Goal: Task Accomplishment & Management: Complete application form

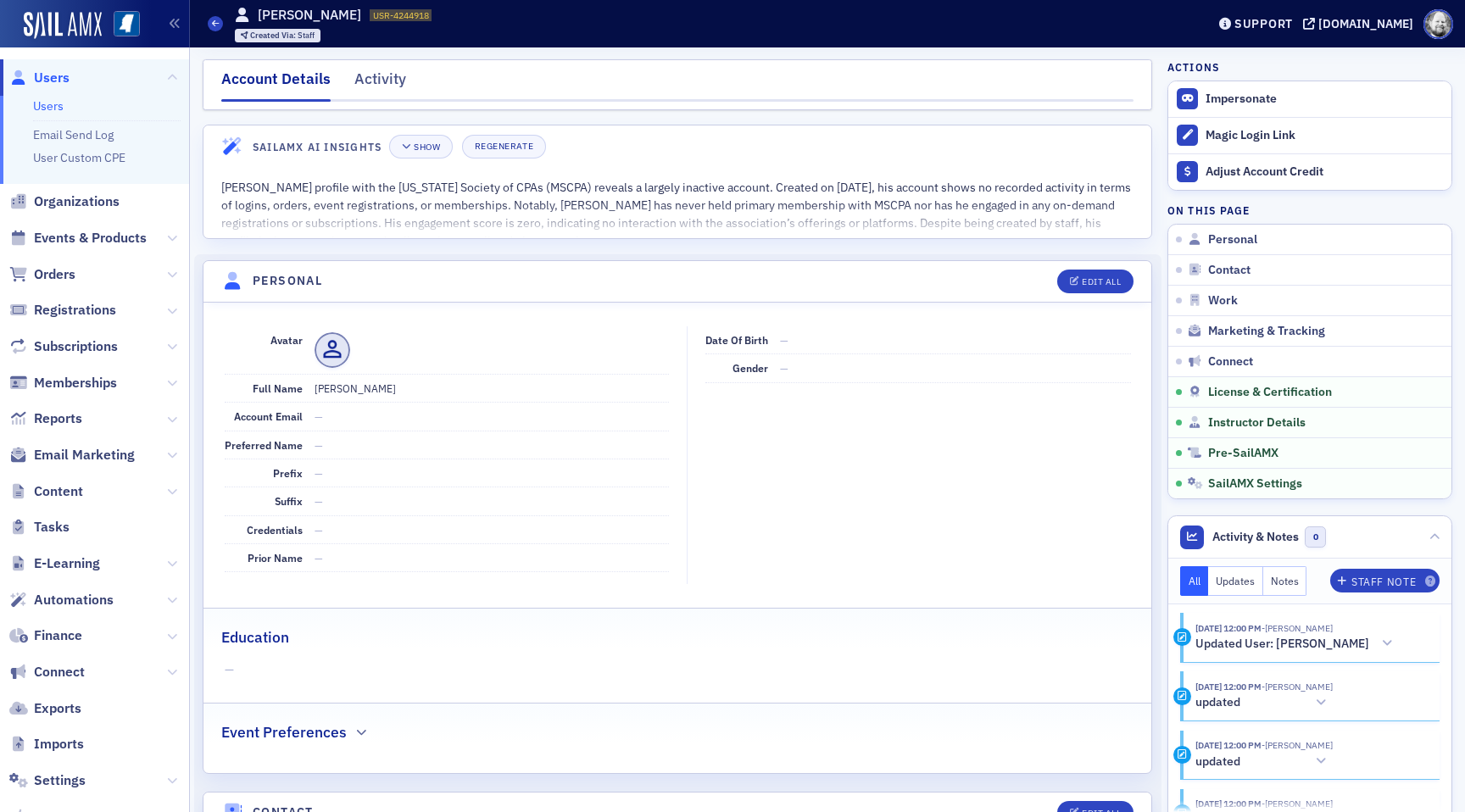
scroll to position [2806, 0]
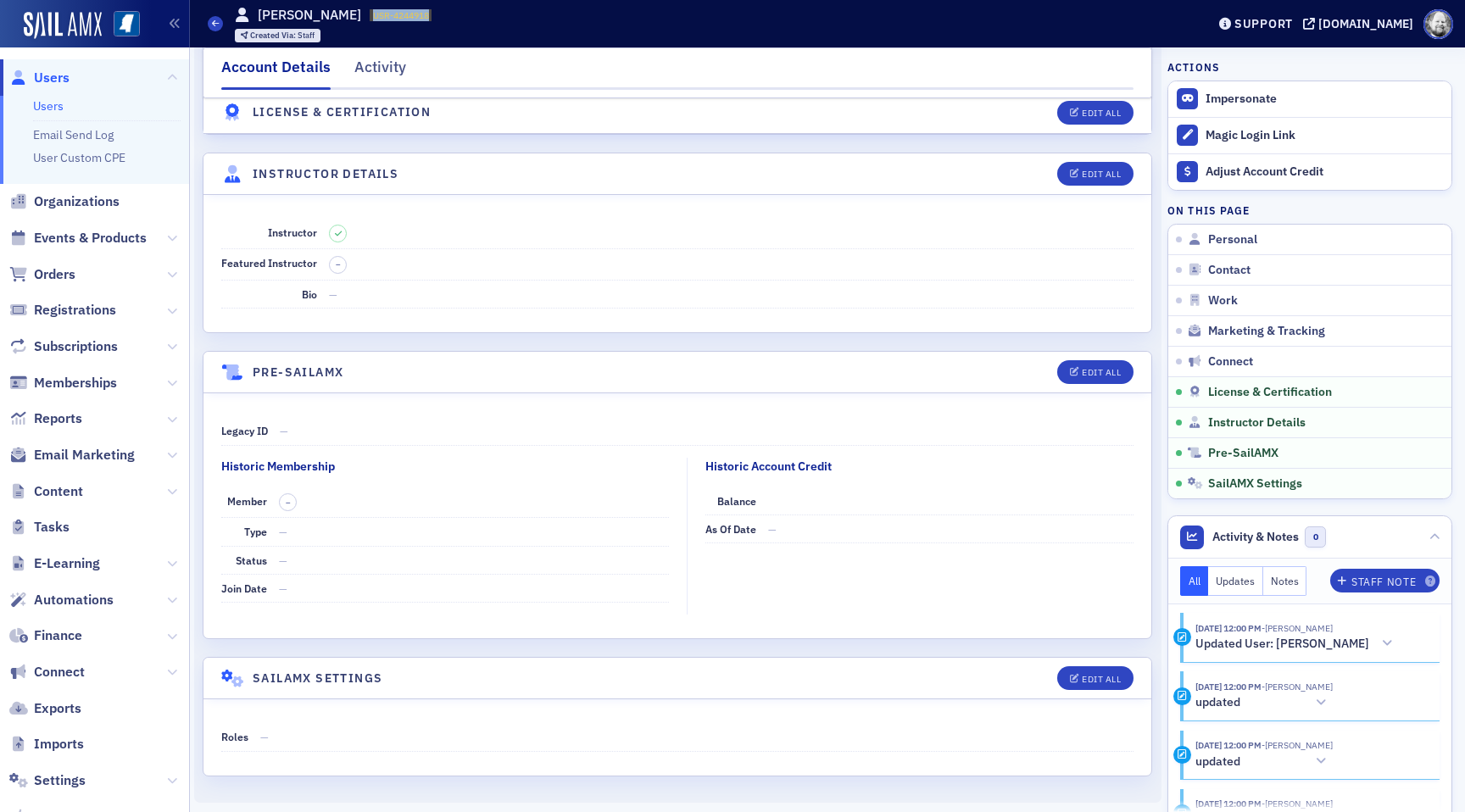
drag, startPoint x: 355, startPoint y: 16, endPoint x: 412, endPoint y: 15, distance: 57.0
click at [412, 15] on span "USR-4244918" at bounding box center [401, 16] width 56 height 12
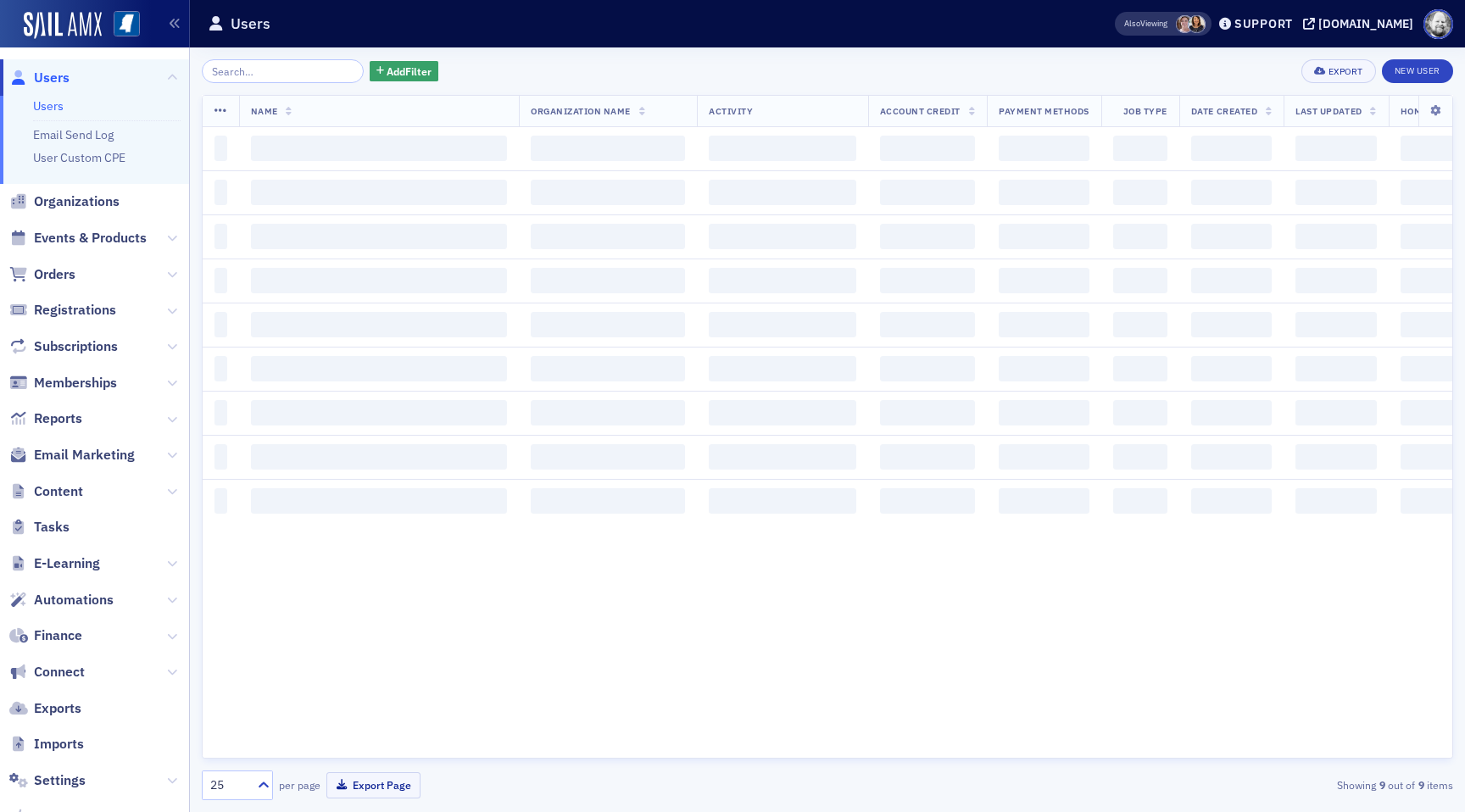
type input "a"
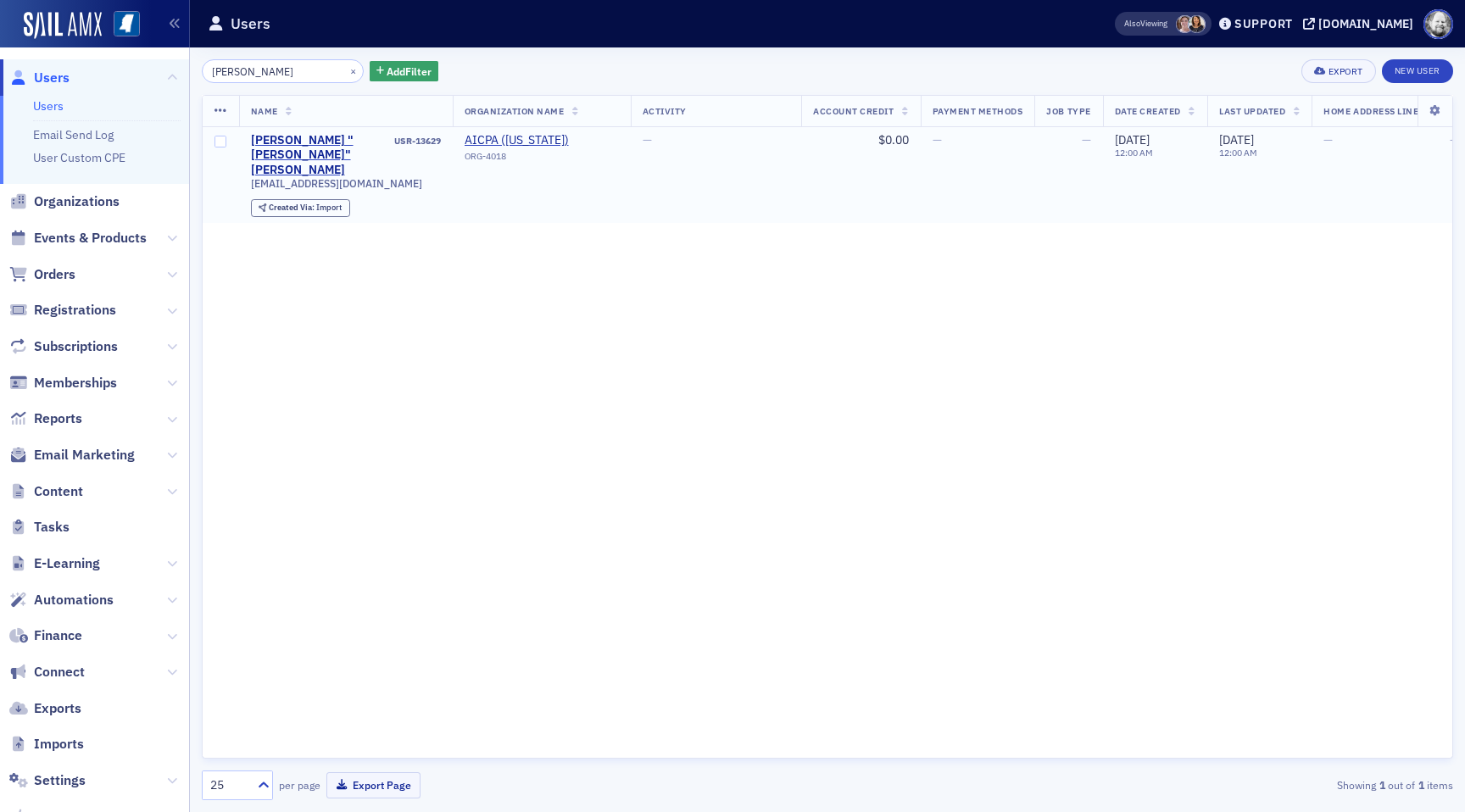
type input "larusso"
drag, startPoint x: 390, startPoint y: 140, endPoint x: 445, endPoint y: 139, distance: 55.0
click at [446, 139] on td "Anthony "Tony" Larusso USR-13629 tonyclarusso@hotmail.com Created Via : Import" at bounding box center [345, 175] width 214 height 96
copy div "USR-13629"
click at [286, 69] on input "larusso" at bounding box center [282, 71] width 162 height 23
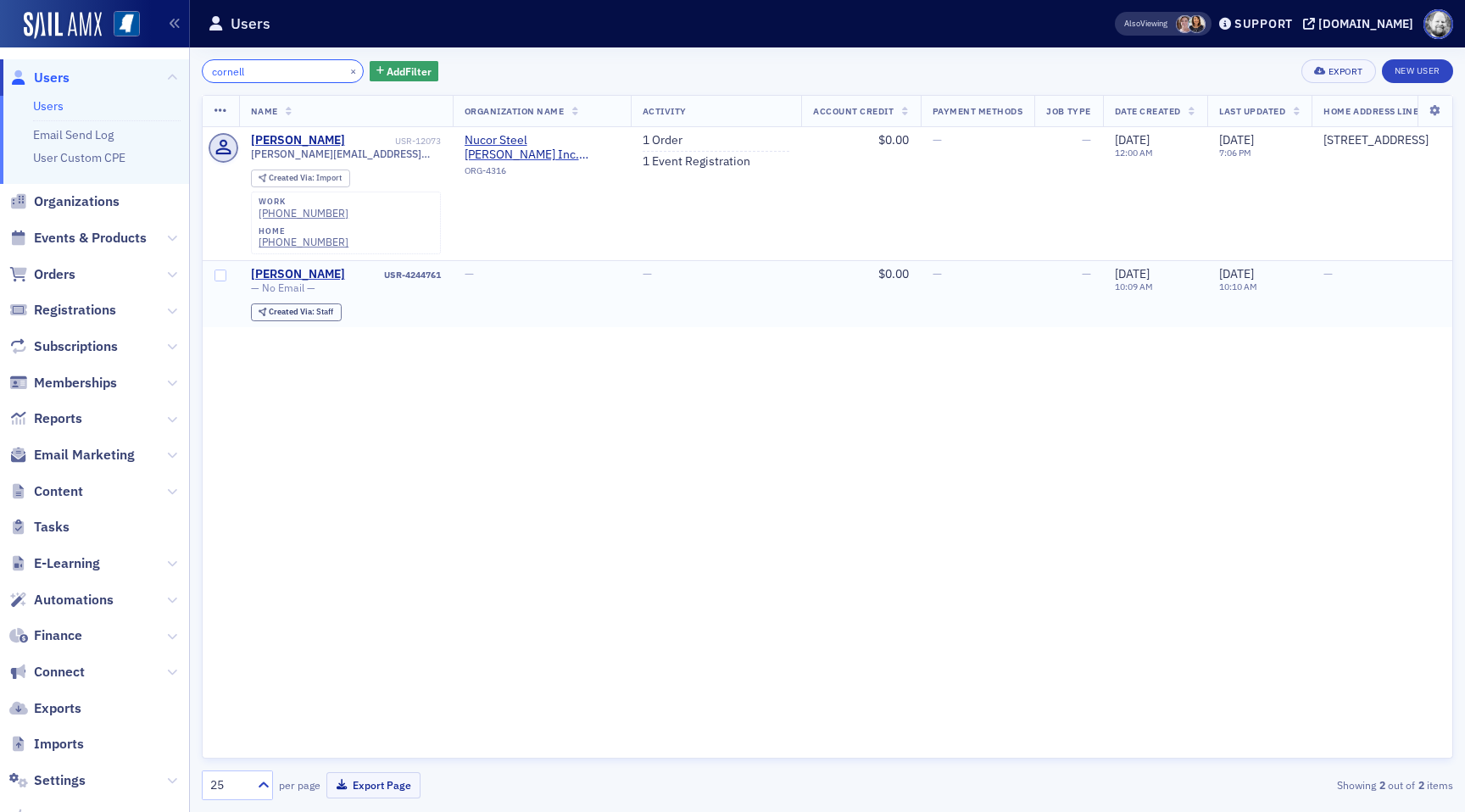
type input "cornell"
drag, startPoint x: 383, startPoint y: 248, endPoint x: 441, endPoint y: 246, distance: 58.0
click at [442, 261] on td "Jason Cornell USR-4244761 — No Email — Created Via : Staff" at bounding box center [345, 293] width 214 height 67
copy div "USR-4244761"
click at [269, 68] on input "cornell" at bounding box center [282, 71] width 162 height 23
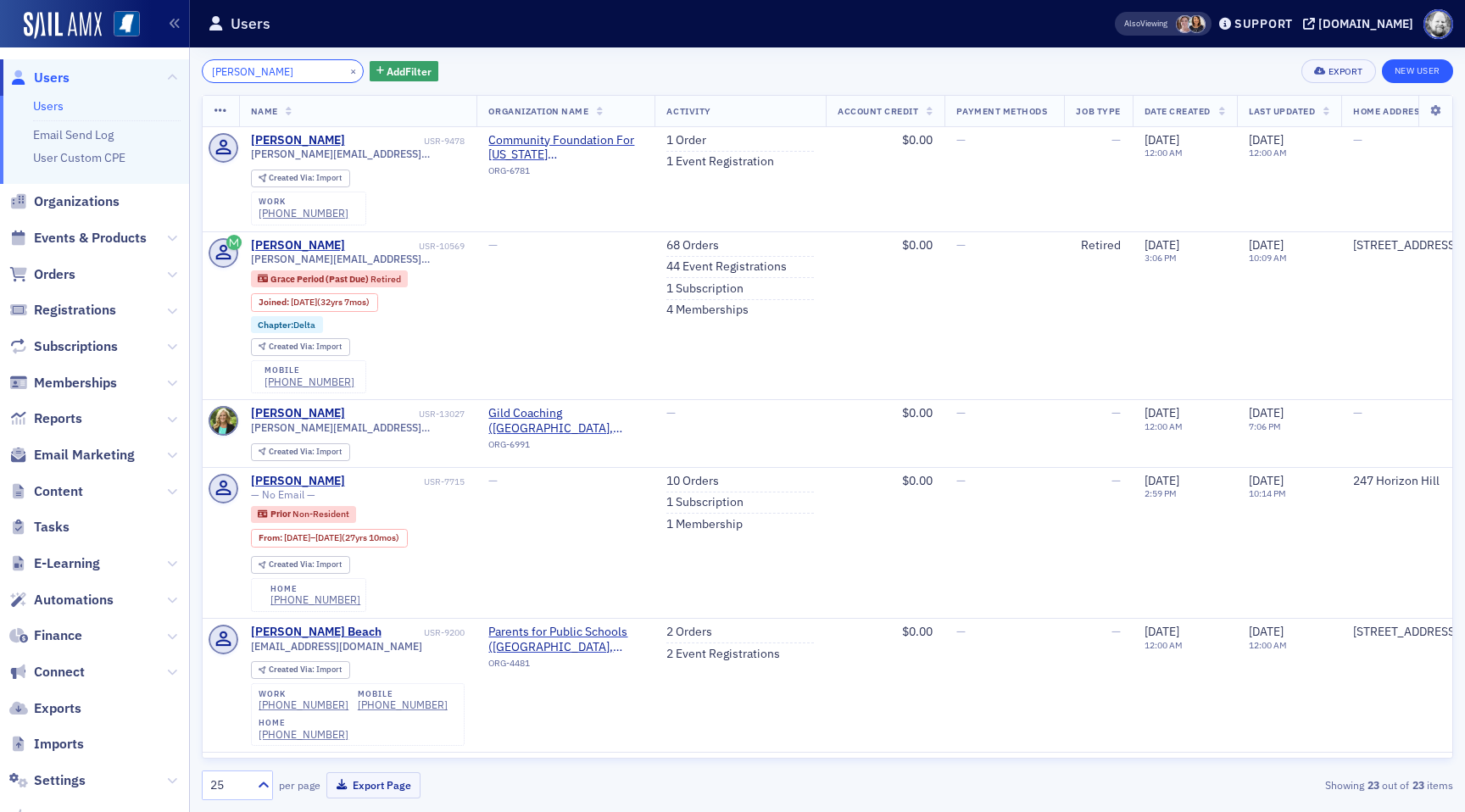
type input "jane disher"
click at [1423, 72] on link "New User" at bounding box center [1417, 71] width 71 height 23
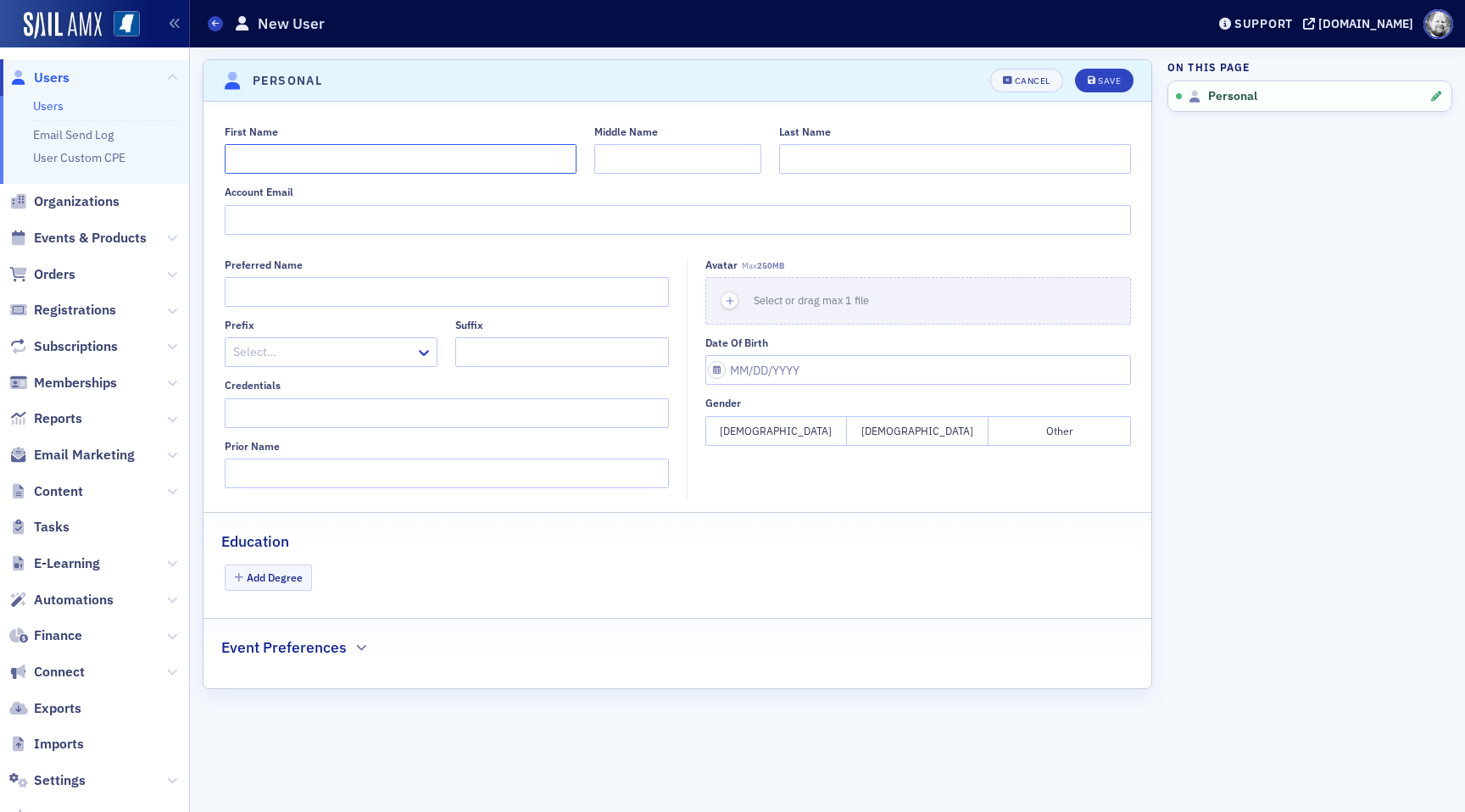
click at [355, 165] on input "First Name" at bounding box center [401, 158] width 352 height 29
type input "Jane"
type input "Disher"
click at [1098, 68] on div "Unsaved changes Cancel Save" at bounding box center [1003, 80] width 262 height 23
click at [1103, 68] on header "Personal Unsaved changes Cancel Save" at bounding box center [677, 81] width 948 height 42
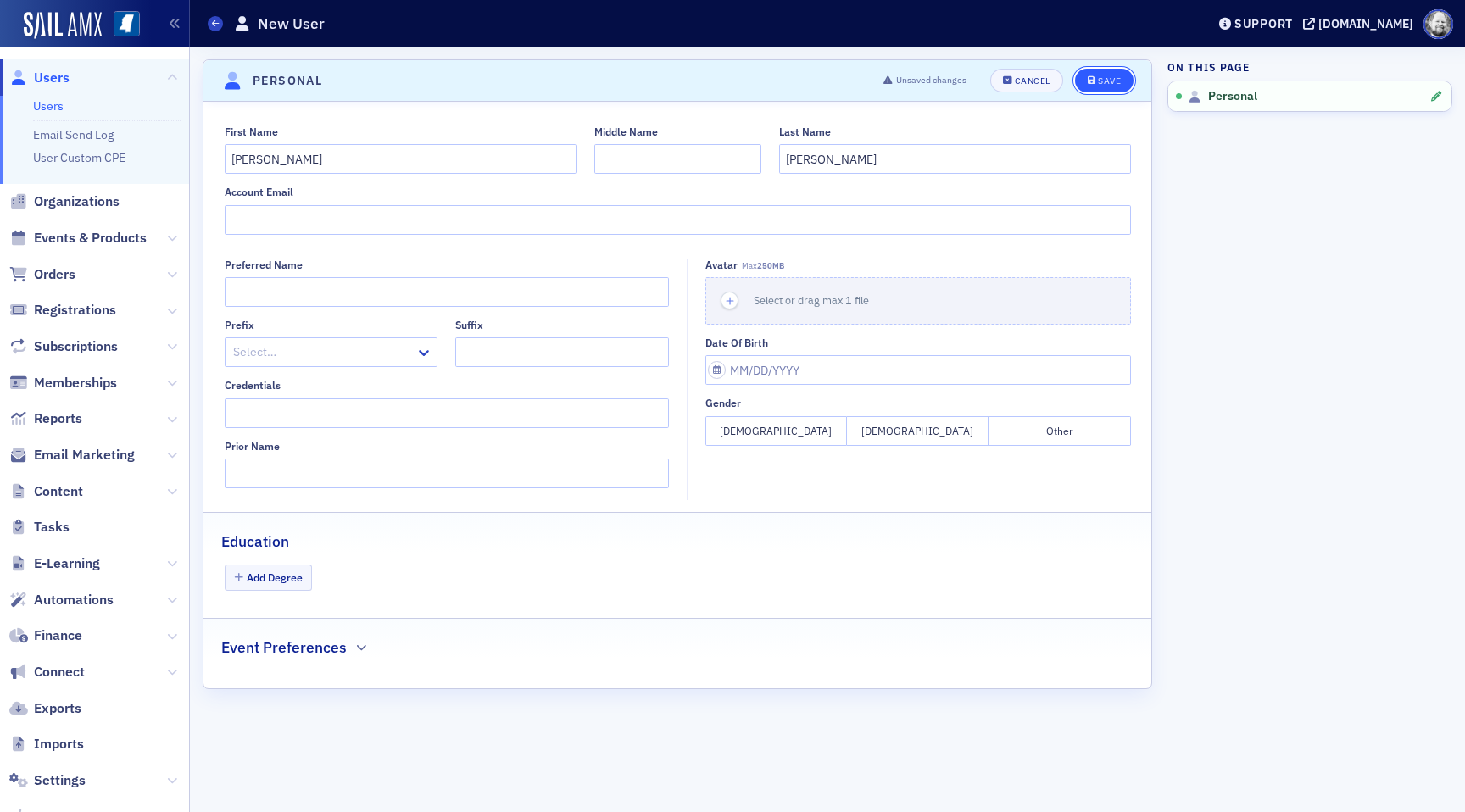
click at [1104, 83] on div "Save" at bounding box center [1109, 81] width 23 height 10
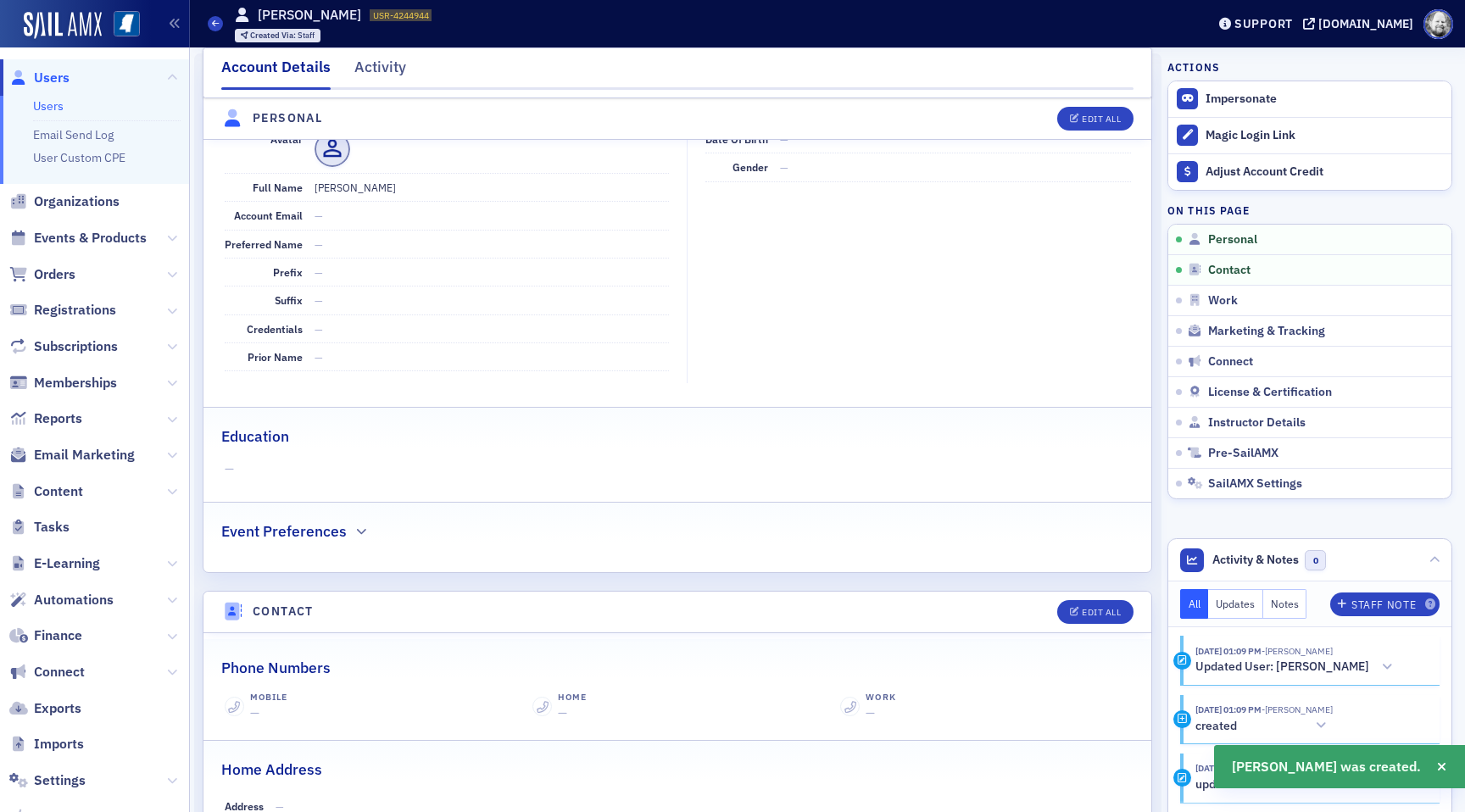
scroll to position [204, 0]
click at [1217, 421] on span "Instructor Details" at bounding box center [1257, 423] width 98 height 16
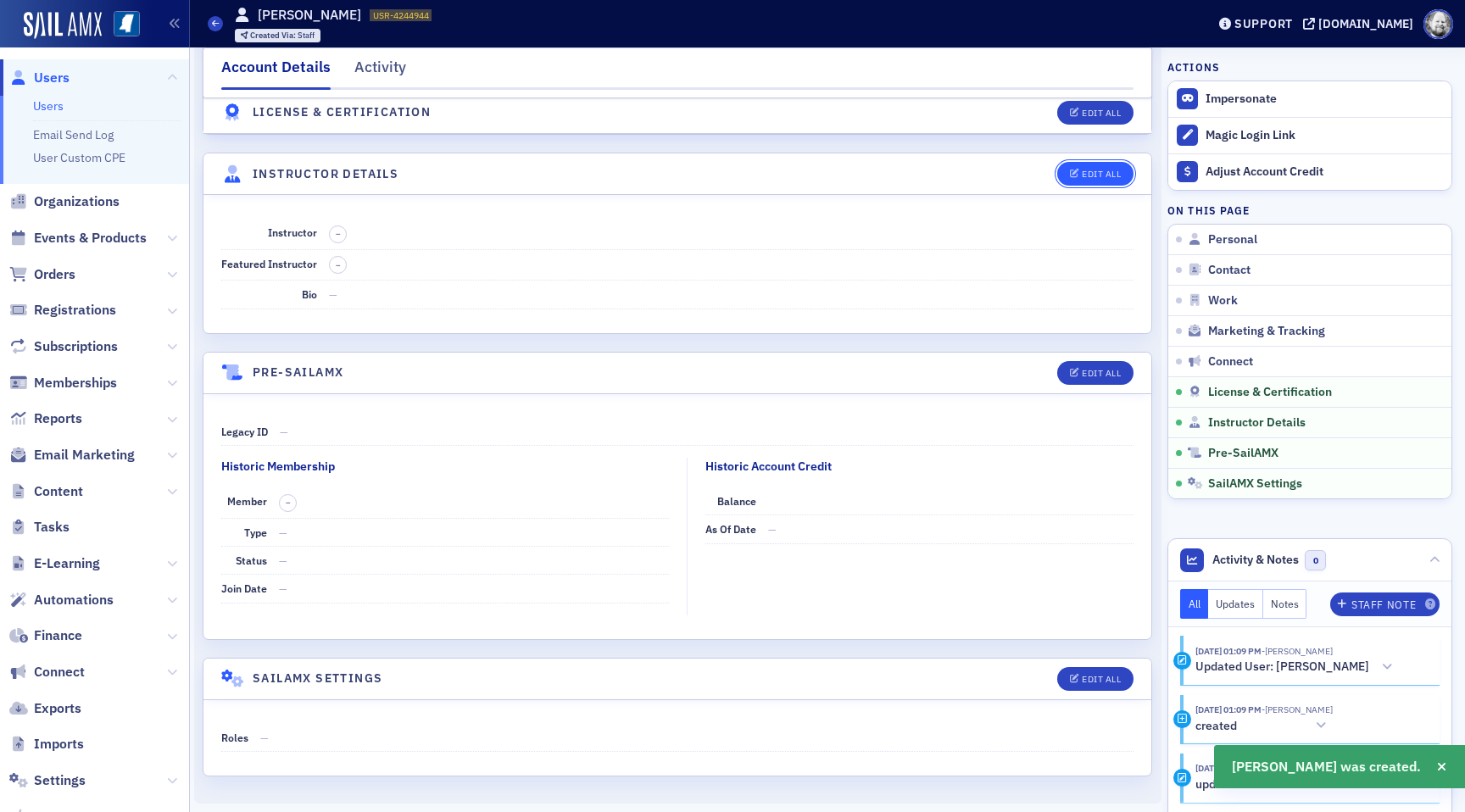
click at [1109, 178] on button "Edit All" at bounding box center [1095, 173] width 76 height 23
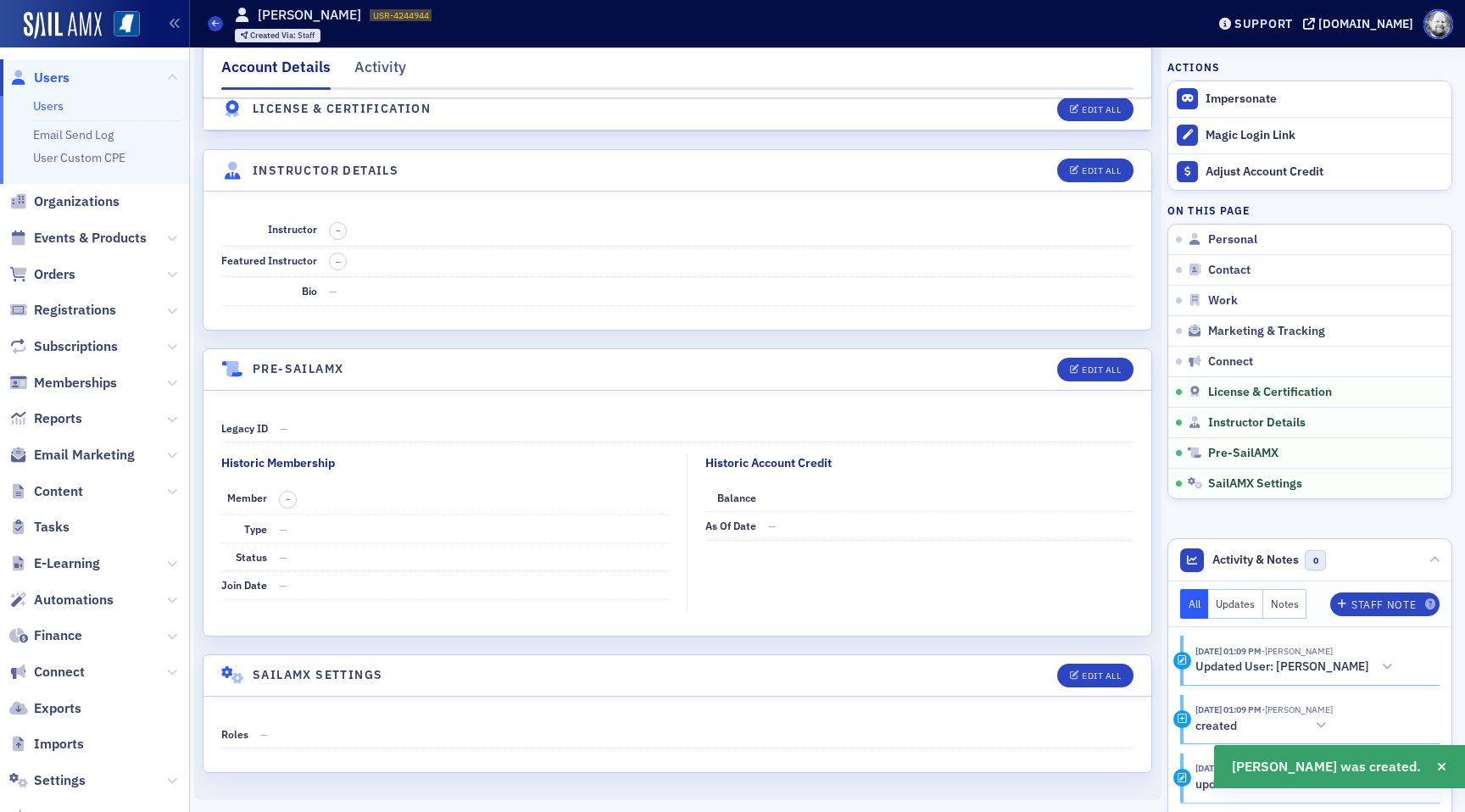
select select "US"
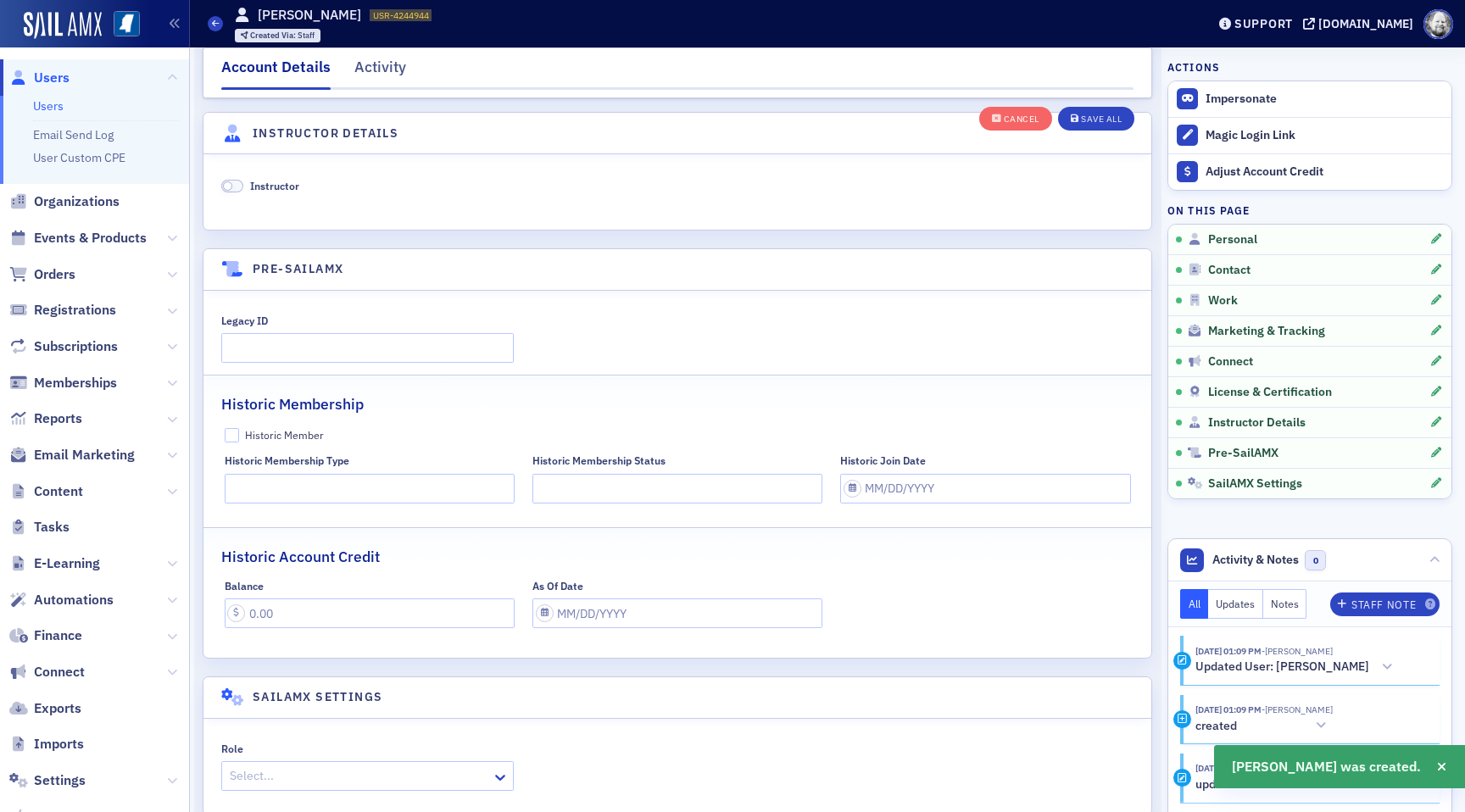
scroll to position [3248, 0]
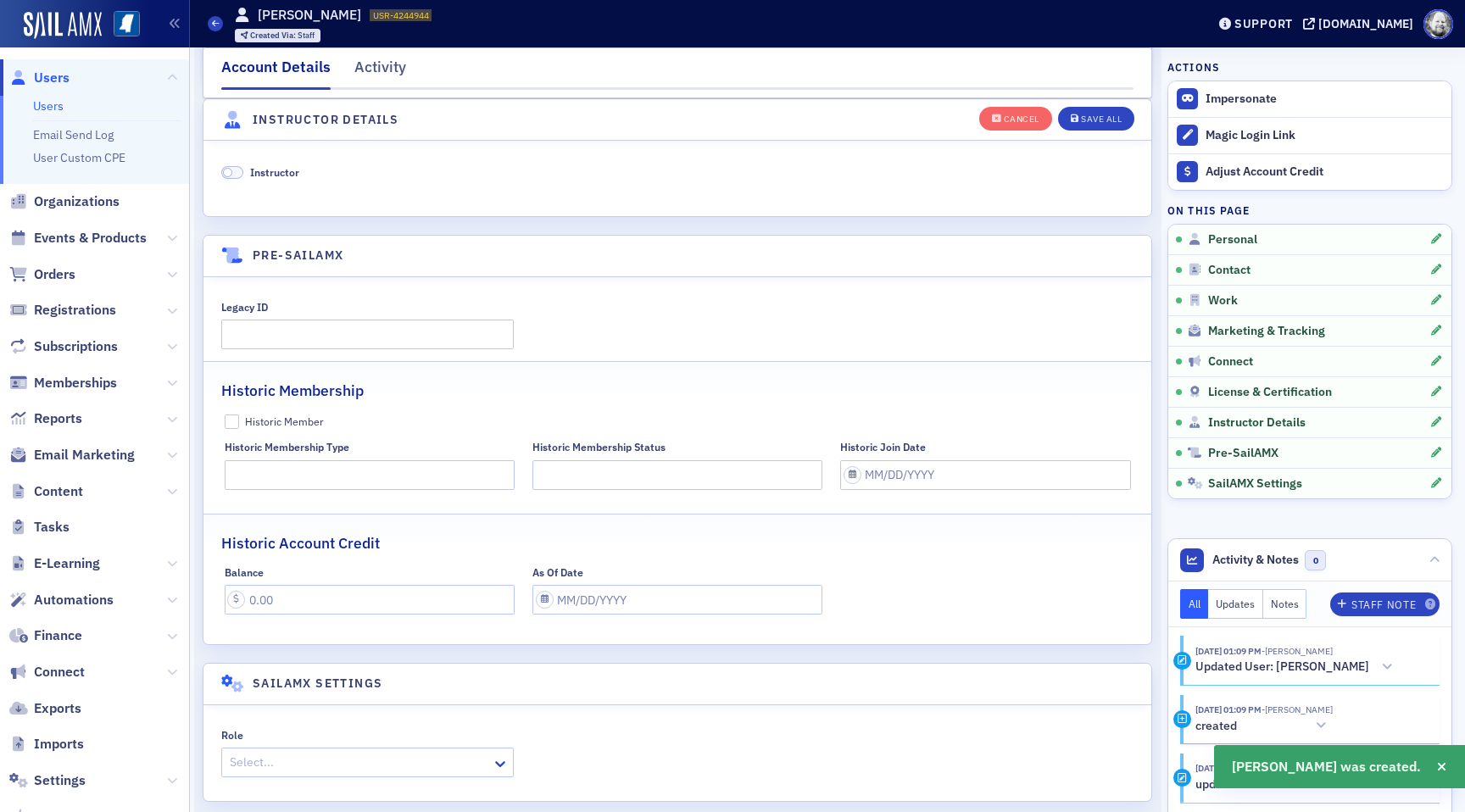
click at [268, 167] on span "Instructor" at bounding box center [274, 172] width 49 height 14
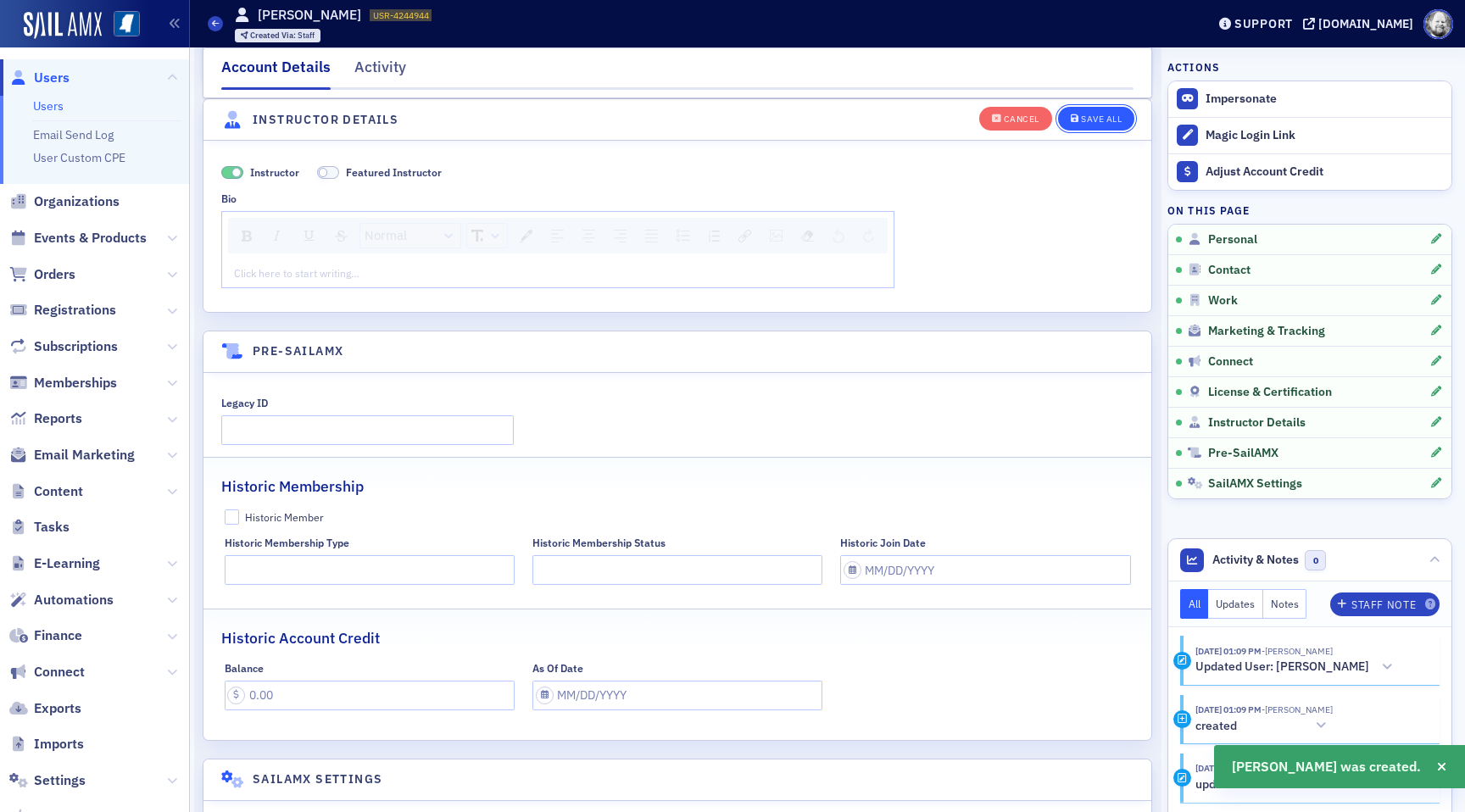
click at [1106, 119] on div "Save All" at bounding box center [1101, 119] width 41 height 10
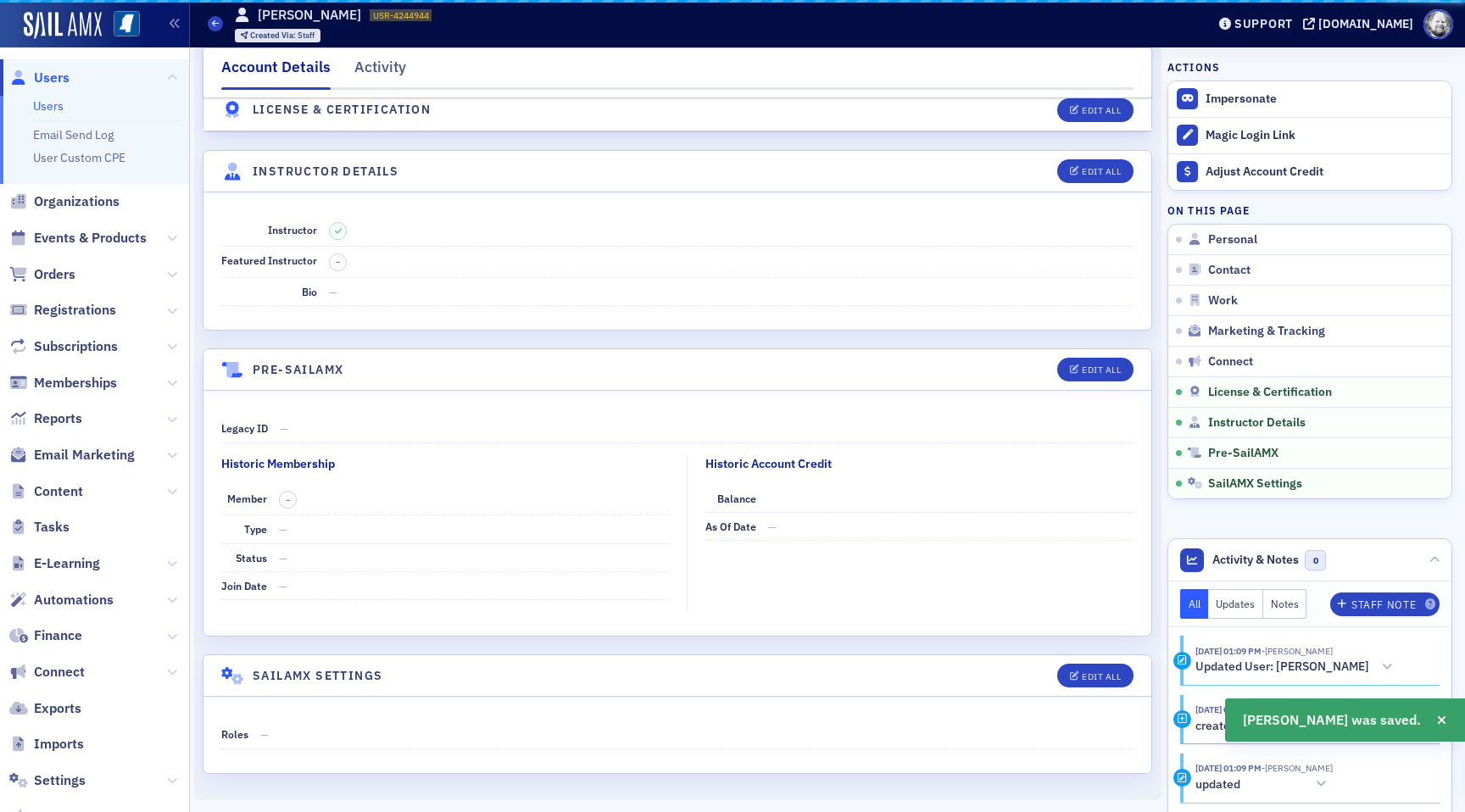
scroll to position [2806, 0]
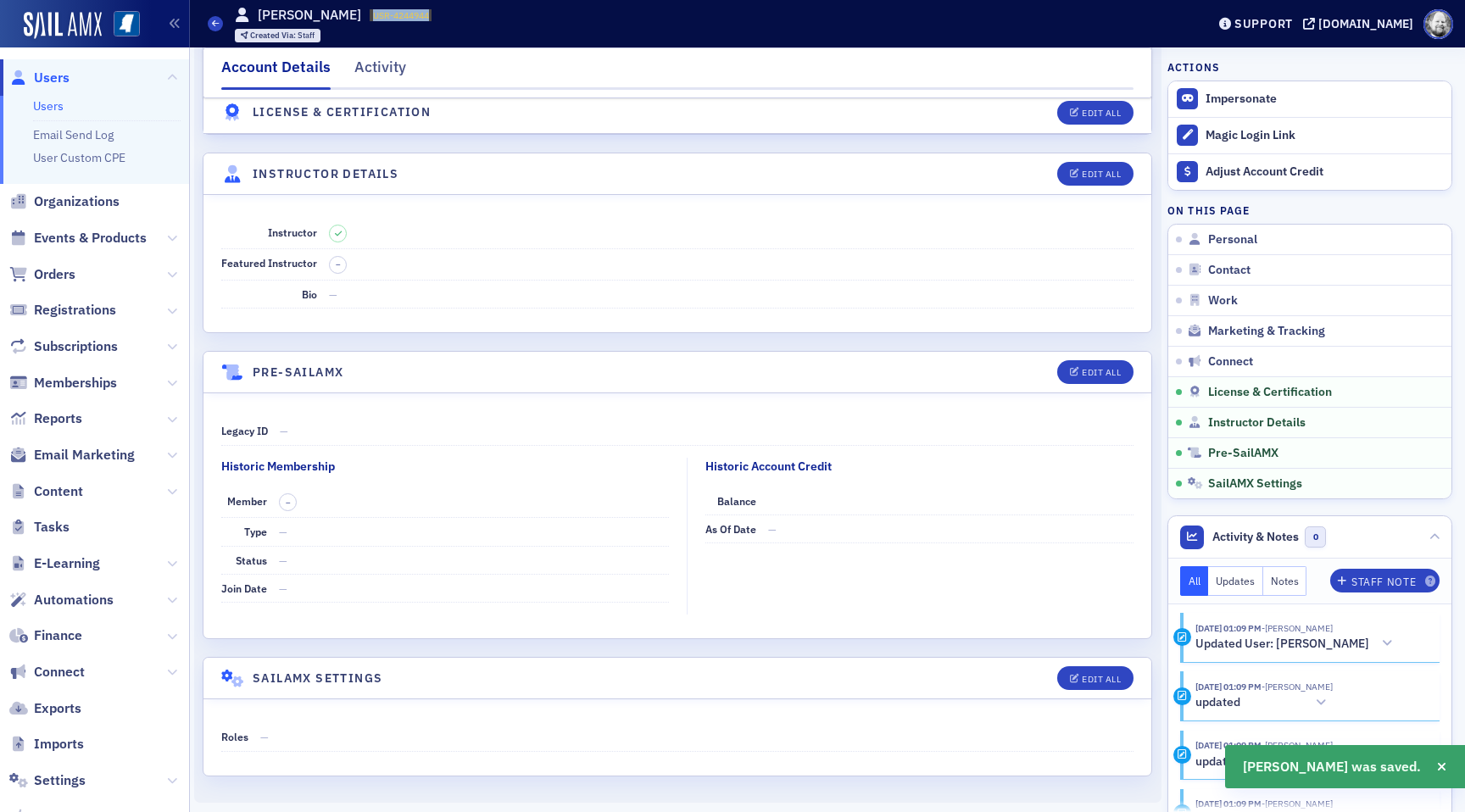
drag, startPoint x: 339, startPoint y: 13, endPoint x: 404, endPoint y: 21, distance: 65.5
click at [404, 21] on div "Users Jane Disher USR-4244944 4244944 Created Via : Staff" at bounding box center [694, 23] width 972 height 49
copy span "USR-4244944"
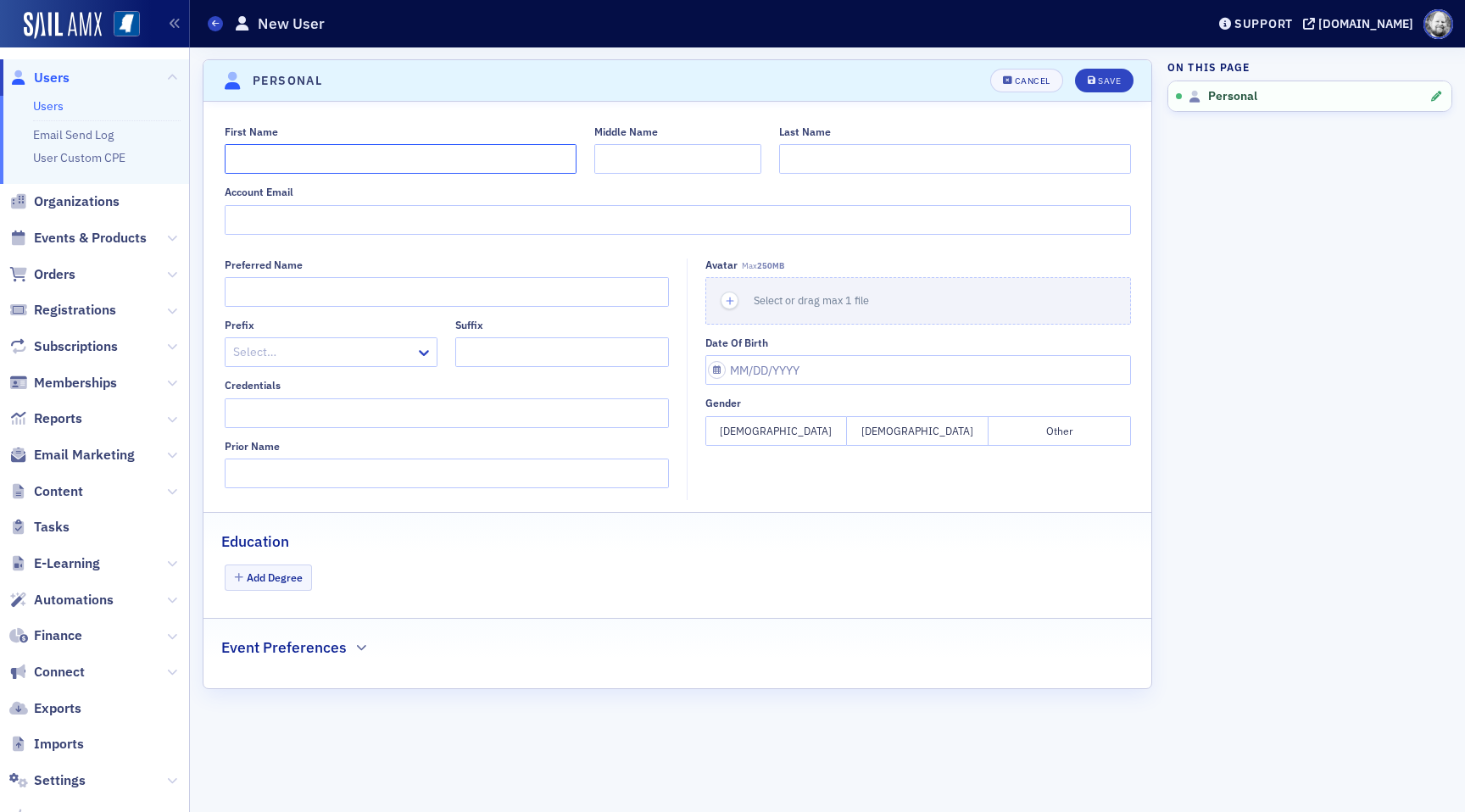
click at [332, 151] on input "First Name" at bounding box center [401, 158] width 352 height 29
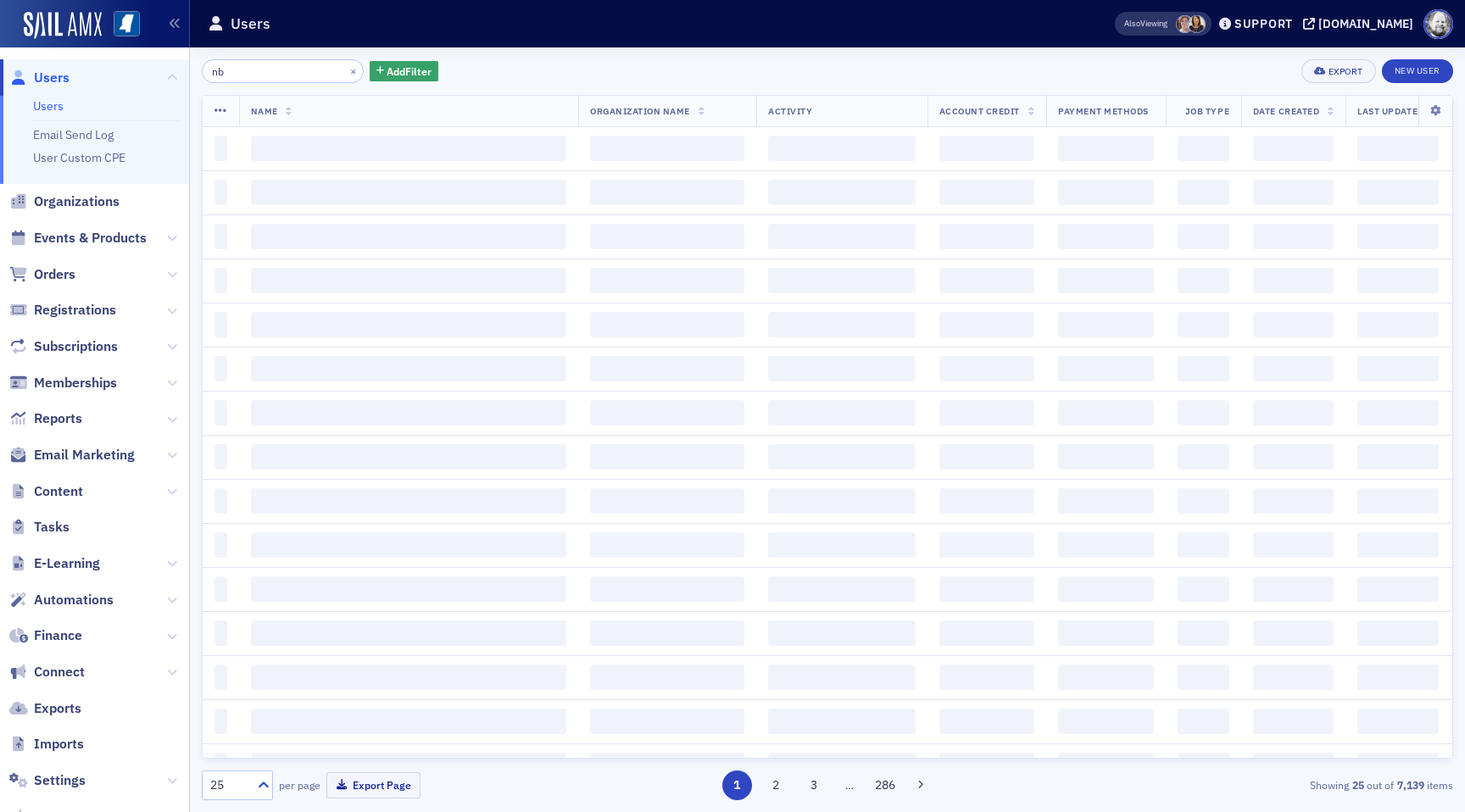
type input "n"
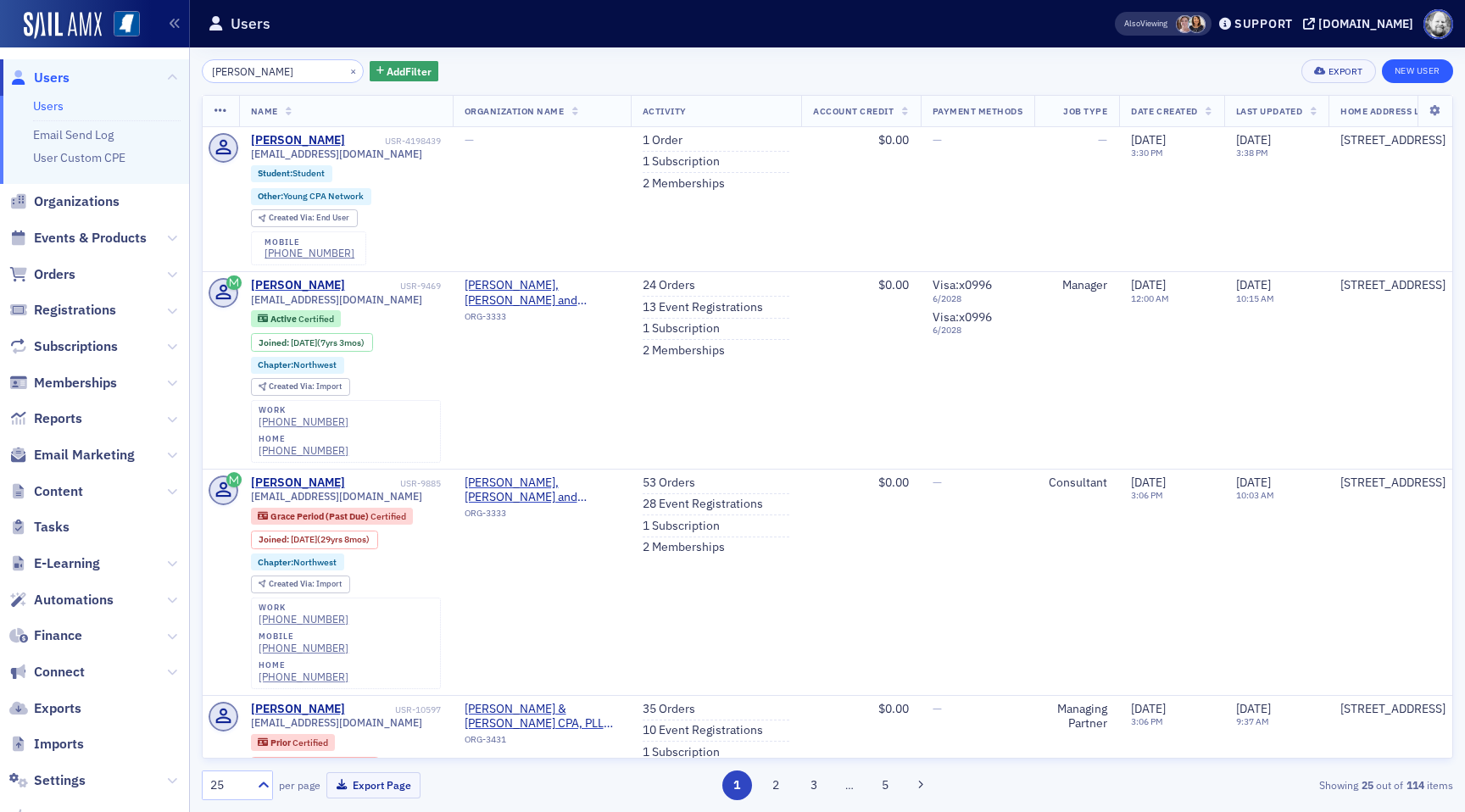
type input "beverly williams"
click at [1428, 82] on link "New User" at bounding box center [1417, 71] width 71 height 23
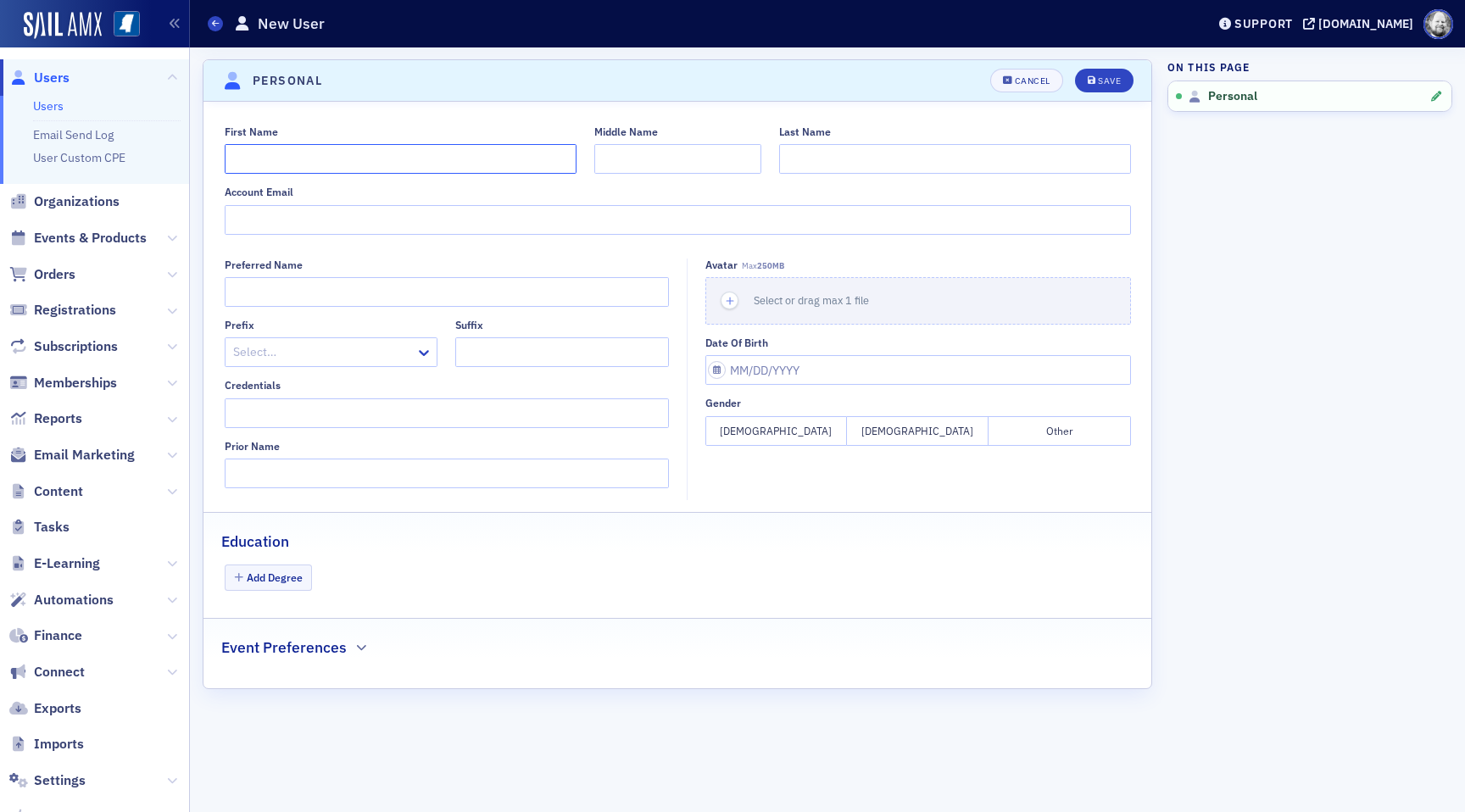
click at [365, 166] on input "First Name" at bounding box center [401, 158] width 352 height 29
type input "Beverly"
type input "Williams"
click at [1096, 87] on button "Save" at bounding box center [1105, 80] width 59 height 23
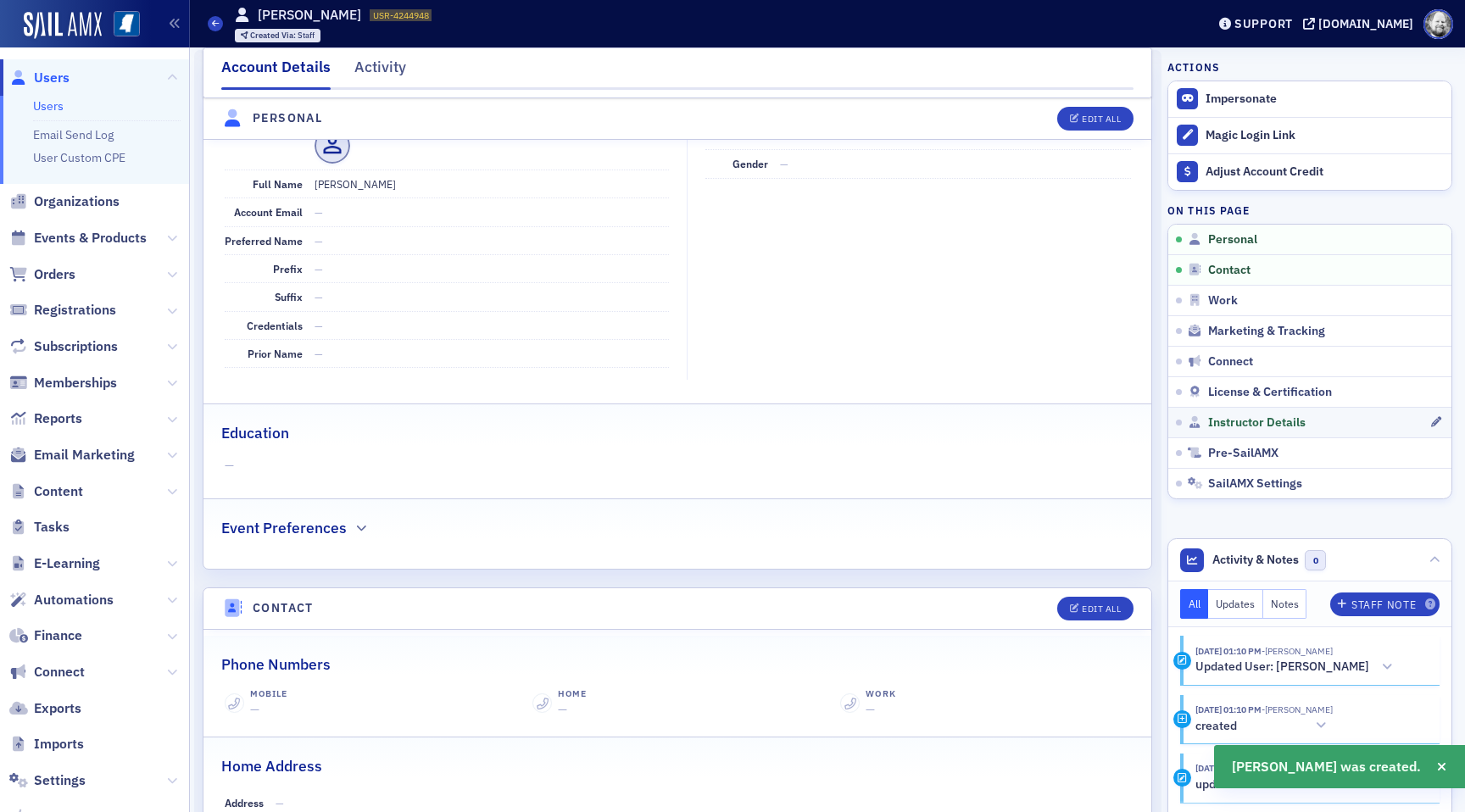
click at [1227, 431] on link "Instructor Details" at bounding box center [1310, 422] width 283 height 30
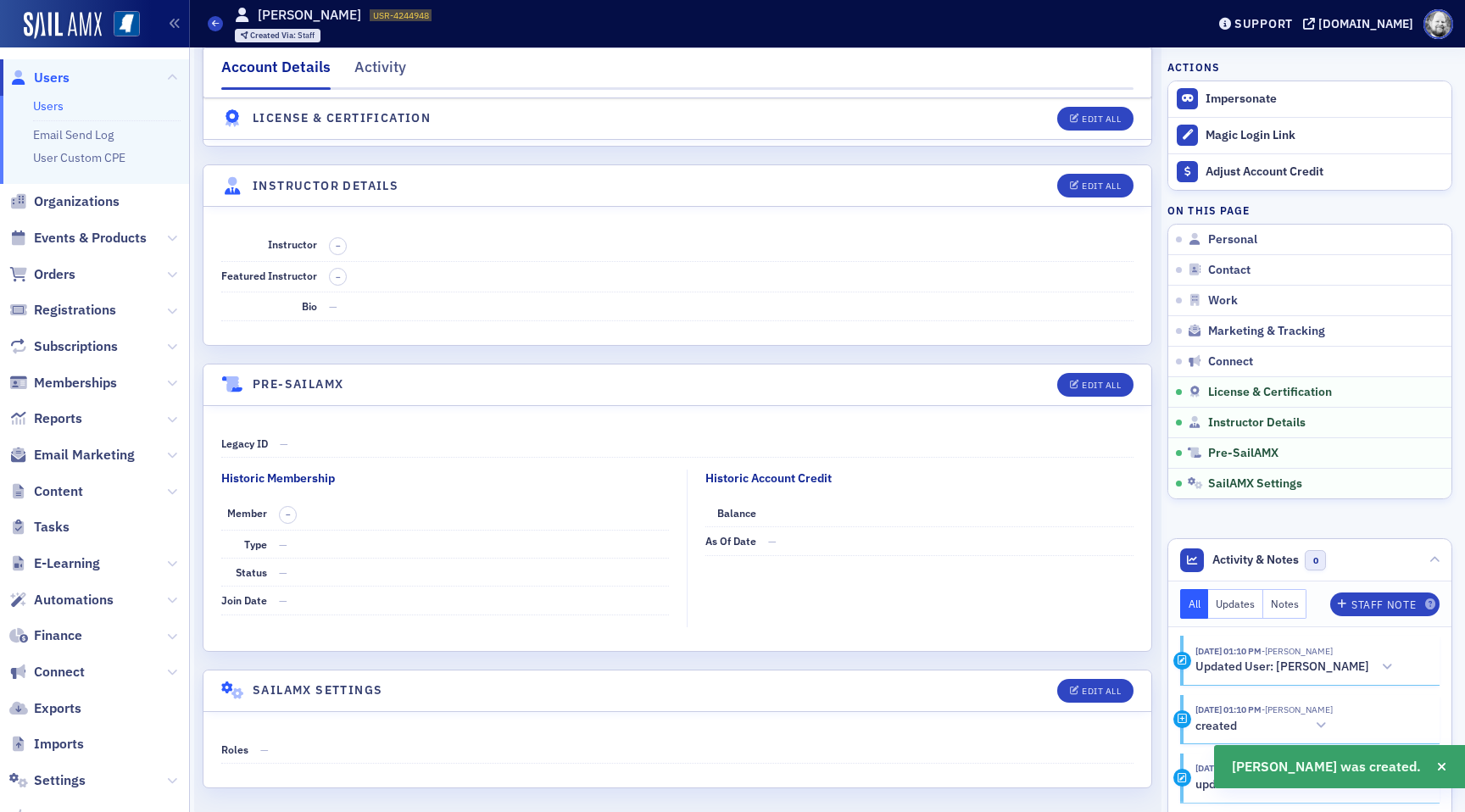
scroll to position [2806, 0]
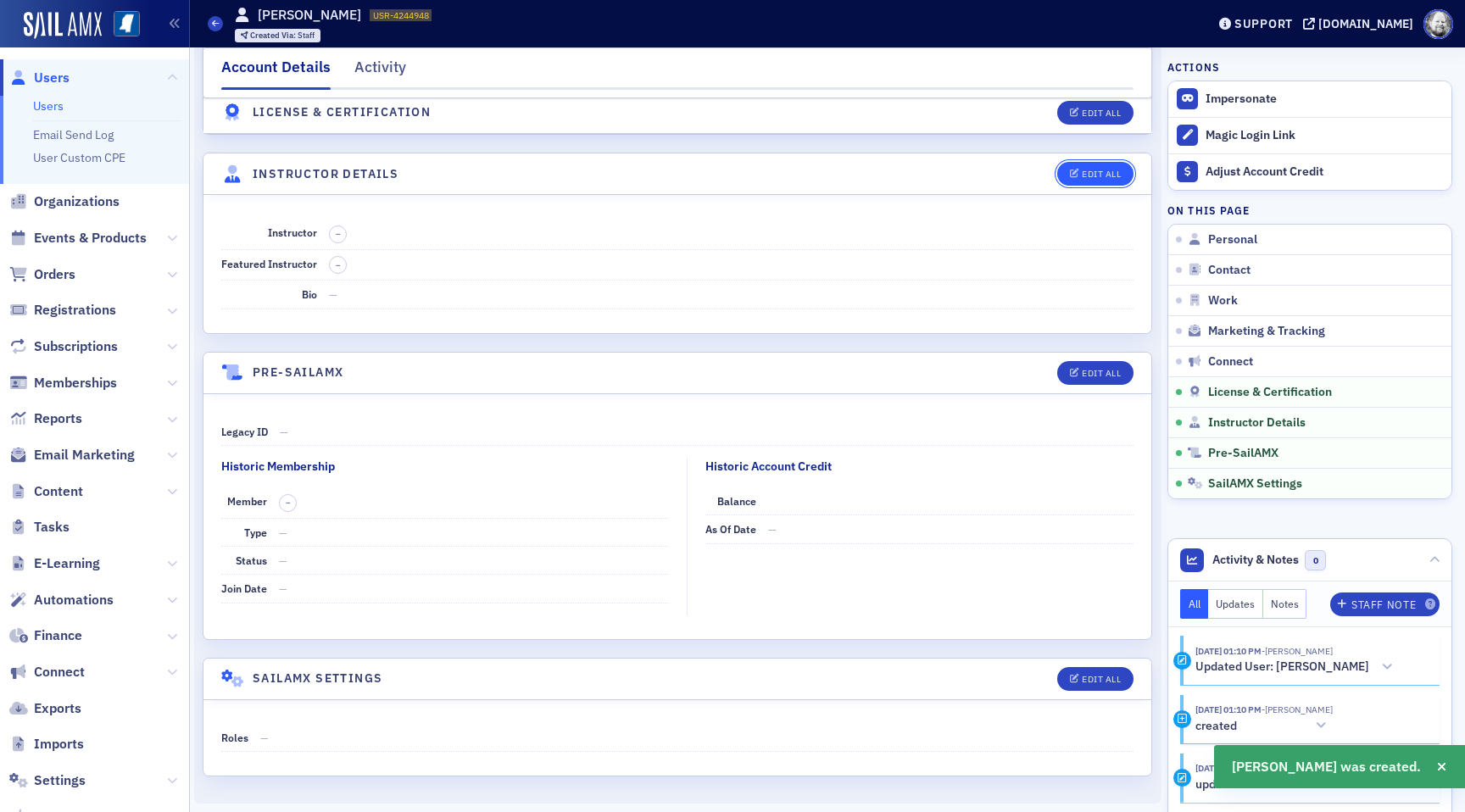
click at [1097, 164] on button "Edit All" at bounding box center [1095, 173] width 76 height 23
select select "US"
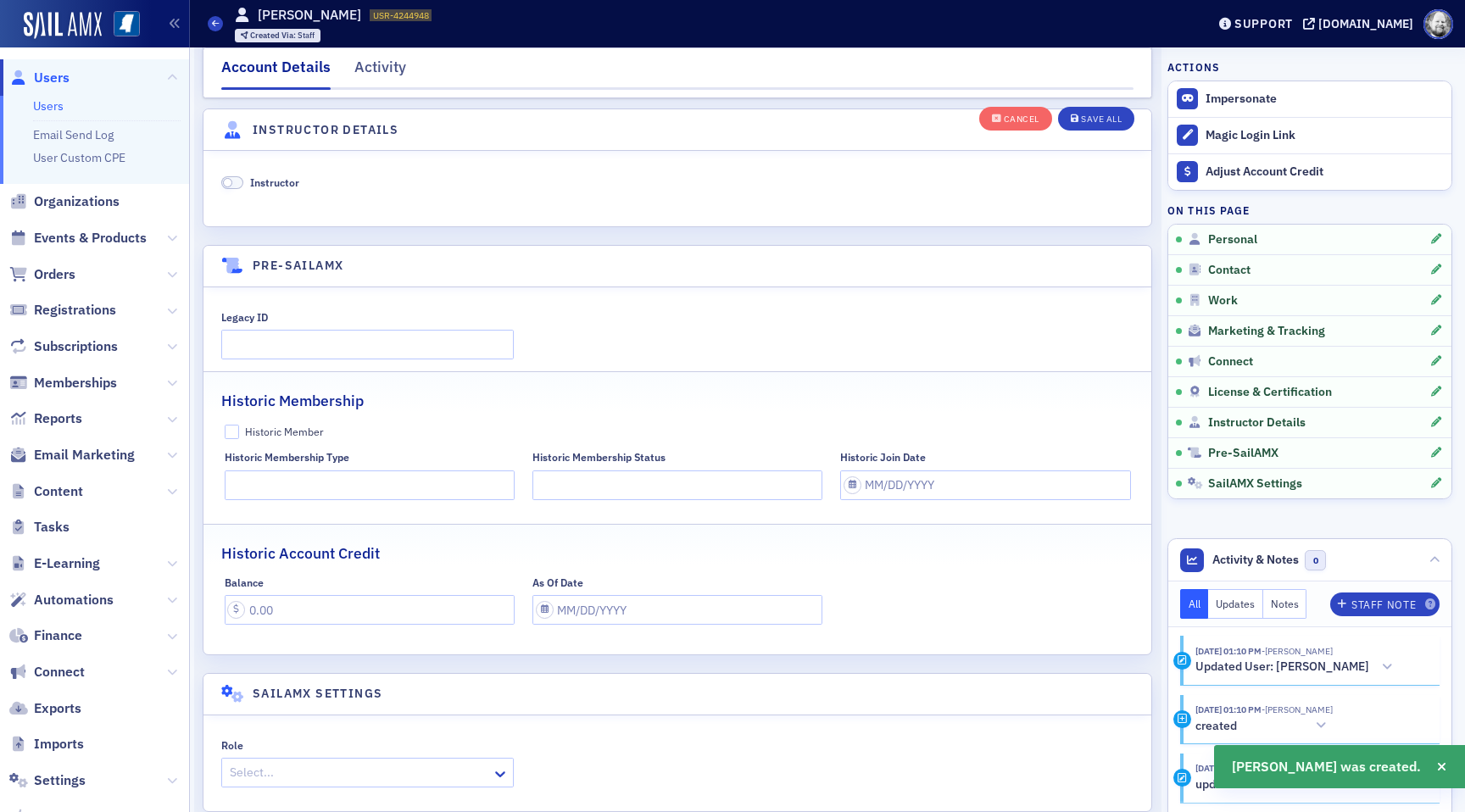
scroll to position [3248, 0]
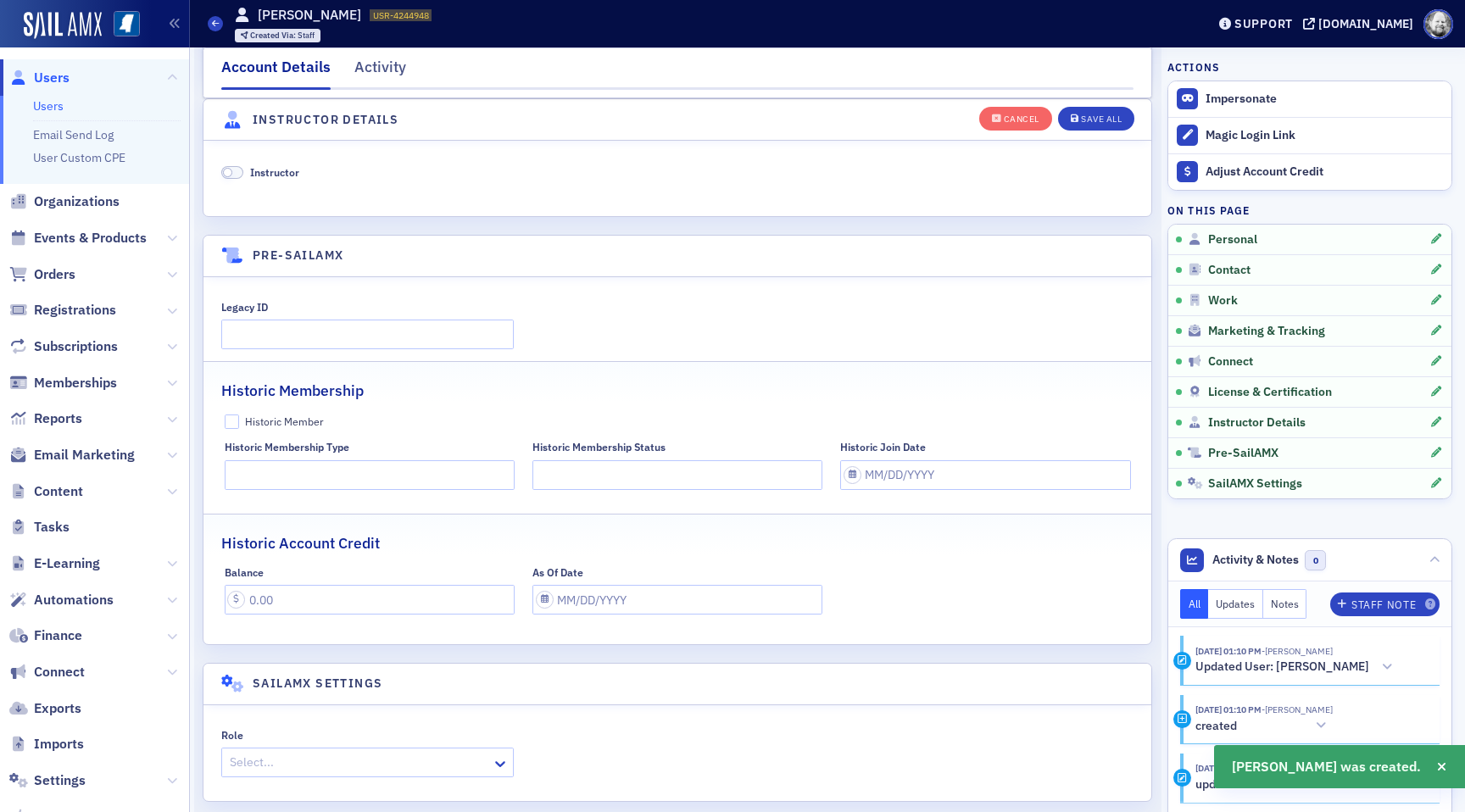
click at [277, 172] on span "Instructor" at bounding box center [274, 172] width 49 height 14
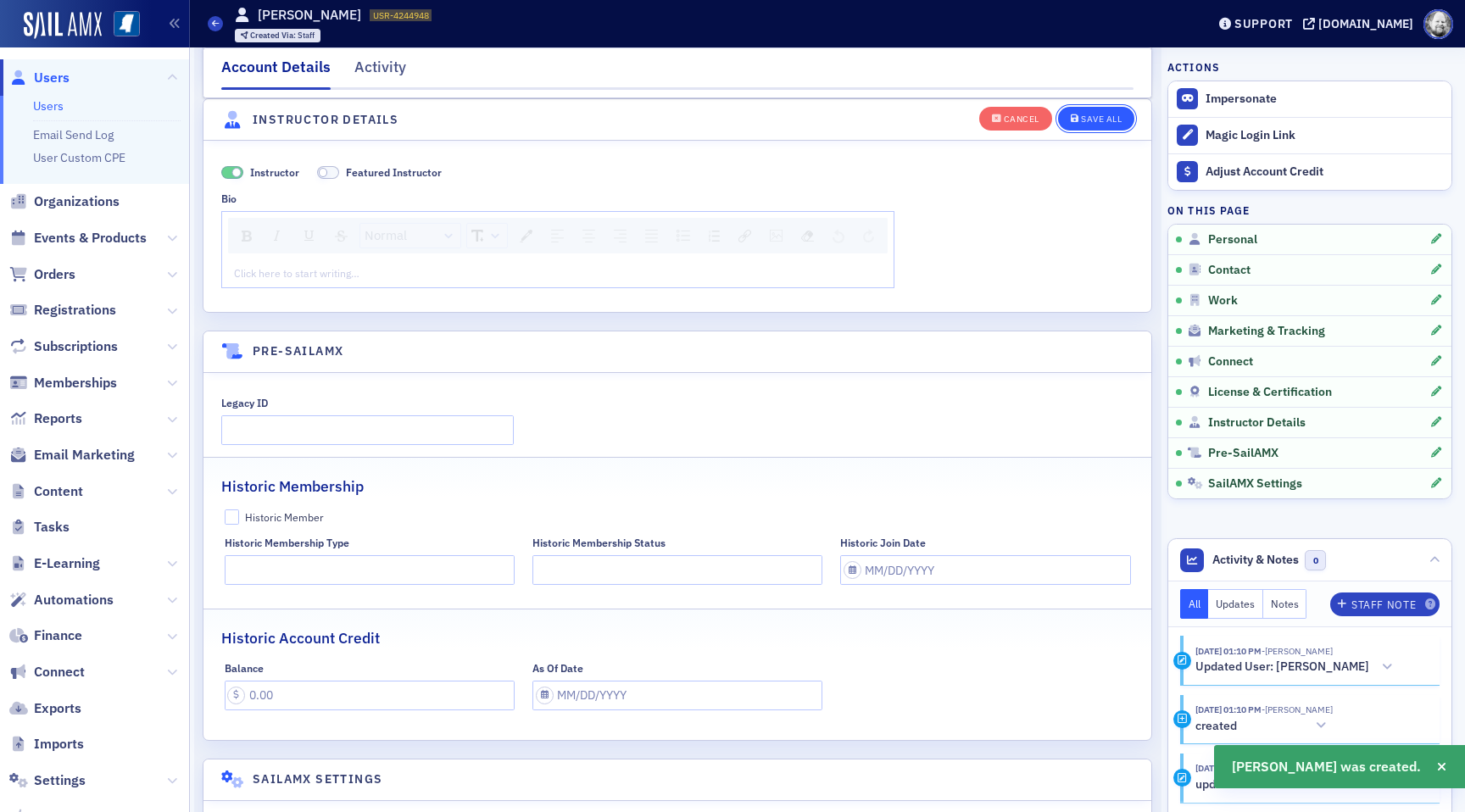
click at [1114, 128] on button "Save All" at bounding box center [1096, 117] width 76 height 23
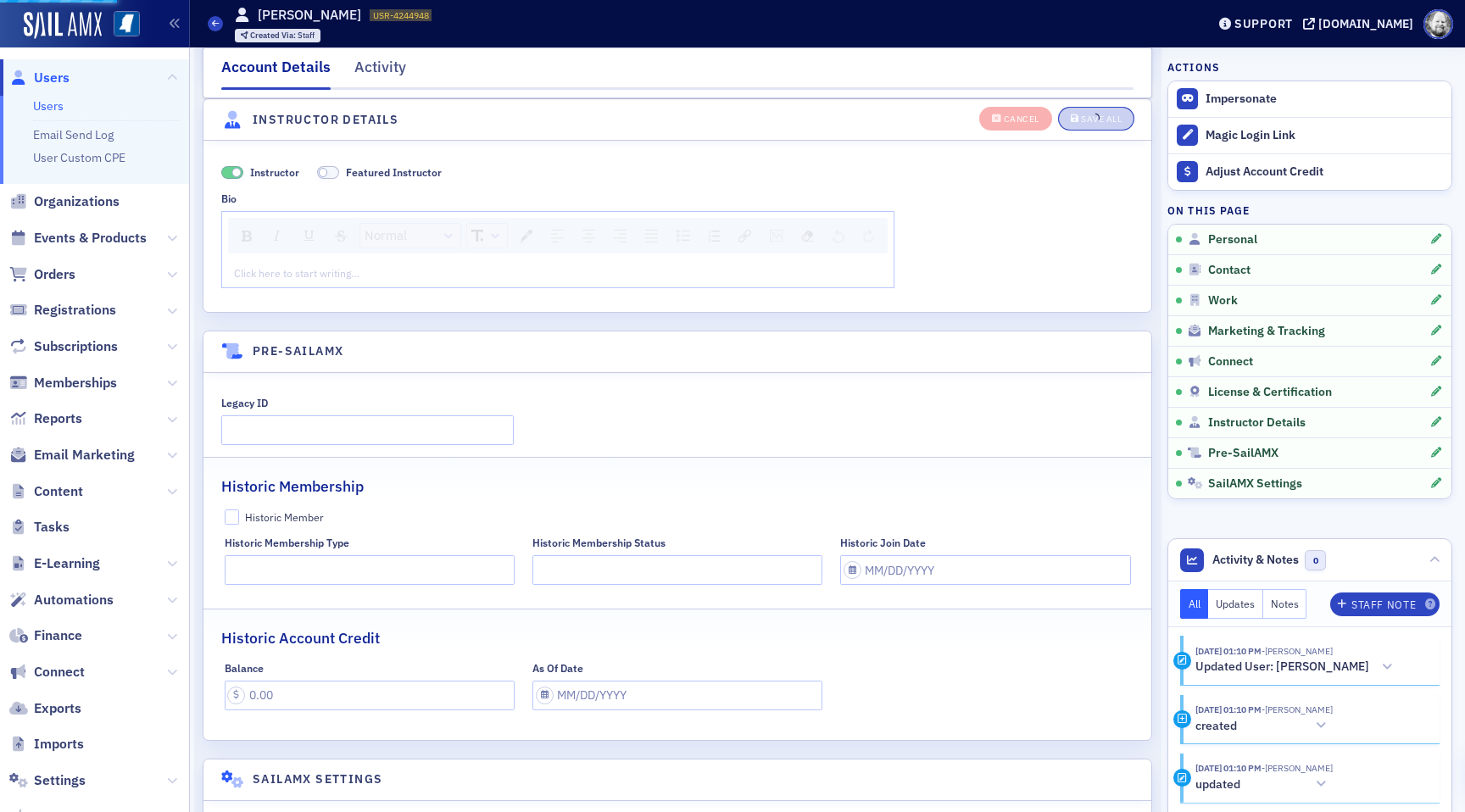
scroll to position [2806, 0]
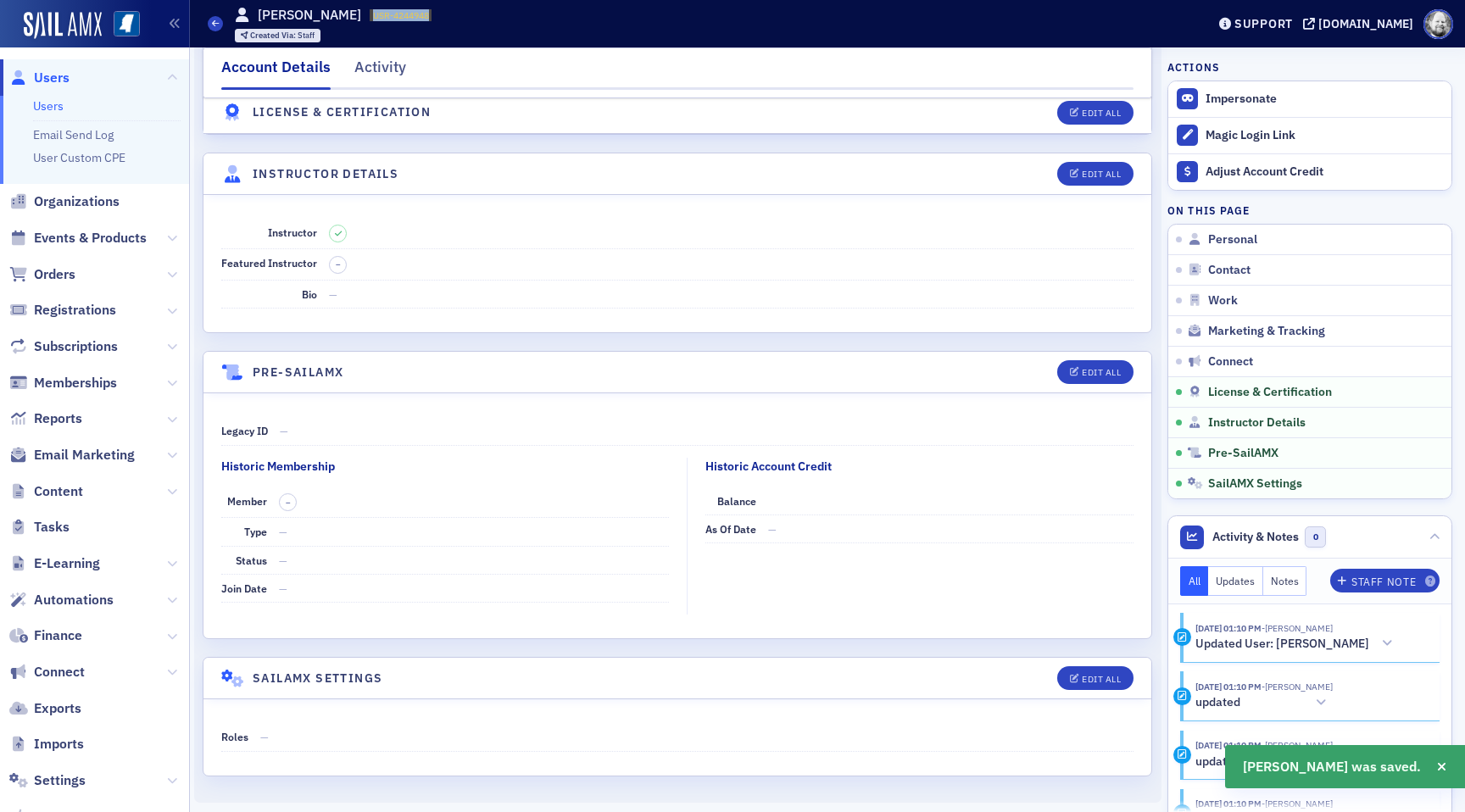
drag, startPoint x: 373, startPoint y: 10, endPoint x: 431, endPoint y: 17, distance: 58.4
click at [431, 17] on span "USR-4244948 4244948" at bounding box center [400, 16] width 61 height 12
copy span "USR-4244948"
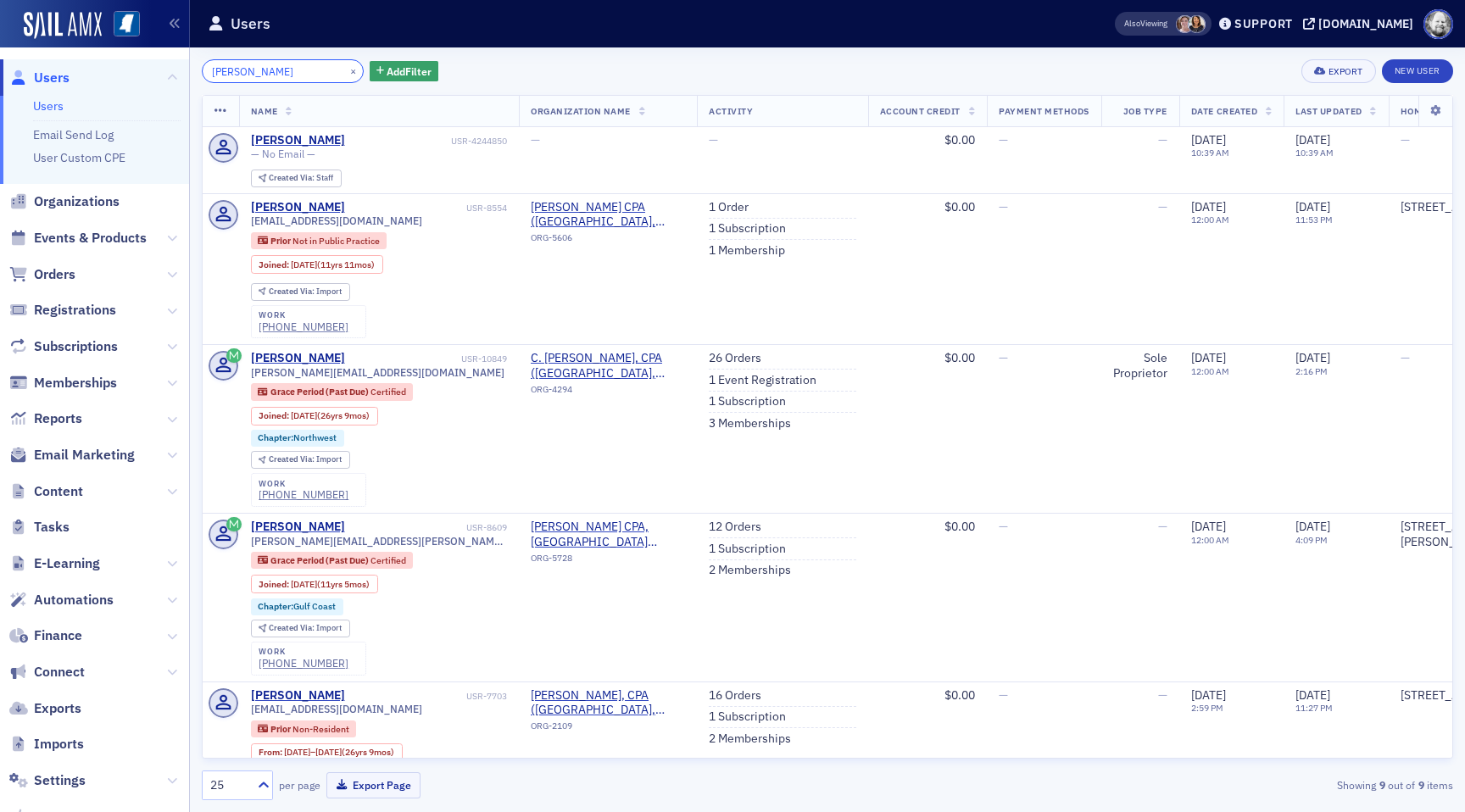
click at [297, 66] on input "[PERSON_NAME]" at bounding box center [282, 71] width 162 height 23
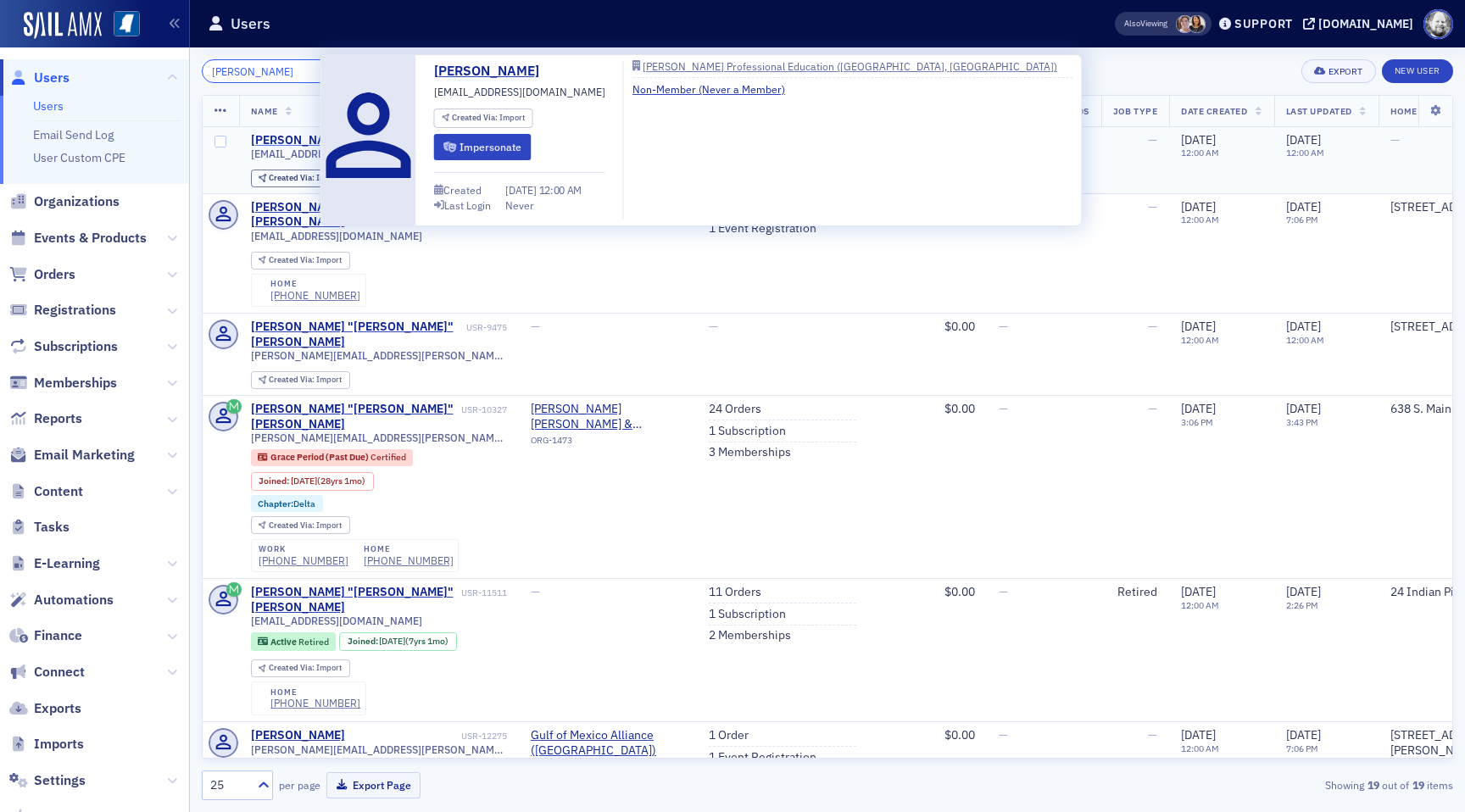
type input "Dave Peters"
click at [280, 139] on div "David Peters" at bounding box center [298, 141] width 94 height 16
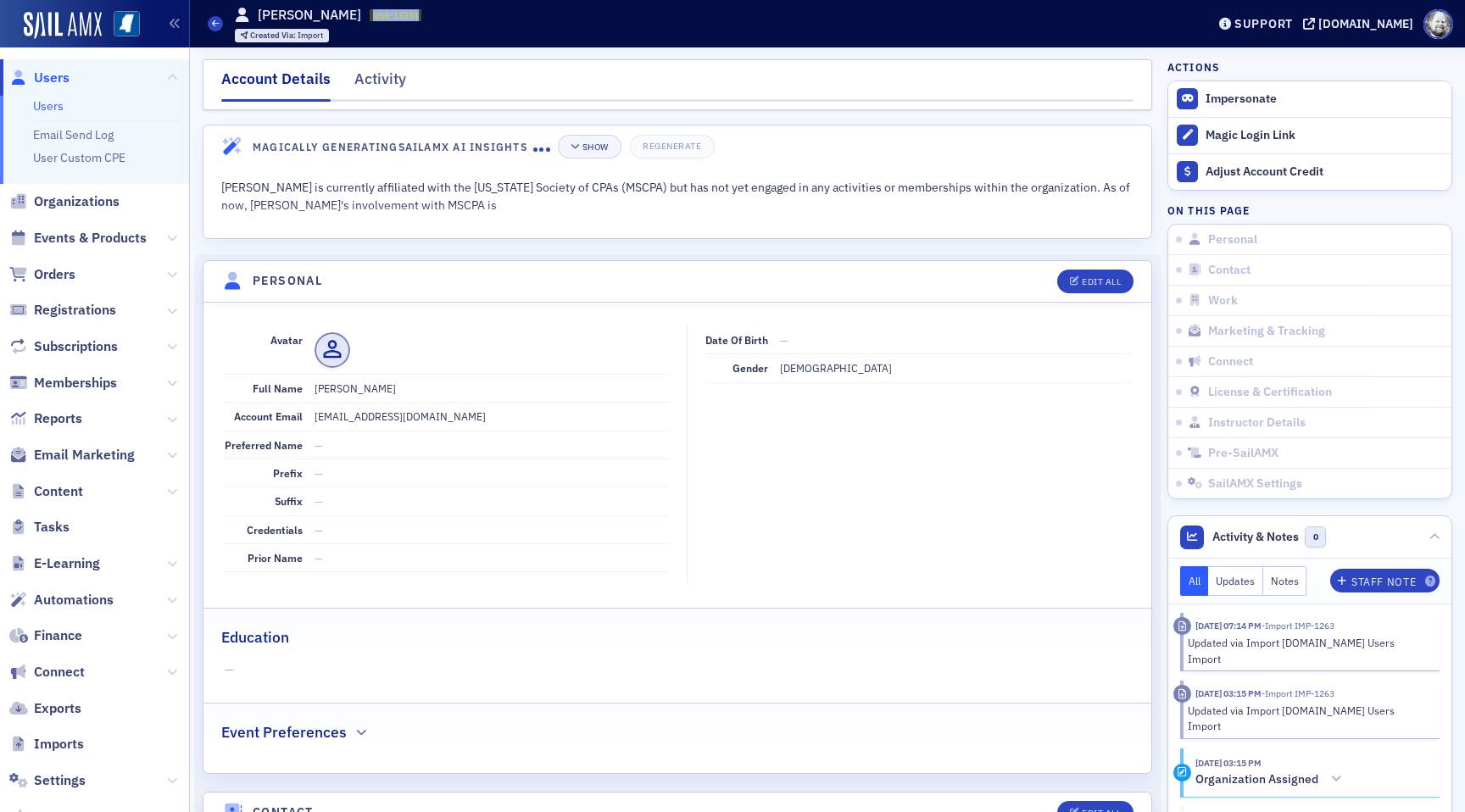
drag, startPoint x: 348, startPoint y: 16, endPoint x: 394, endPoint y: 17, distance: 46.0
click at [394, 17] on span "USR-13391 13391" at bounding box center [396, 16] width 52 height 12
copy span "USR-13391"
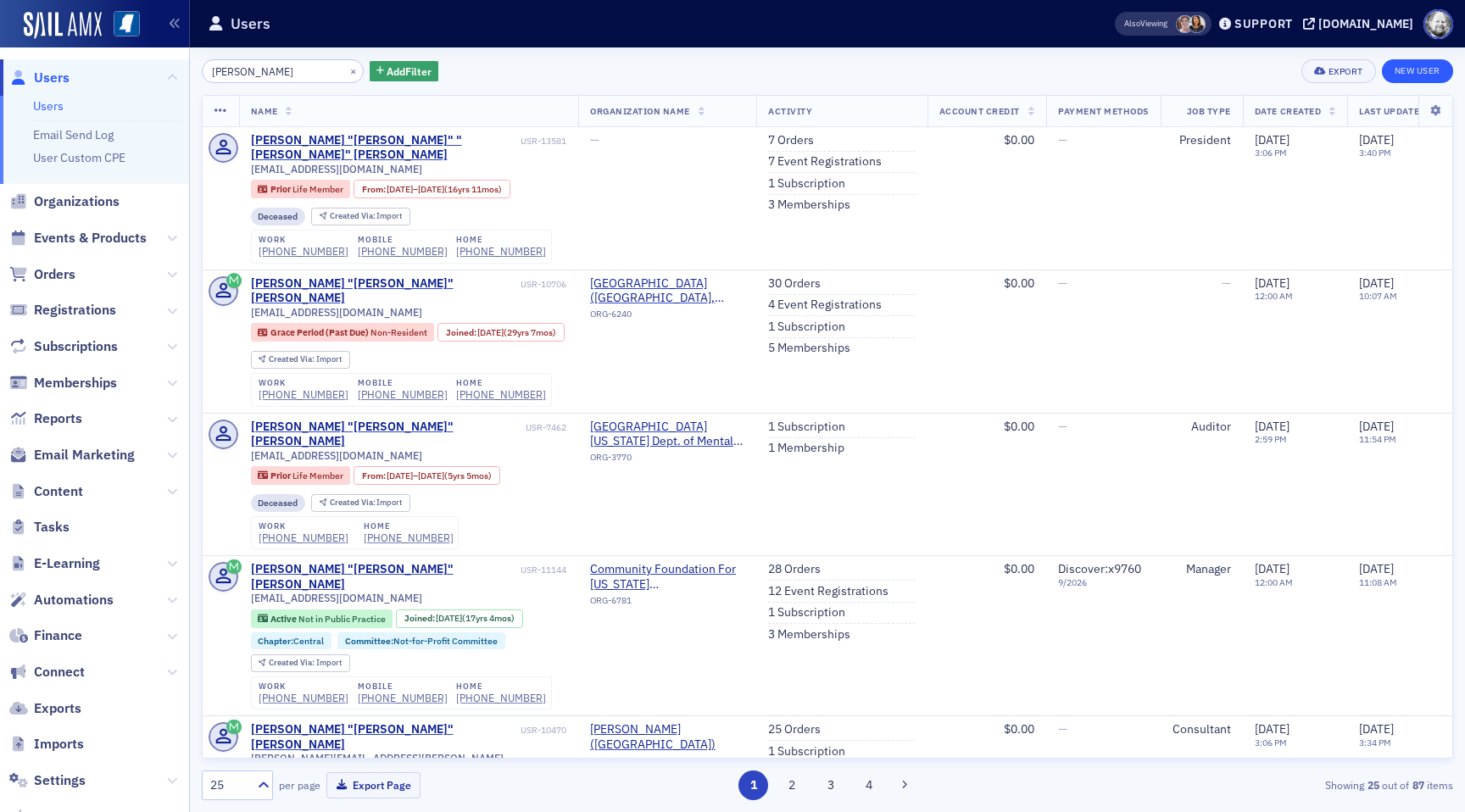
type input "[PERSON_NAME]"
click at [1422, 69] on link "New User" at bounding box center [1417, 71] width 71 height 23
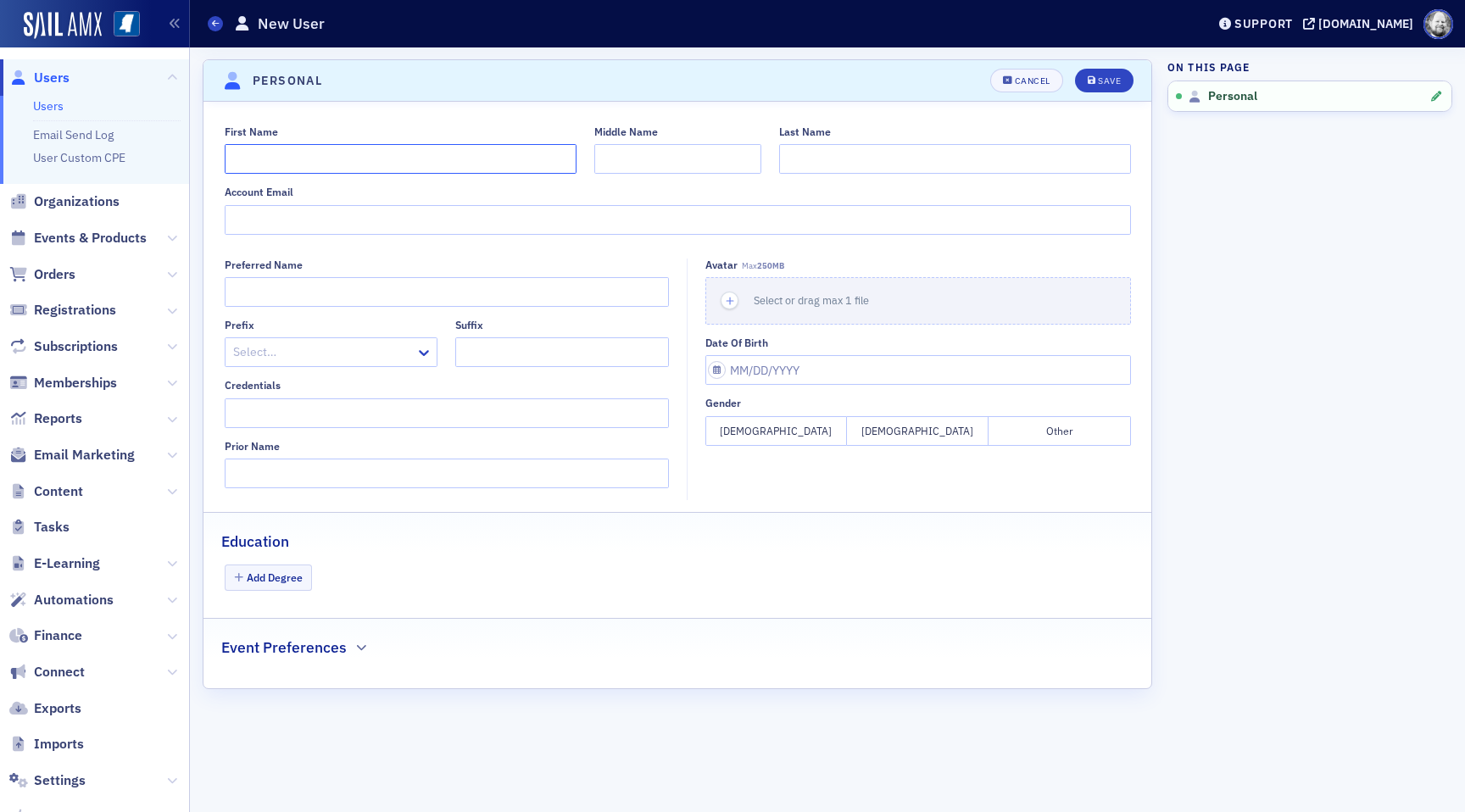
click at [344, 160] on input "First Name" at bounding box center [401, 158] width 352 height 29
type input "Ken"
type input "Levine"
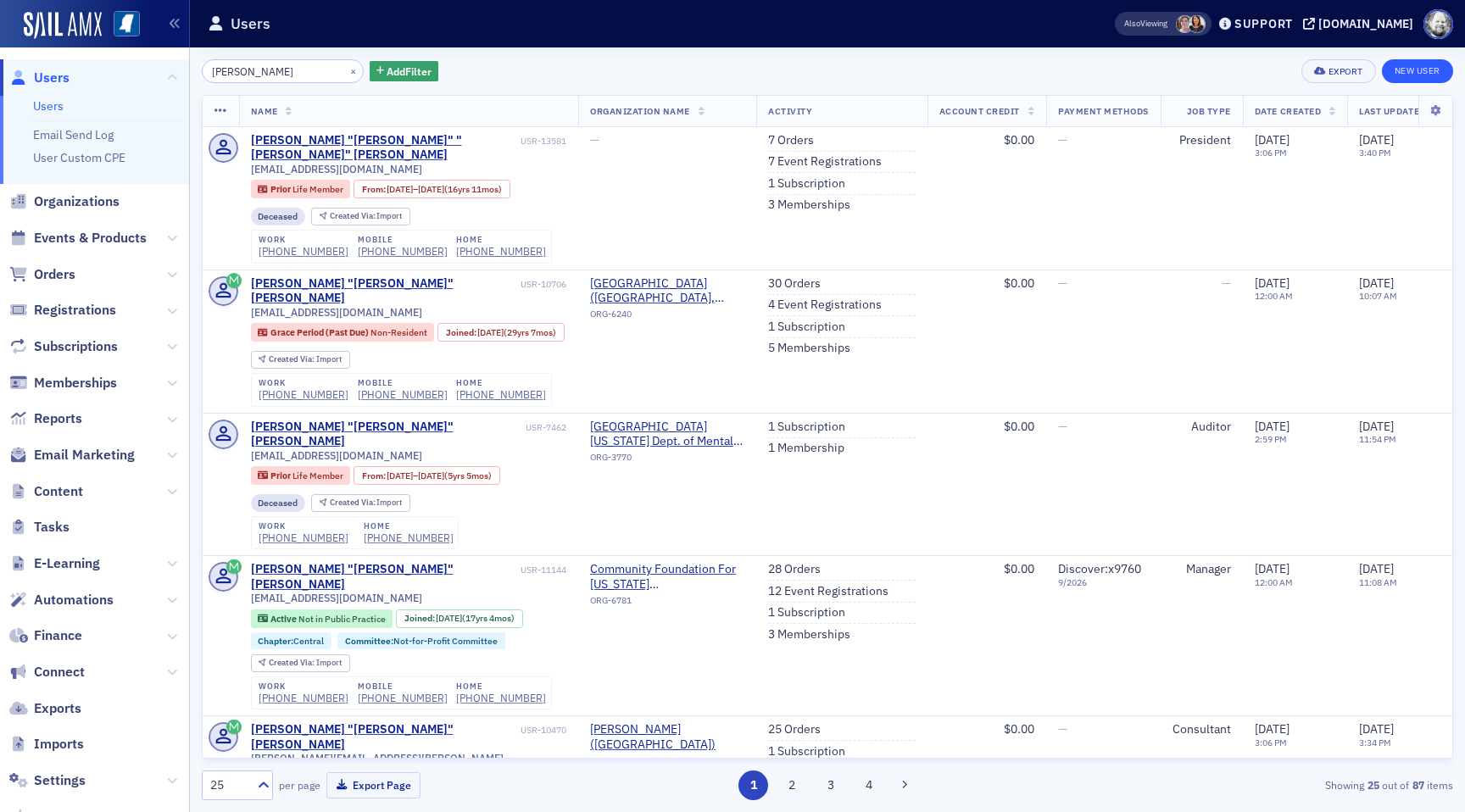
type input "[PERSON_NAME]"
click at [1407, 69] on link "New User" at bounding box center [1417, 71] width 71 height 23
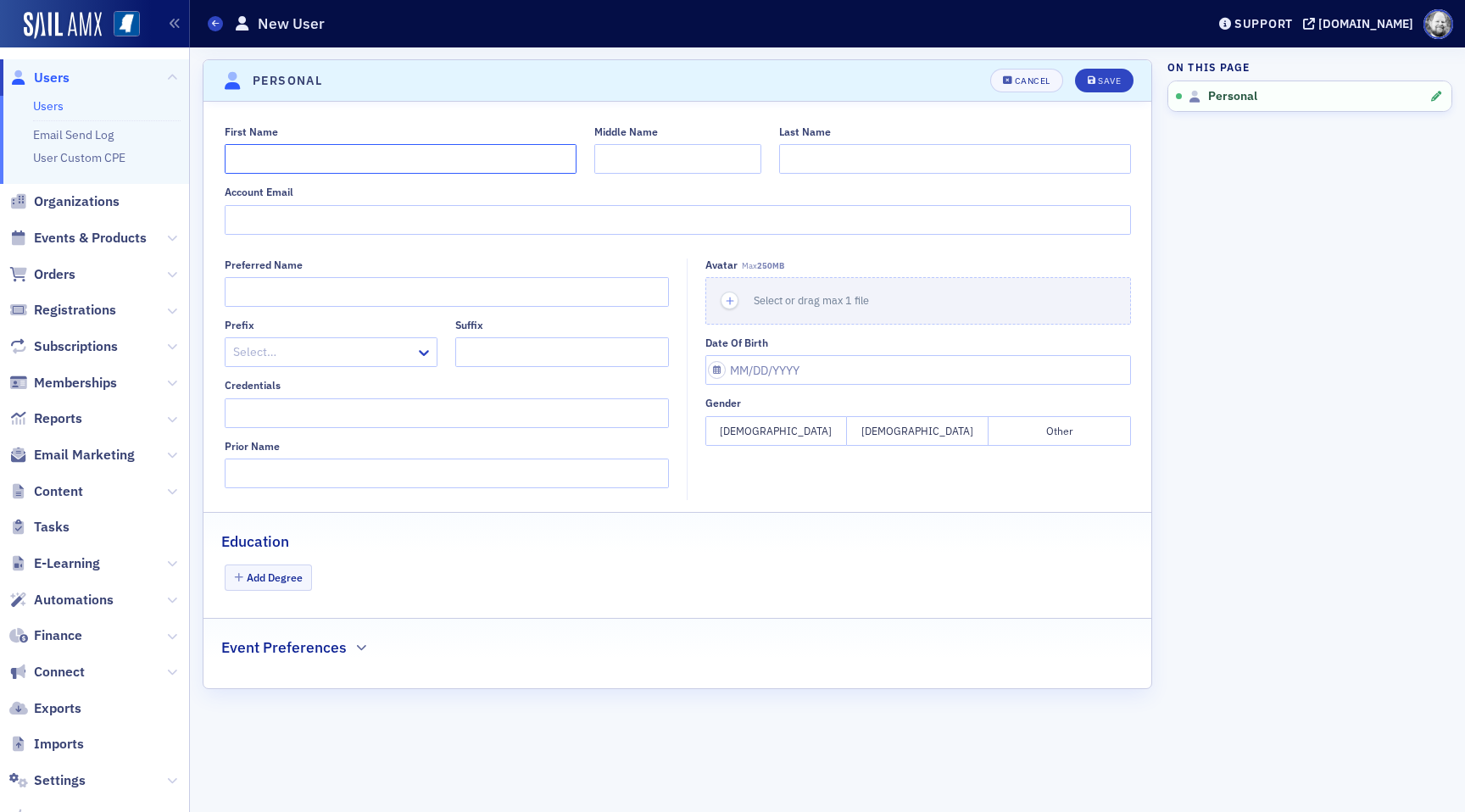
click at [441, 165] on input "First Name" at bounding box center [401, 158] width 352 height 29
type input "Ken"
type input "Levine"
click at [1110, 81] on div "Save" at bounding box center [1109, 81] width 23 height 10
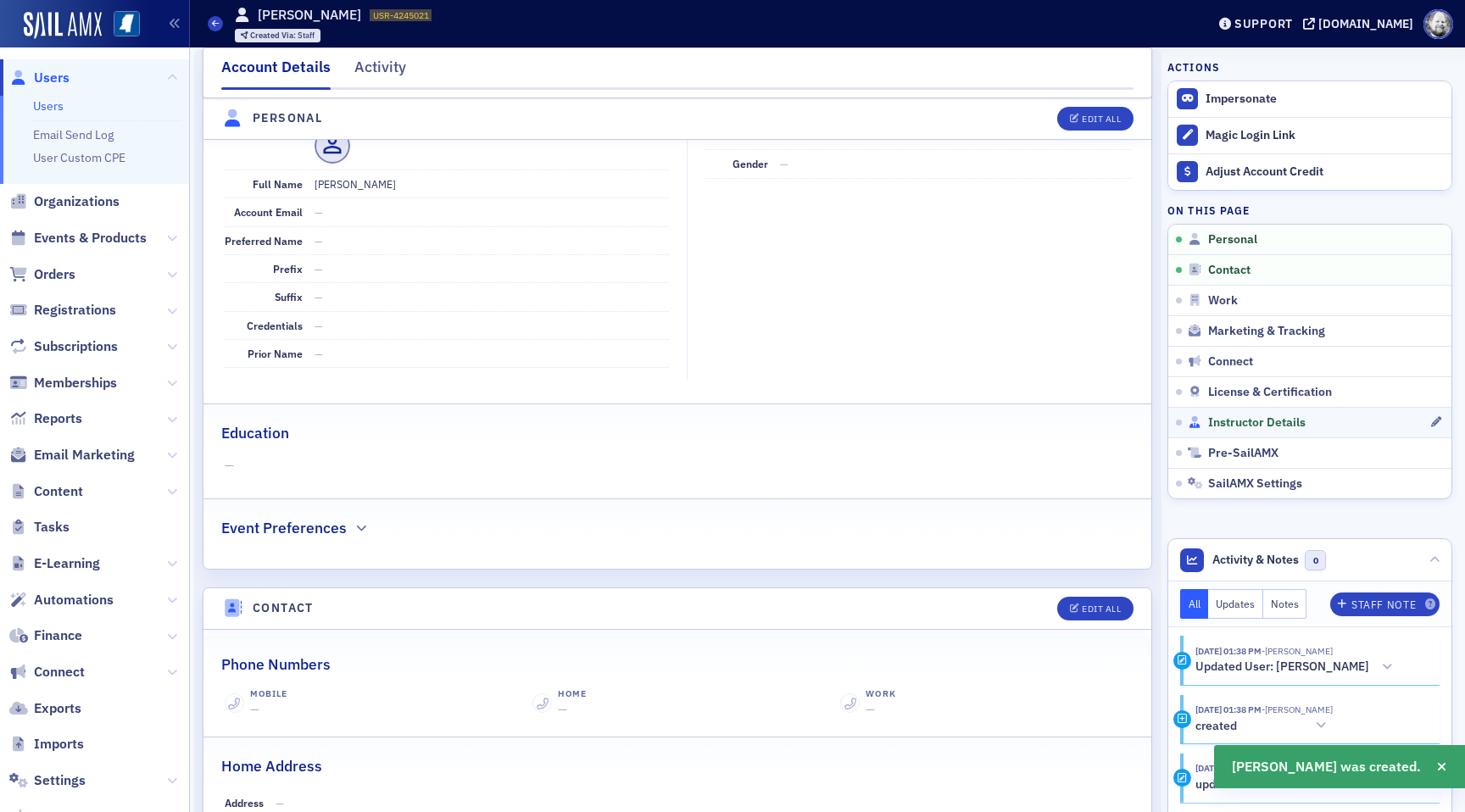
click at [1231, 429] on span "Instructor Details" at bounding box center [1257, 423] width 98 height 16
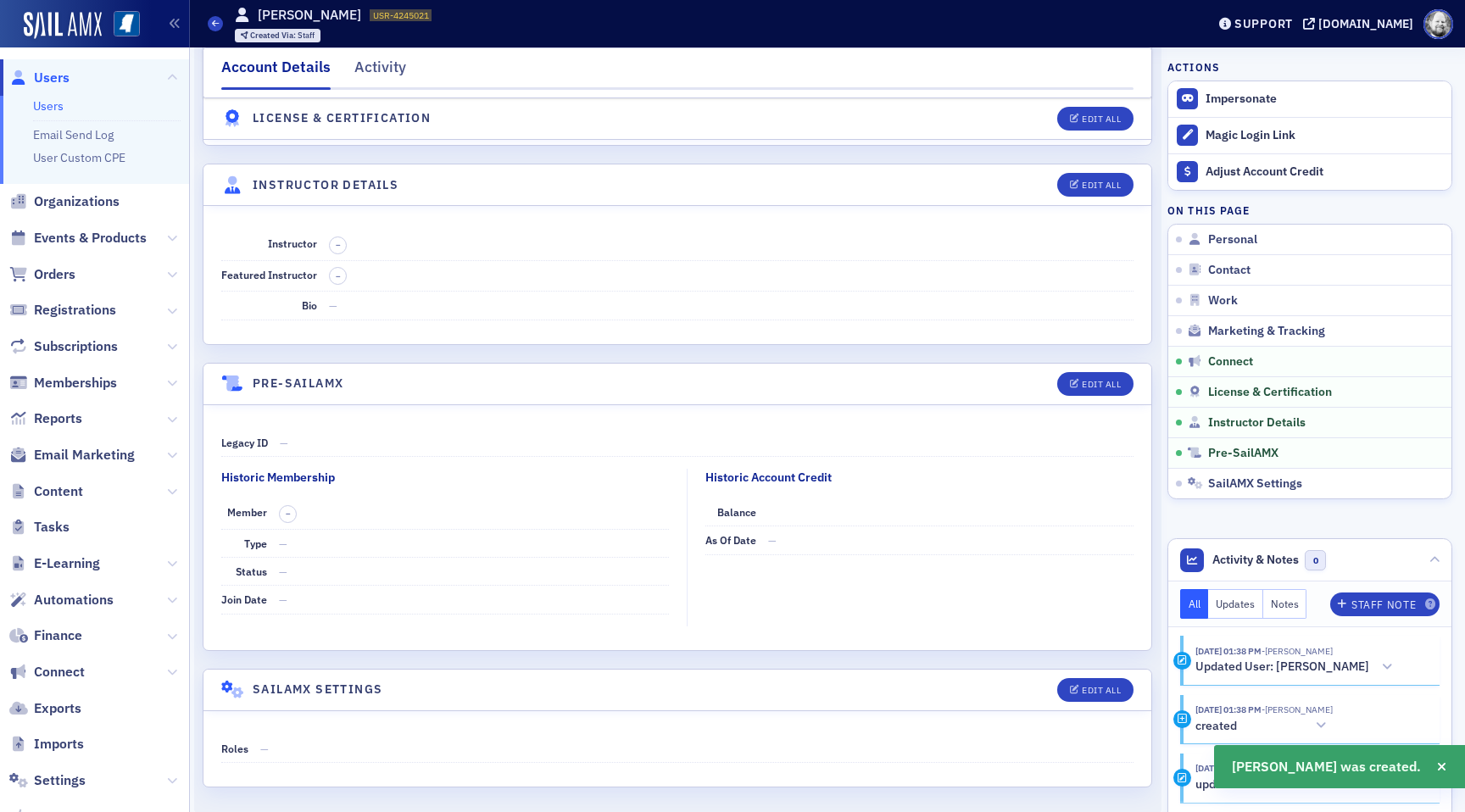
scroll to position [2806, 0]
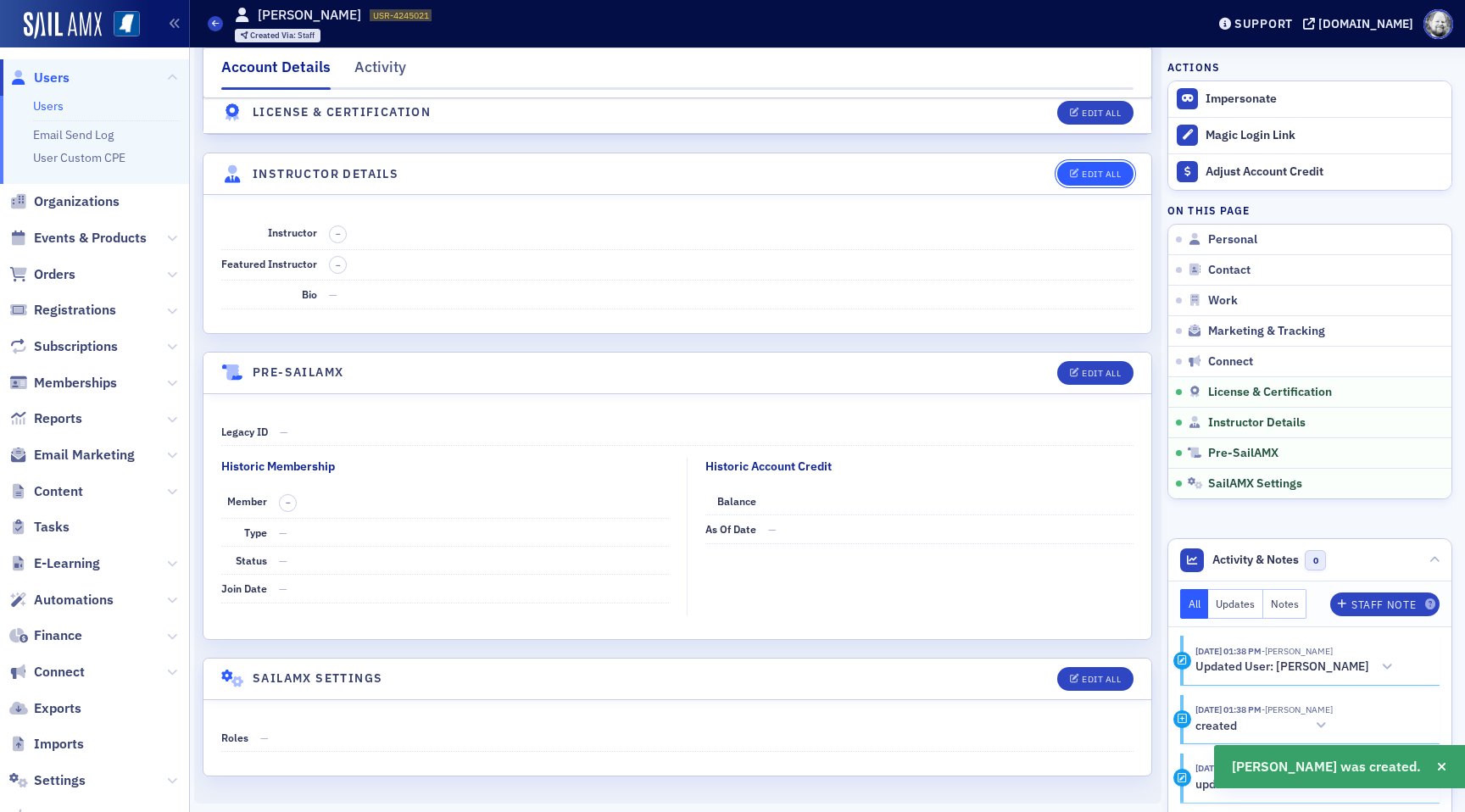
click at [1088, 172] on div "Edit All" at bounding box center [1101, 174] width 39 height 10
select select "US"
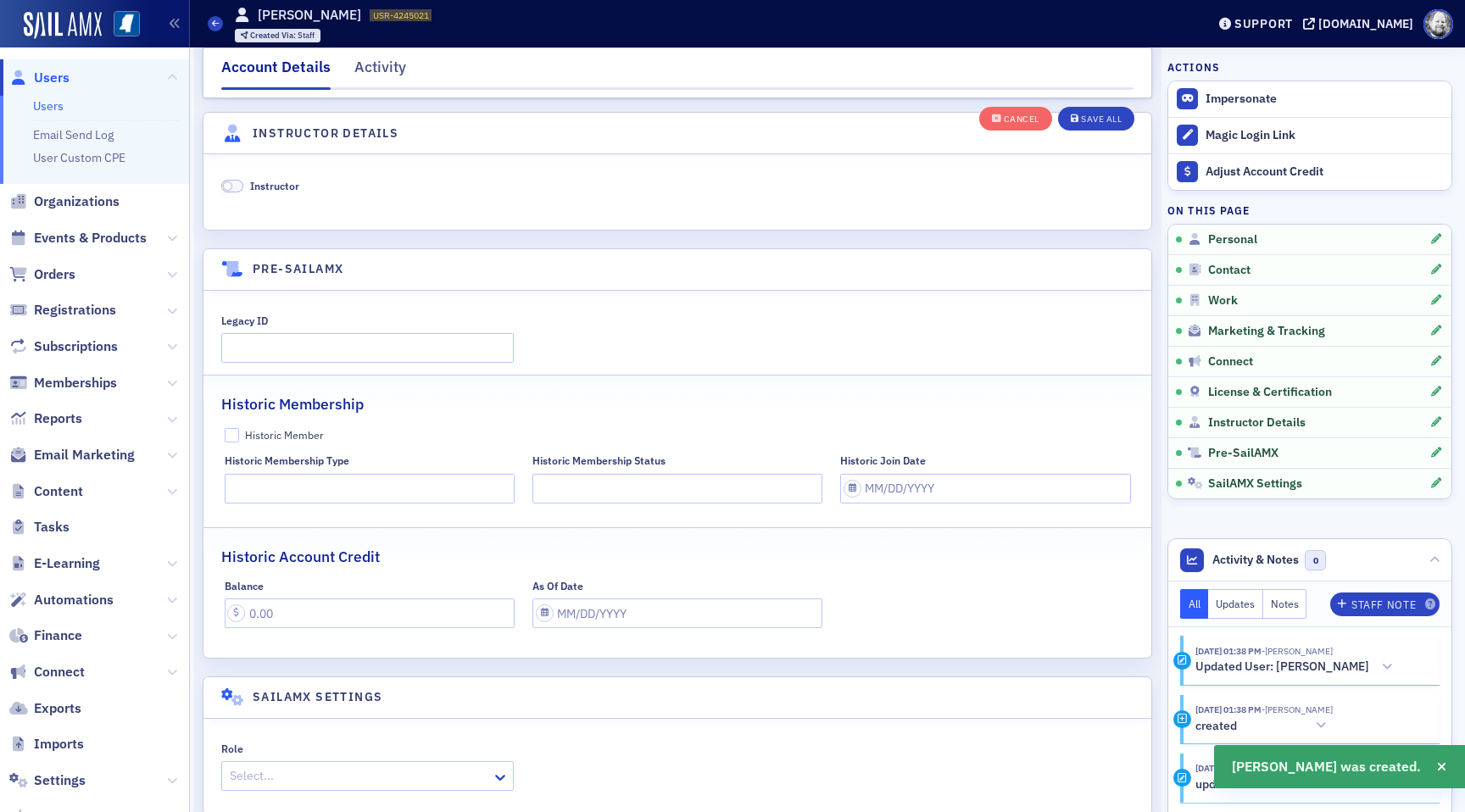
scroll to position [3248, 0]
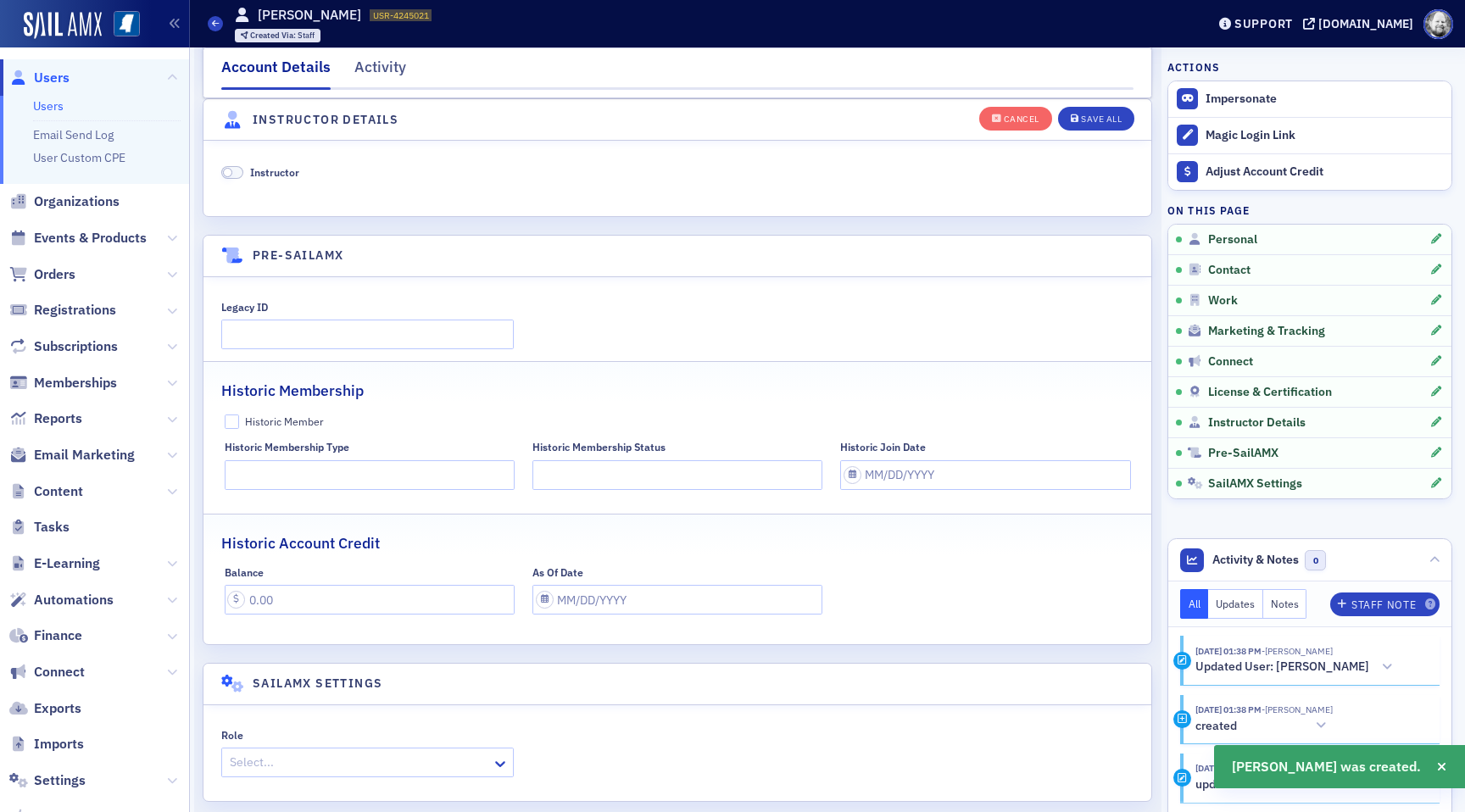
click at [281, 171] on span "Instructor" at bounding box center [274, 172] width 49 height 14
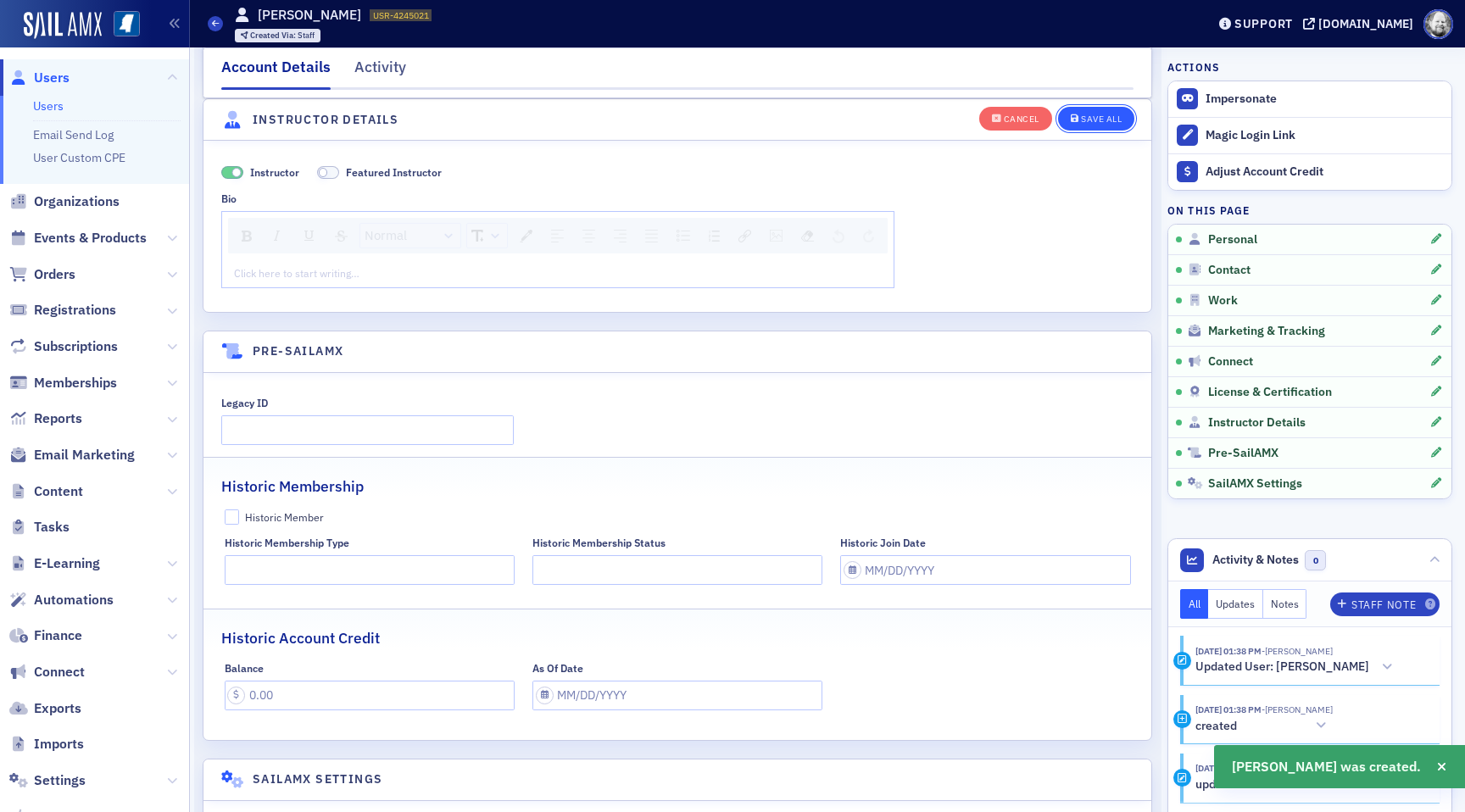
click at [1086, 114] on div "Save All" at bounding box center [1101, 119] width 41 height 10
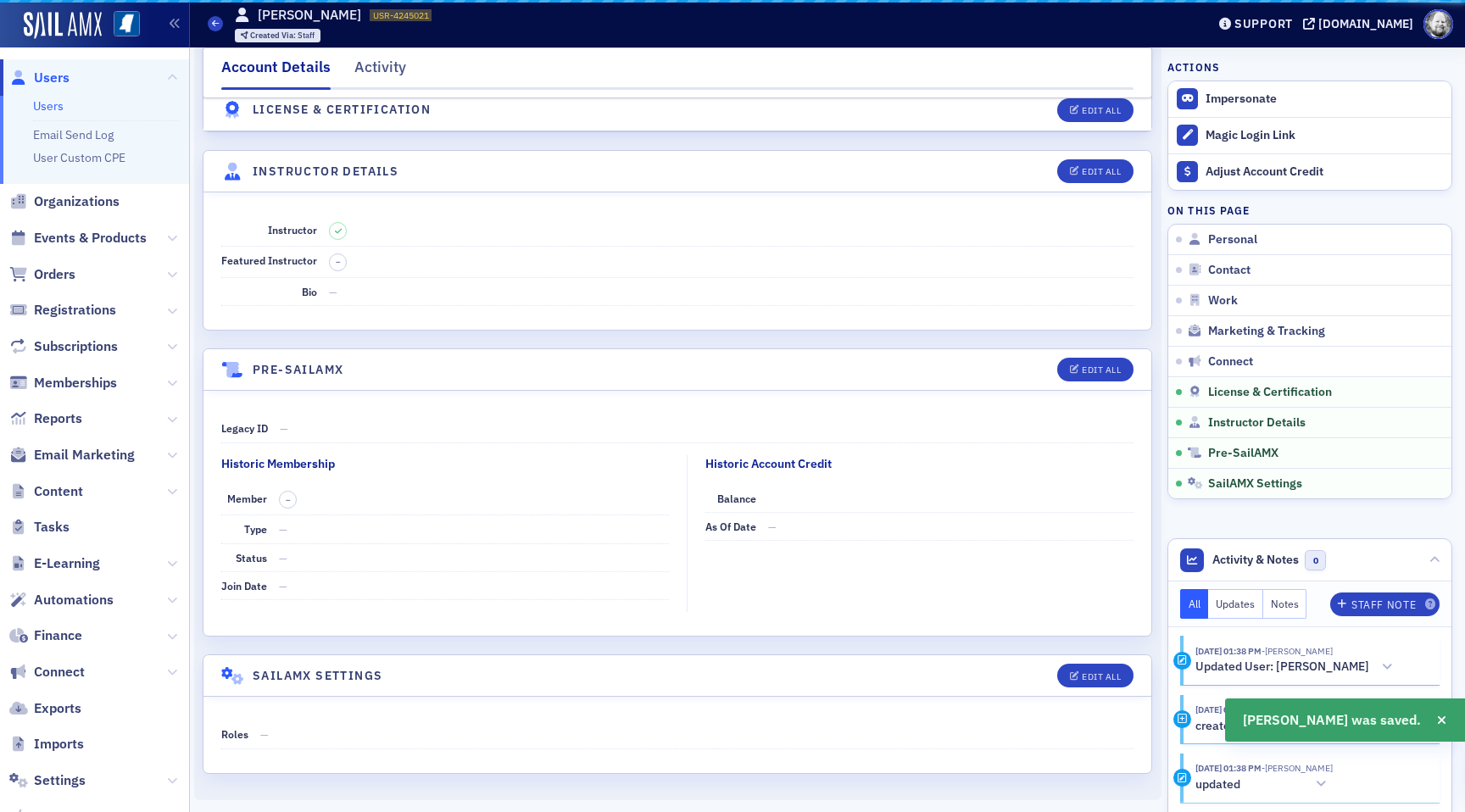
scroll to position [2806, 0]
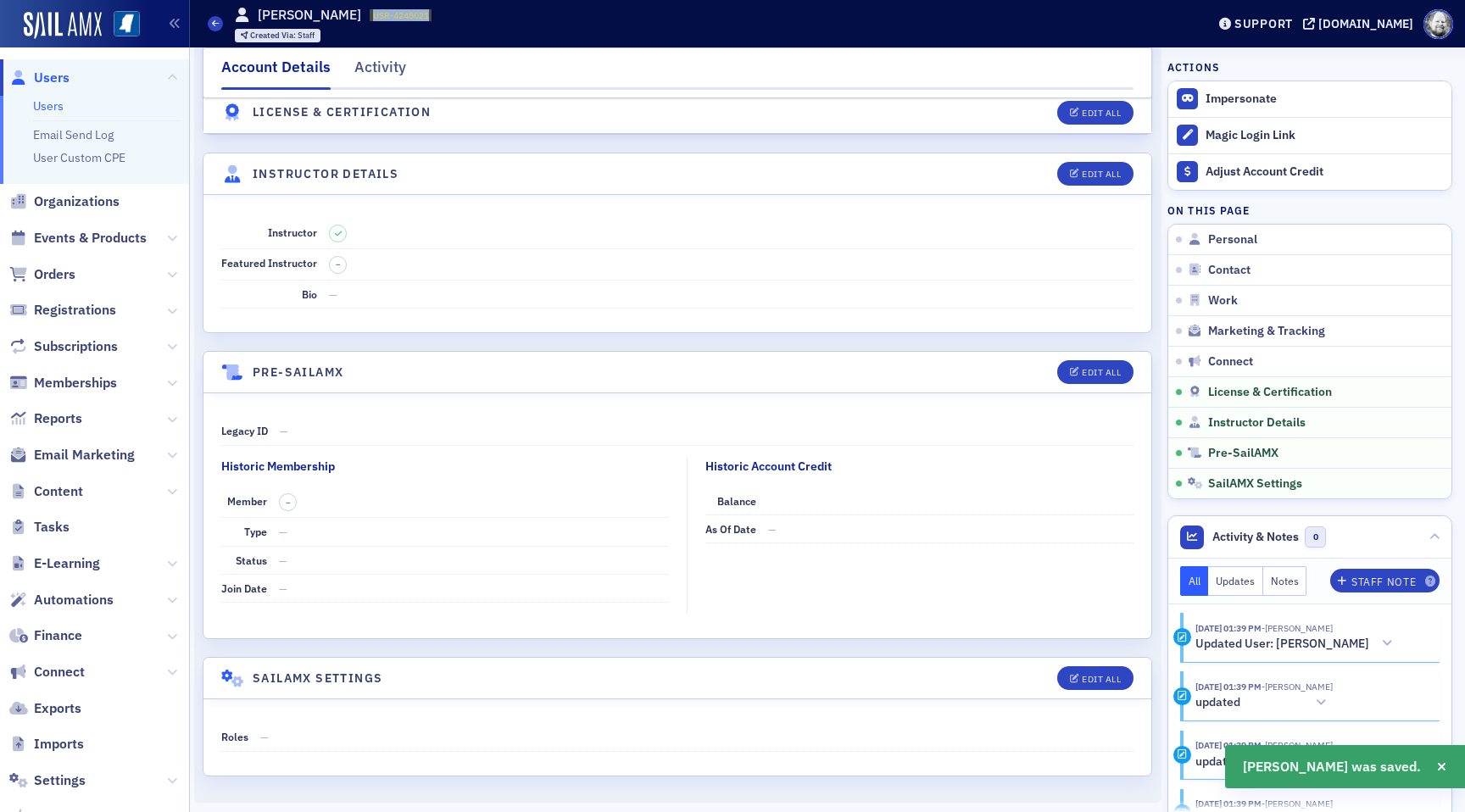
drag, startPoint x: 337, startPoint y: 16, endPoint x: 397, endPoint y: 17, distance: 60.0
click at [397, 17] on div "Users Ken Levine USR-4245021 4245021 Created Via : Staff" at bounding box center [694, 23] width 972 height 49
copy span "USR-4245021"
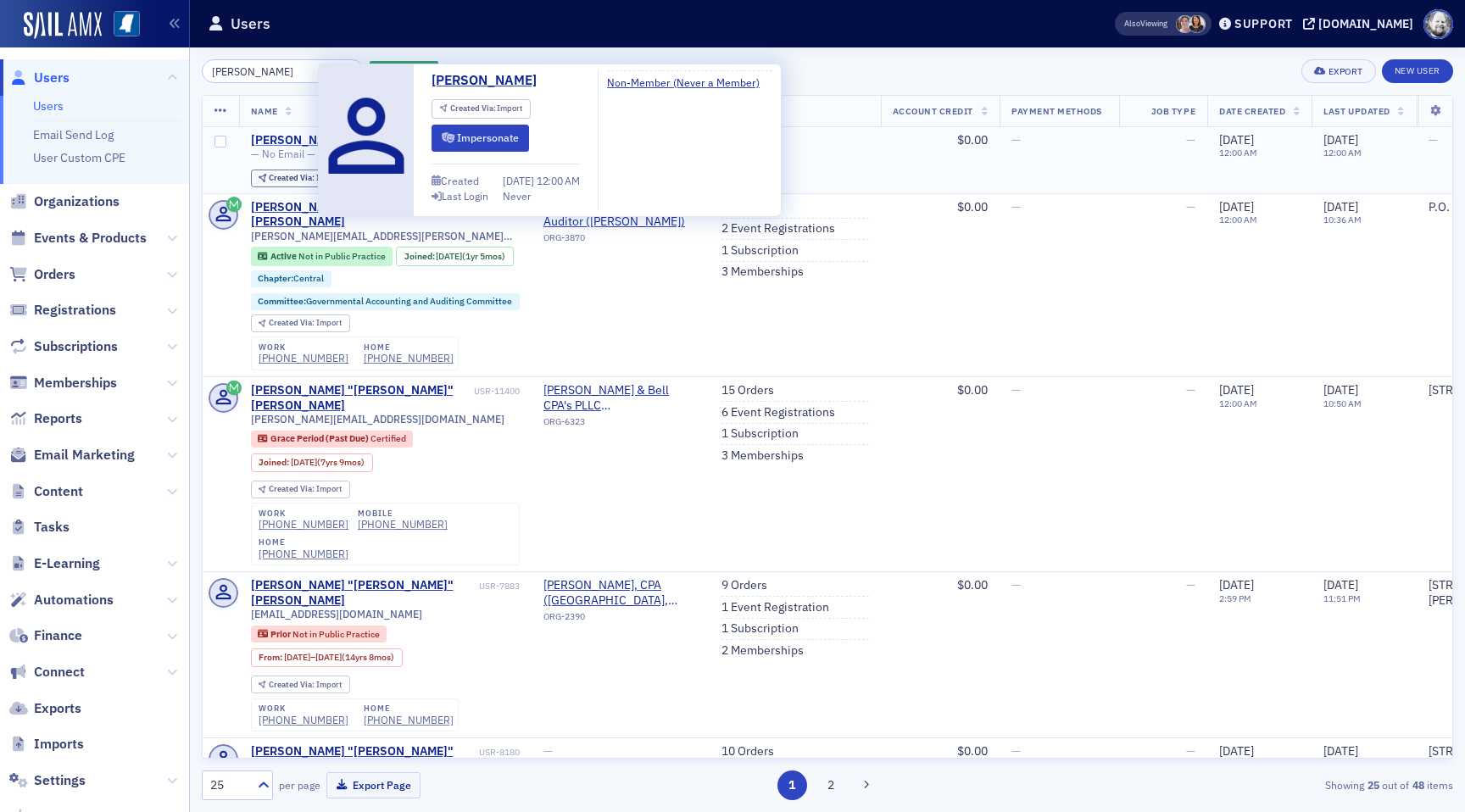
type input "Jeff lenning"
click at [287, 138] on div "[PERSON_NAME]" at bounding box center [298, 141] width 94 height 16
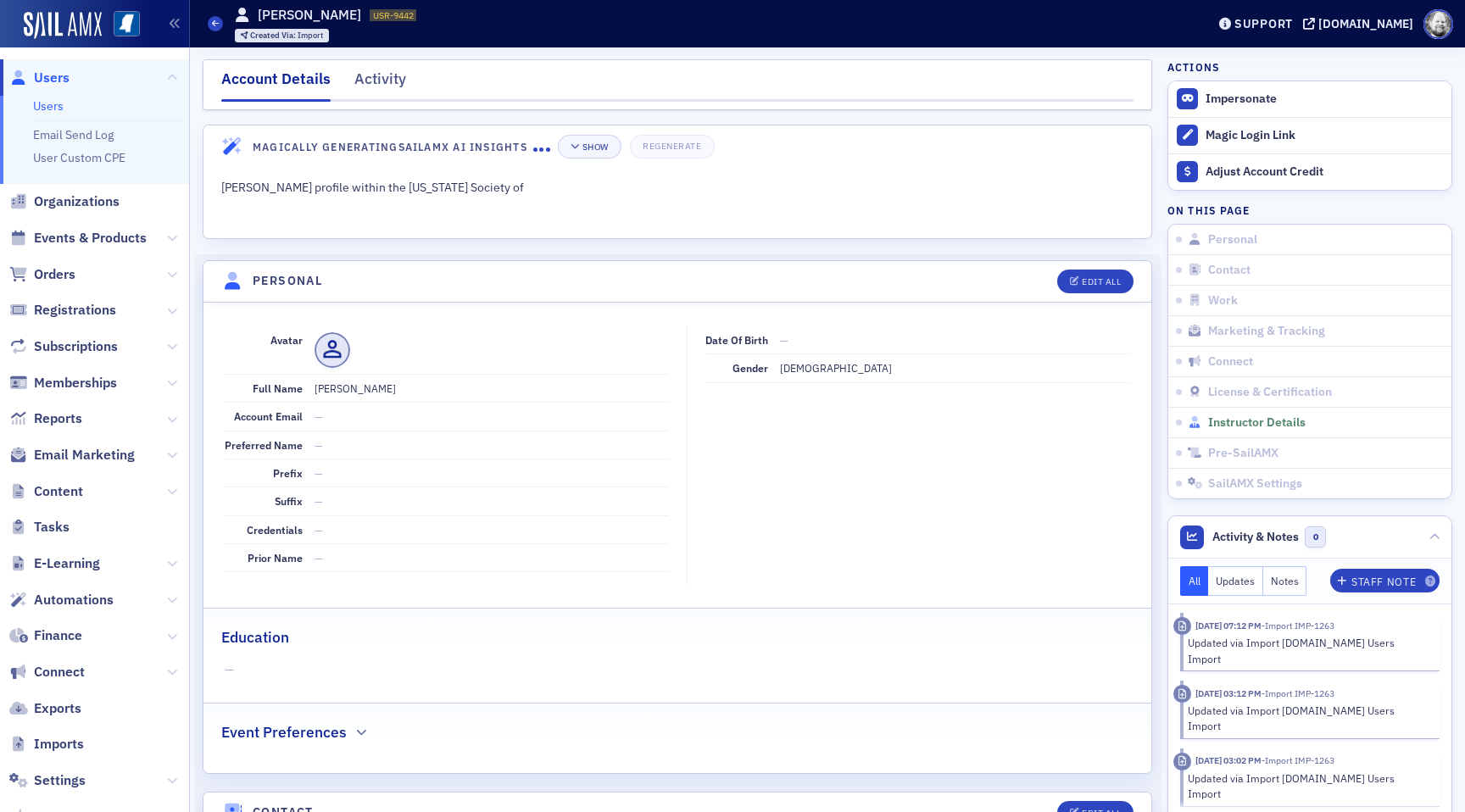
click at [1241, 423] on span "Instructor Details" at bounding box center [1257, 423] width 98 height 16
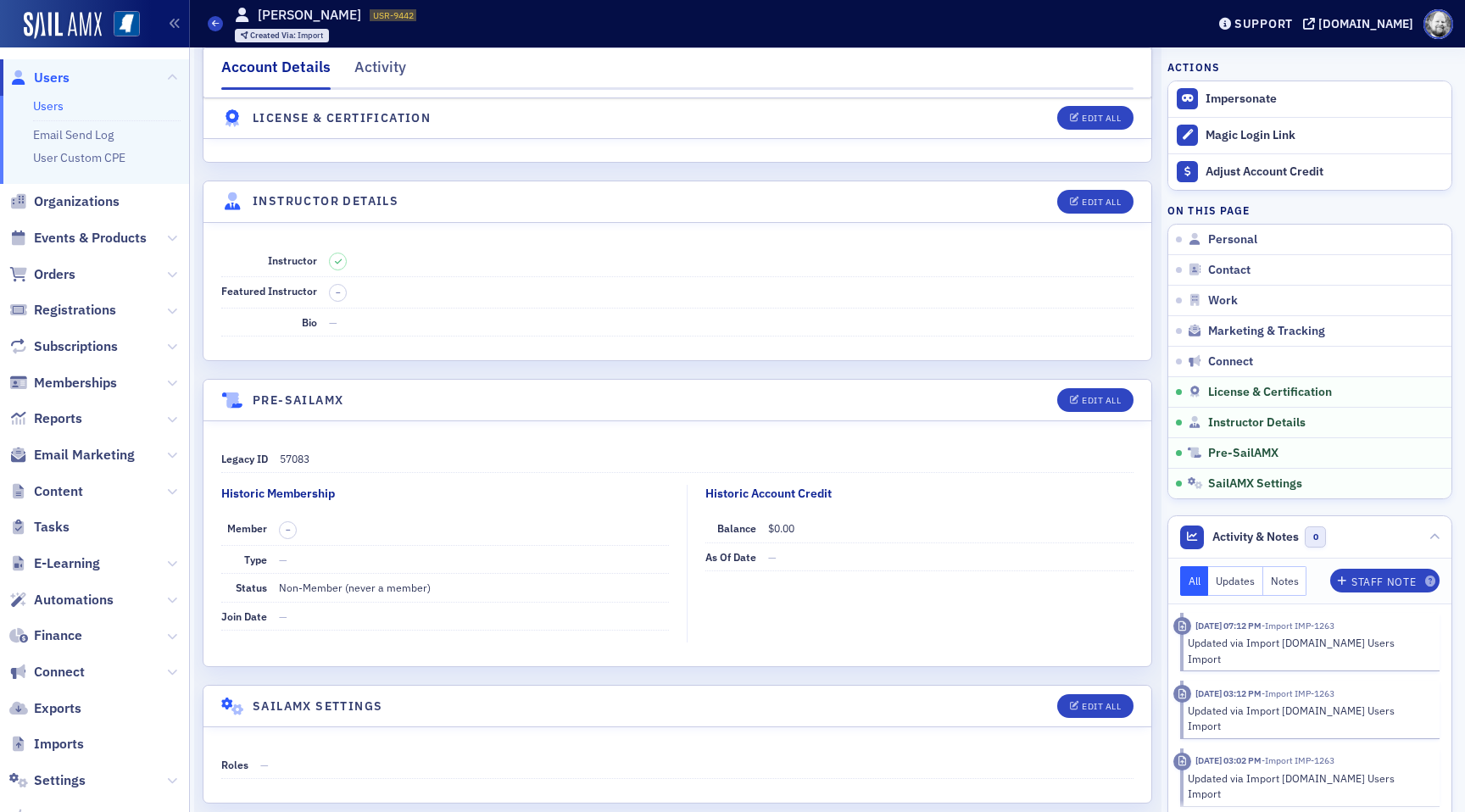
scroll to position [2806, 0]
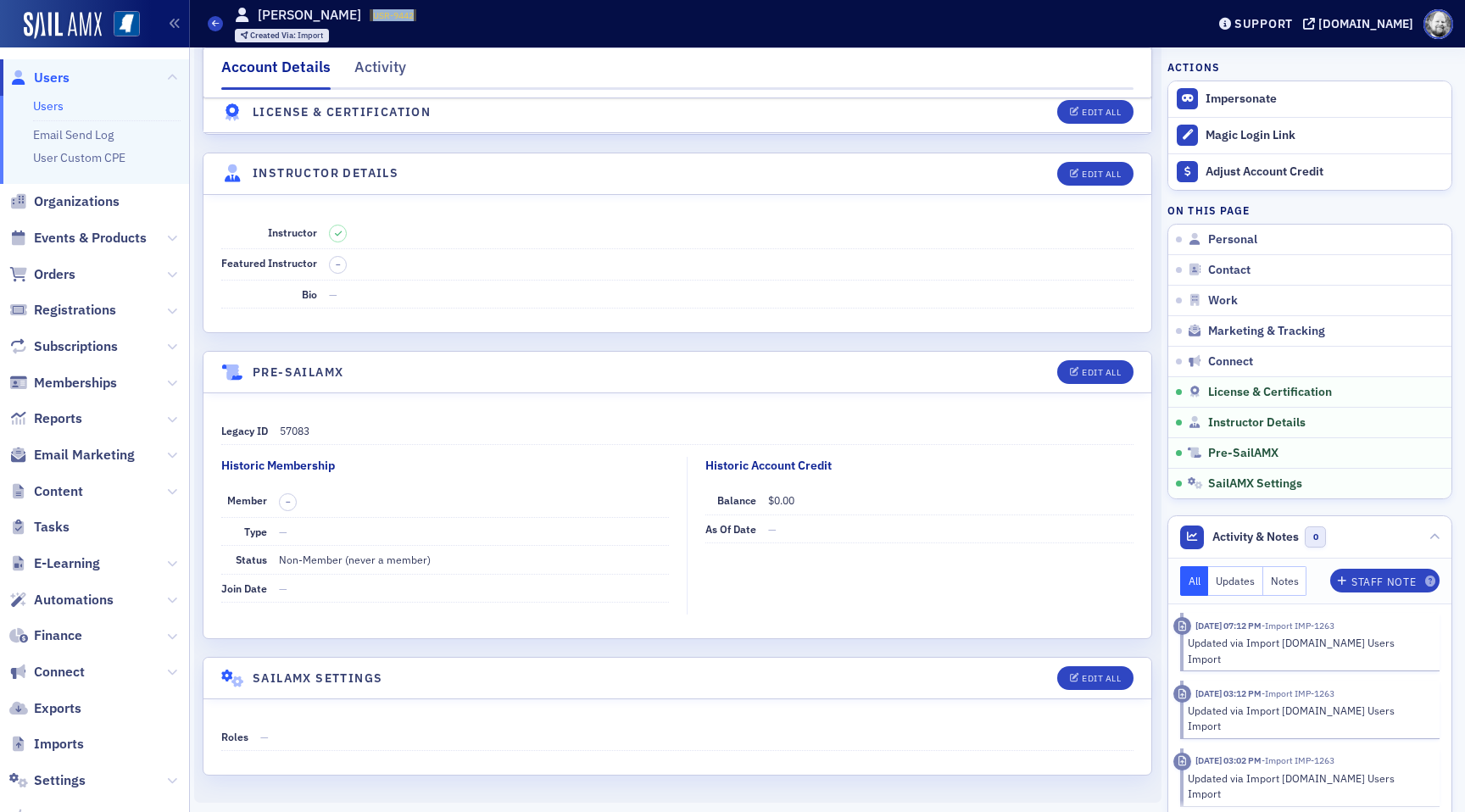
drag, startPoint x: 347, startPoint y: 16, endPoint x: 389, endPoint y: 17, distance: 42.0
click at [390, 17] on div "Users [PERSON_NAME] USR-9442 9442 Created Via : Import" at bounding box center [694, 23] width 972 height 49
copy span "USR-9442"
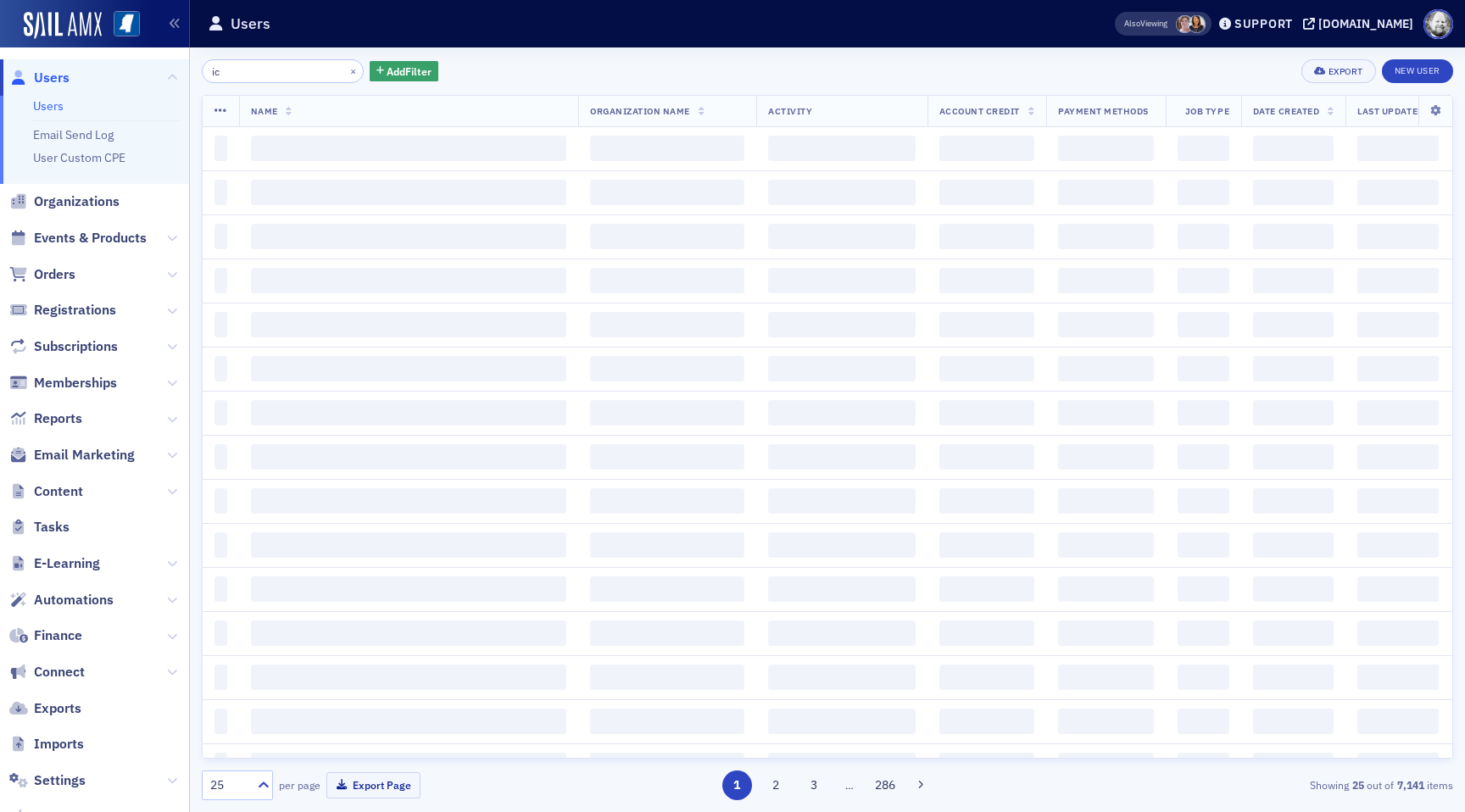
type input "i"
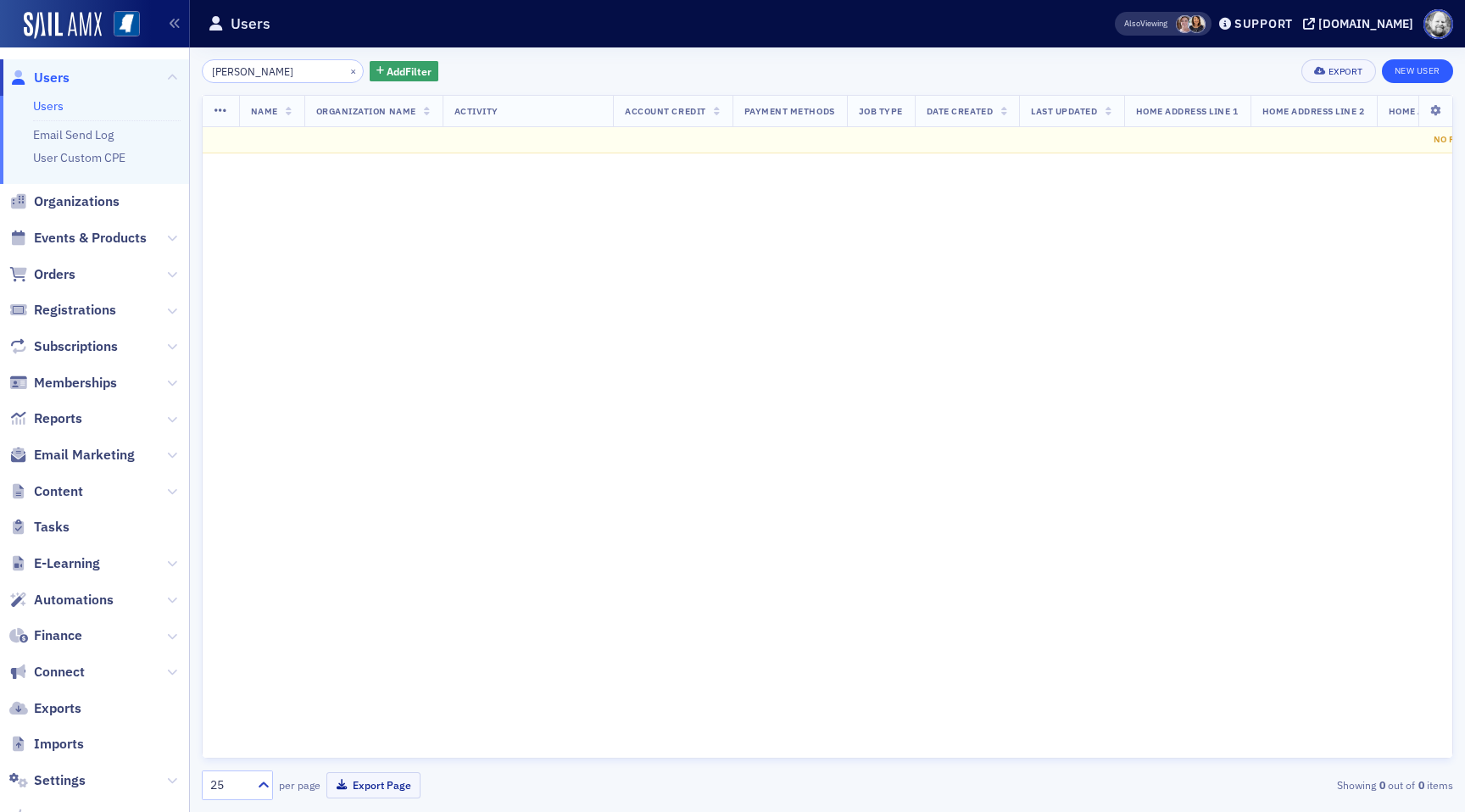
type input "[PERSON_NAME]"
click at [1408, 62] on link "New User" at bounding box center [1417, 71] width 71 height 23
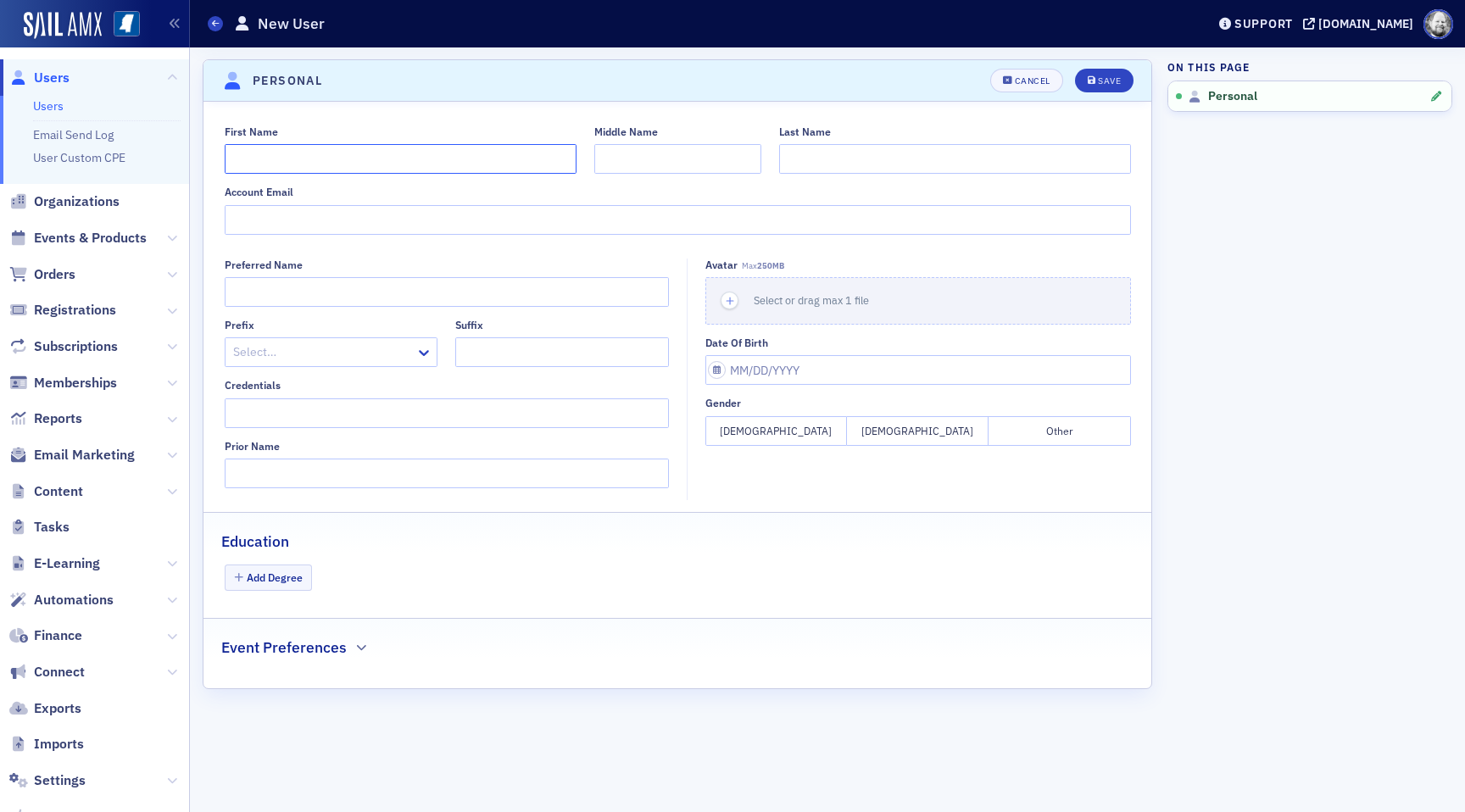
click at [422, 157] on input "First Name" at bounding box center [401, 158] width 352 height 29
type input "[PERSON_NAME]"
click at [1102, 81] on div "Save" at bounding box center [1109, 81] width 23 height 10
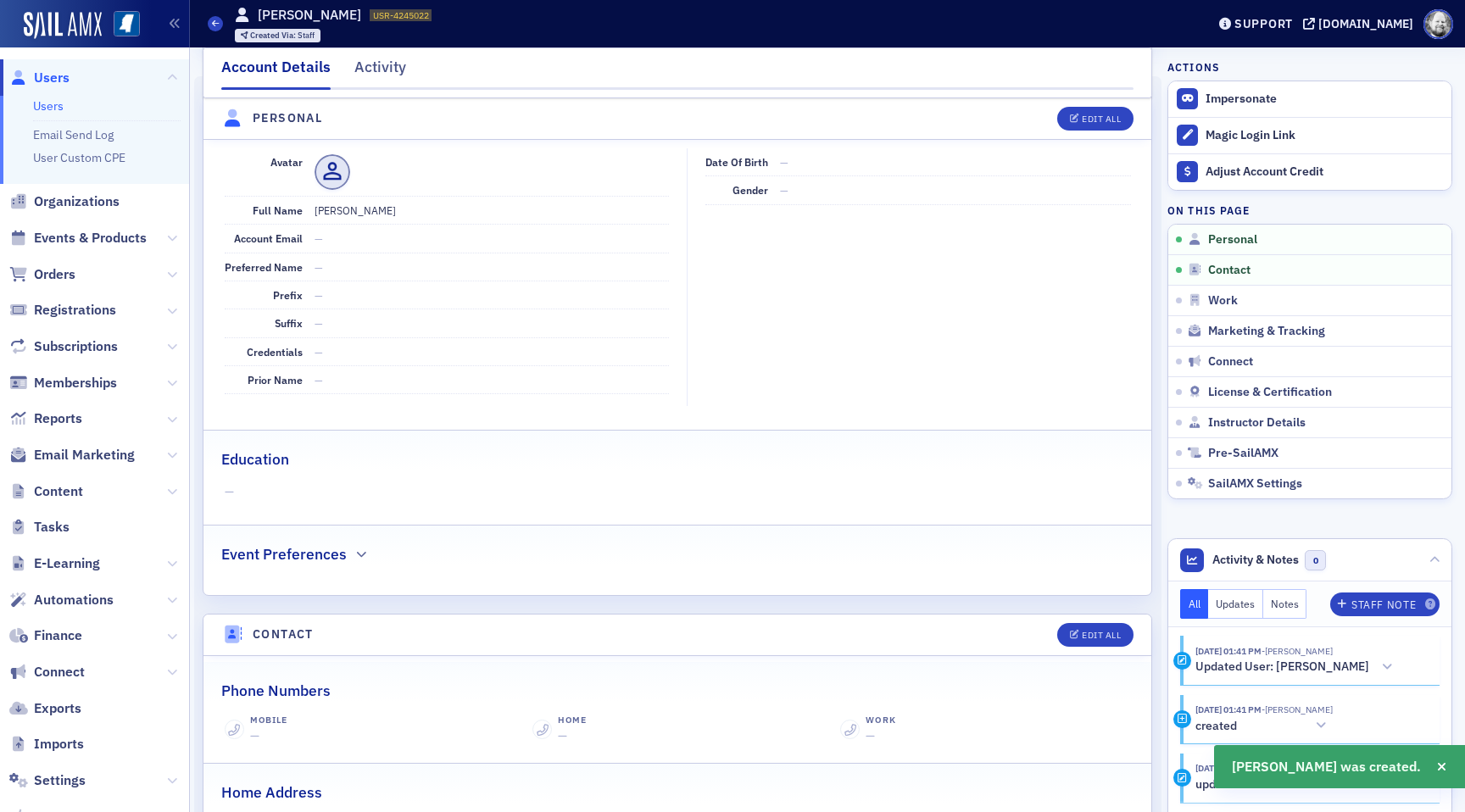
scroll to position [204, 0]
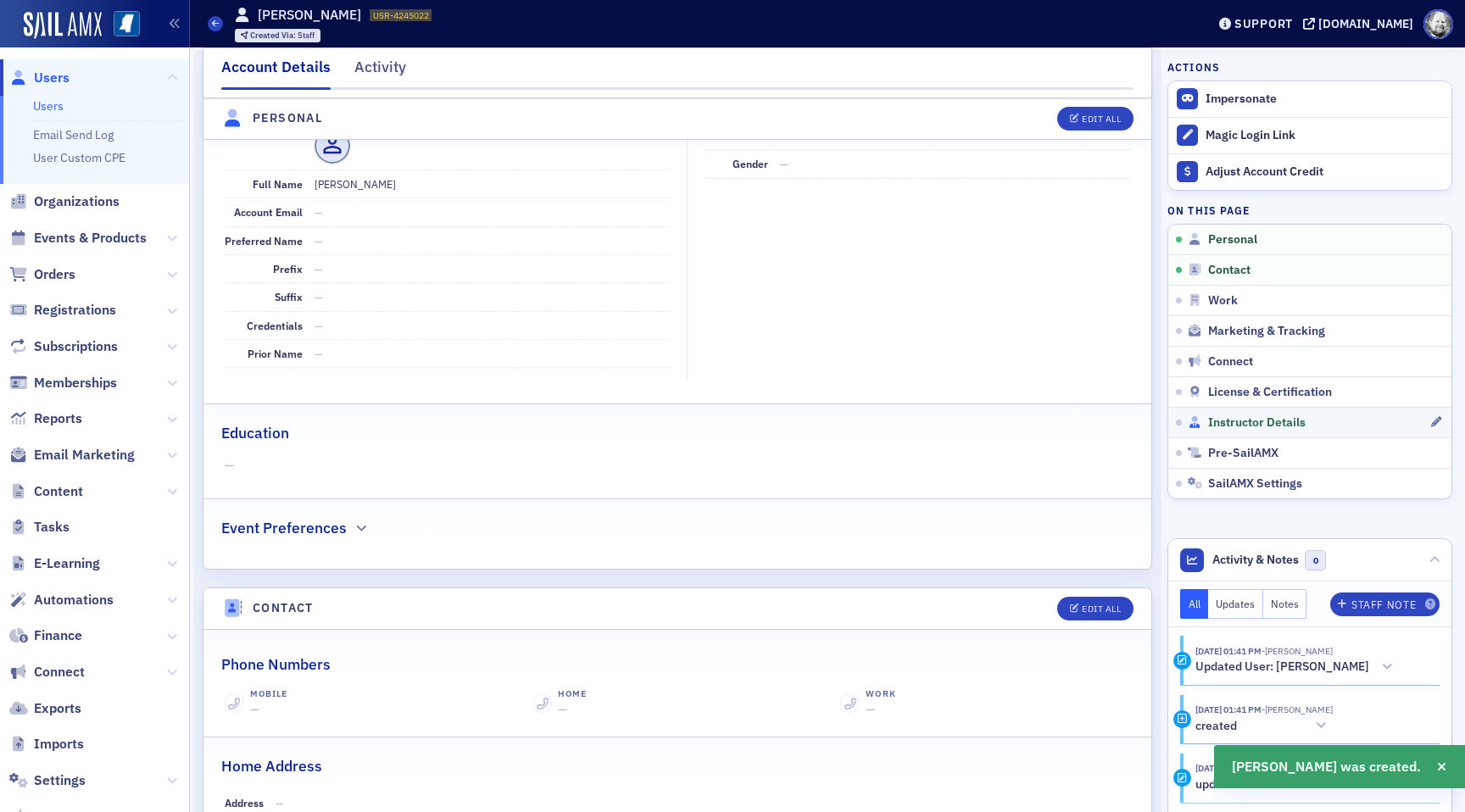
click at [1259, 417] on span "Instructor Details" at bounding box center [1257, 423] width 98 height 16
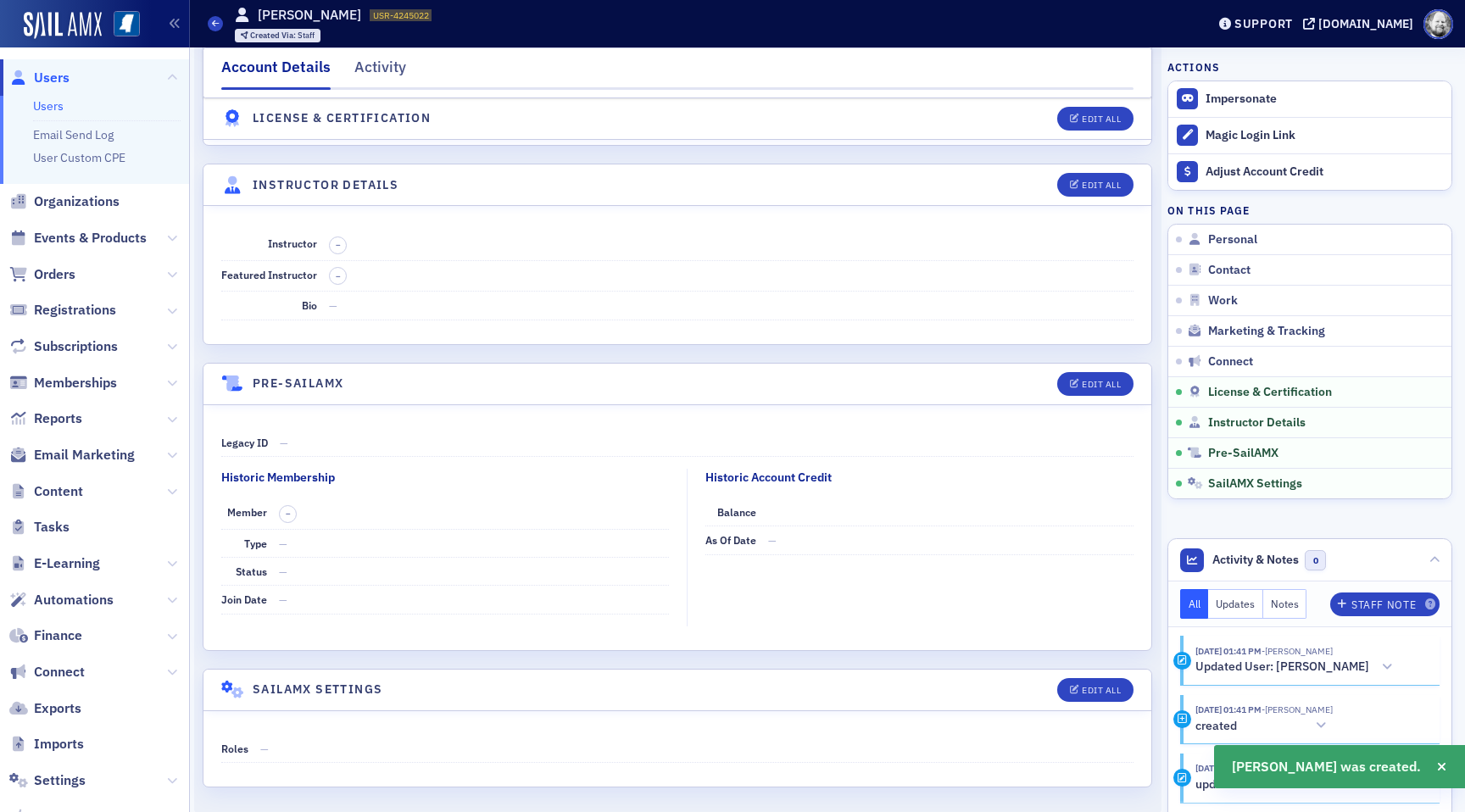
scroll to position [2806, 0]
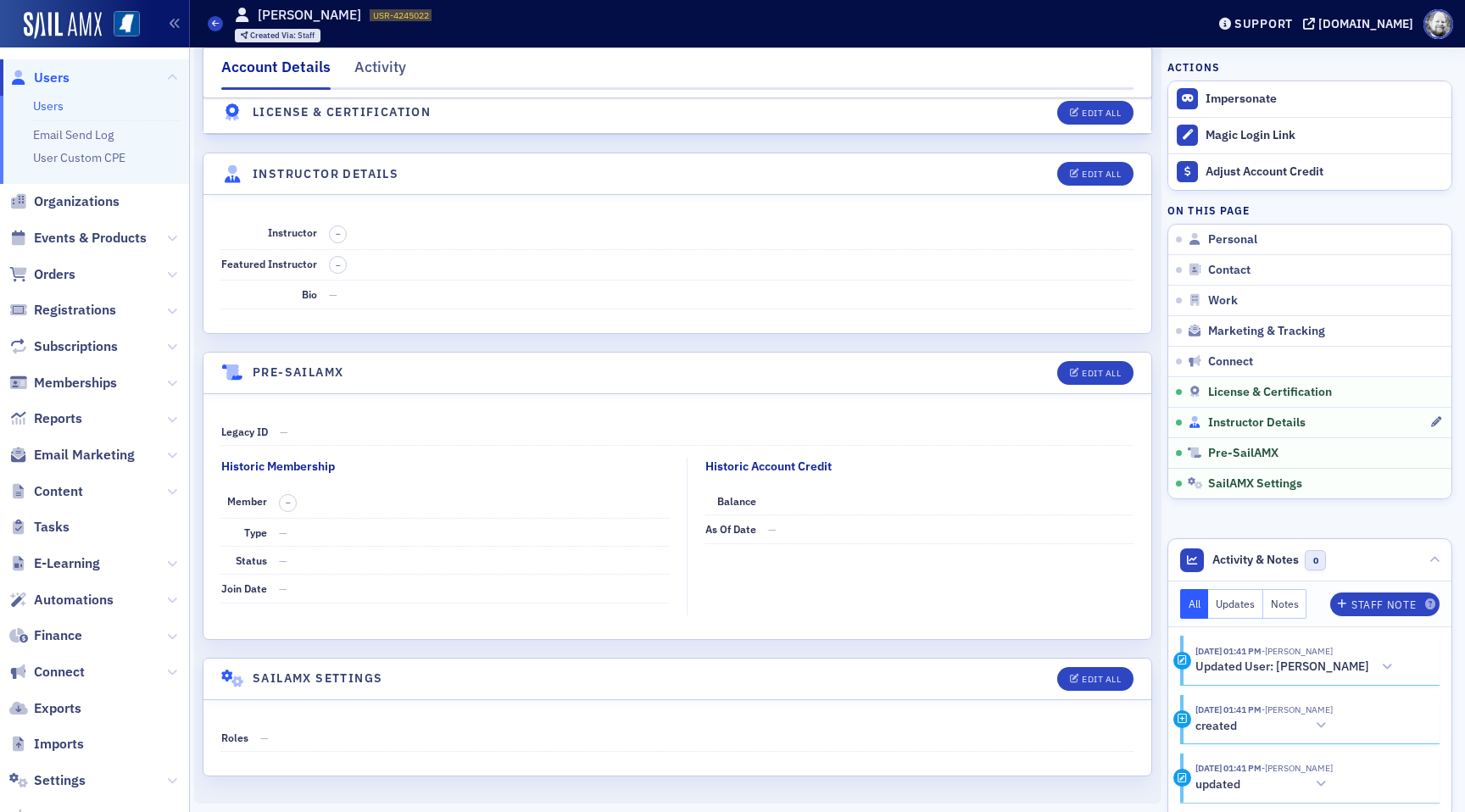
click at [1223, 429] on span "Instructor Details" at bounding box center [1257, 423] width 98 height 16
click at [1097, 164] on button "Edit All" at bounding box center [1095, 173] width 76 height 23
select select "US"
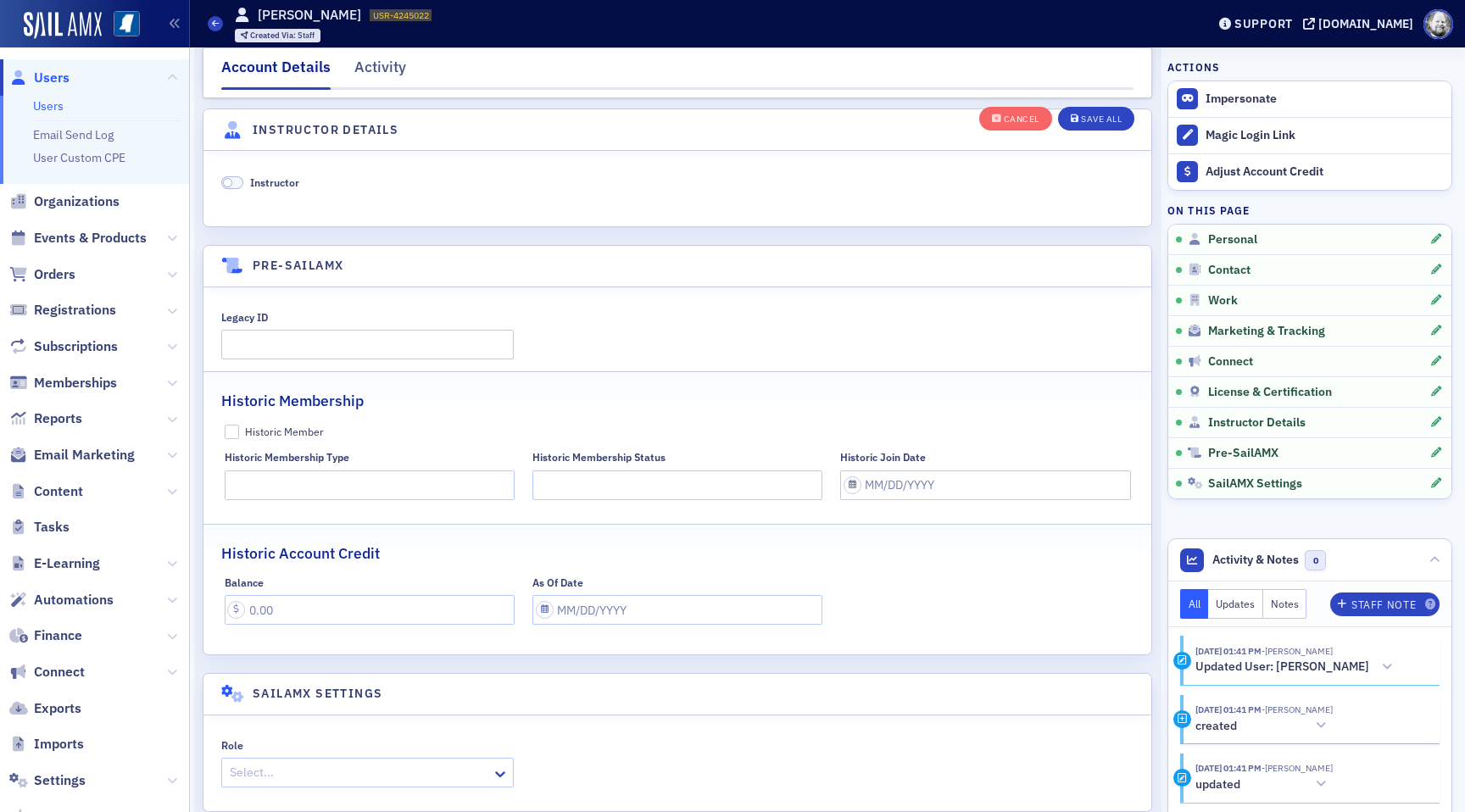
scroll to position [3248, 0]
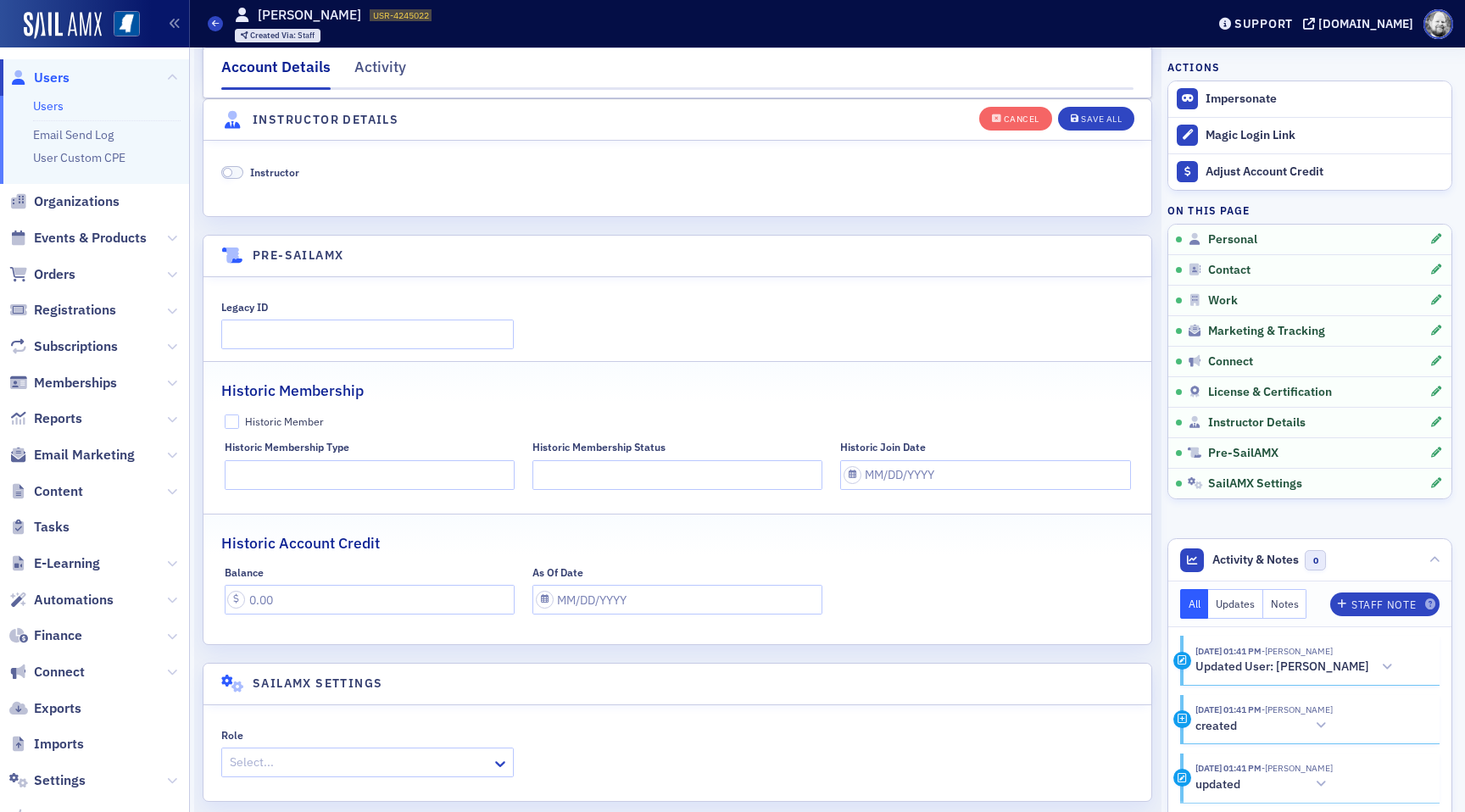
click at [294, 179] on span "Instructor" at bounding box center [274, 172] width 49 height 16
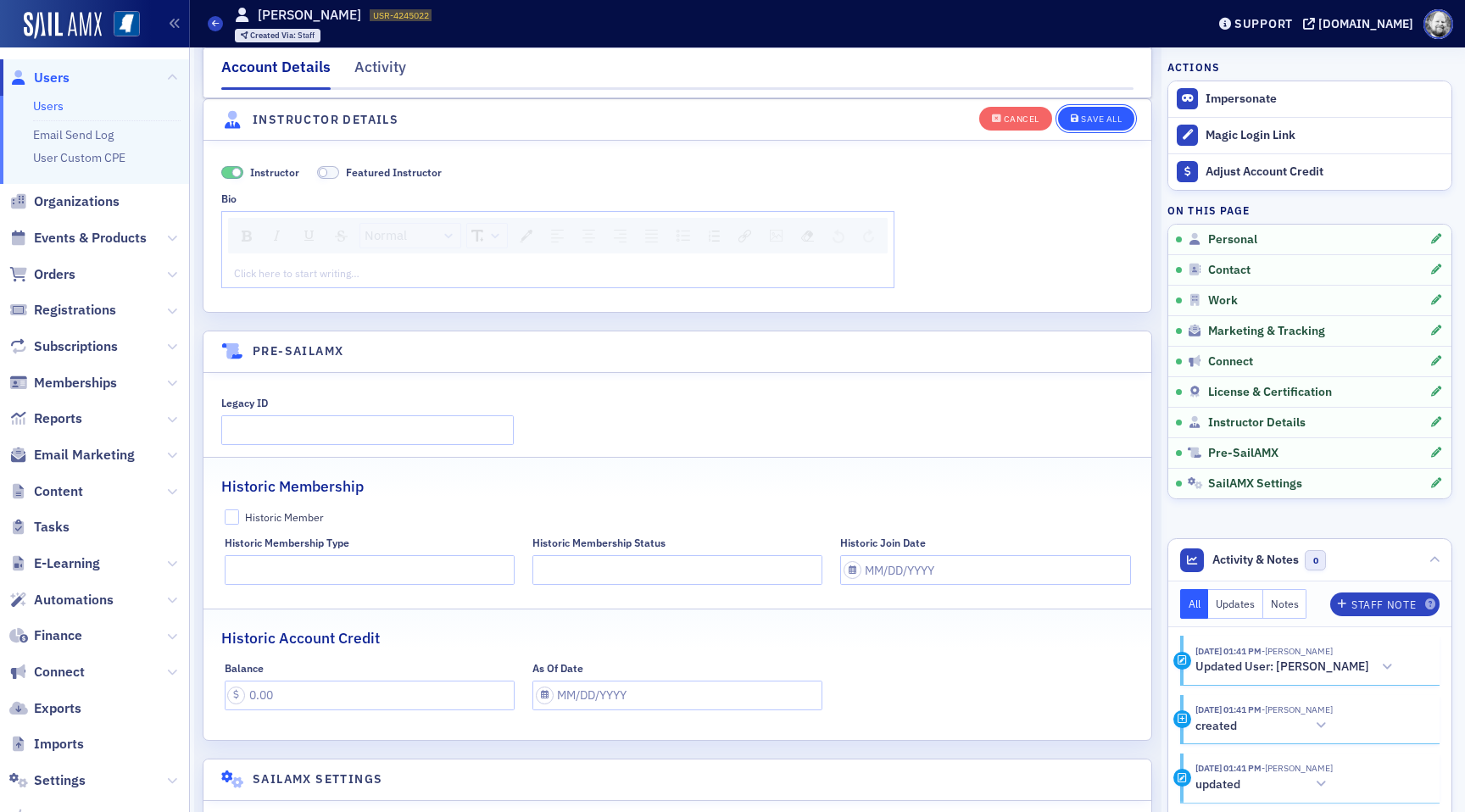
click at [1112, 114] on div "Save All" at bounding box center [1101, 119] width 41 height 10
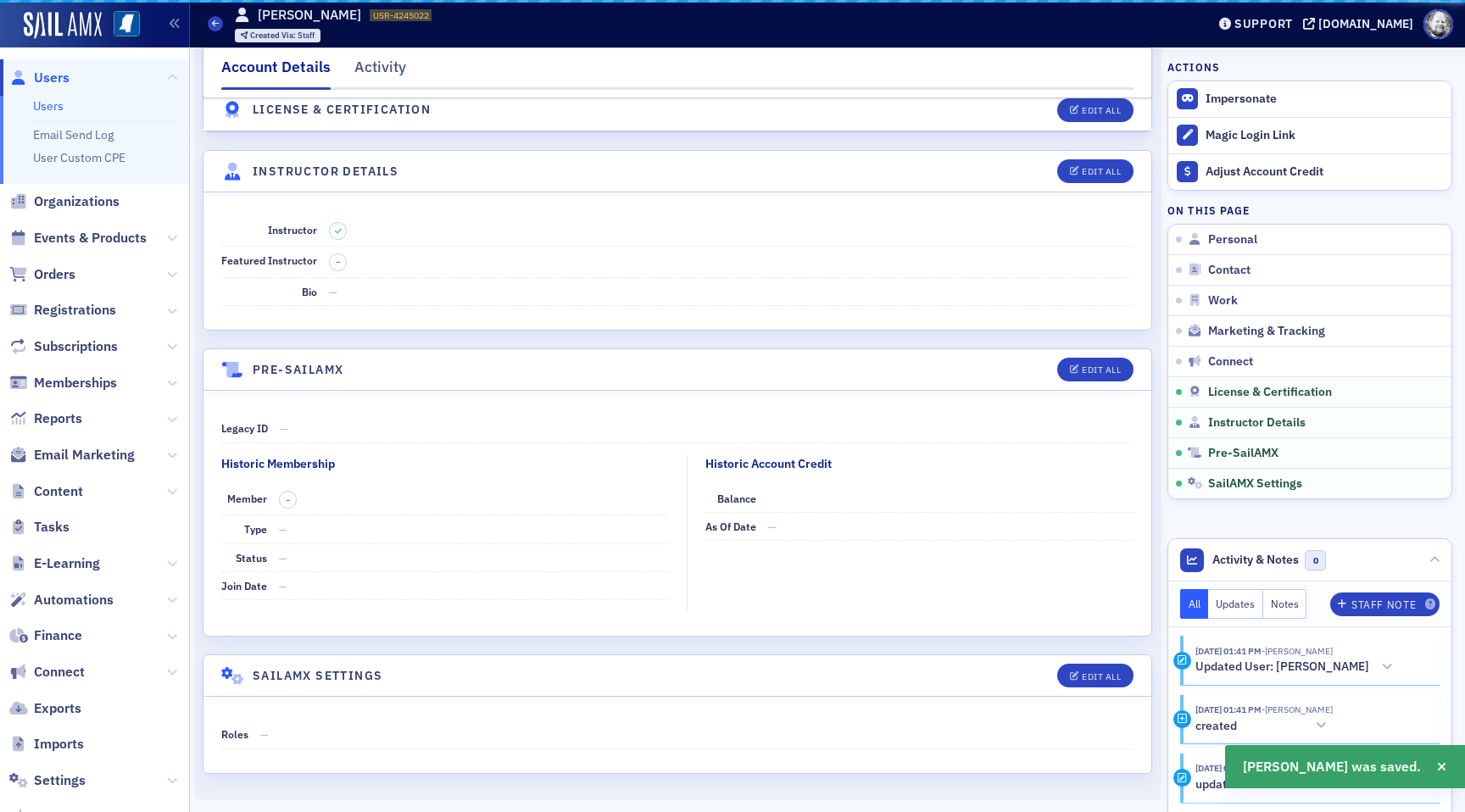
scroll to position [2806, 0]
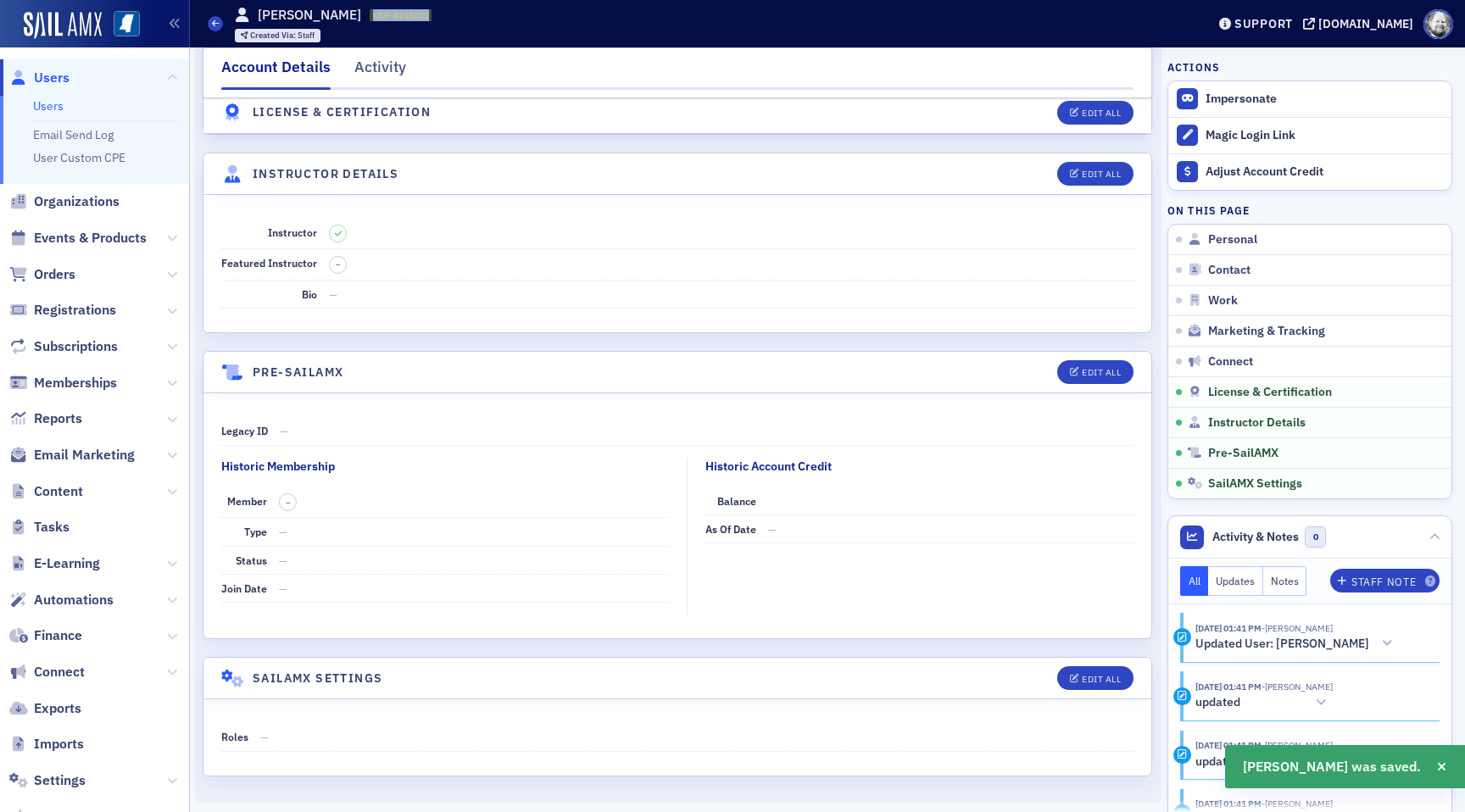
drag, startPoint x: 346, startPoint y: 15, endPoint x: 414, endPoint y: 13, distance: 68.0
click at [414, 13] on div "Users [PERSON_NAME] USR-4245022 4245022 Created Via : Staff" at bounding box center [694, 23] width 972 height 49
copy span "USR-4245022"
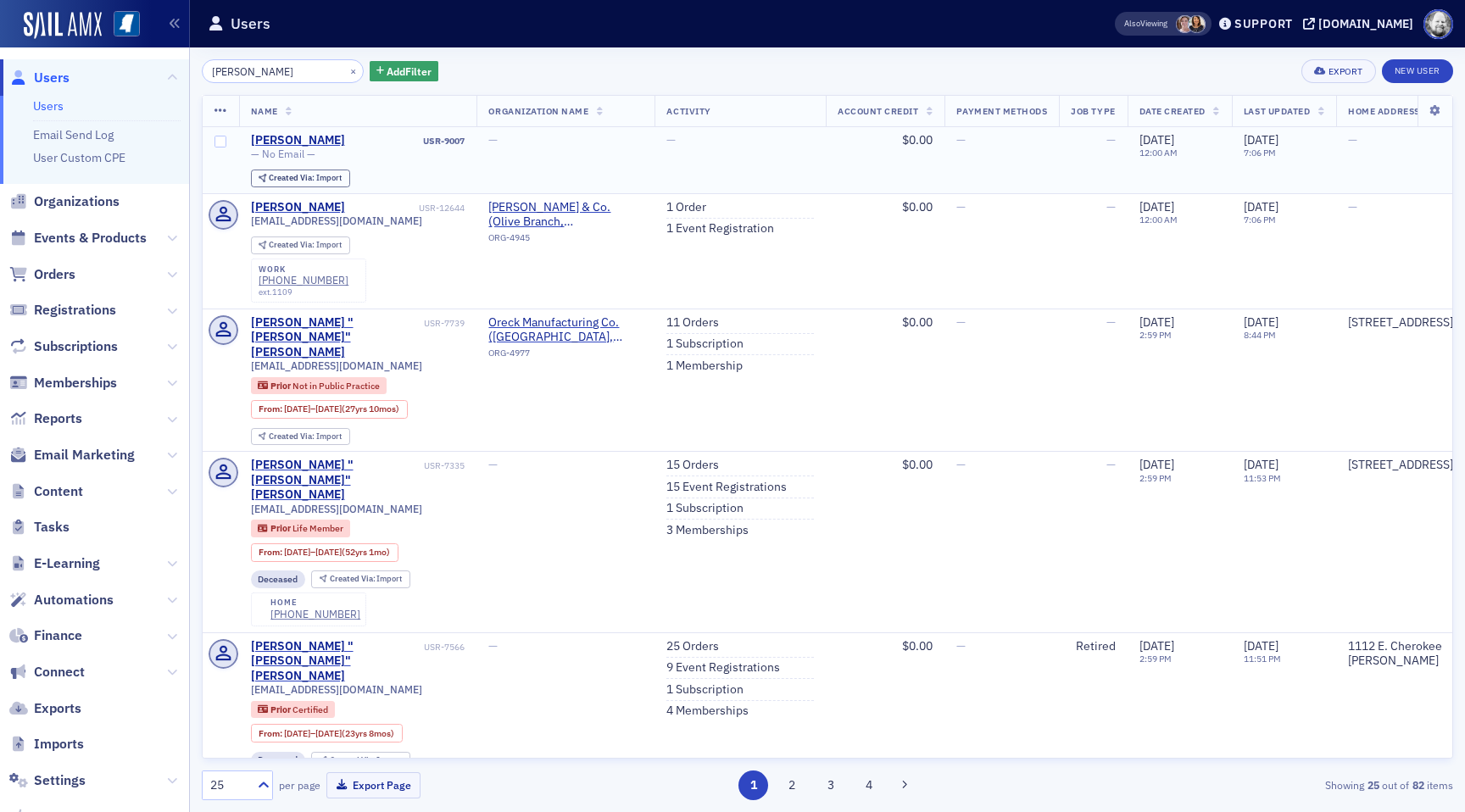
type input "[PERSON_NAME]"
drag, startPoint x: 423, startPoint y: 140, endPoint x: 465, endPoint y: 140, distance: 42.0
click at [465, 140] on div "USR-9007" at bounding box center [406, 141] width 117 height 11
copy div "USR-9007"
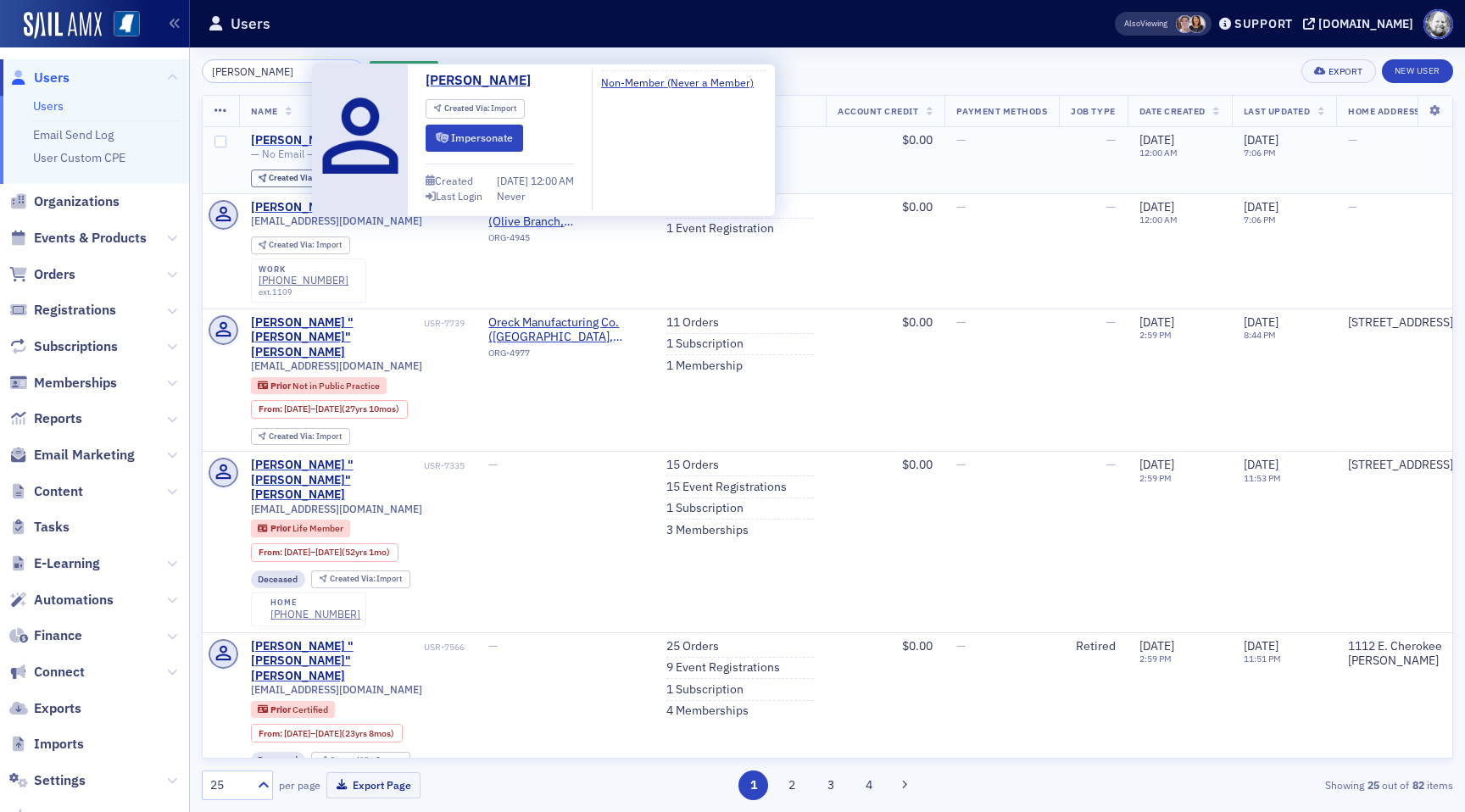
click at [284, 144] on div "[PERSON_NAME]" at bounding box center [298, 141] width 94 height 16
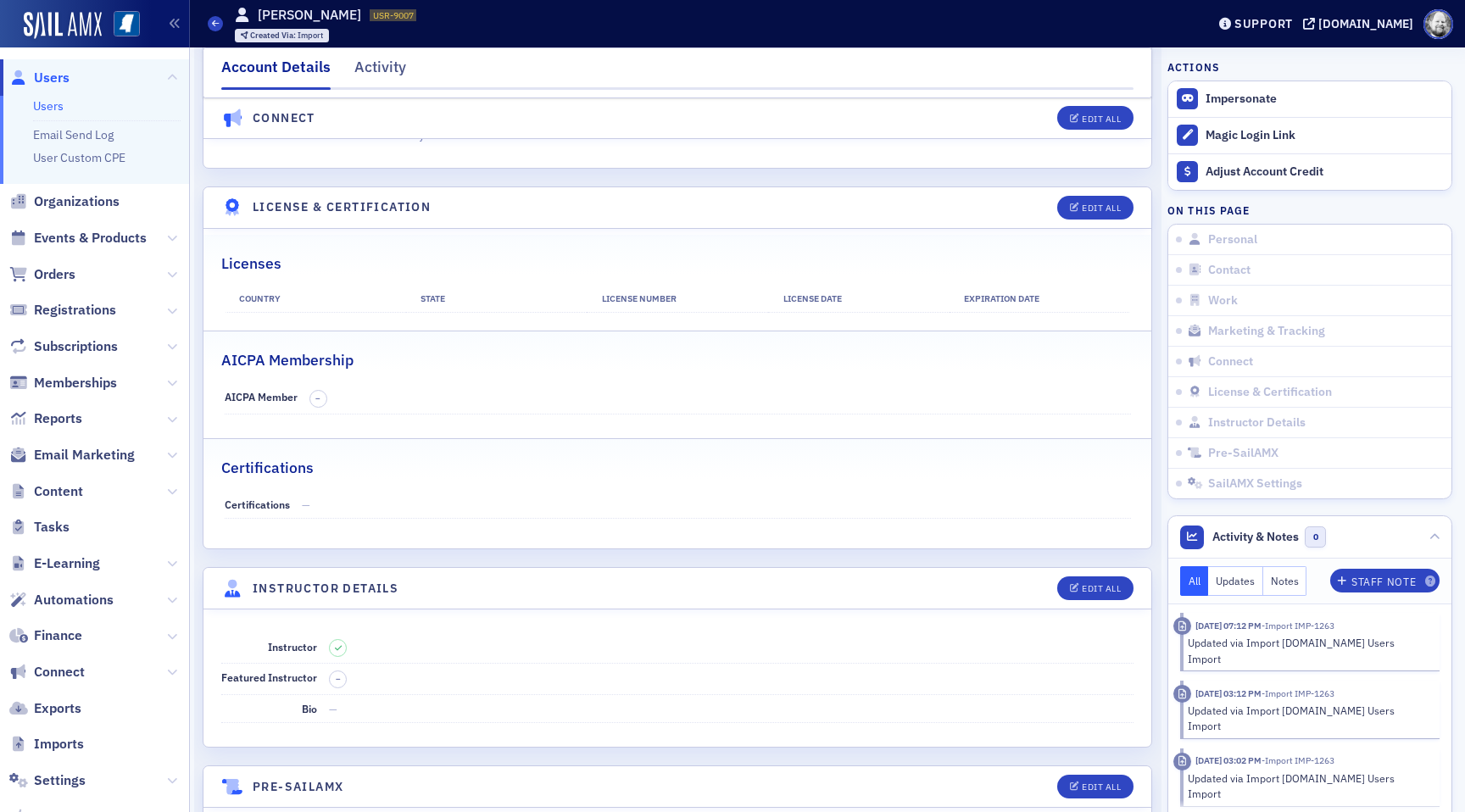
scroll to position [2806, 0]
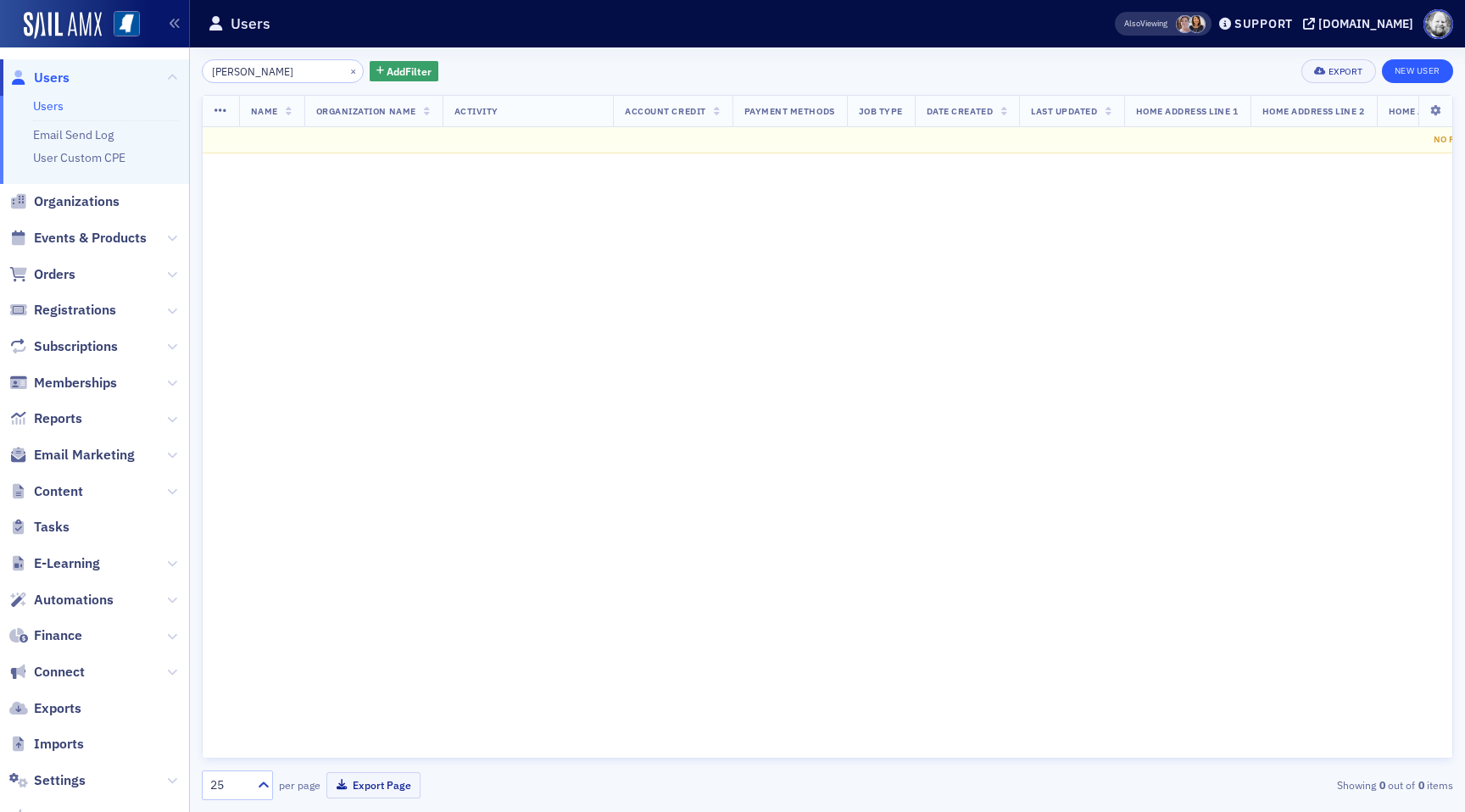
type input "[PERSON_NAME]"
click at [1404, 66] on link "New User" at bounding box center [1417, 71] width 71 height 23
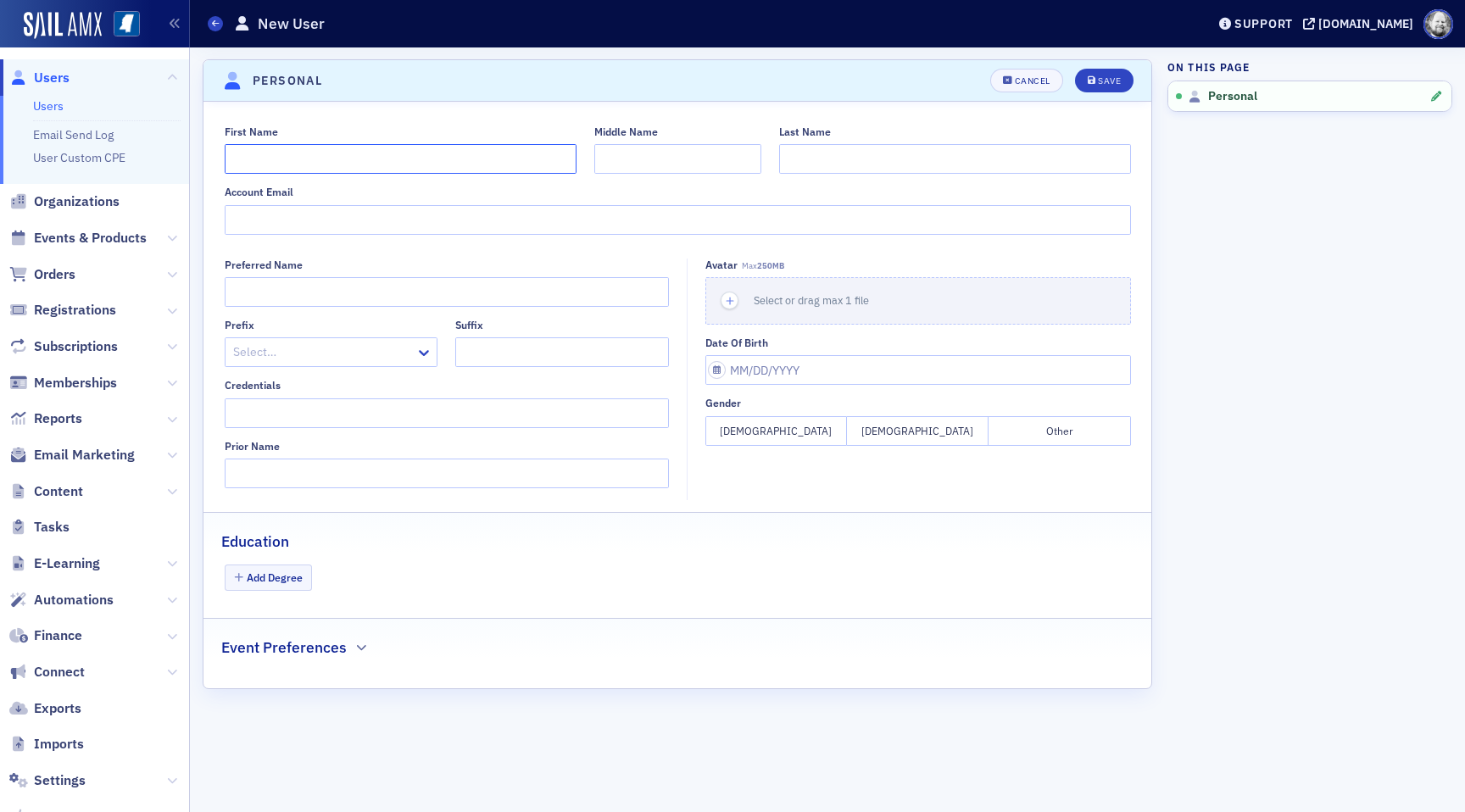
click at [343, 158] on input "First Name" at bounding box center [401, 158] width 352 height 29
type input "[PERSON_NAME]"
click at [1128, 69] on div "Unsaved changes Cancel Save" at bounding box center [1003, 80] width 262 height 23
click at [1114, 68] on div "Unsaved changes Cancel Save" at bounding box center [1003, 80] width 262 height 23
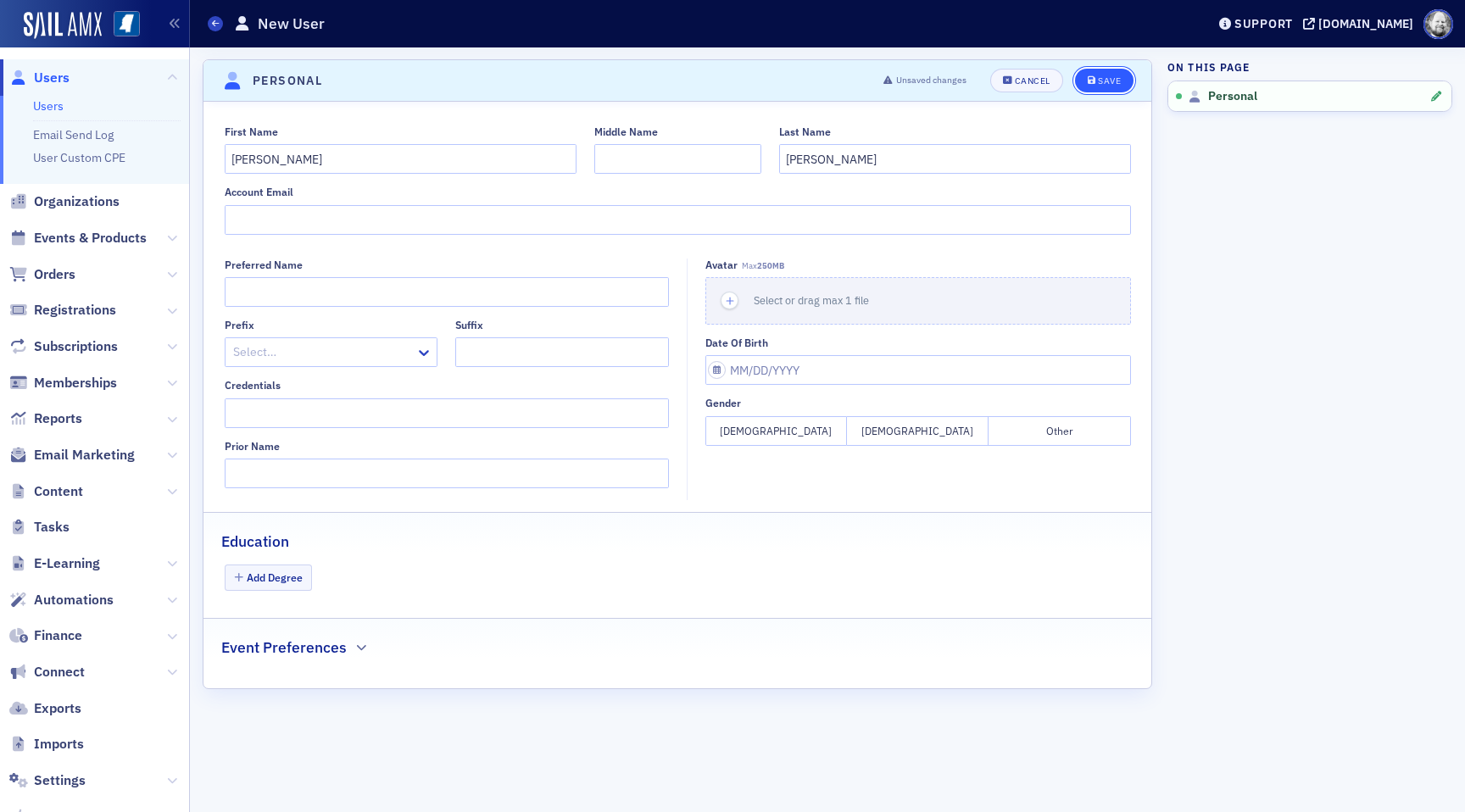
click at [1098, 79] on div "Save" at bounding box center [1109, 81] width 23 height 10
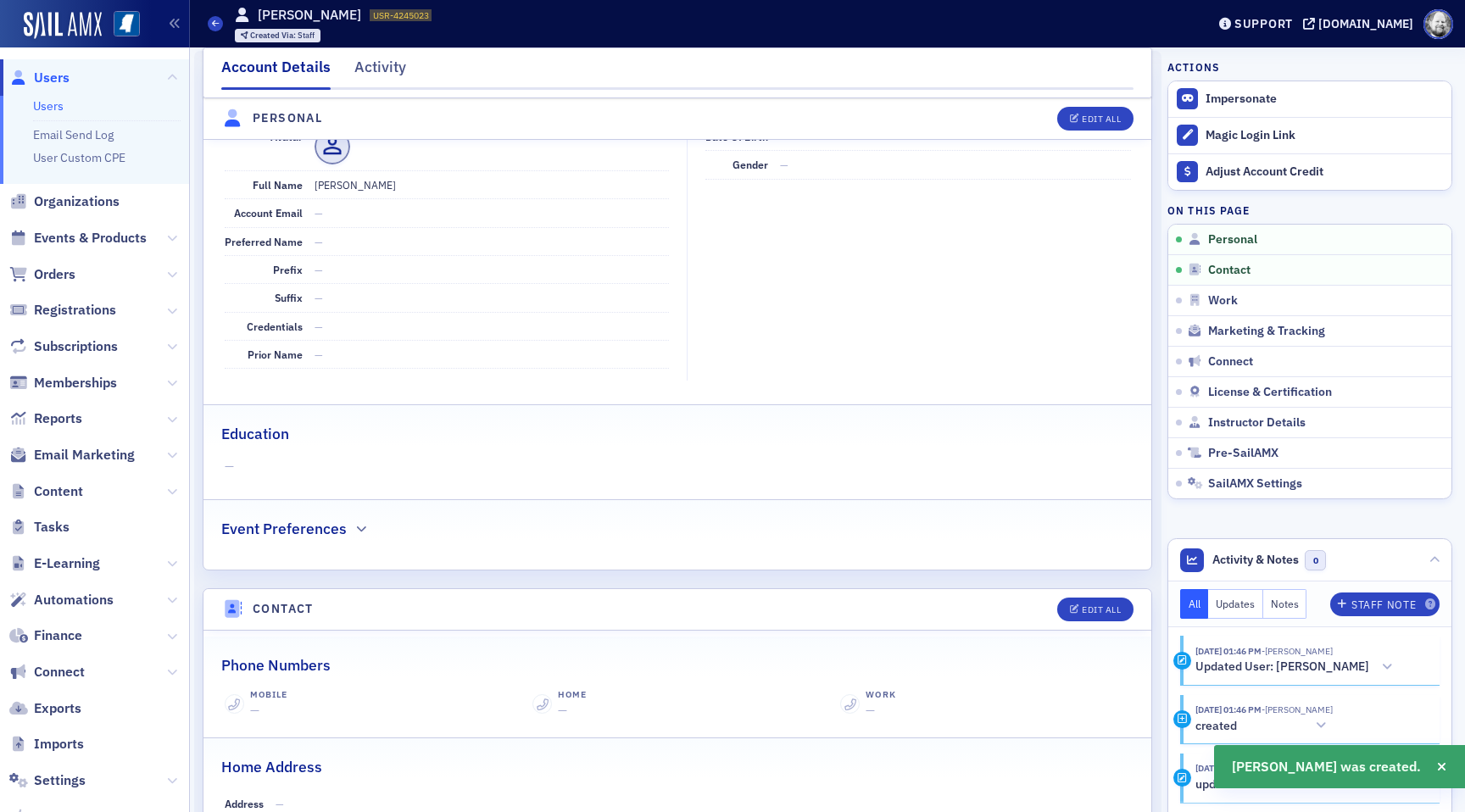
scroll to position [204, 0]
click at [1225, 418] on span "Instructor Details" at bounding box center [1257, 423] width 98 height 16
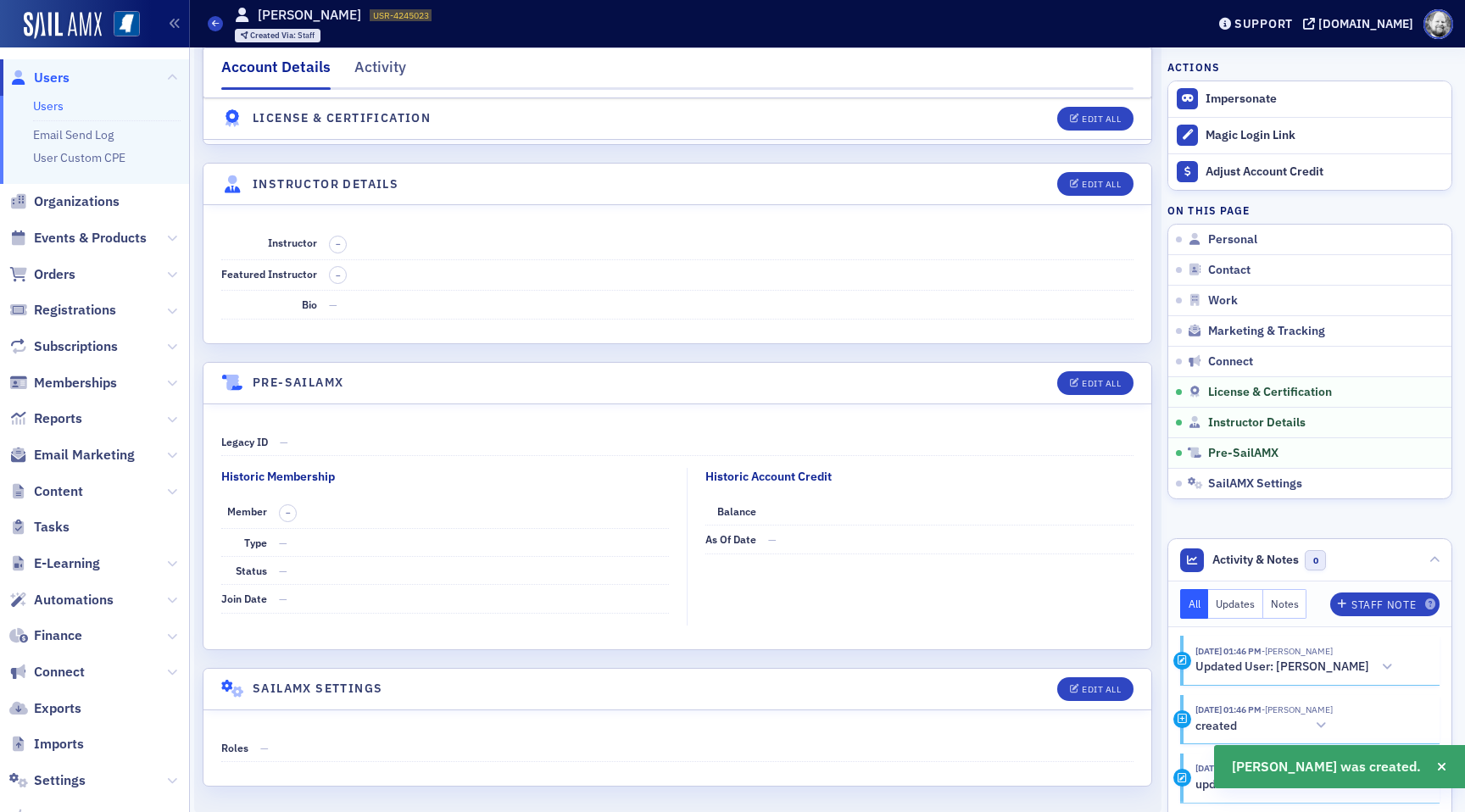
scroll to position [2806, 0]
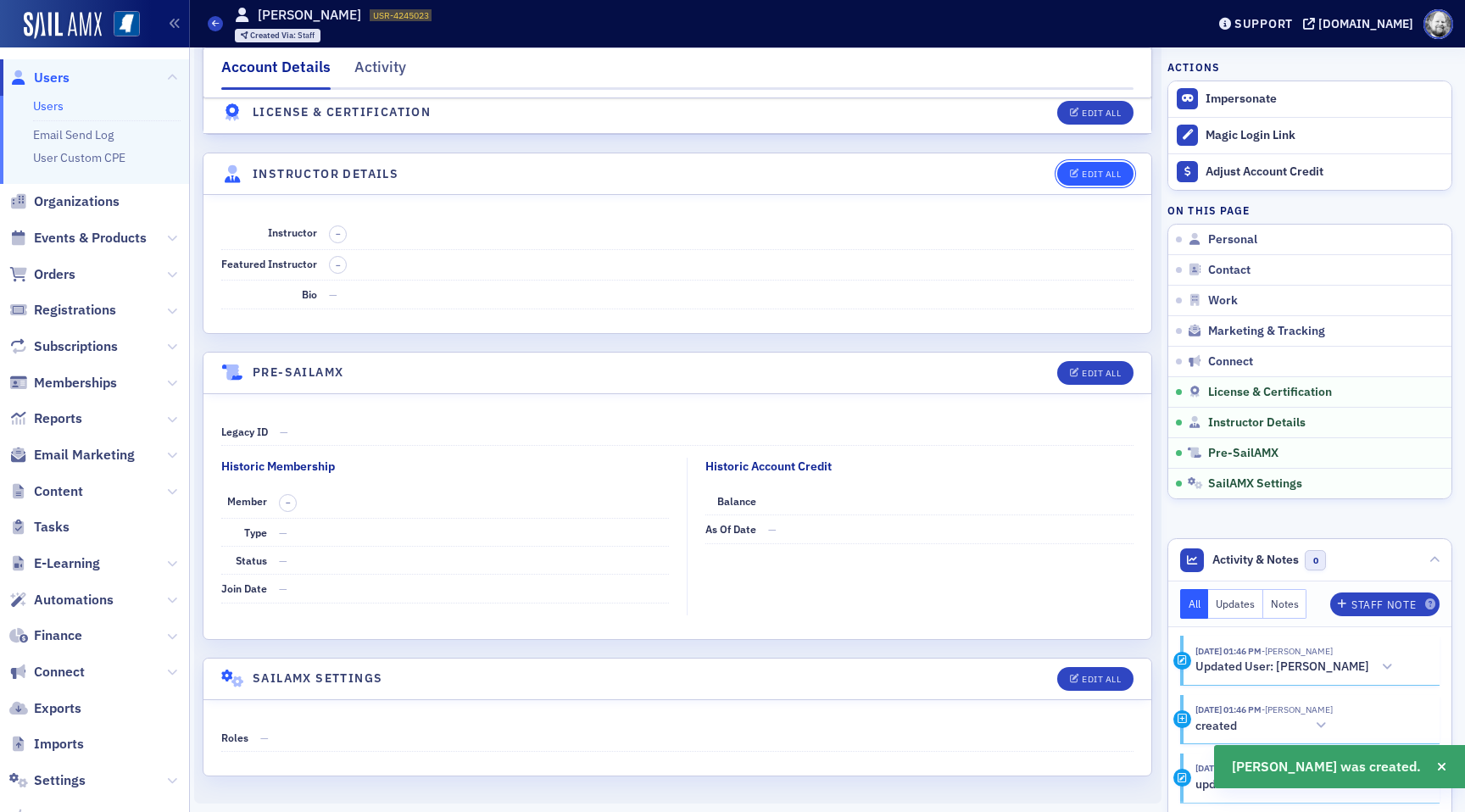
click at [1115, 170] on div "Edit All" at bounding box center [1101, 174] width 39 height 10
select select "US"
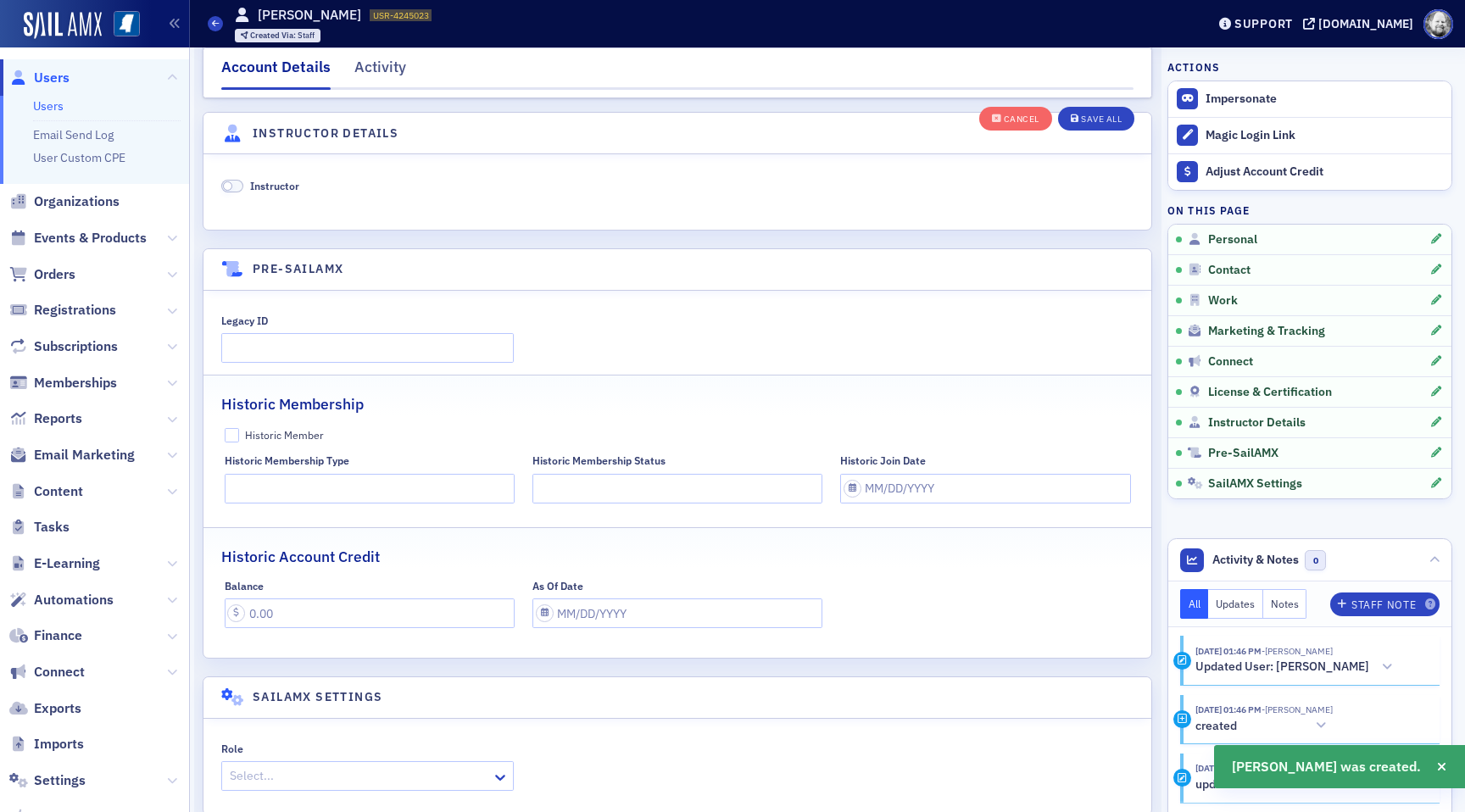
scroll to position [3248, 0]
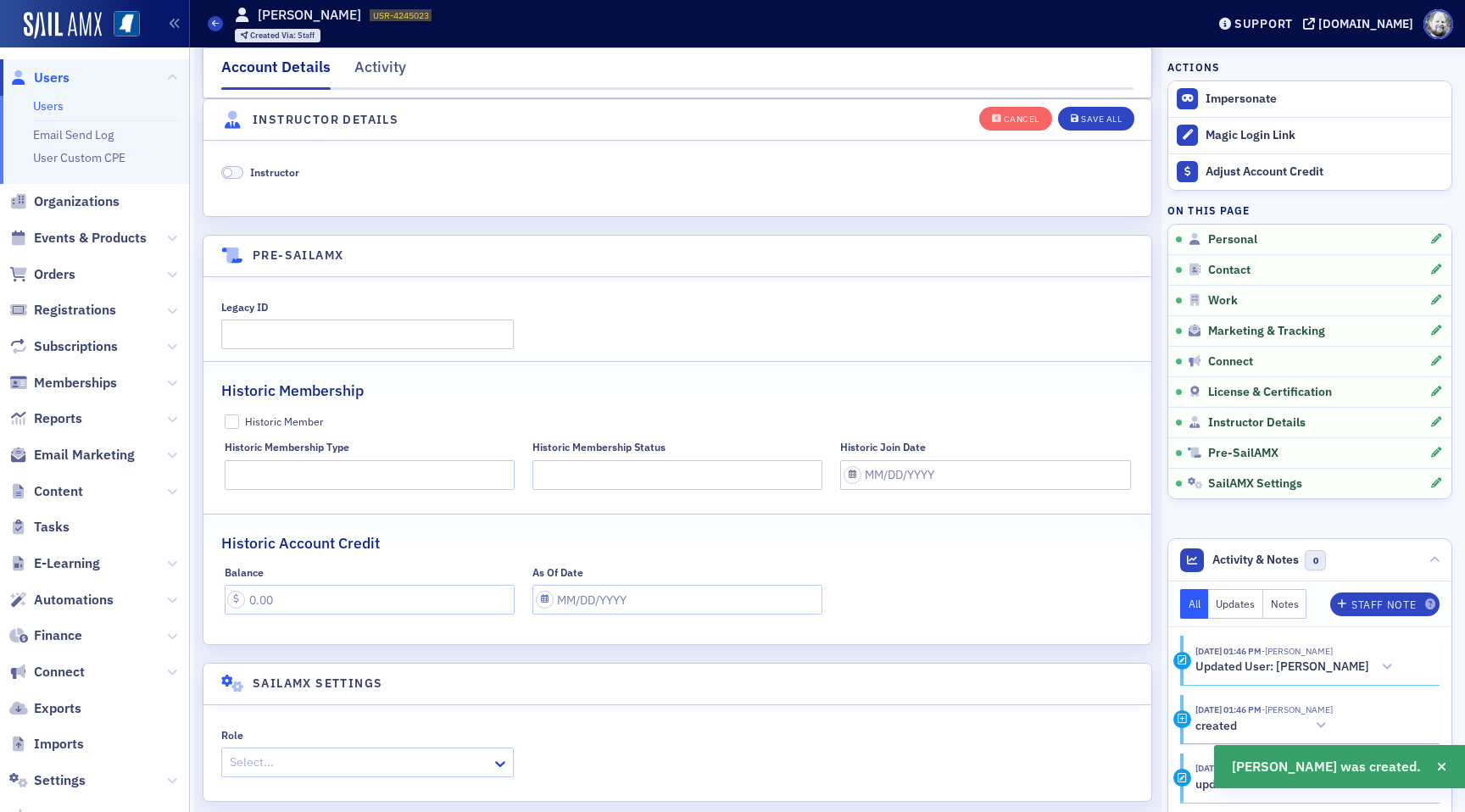
click at [298, 178] on span "Instructor" at bounding box center [274, 172] width 49 height 14
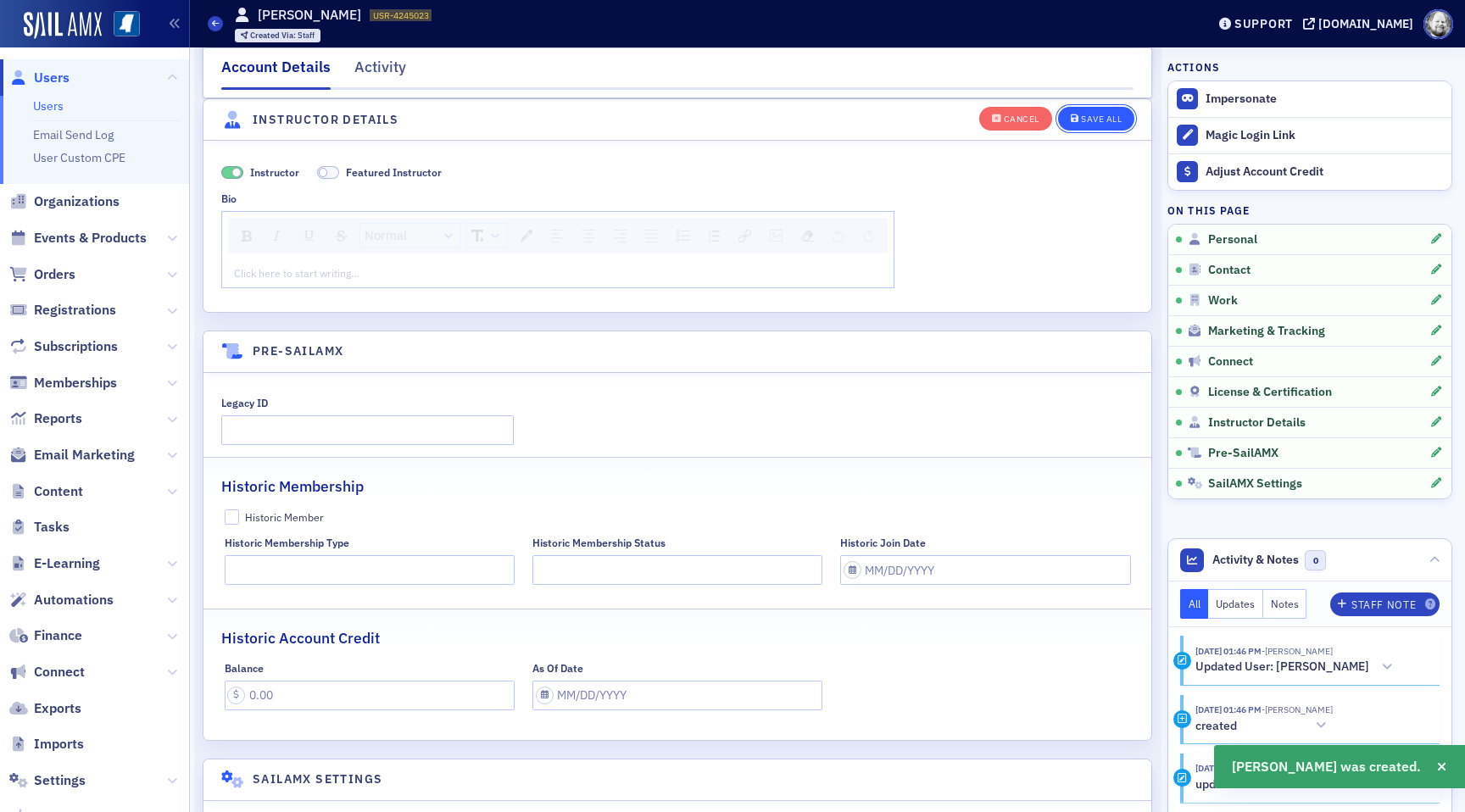
click at [1081, 118] on div "Save All" at bounding box center [1101, 119] width 41 height 10
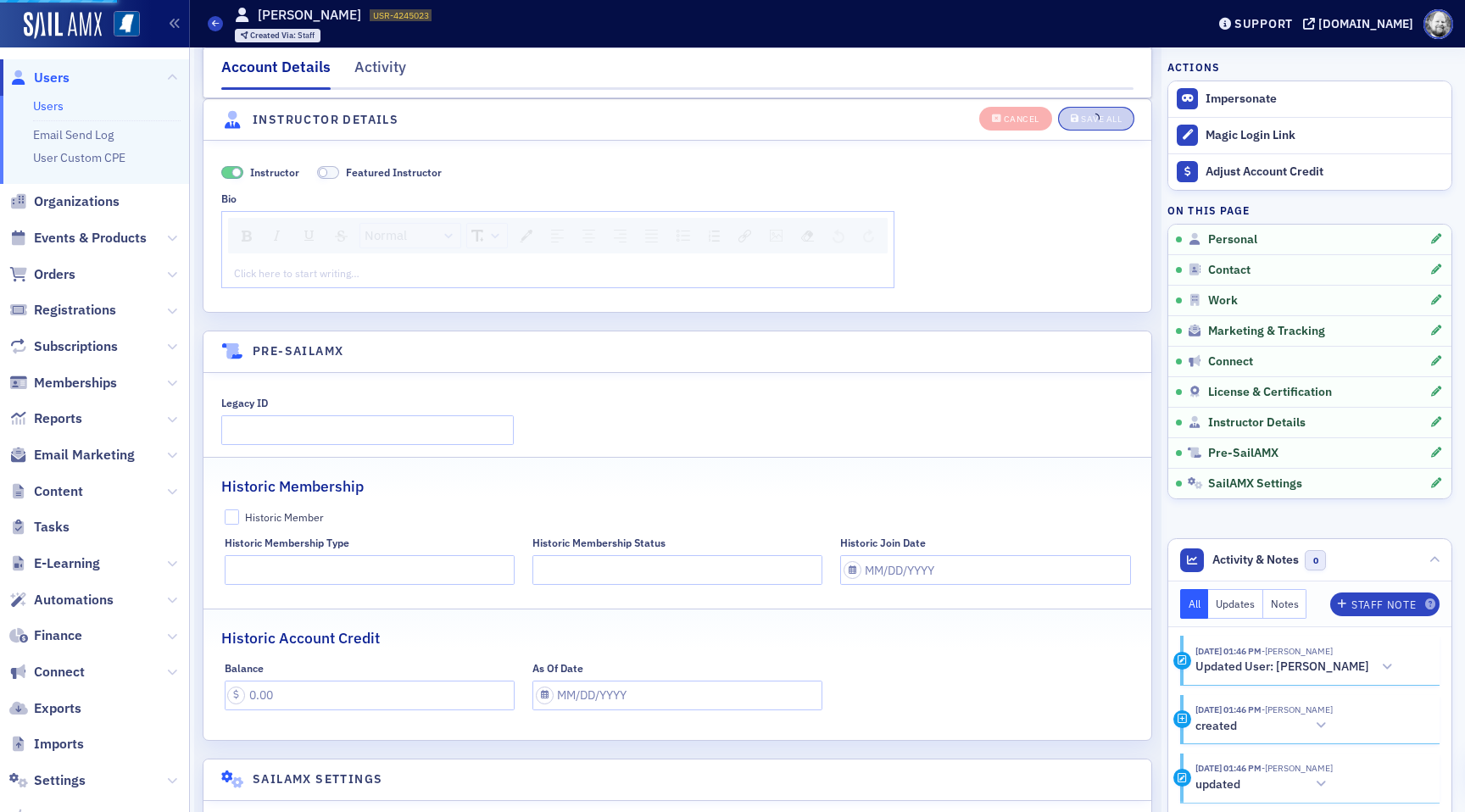
scroll to position [2806, 0]
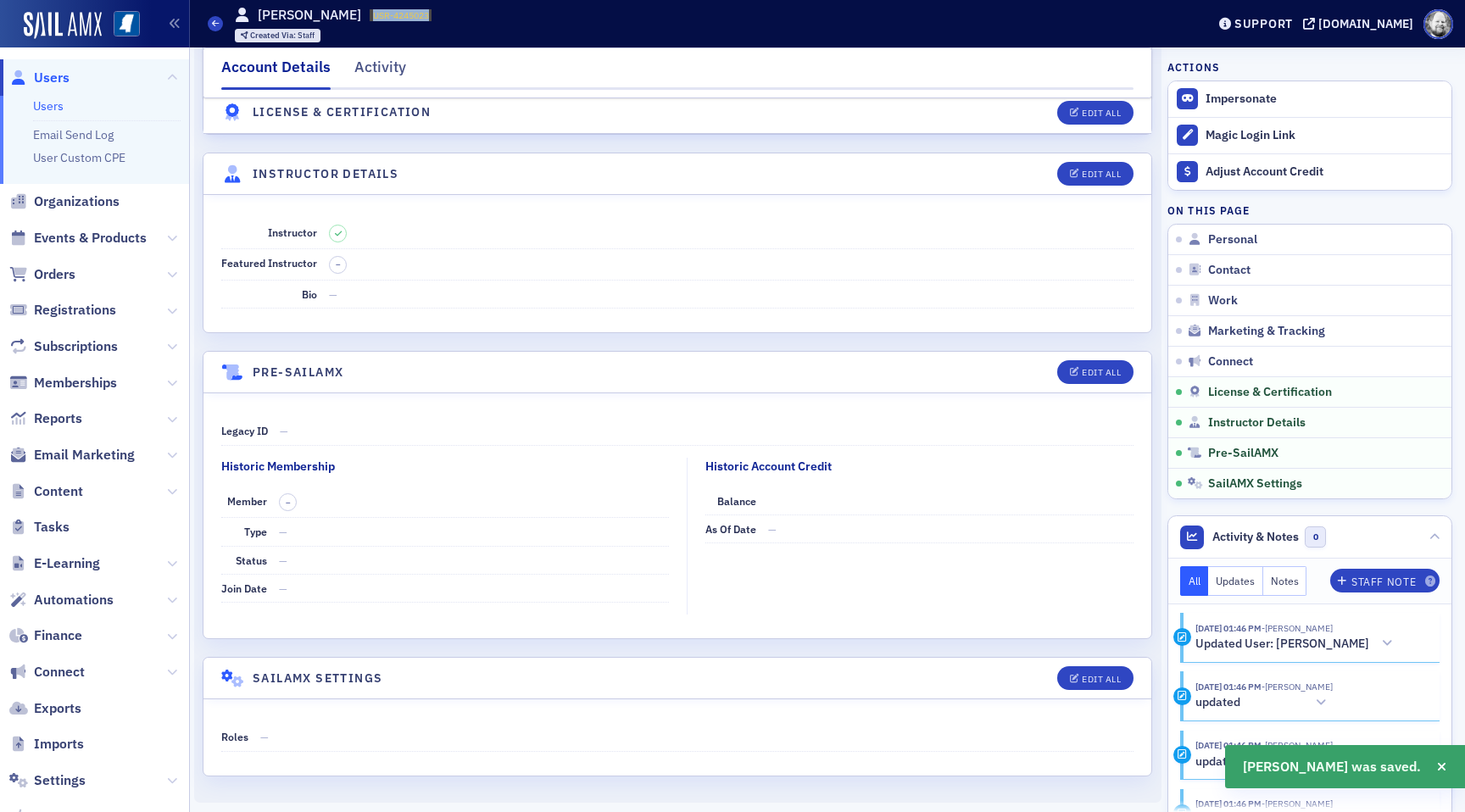
drag, startPoint x: 351, startPoint y: 17, endPoint x: 436, endPoint y: 18, distance: 85.0
click at [437, 18] on div "Users [PERSON_NAME] USR-4245023 4245023 Created Via : Staff" at bounding box center [694, 23] width 972 height 49
copy span "USR-4245023"
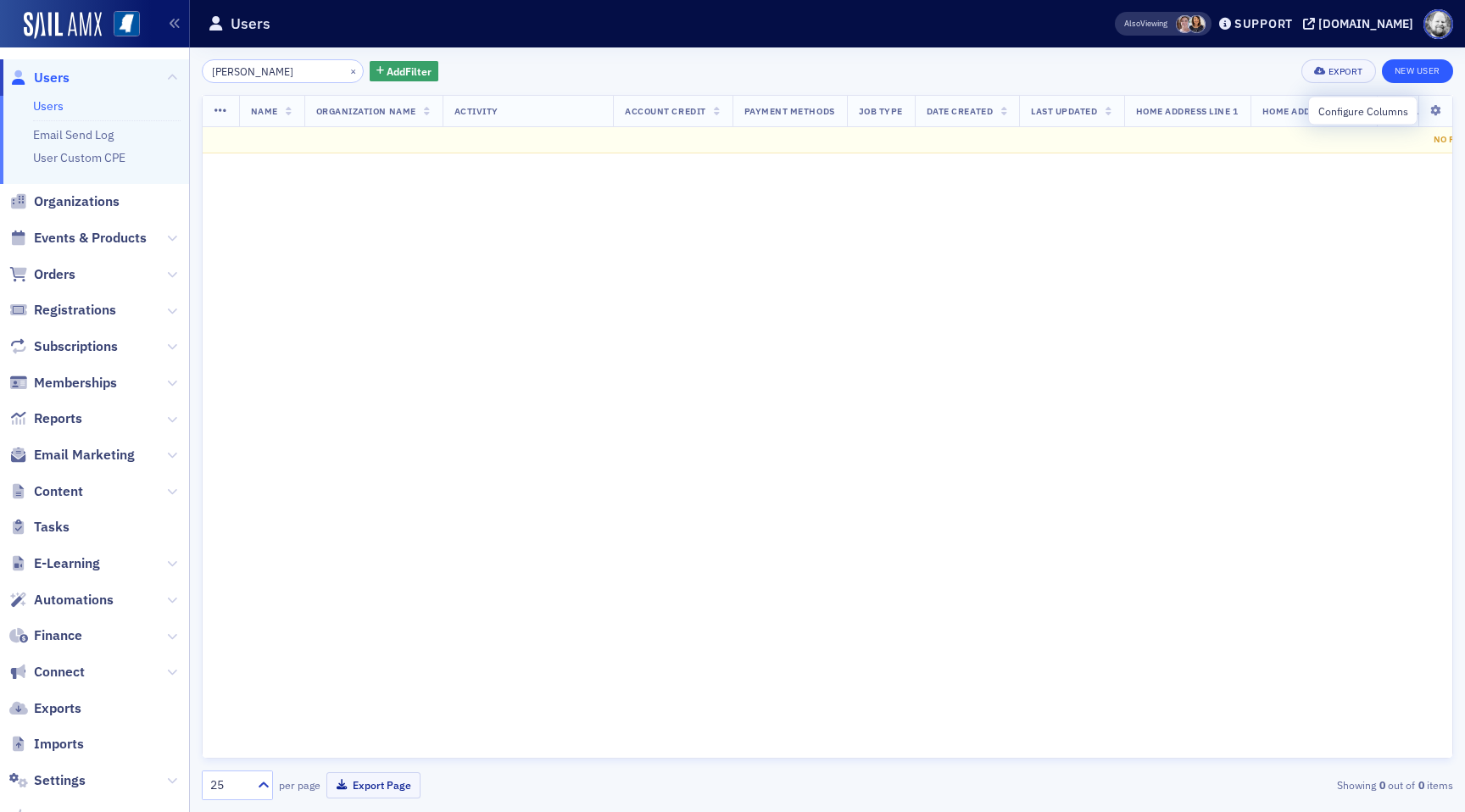
type input "[PERSON_NAME]"
click at [1418, 72] on link "New User" at bounding box center [1417, 71] width 71 height 23
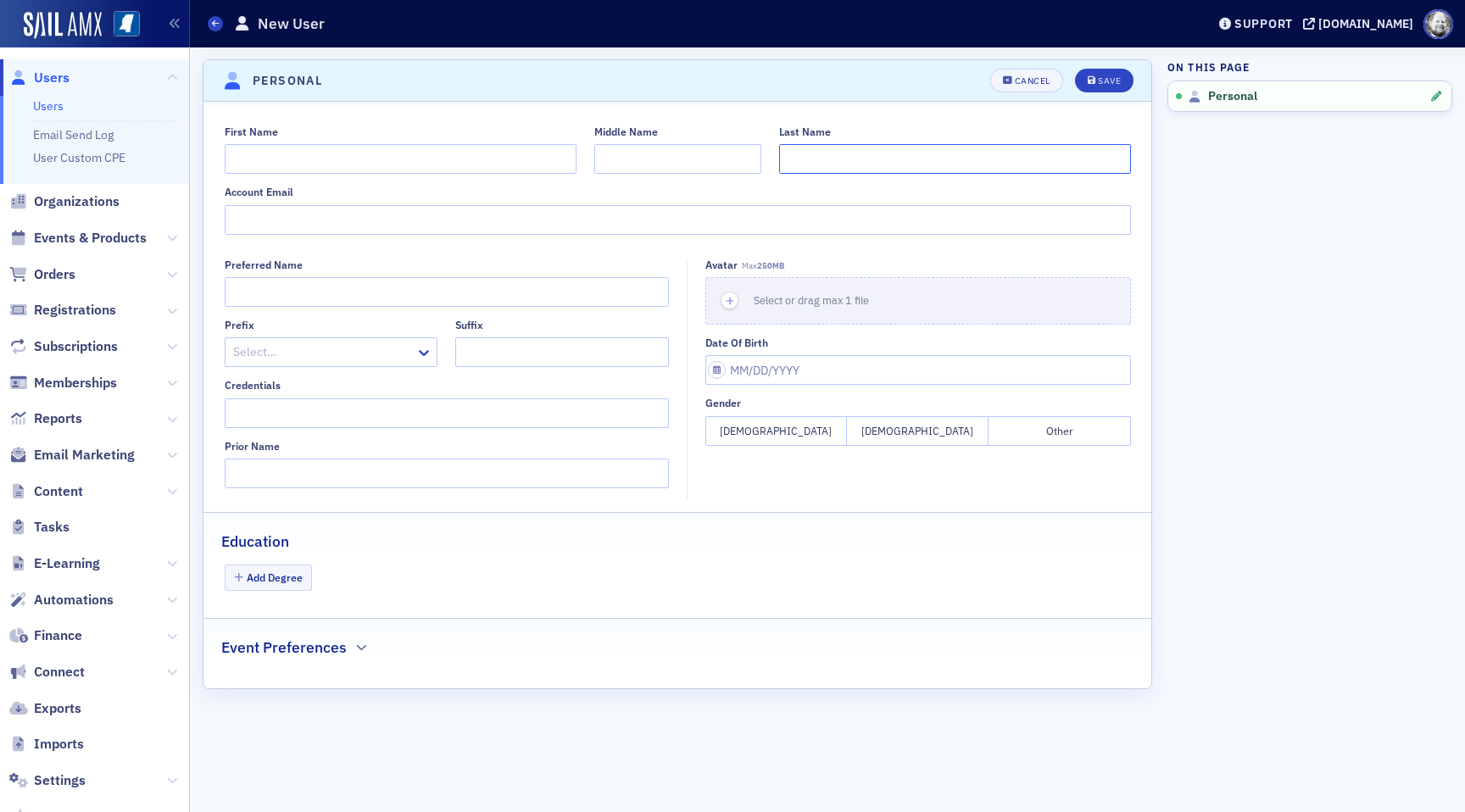
click at [832, 156] on input "Last Name" at bounding box center [955, 158] width 352 height 29
paste input "[PERSON_NAME]"
type input "[PERSON_NAME]"
click at [419, 153] on input "First Name" at bounding box center [401, 158] width 352 height 29
type input "[PERSON_NAME]"
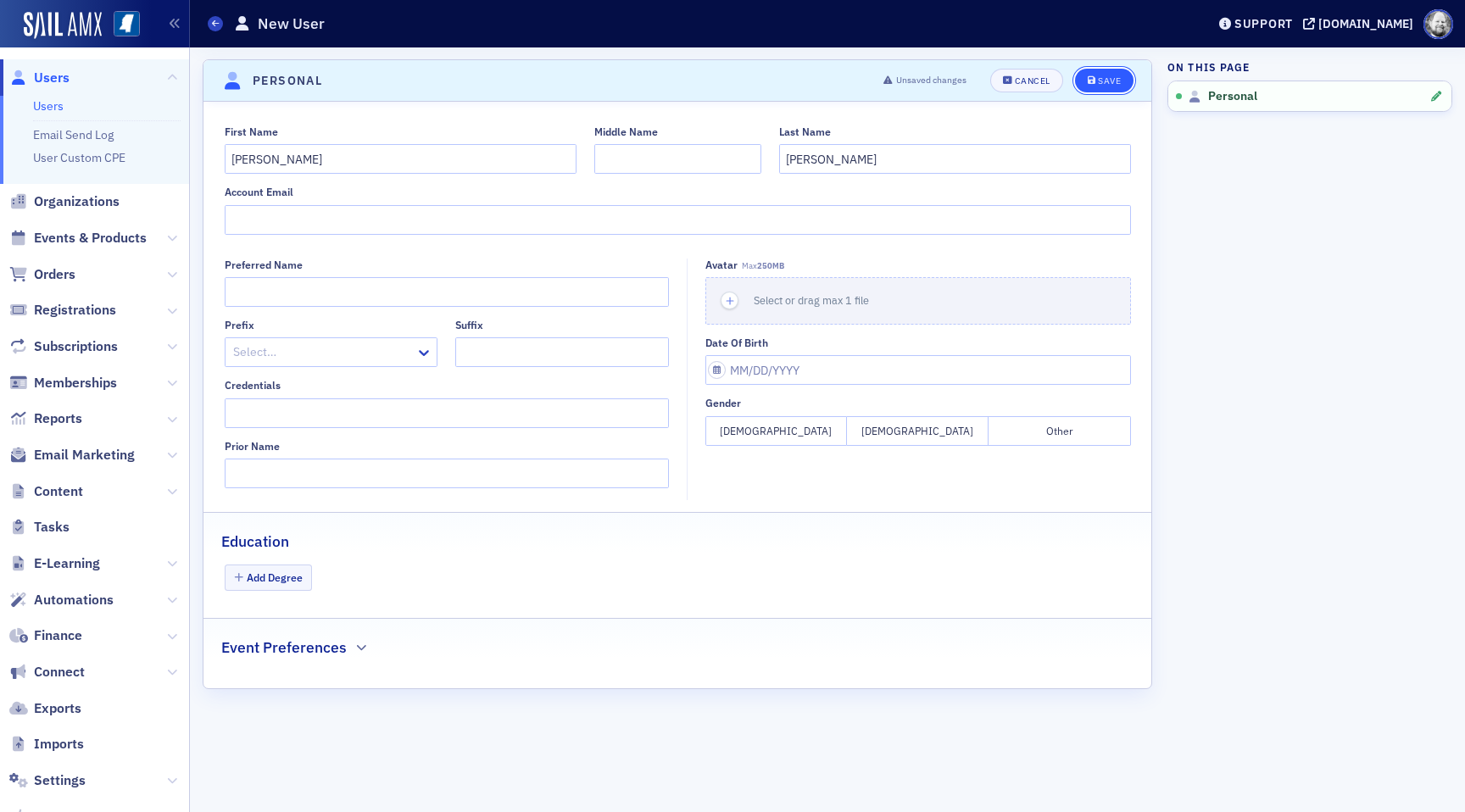
click at [1104, 85] on div "Save" at bounding box center [1109, 81] width 23 height 10
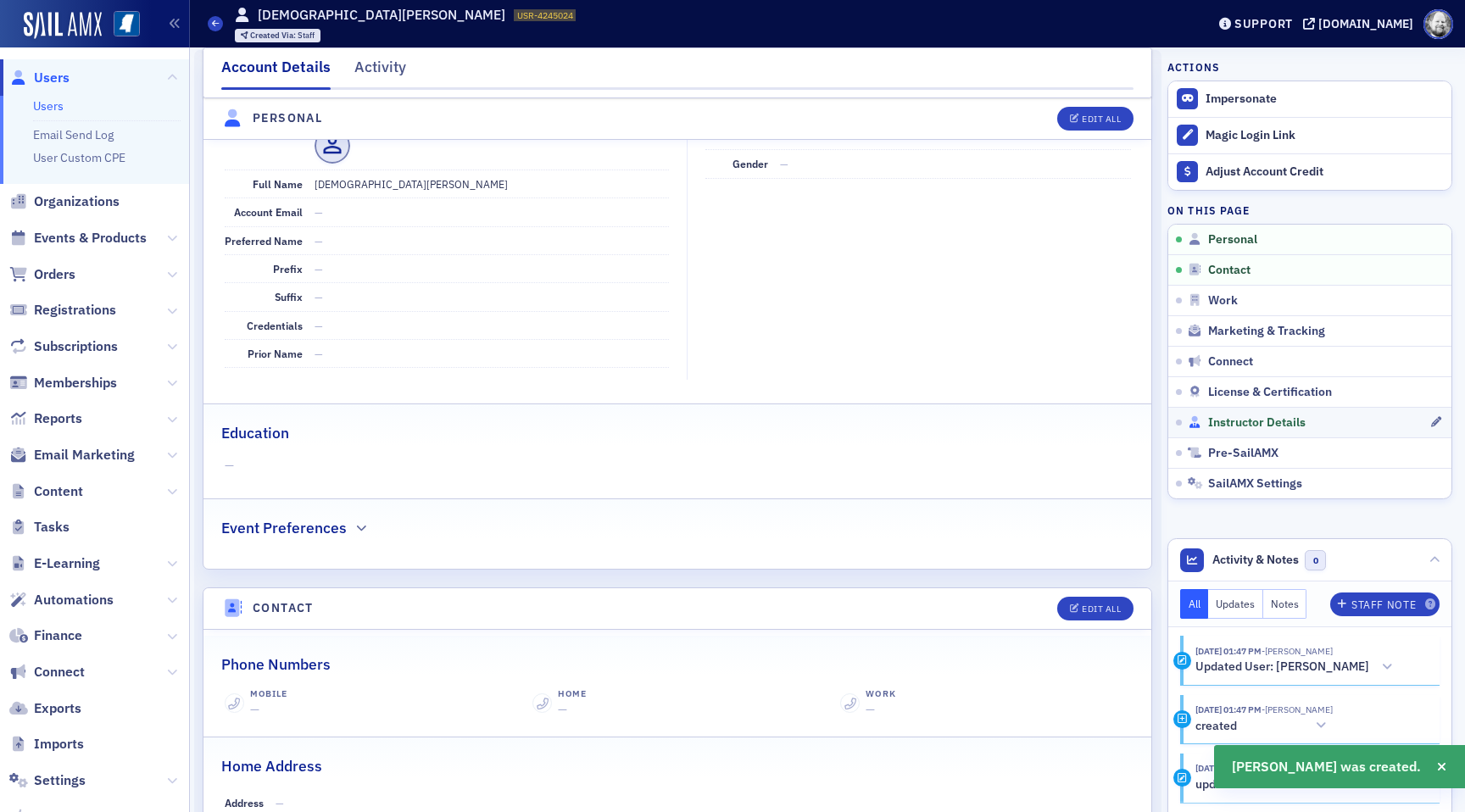
click at [1233, 430] on span "Instructor Details" at bounding box center [1257, 423] width 98 height 16
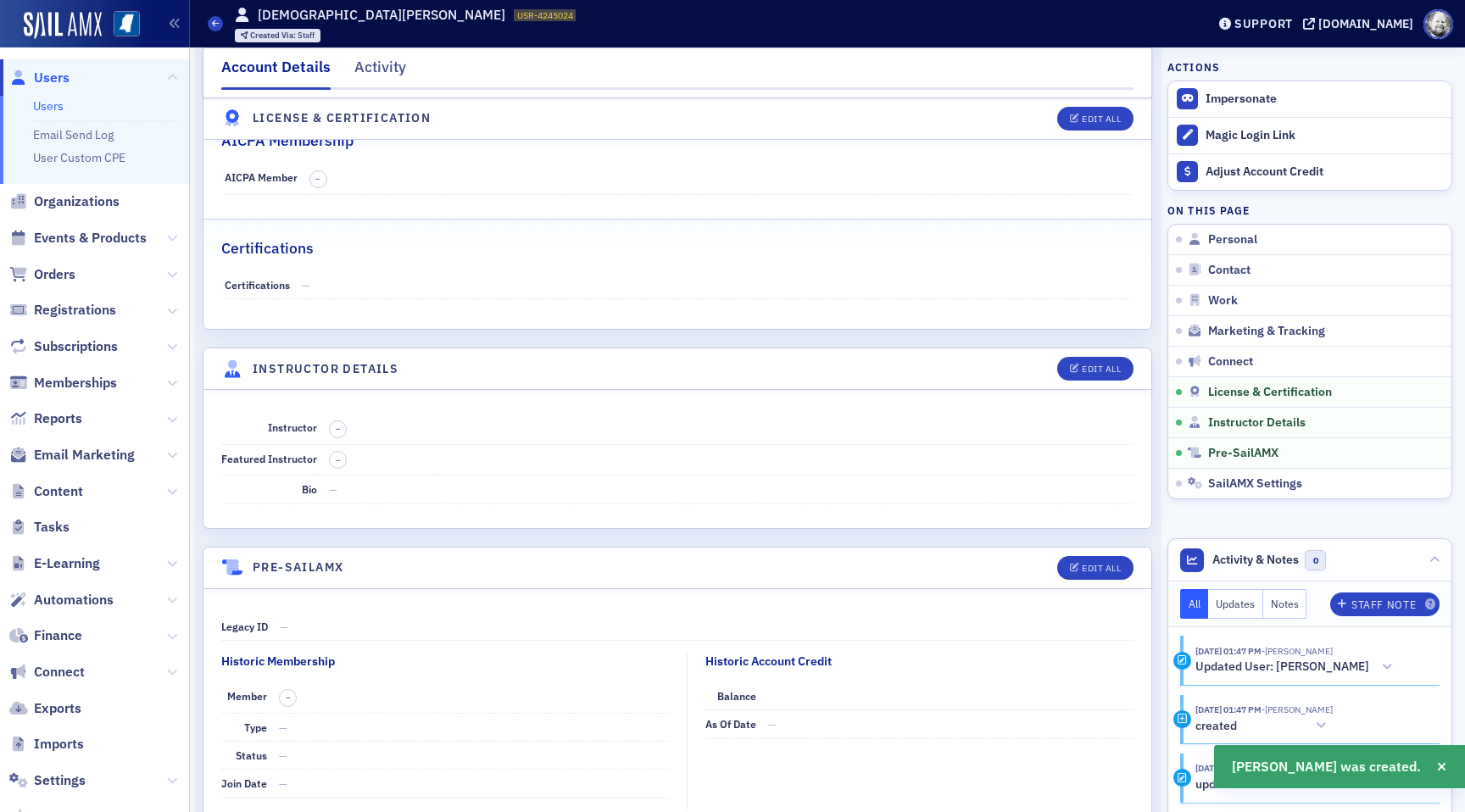
scroll to position [2806, 0]
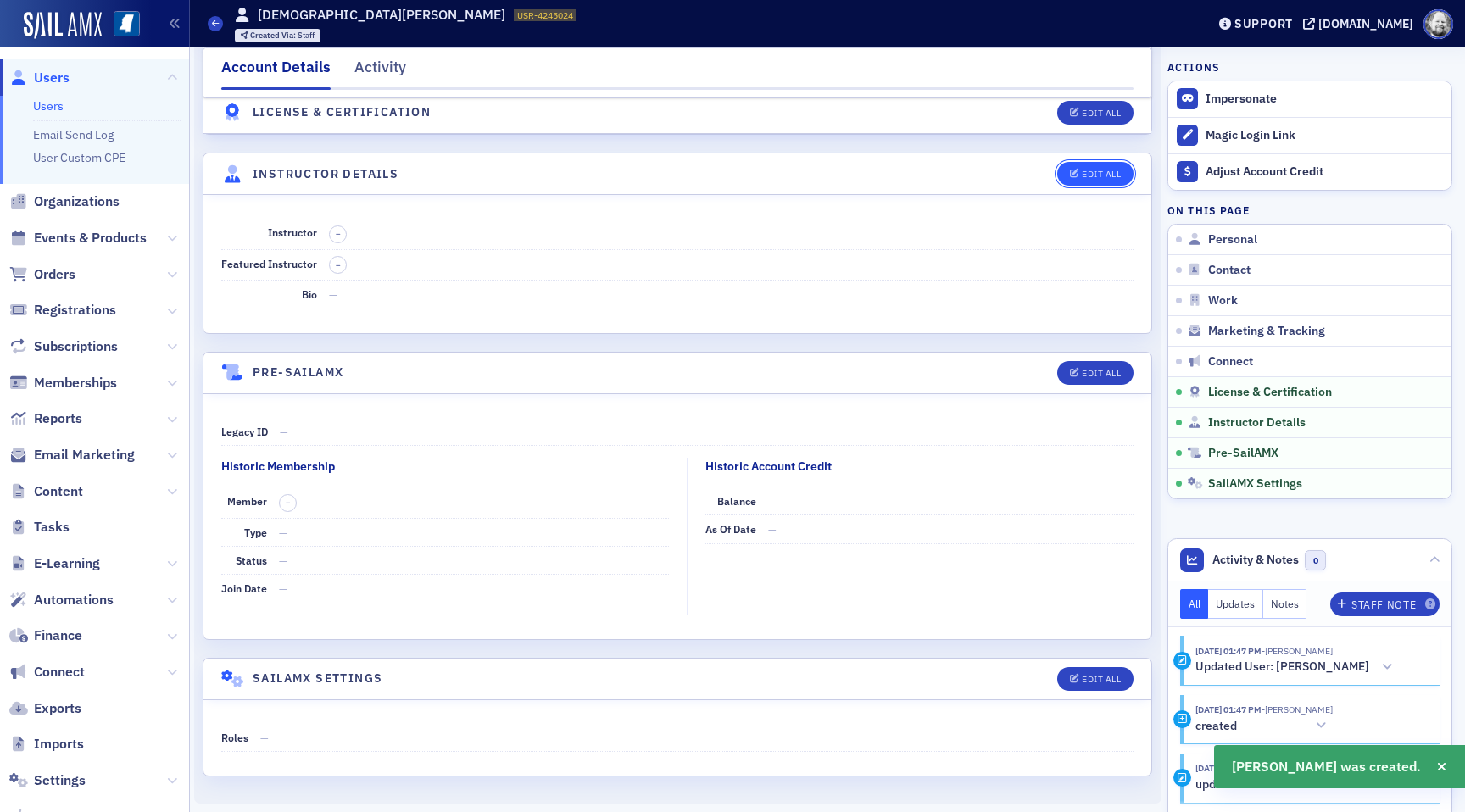
click at [1091, 183] on button "Edit All" at bounding box center [1095, 173] width 76 height 23
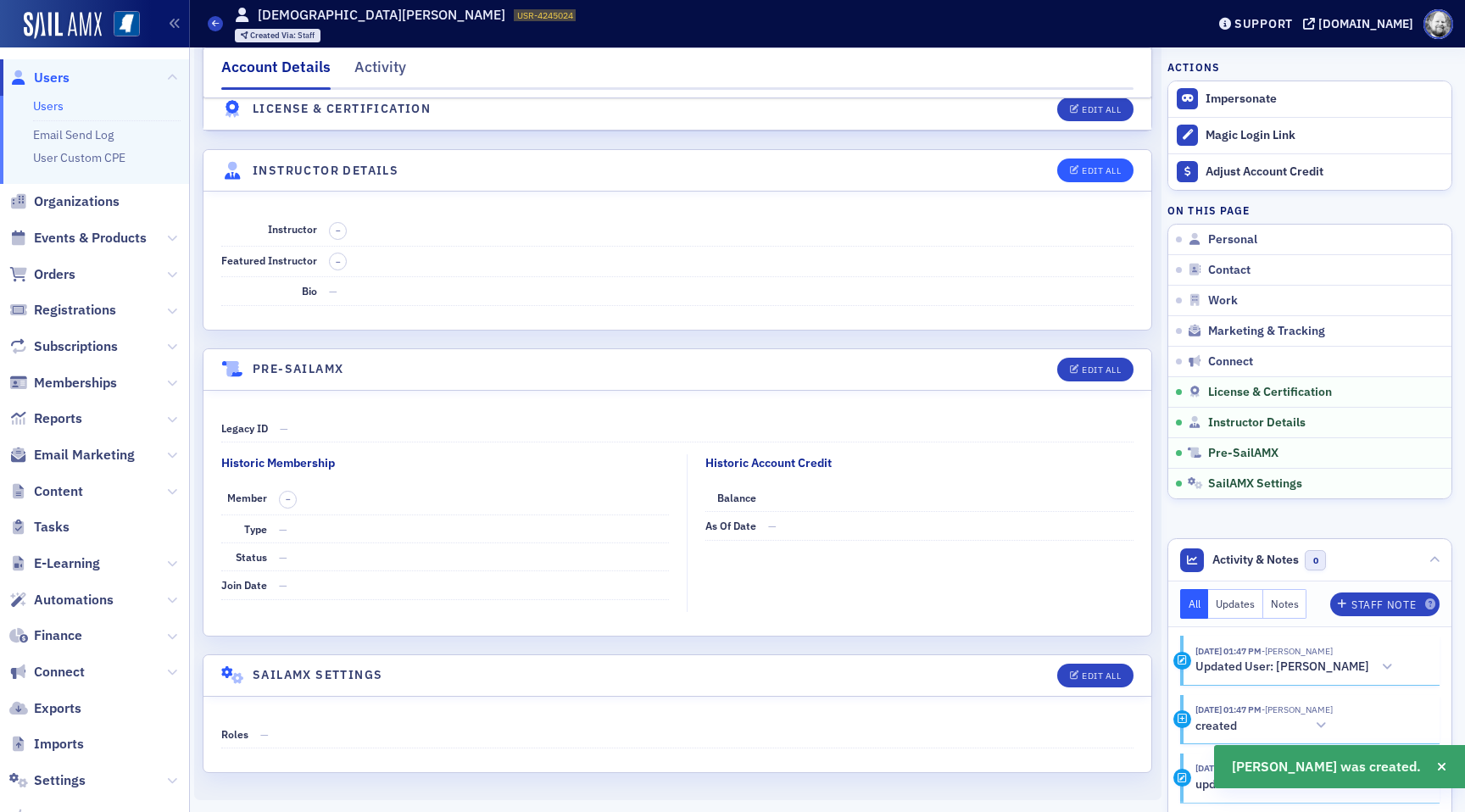
select select "US"
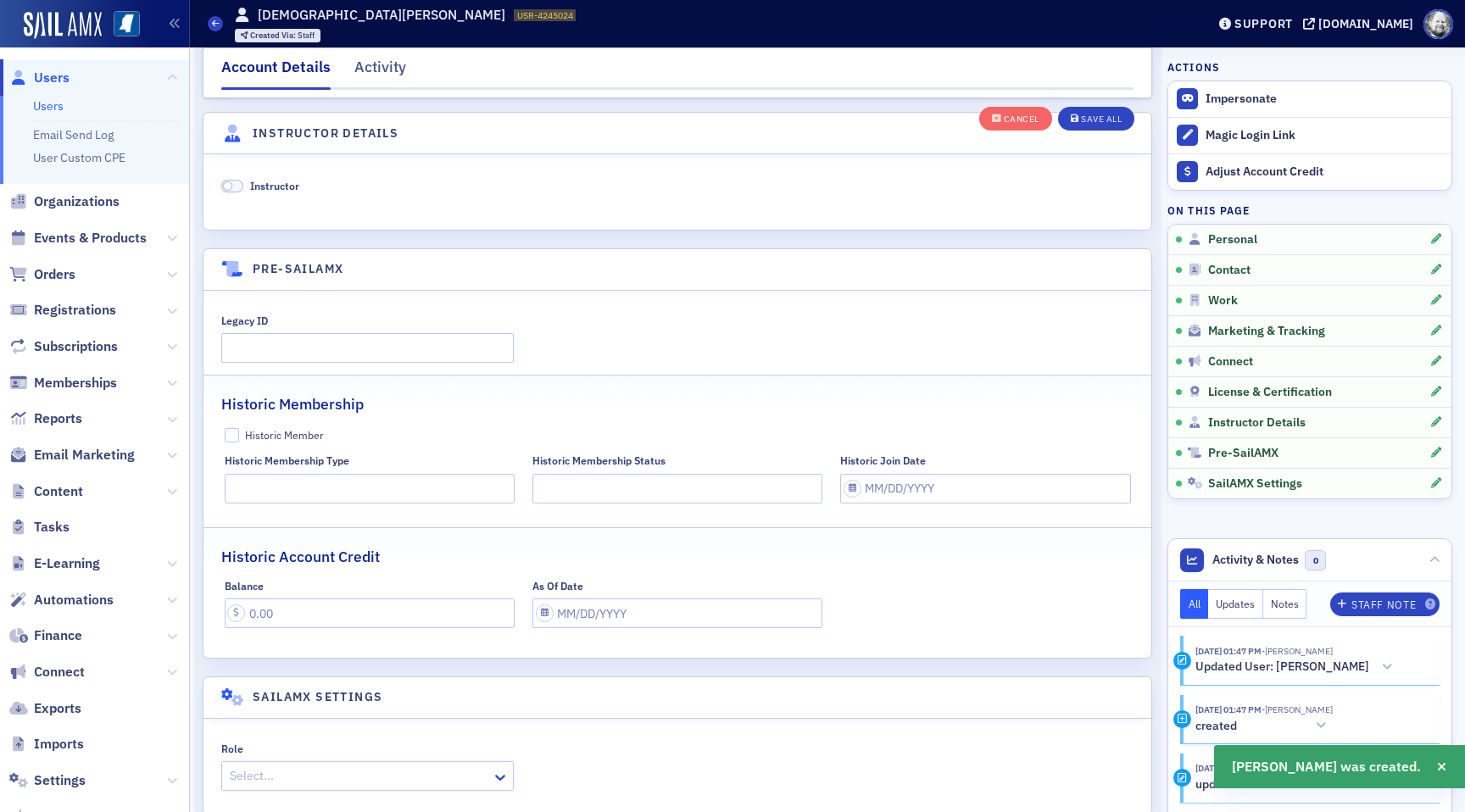
scroll to position [3248, 0]
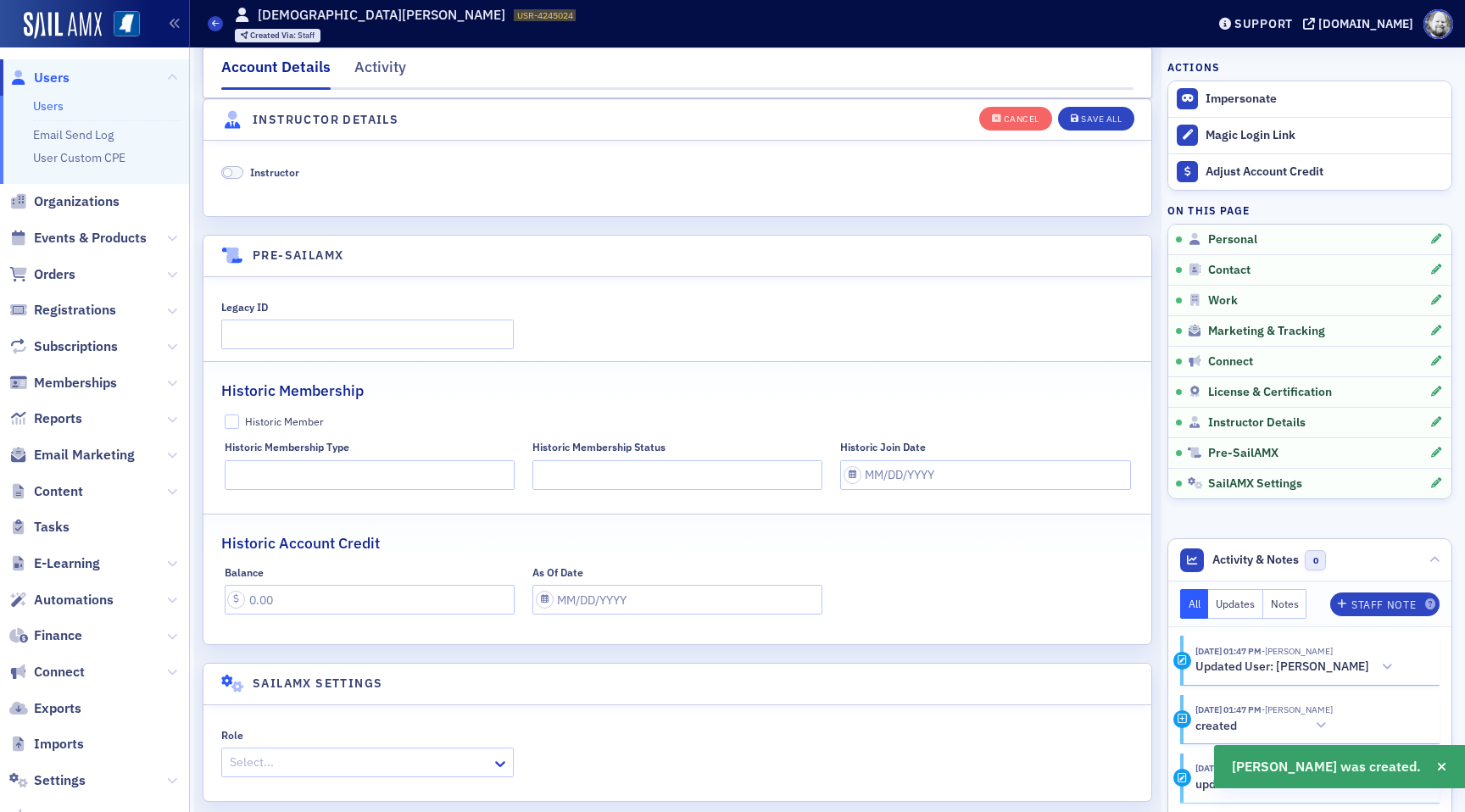
click at [287, 172] on span "Instructor" at bounding box center [274, 172] width 49 height 14
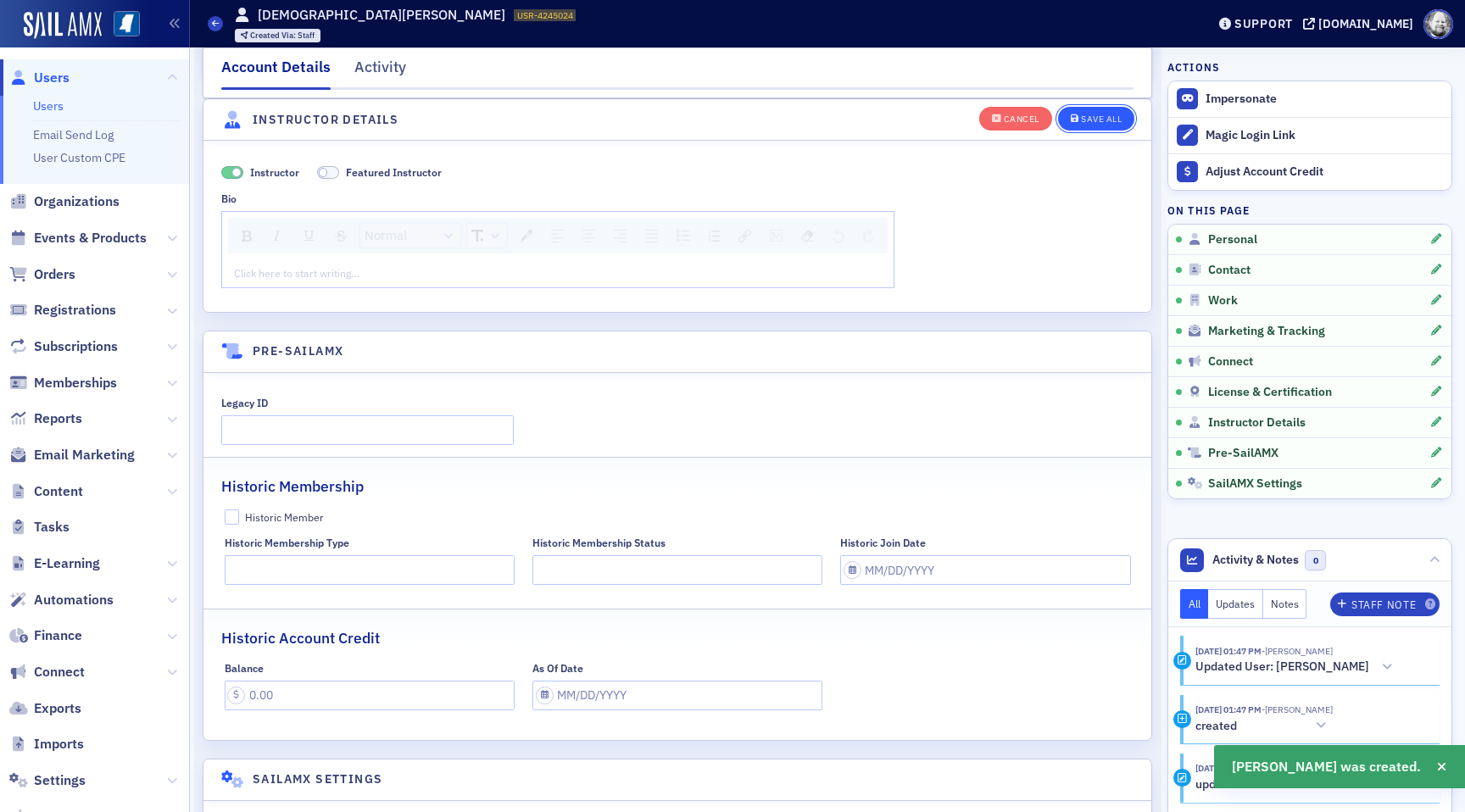
click at [1102, 127] on button "Save All" at bounding box center [1096, 117] width 76 height 23
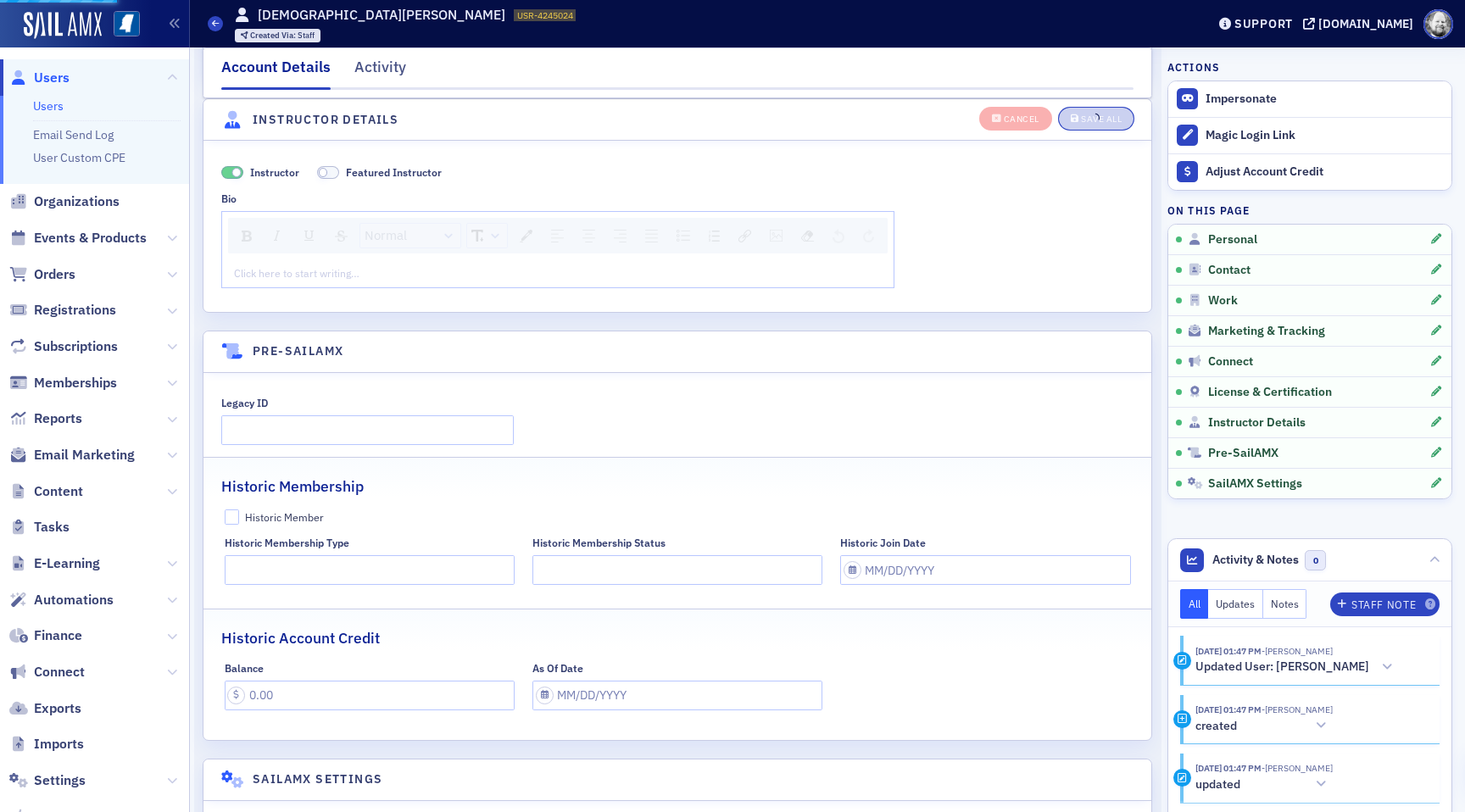
scroll to position [2806, 0]
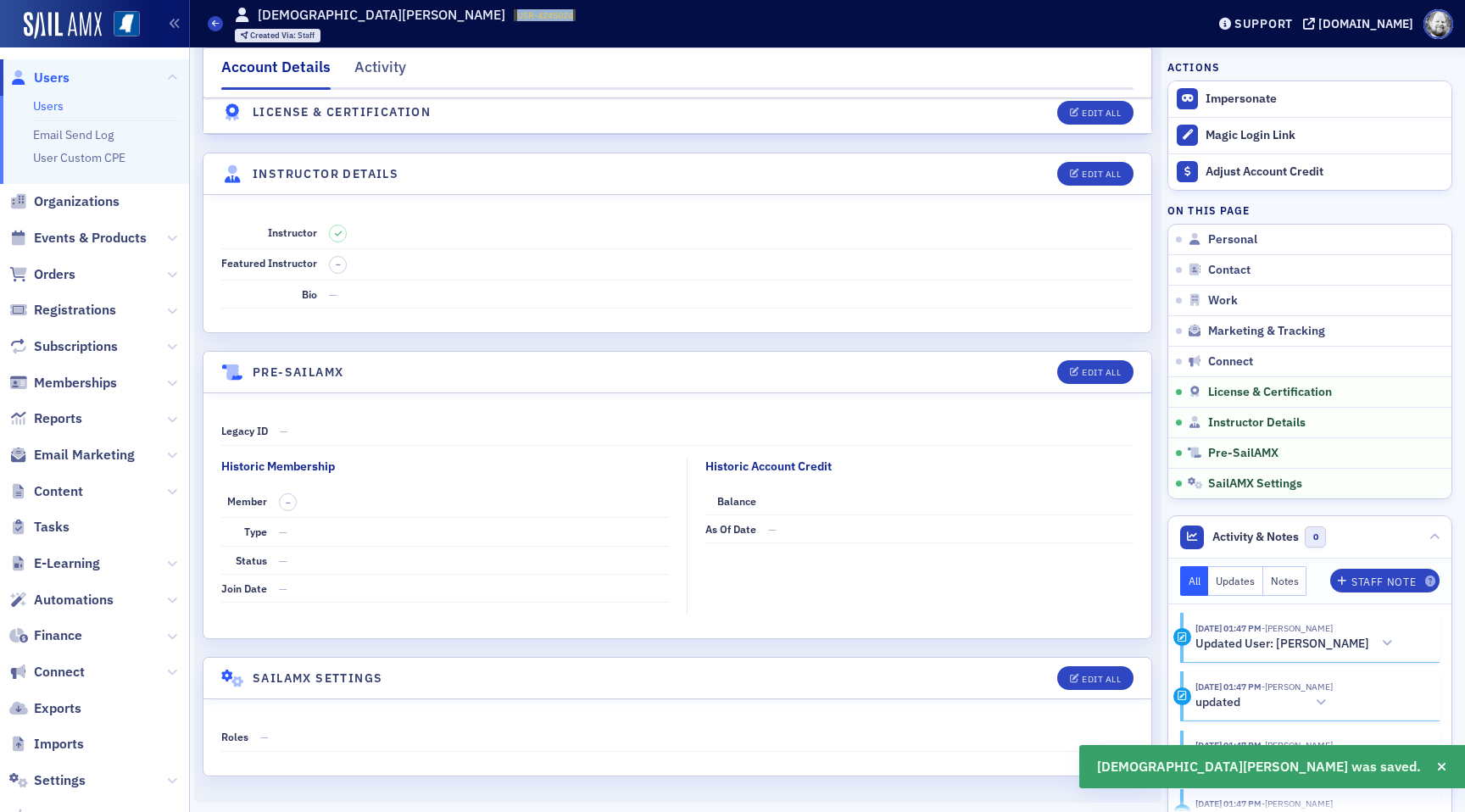
drag, startPoint x: 375, startPoint y: 14, endPoint x: 444, endPoint y: 15, distance: 69.0
click at [444, 15] on div "Users [PERSON_NAME] USR-4245024 4245024 Created Via : Staff" at bounding box center [694, 23] width 972 height 49
copy span "USR-4245024"
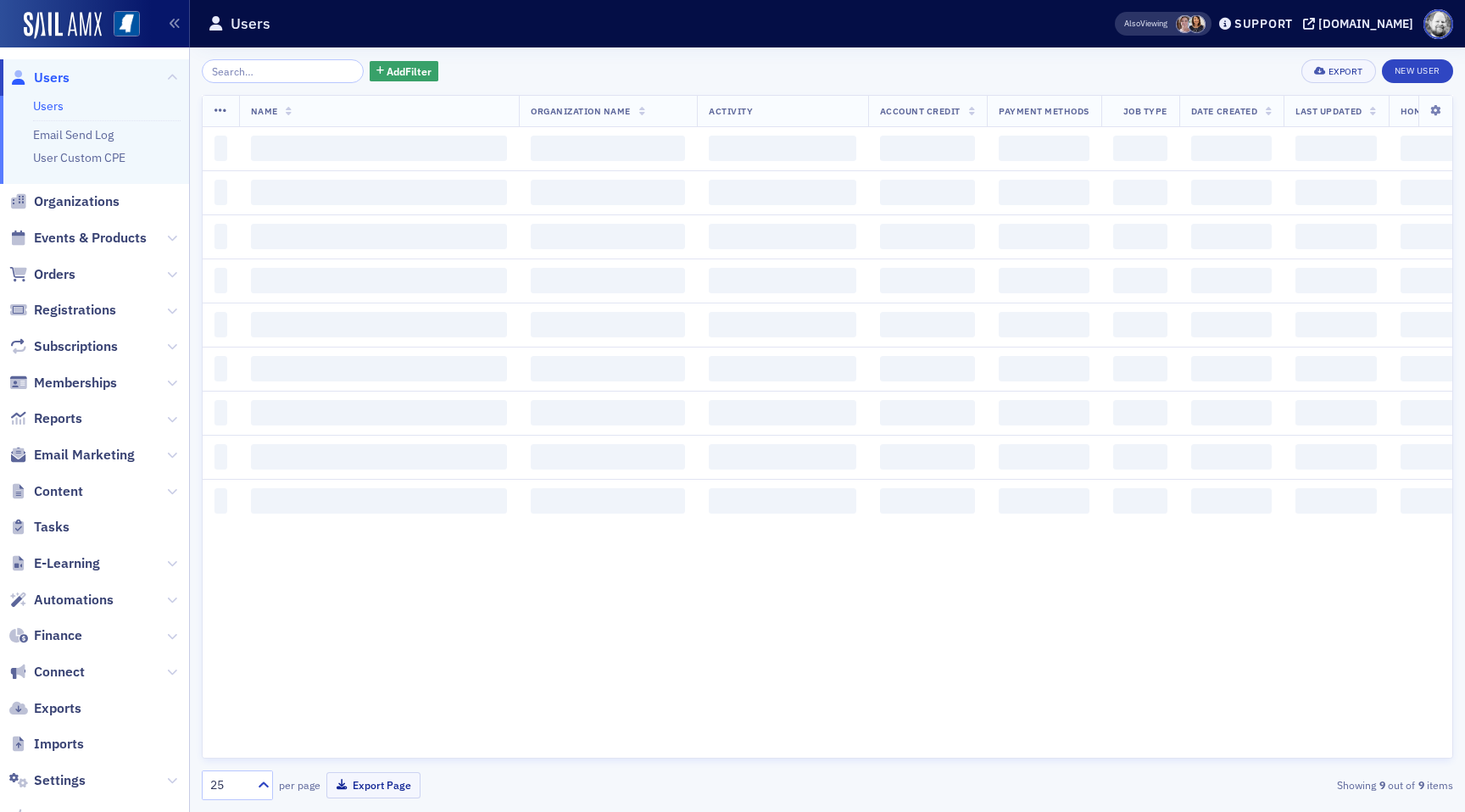
type input "[PERSON_NAME]"
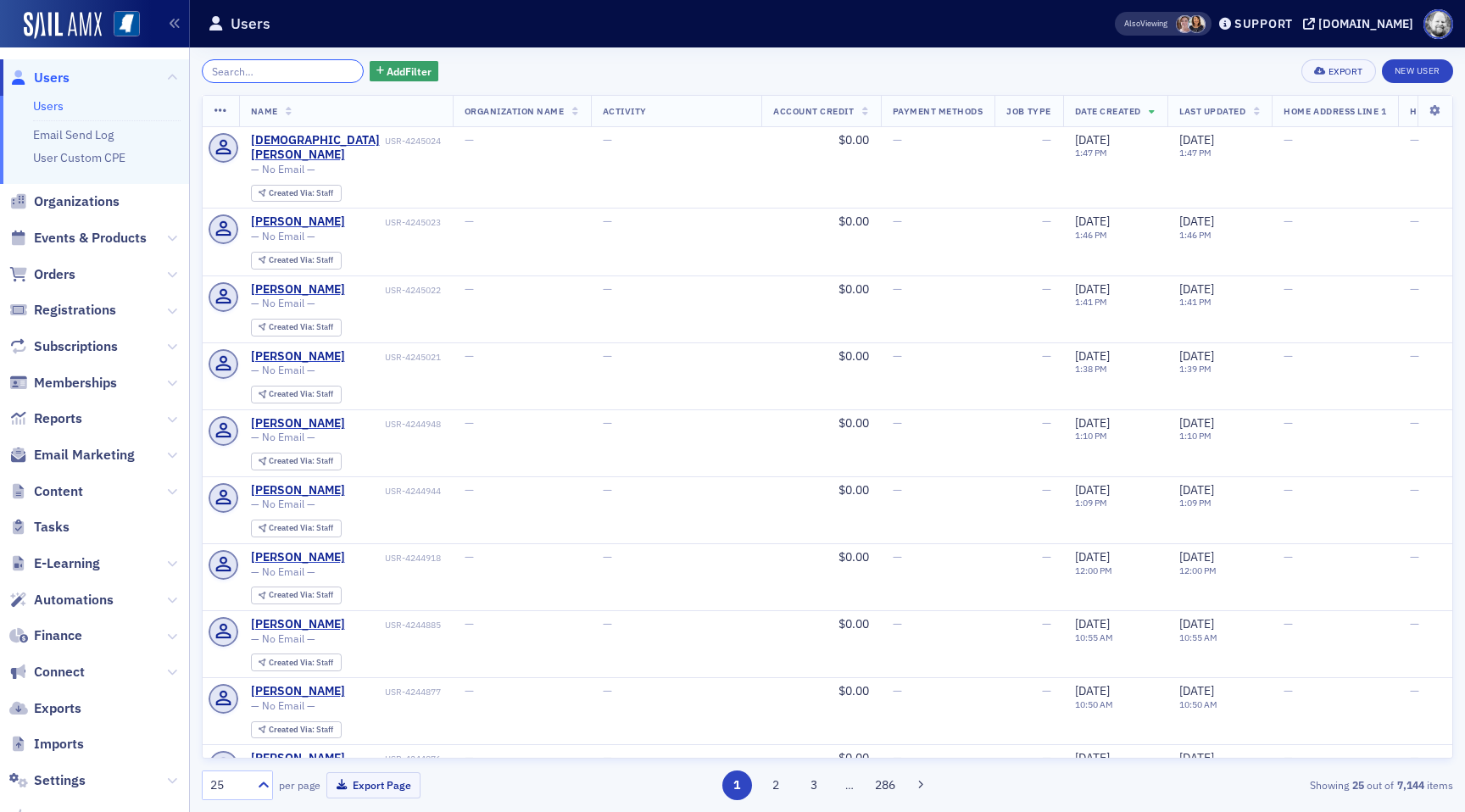
click at [282, 70] on input "search" at bounding box center [282, 71] width 162 height 23
paste input "Stasaityte"
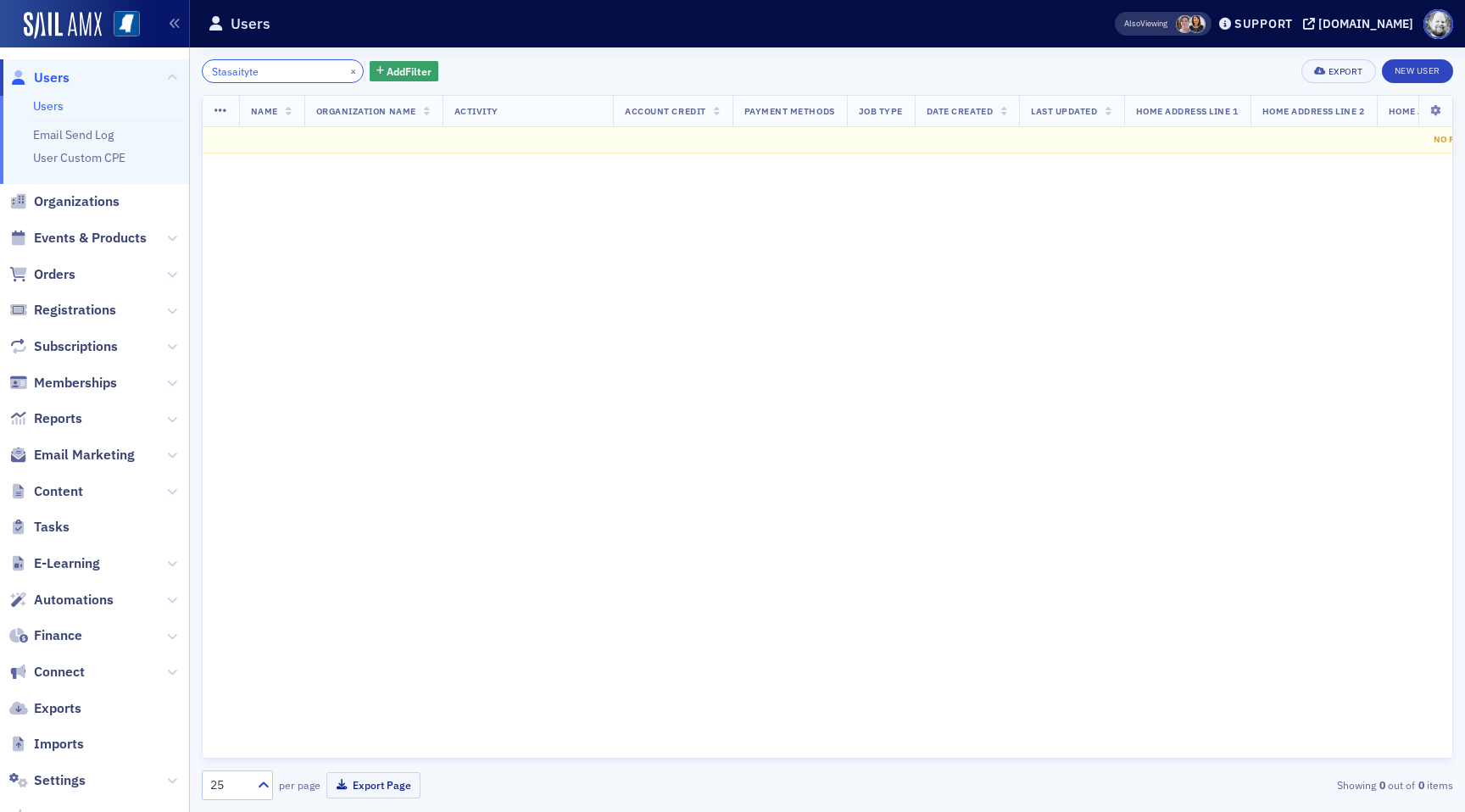
type input "Stasaityte"
click at [1410, 81] on link "New User" at bounding box center [1417, 71] width 71 height 23
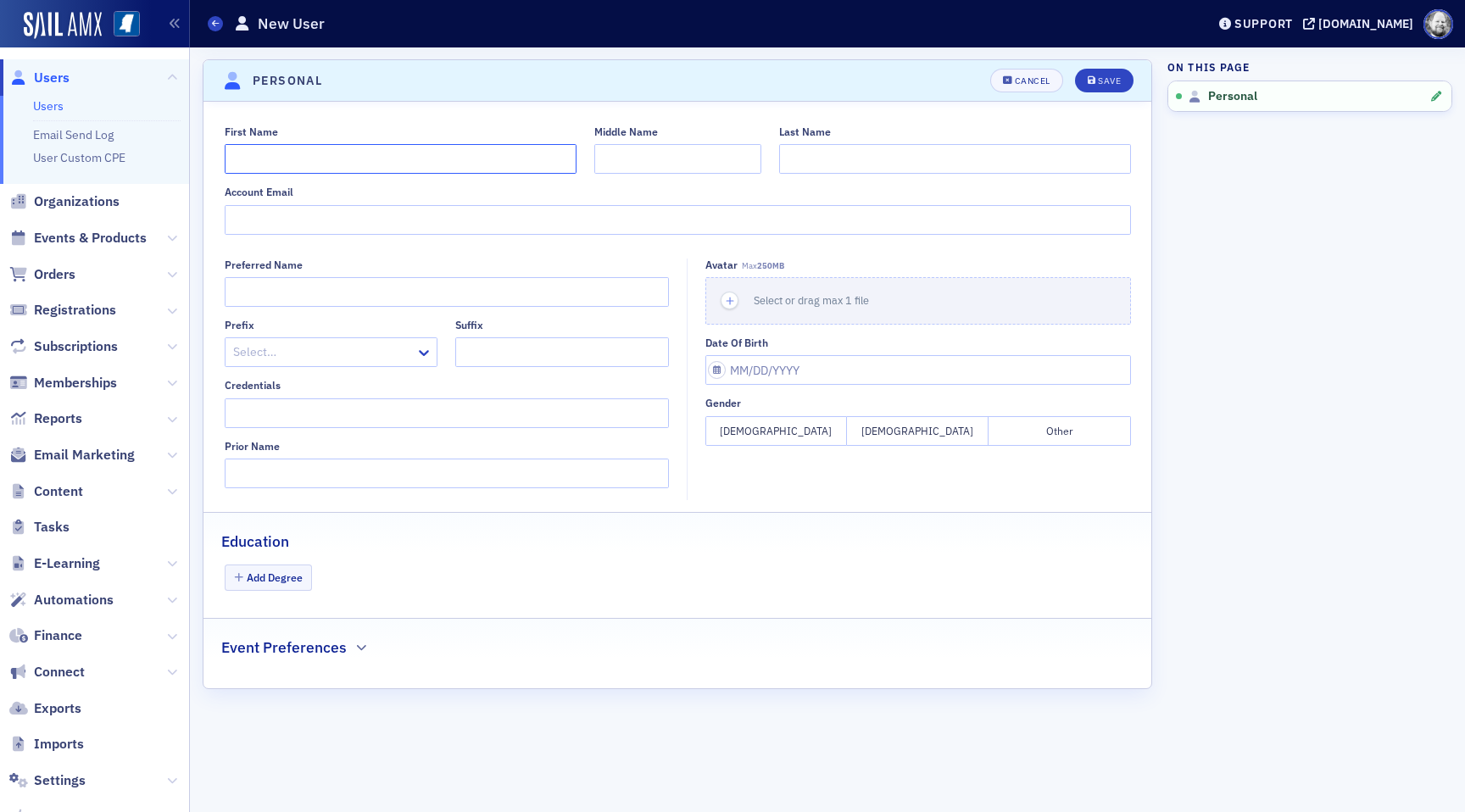
click at [358, 144] on input "First Name" at bounding box center [401, 158] width 352 height 29
paste input "[PERSON_NAME]"
type input "[PERSON_NAME]"
click at [894, 164] on input "Last Name" at bounding box center [955, 158] width 352 height 29
paste input "[PERSON_NAME] (Stasaityte)"
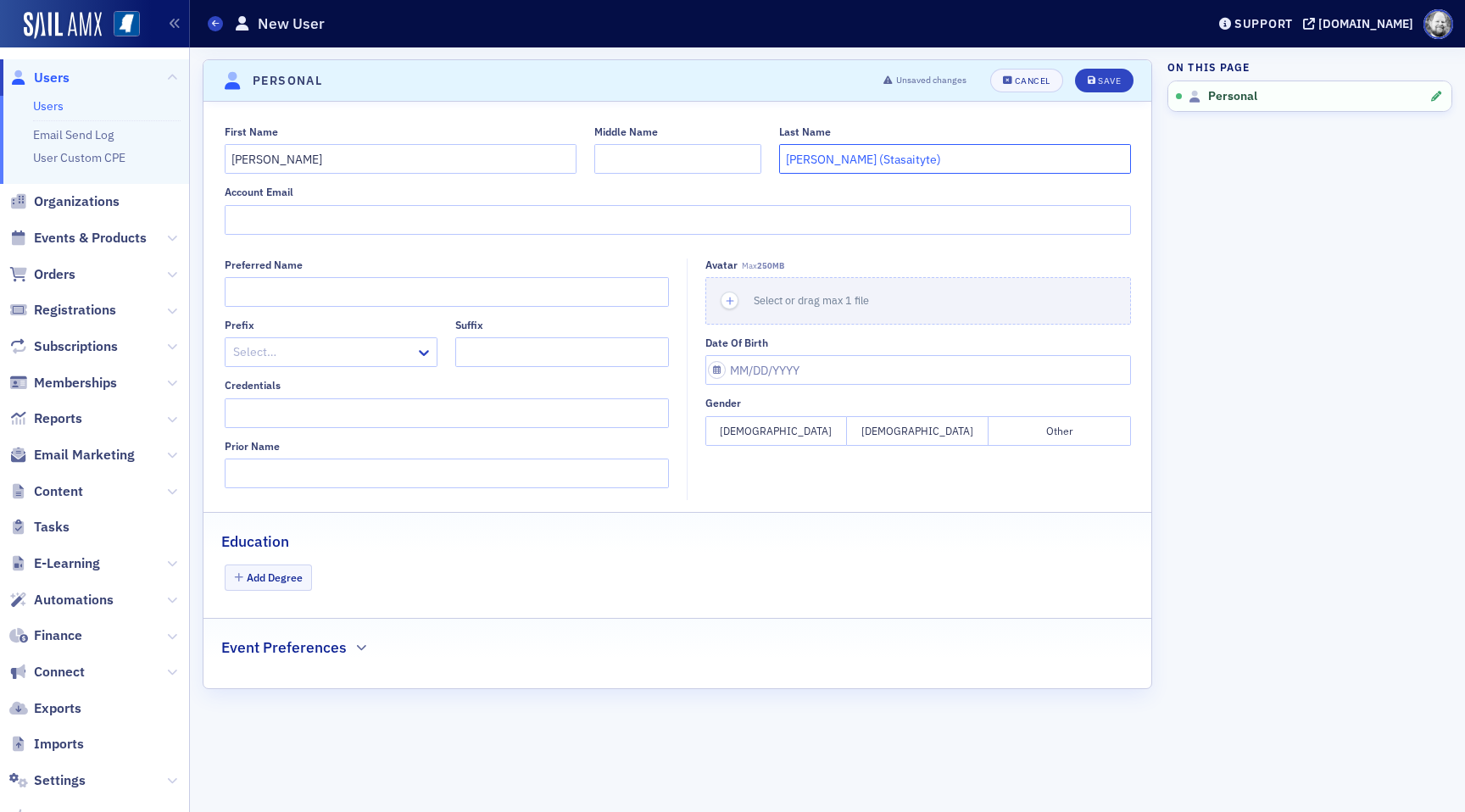
type input "[PERSON_NAME] (Stasaityte)"
click at [1100, 60] on section "Personal Unsaved changes Cancel Save First Name [PERSON_NAME] Middle Name Last …" at bounding box center [677, 375] width 950 height 630
click at [1100, 74] on button "Save" at bounding box center [1105, 80] width 59 height 23
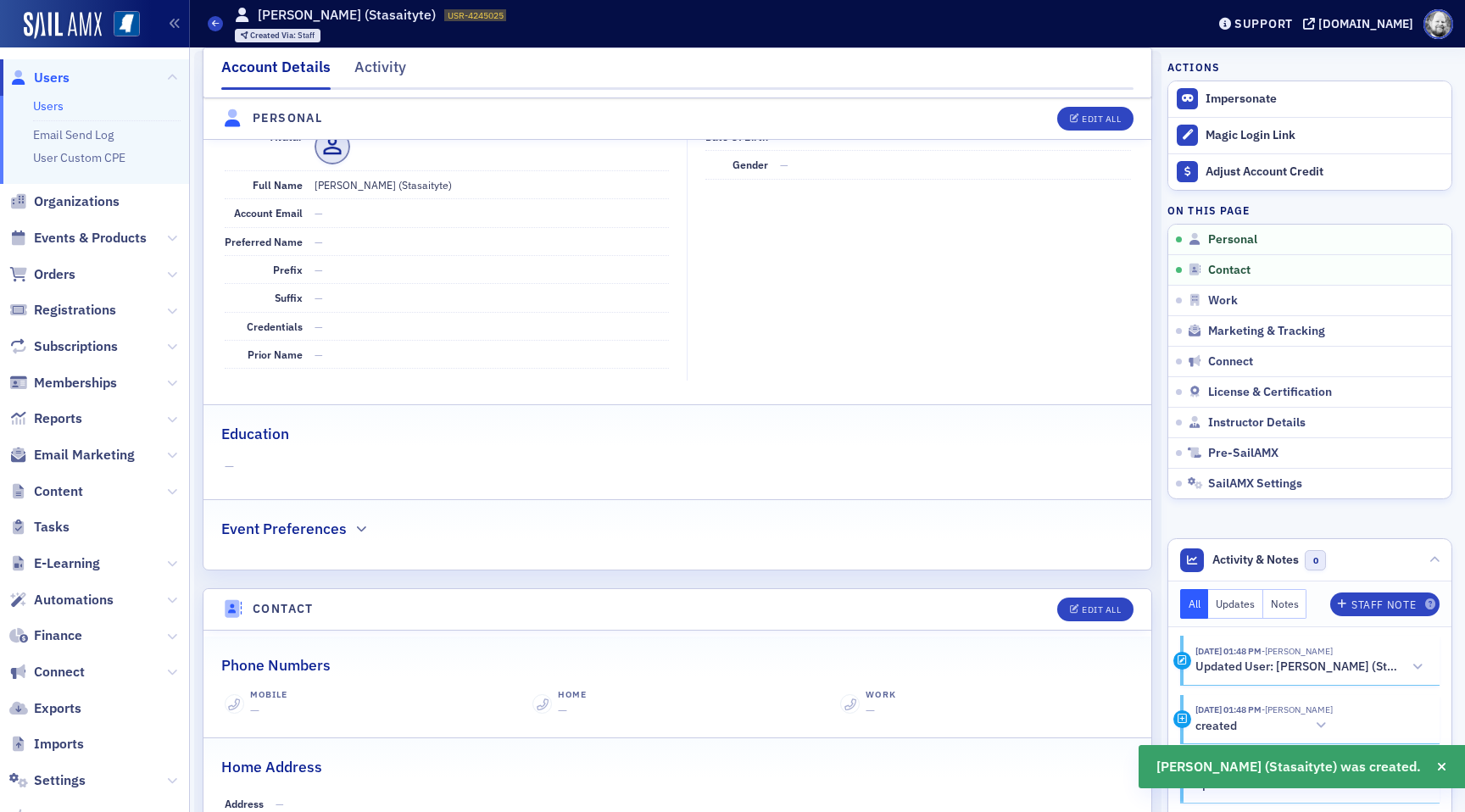
scroll to position [204, 0]
click at [1238, 410] on link "Instructor Details" at bounding box center [1310, 422] width 283 height 30
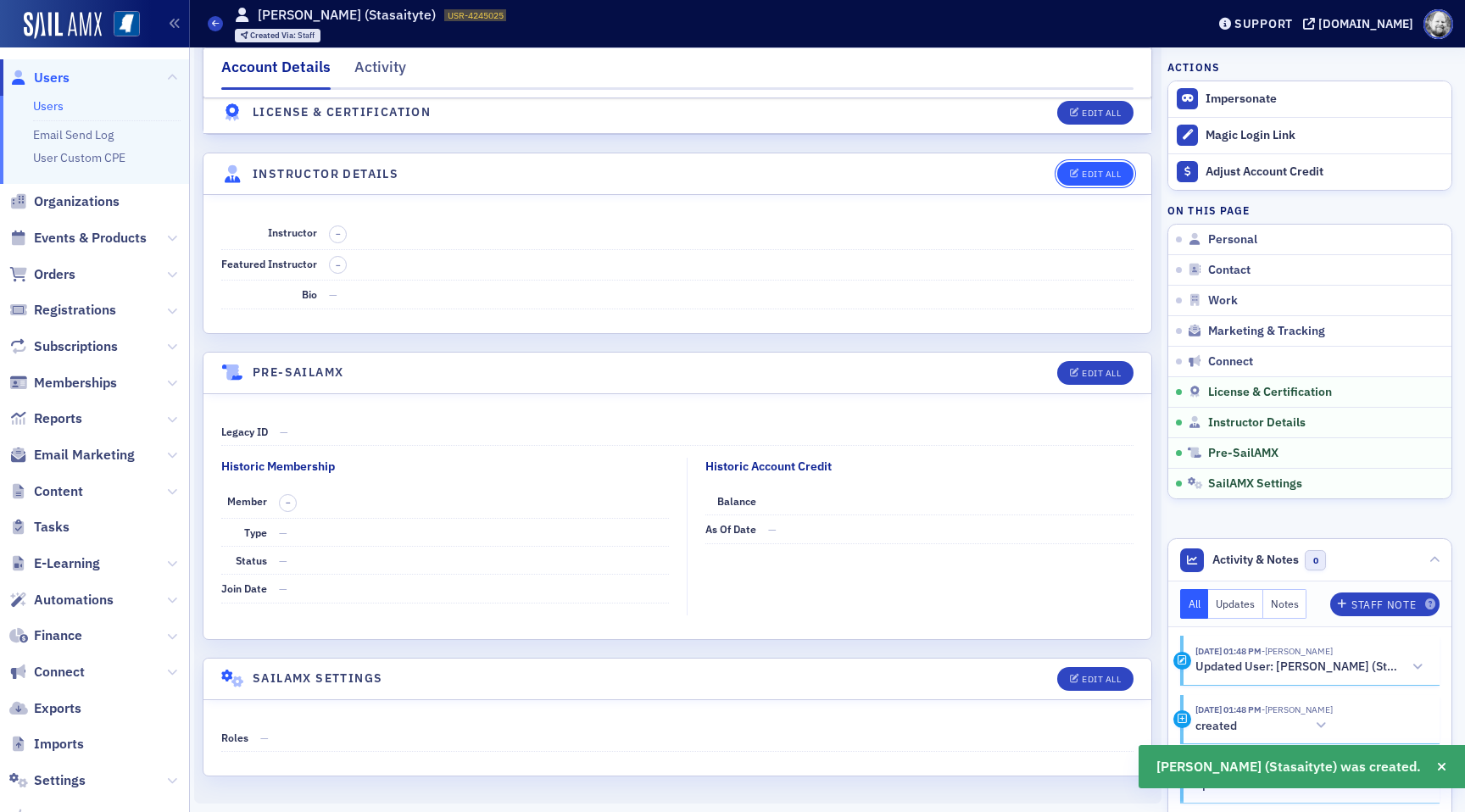
click at [1094, 170] on div "Edit All" at bounding box center [1101, 174] width 39 height 10
select select "US"
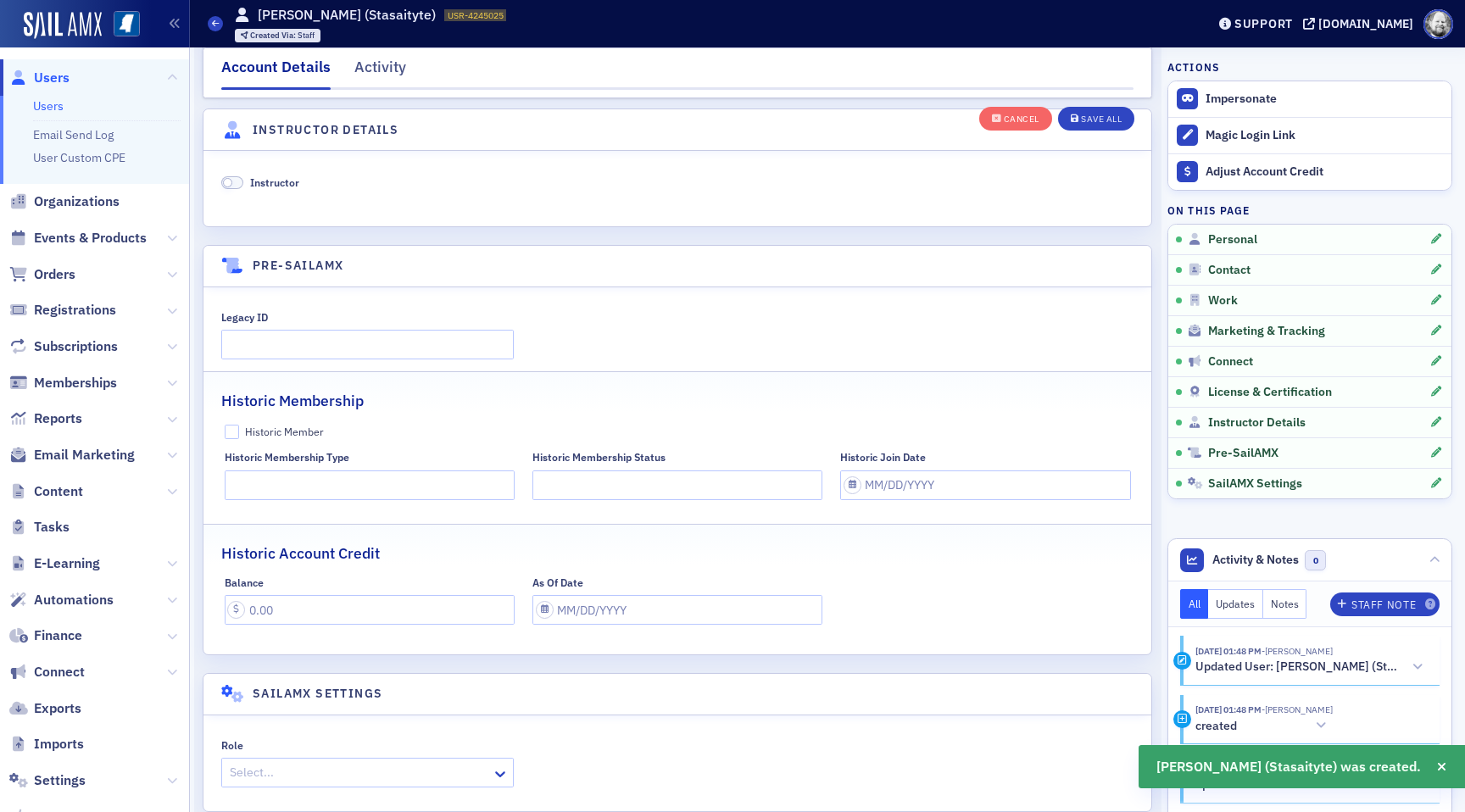
scroll to position [3248, 0]
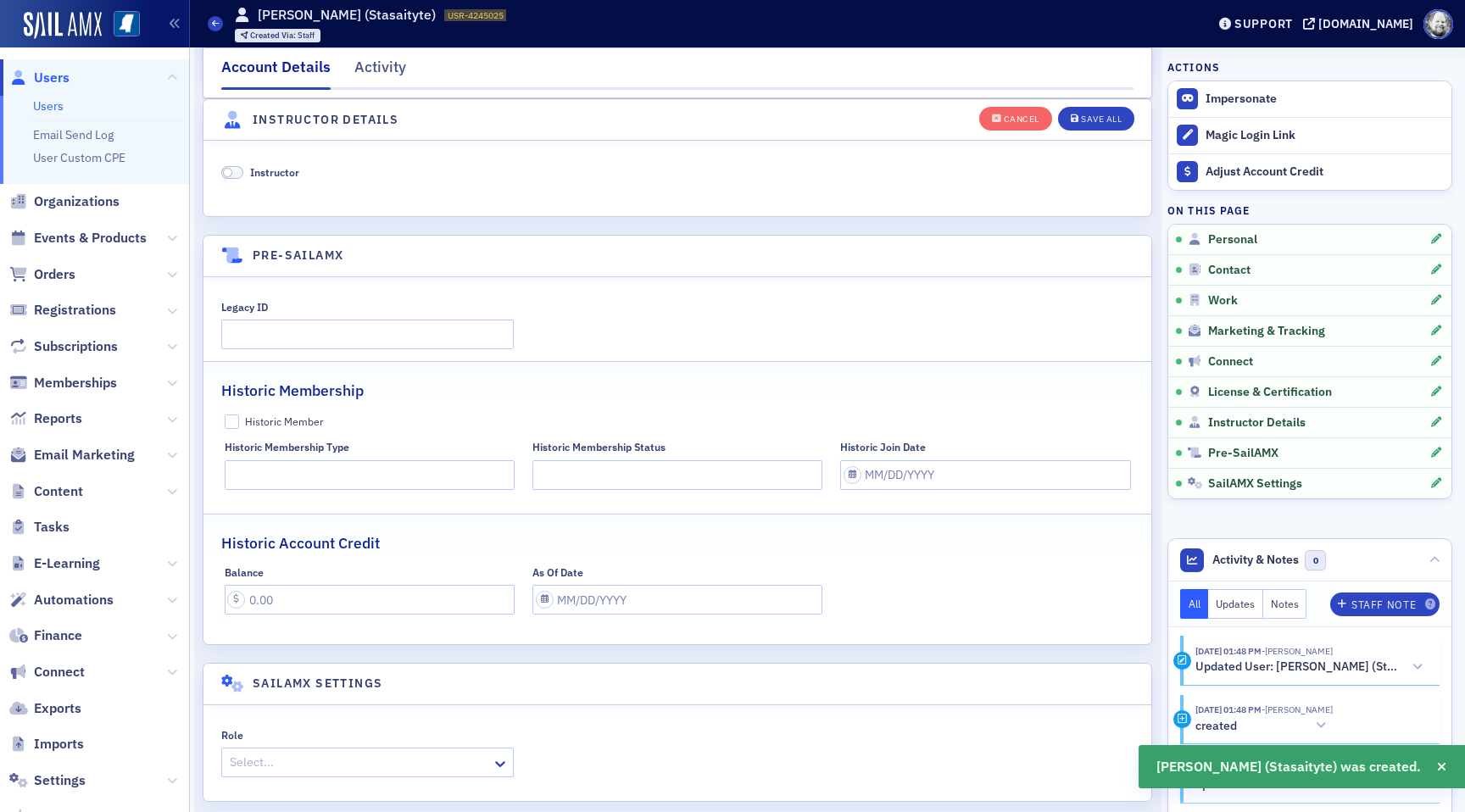
click at [254, 173] on span "Instructor" at bounding box center [274, 172] width 49 height 14
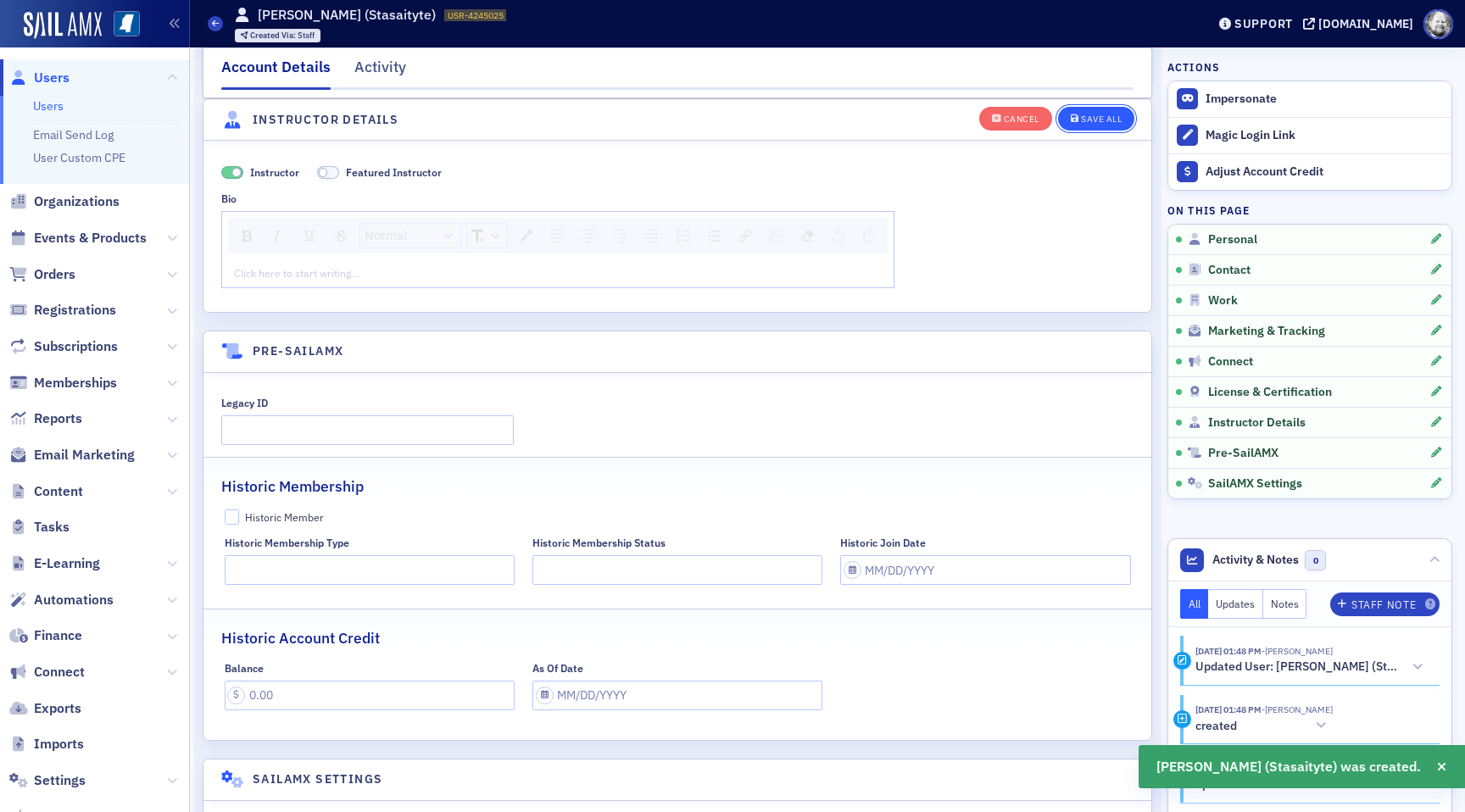
click at [1078, 119] on icon "button" at bounding box center [1075, 119] width 9 height 10
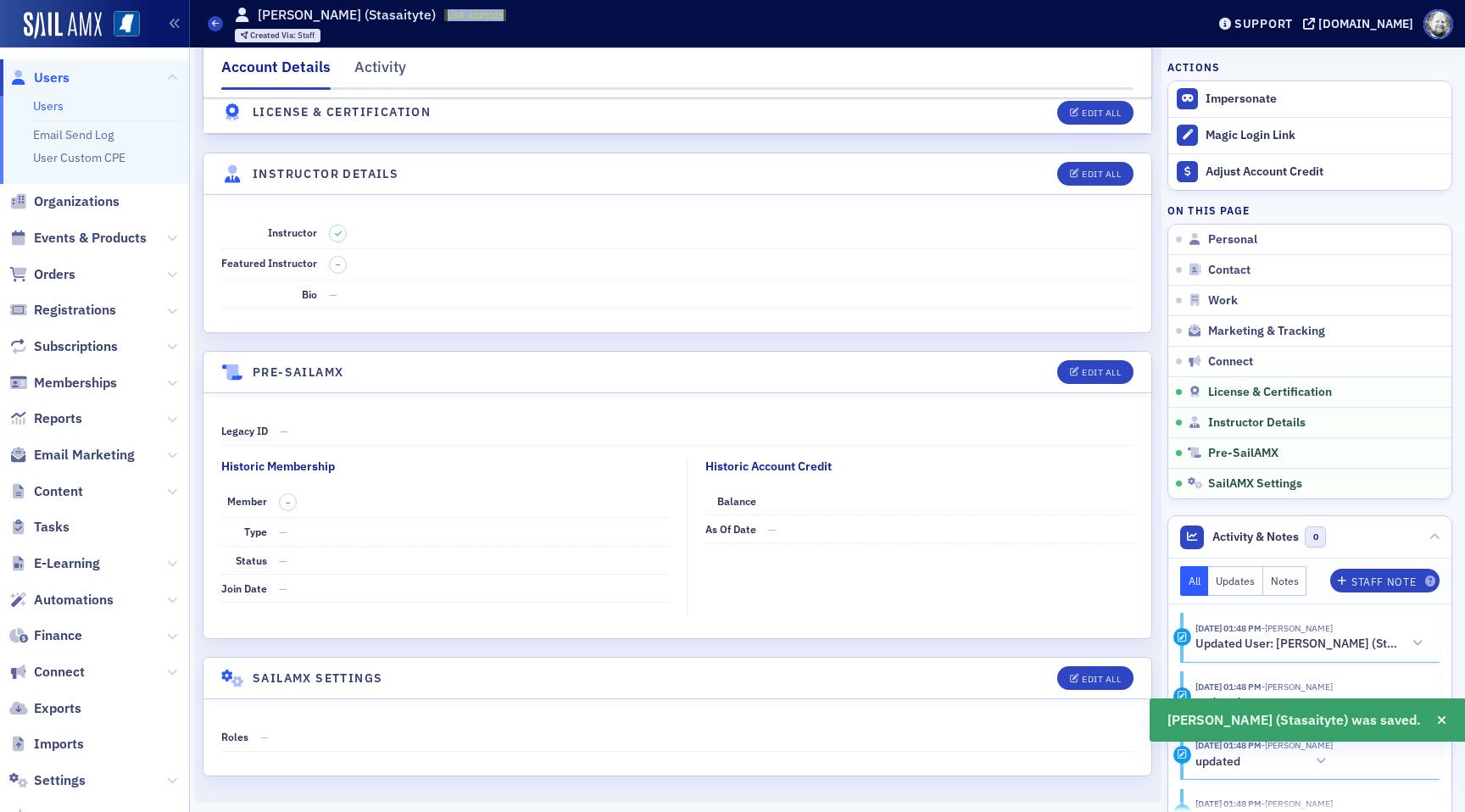
drag, startPoint x: 442, startPoint y: 16, endPoint x: 519, endPoint y: 16, distance: 77.0
click at [520, 16] on div "Users [PERSON_NAME] (Stasaityte) USR-4245025 4245025 Created Via : Staff" at bounding box center [694, 23] width 972 height 49
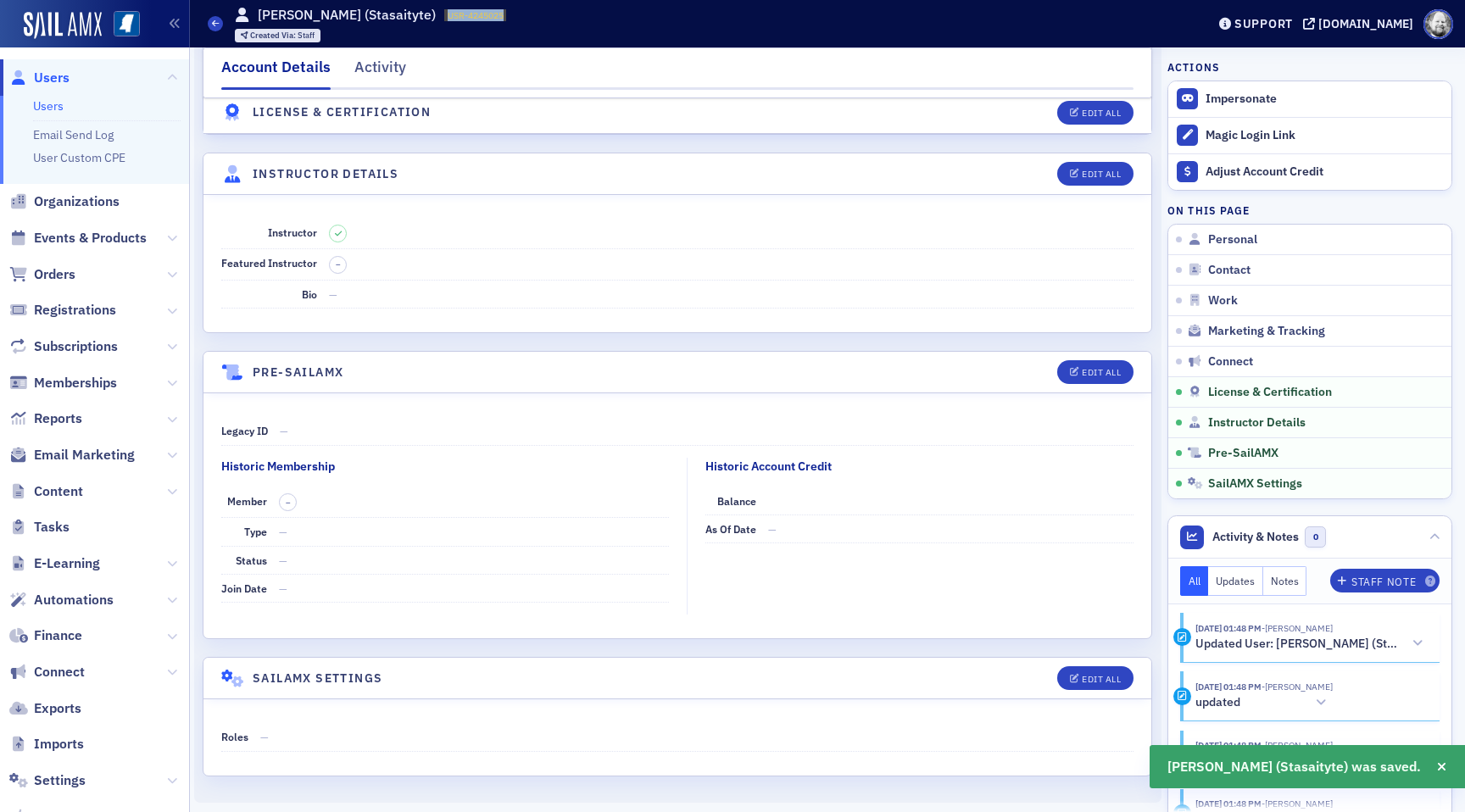
copy span "USR-4245025"
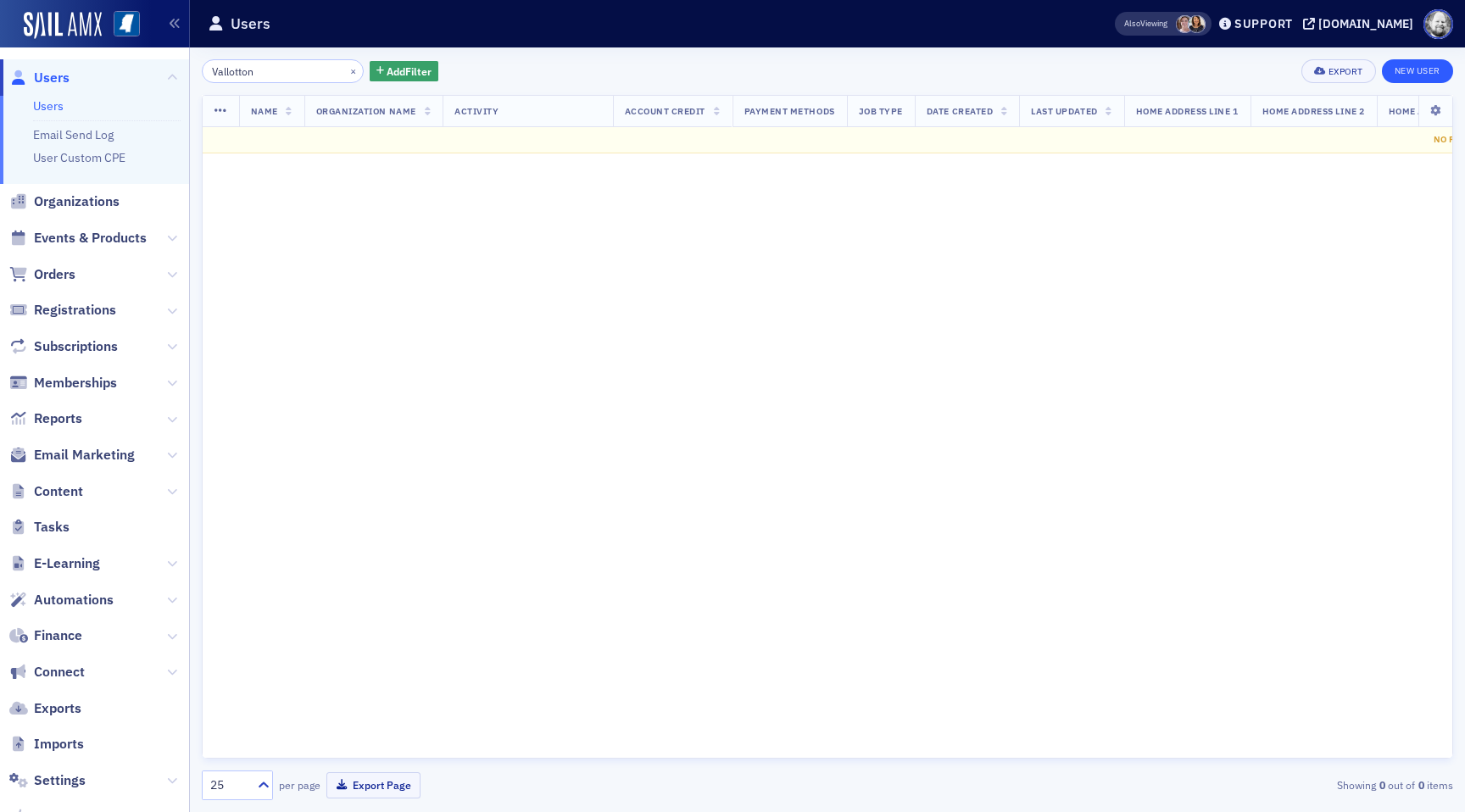
type input "Vallotton"
click at [1427, 78] on link "New User" at bounding box center [1417, 71] width 71 height 23
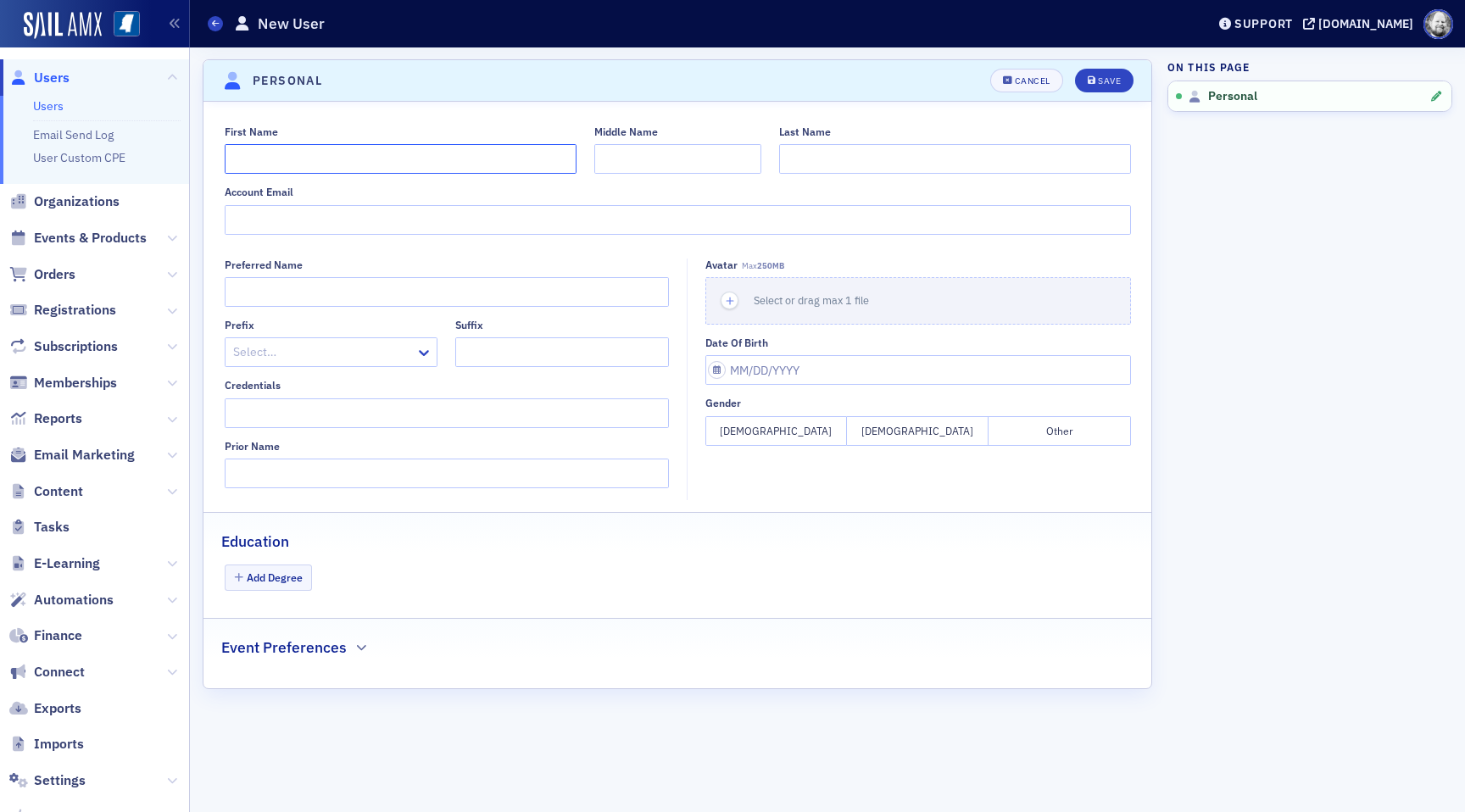
click at [562, 165] on input "First Name" at bounding box center [401, 158] width 352 height 29
type input "[PERSON_NAME]"
paste input "Vallotton"
type input "Vallotton"
click at [1113, 76] on div "Save" at bounding box center [1109, 81] width 23 height 10
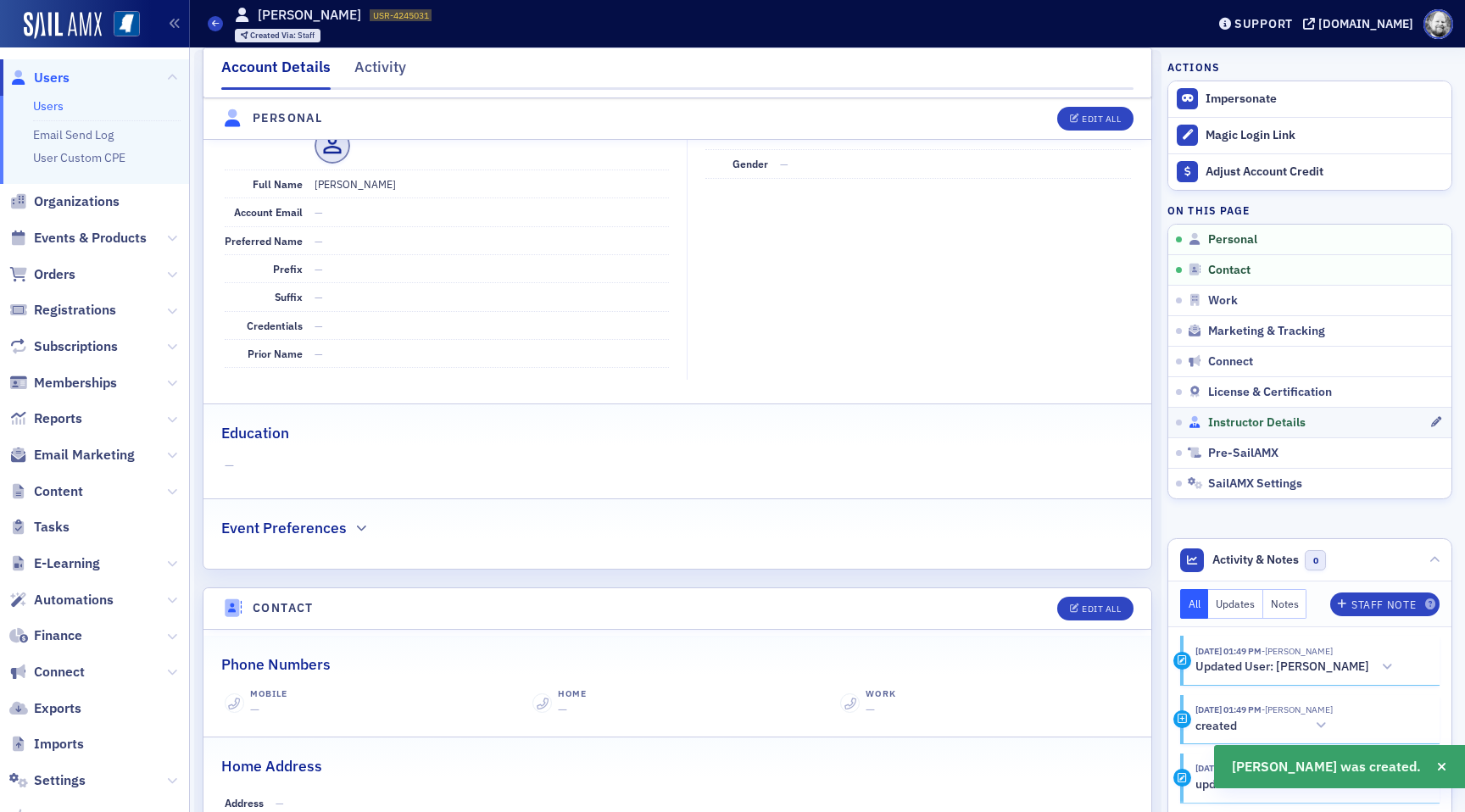
click at [1212, 420] on span "Instructor Details" at bounding box center [1257, 423] width 98 height 16
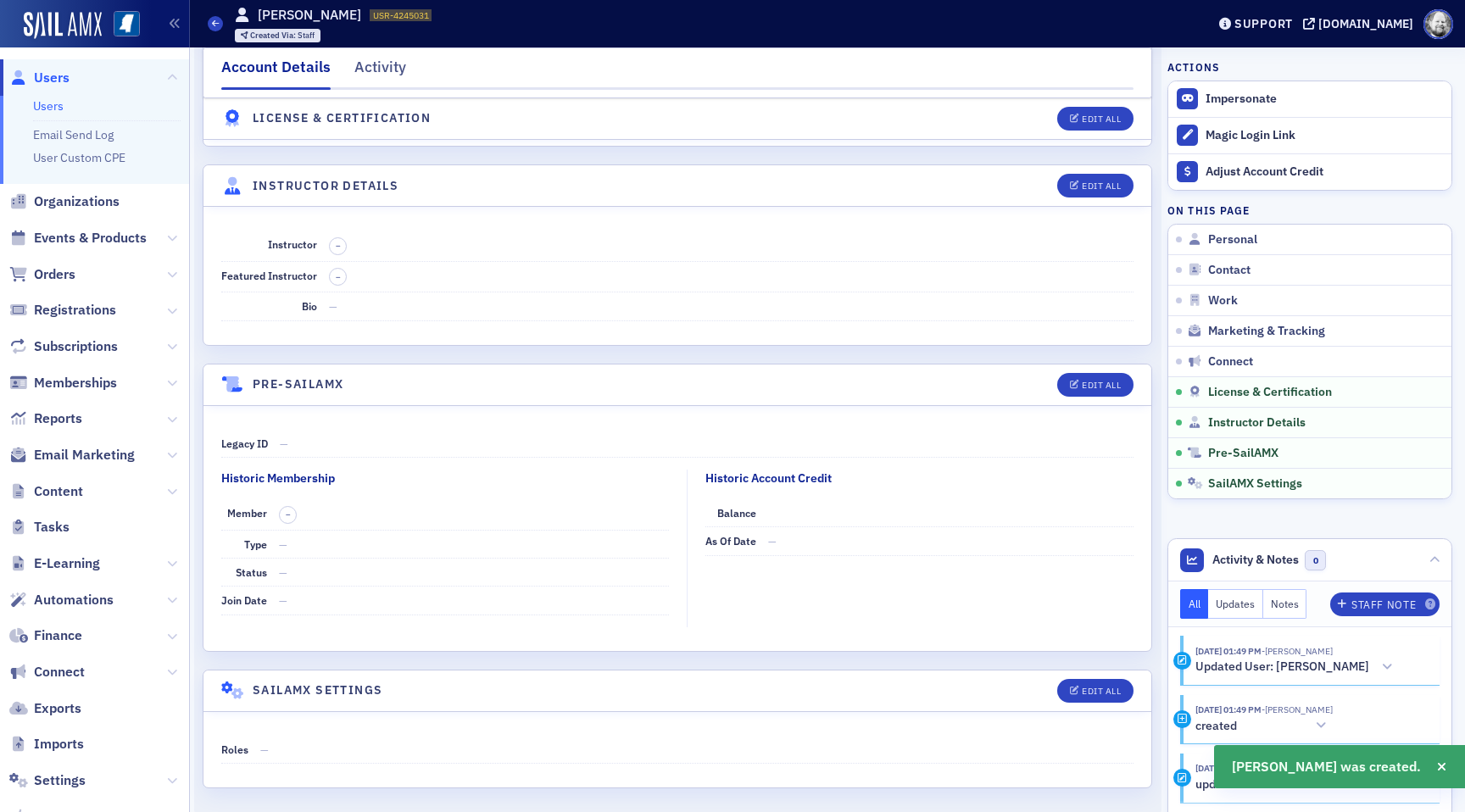
scroll to position [2806, 0]
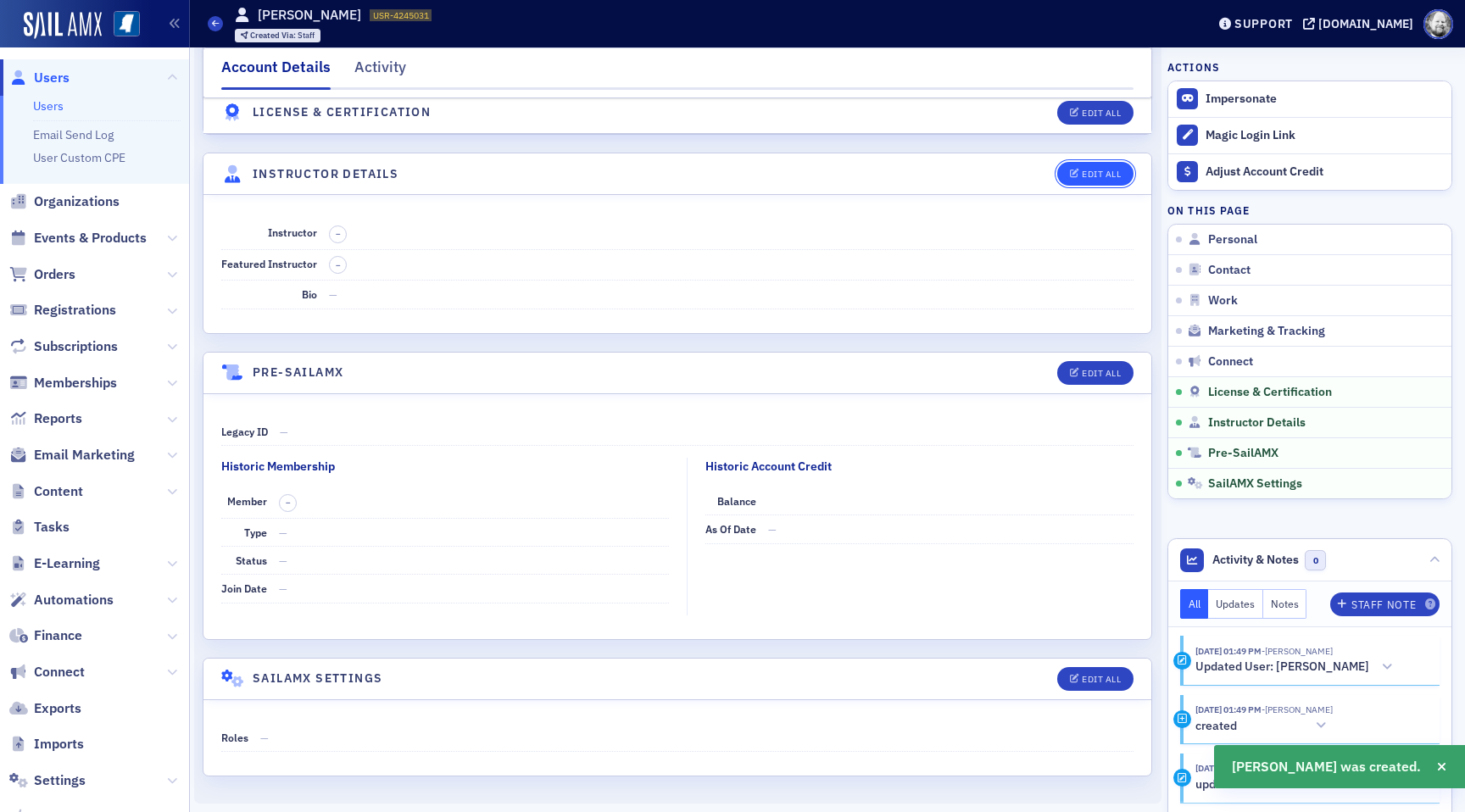
click at [1094, 183] on button "Edit All" at bounding box center [1095, 173] width 76 height 23
select select "US"
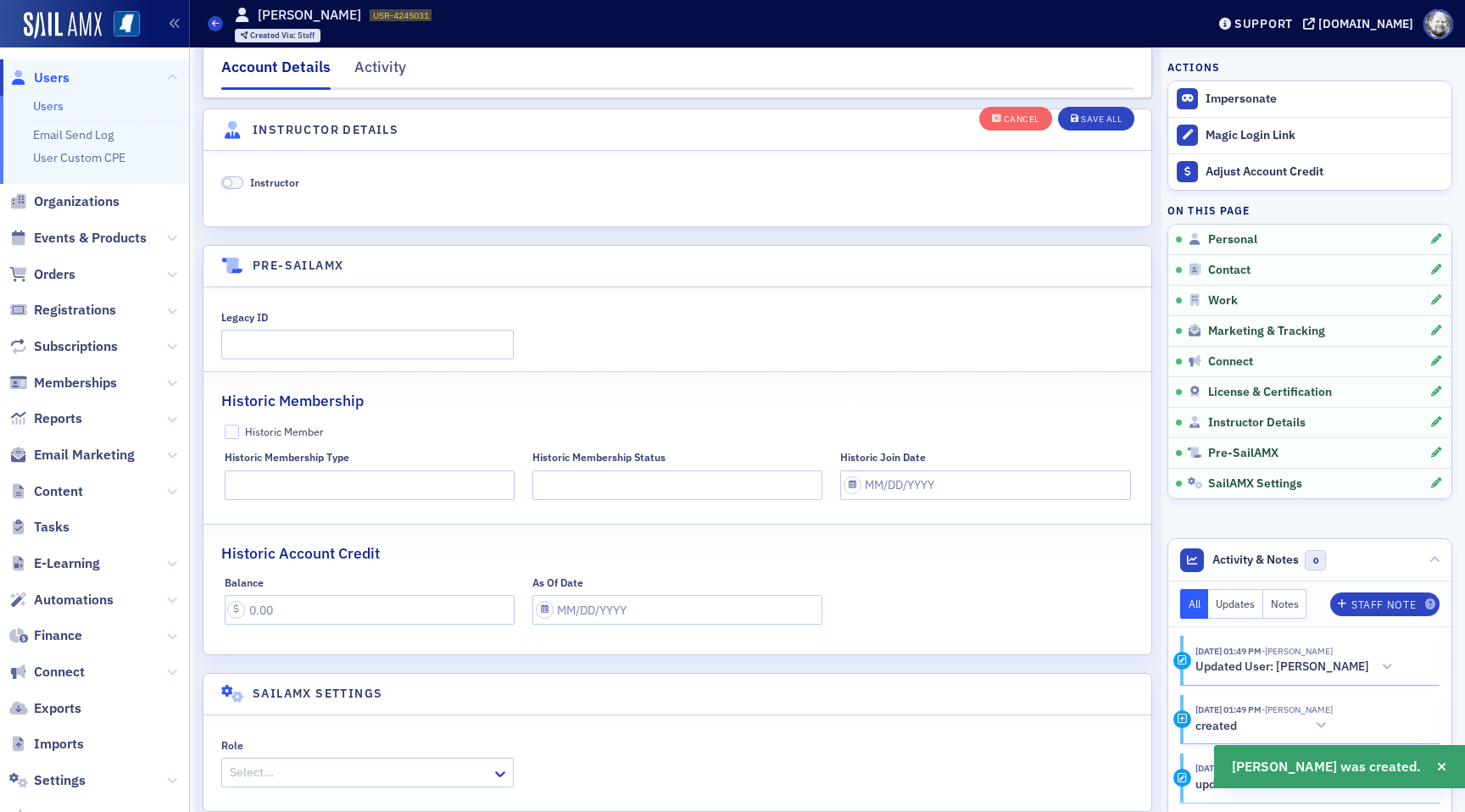
scroll to position [3248, 0]
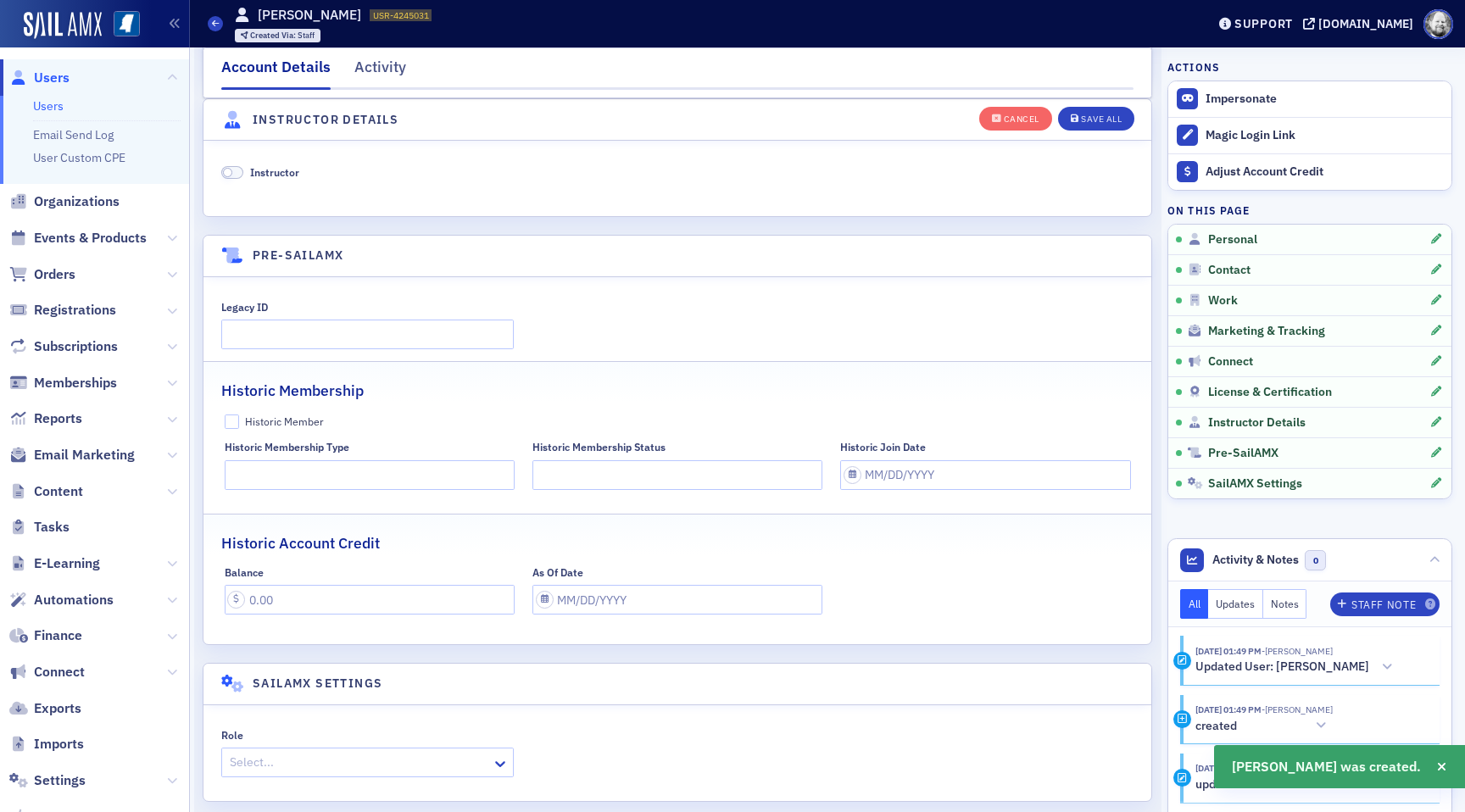
click at [269, 173] on span "Instructor" at bounding box center [274, 172] width 49 height 14
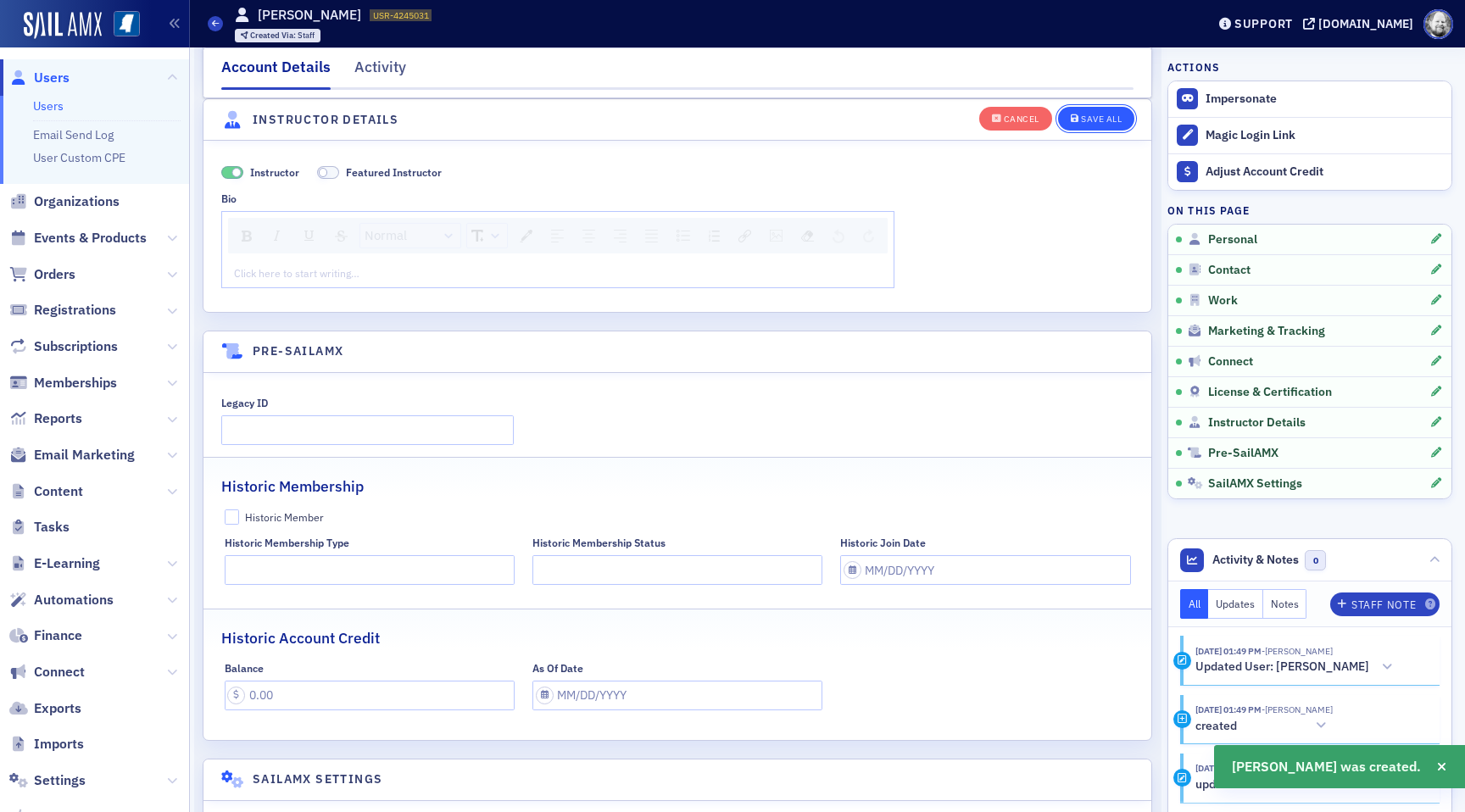
click at [1090, 114] on div "Save All" at bounding box center [1101, 119] width 41 height 10
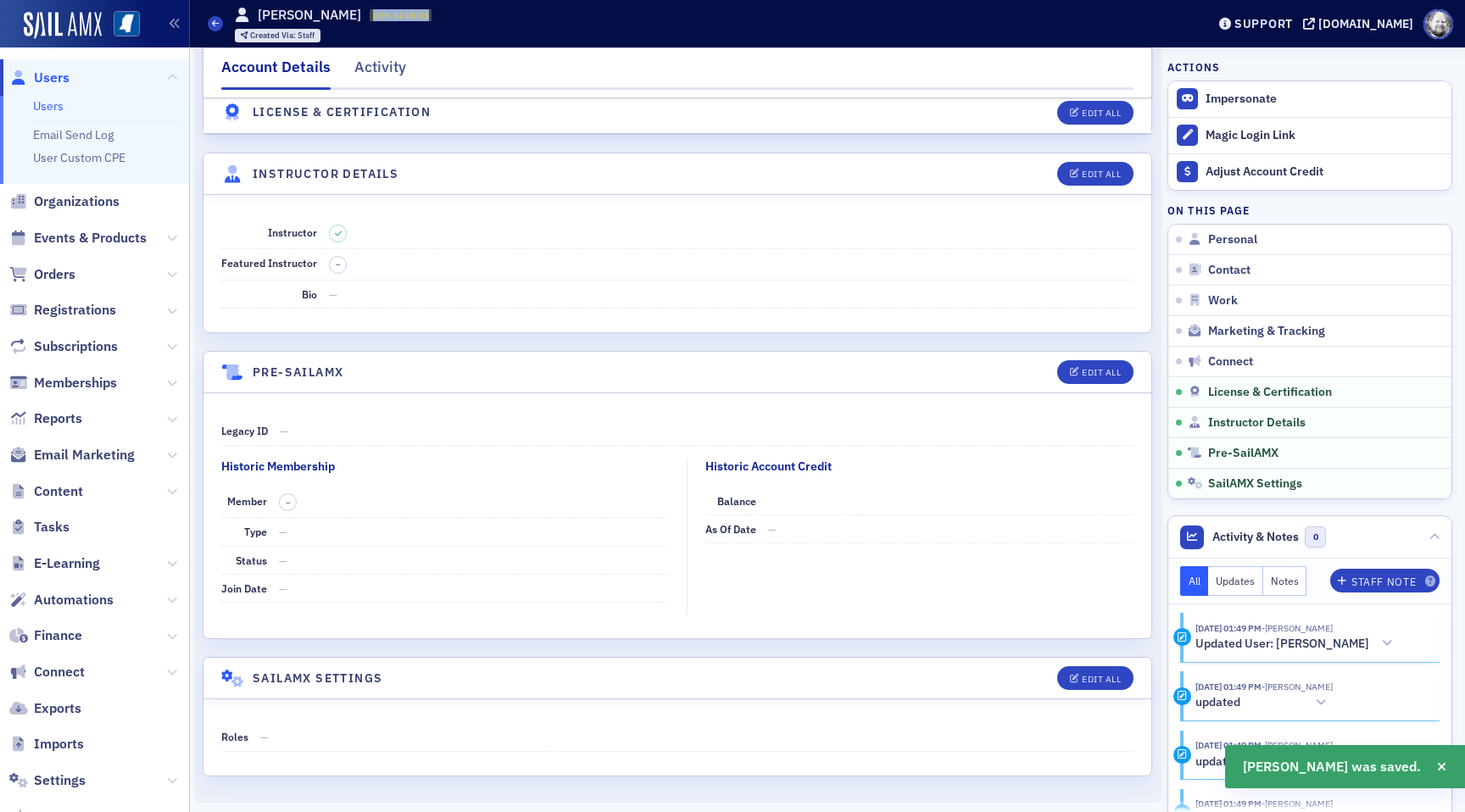
drag, startPoint x: 371, startPoint y: 14, endPoint x: 442, endPoint y: 14, distance: 71.0
click at [442, 14] on div "Users [PERSON_NAME] USR-4245031 4245031 Created Via : Staff" at bounding box center [694, 23] width 972 height 49
copy span "USR-4245031"
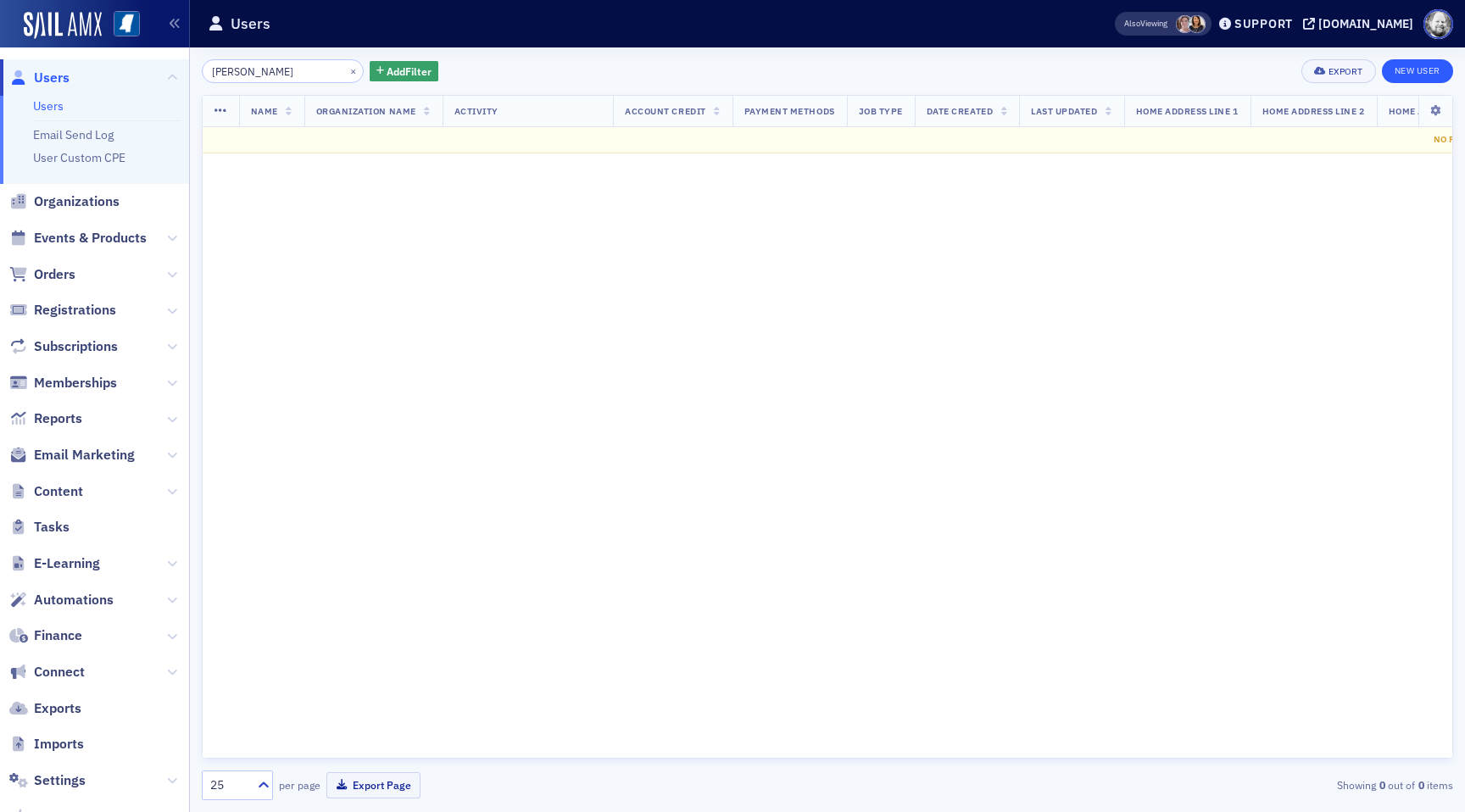
type input "[PERSON_NAME]"
click at [1406, 76] on link "New User" at bounding box center [1417, 71] width 71 height 23
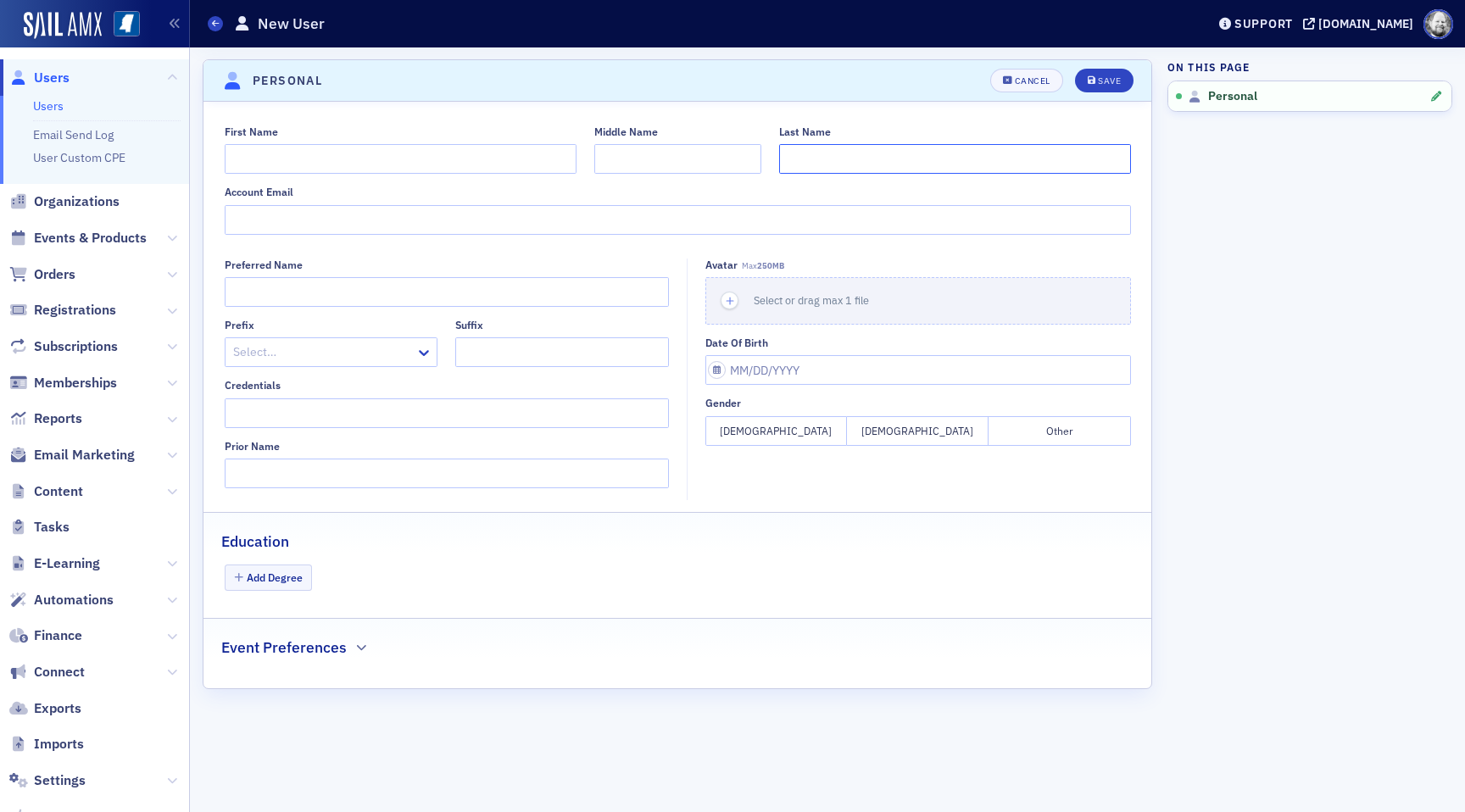
click at [816, 152] on input "Last Name" at bounding box center [955, 158] width 352 height 29
paste input "[PERSON_NAME]"
type input "[PERSON_NAME]"
click at [423, 178] on div "First Name Middle Name Last Name [PERSON_NAME] Account Email" at bounding box center [677, 180] width 948 height 109
click at [422, 164] on input "First Name" at bounding box center [401, 158] width 352 height 29
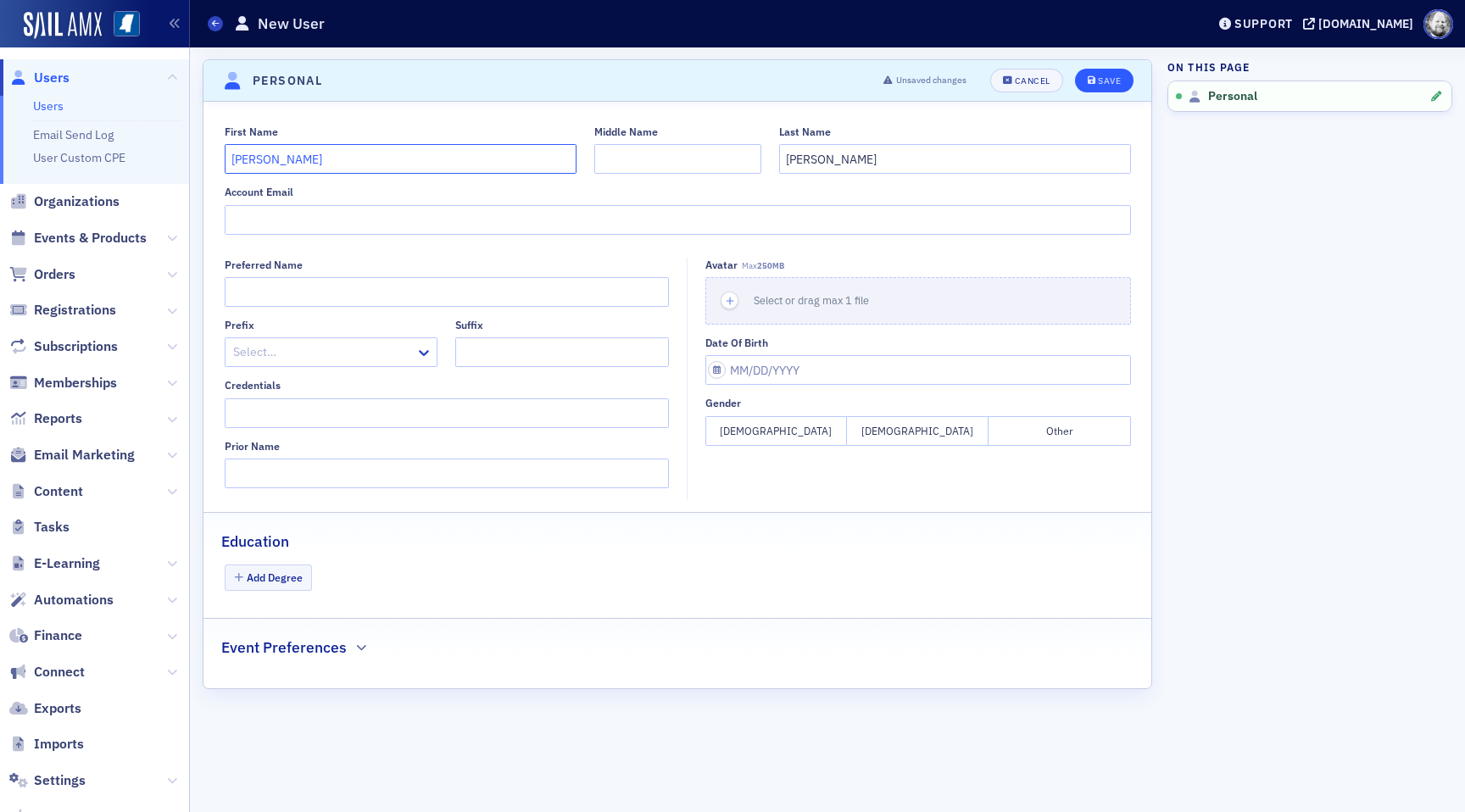
type input "[PERSON_NAME]"
click at [1126, 81] on button "Save" at bounding box center [1105, 80] width 59 height 23
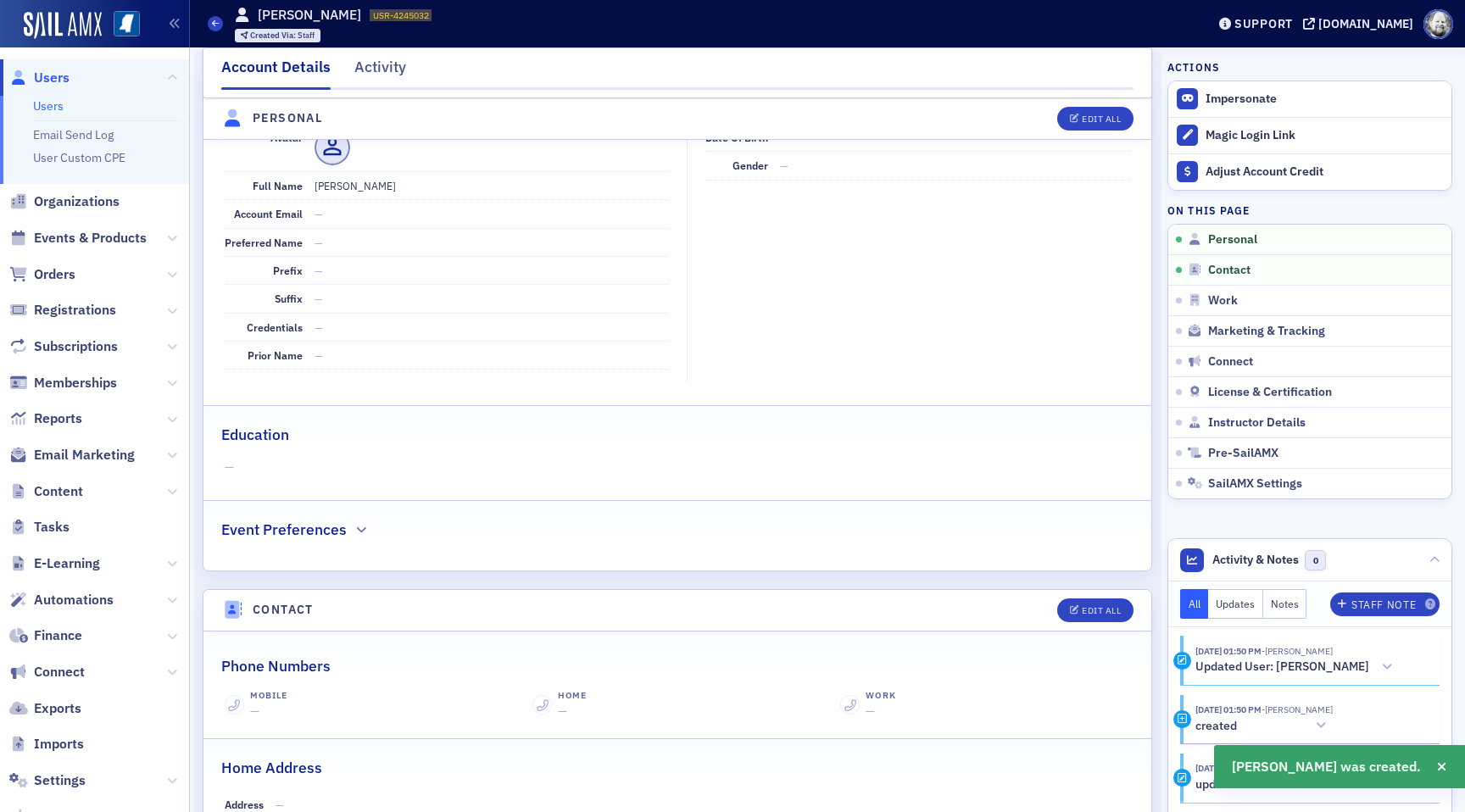
scroll to position [204, 0]
click at [1253, 421] on span "Instructor Details" at bounding box center [1257, 423] width 98 height 16
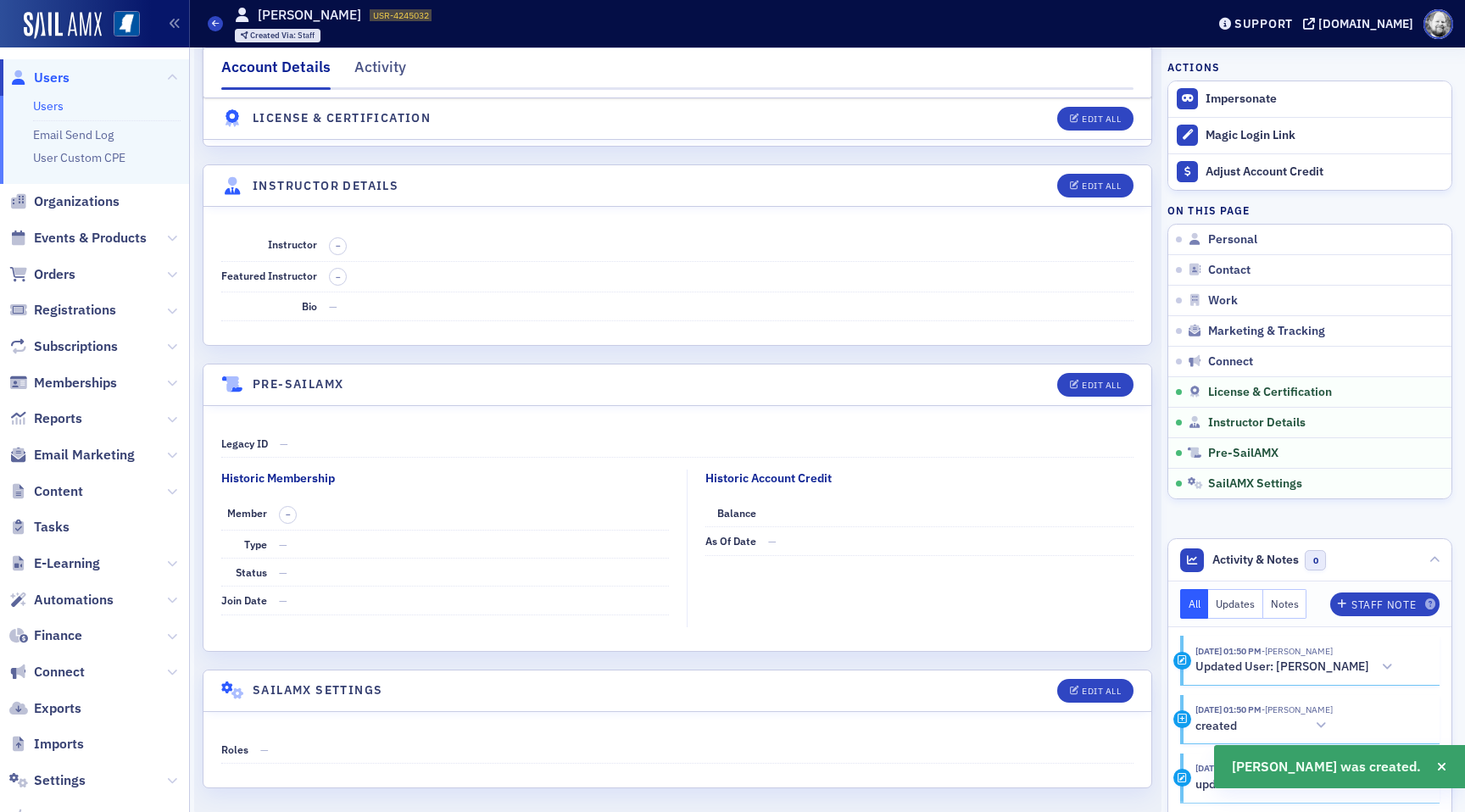
scroll to position [2806, 0]
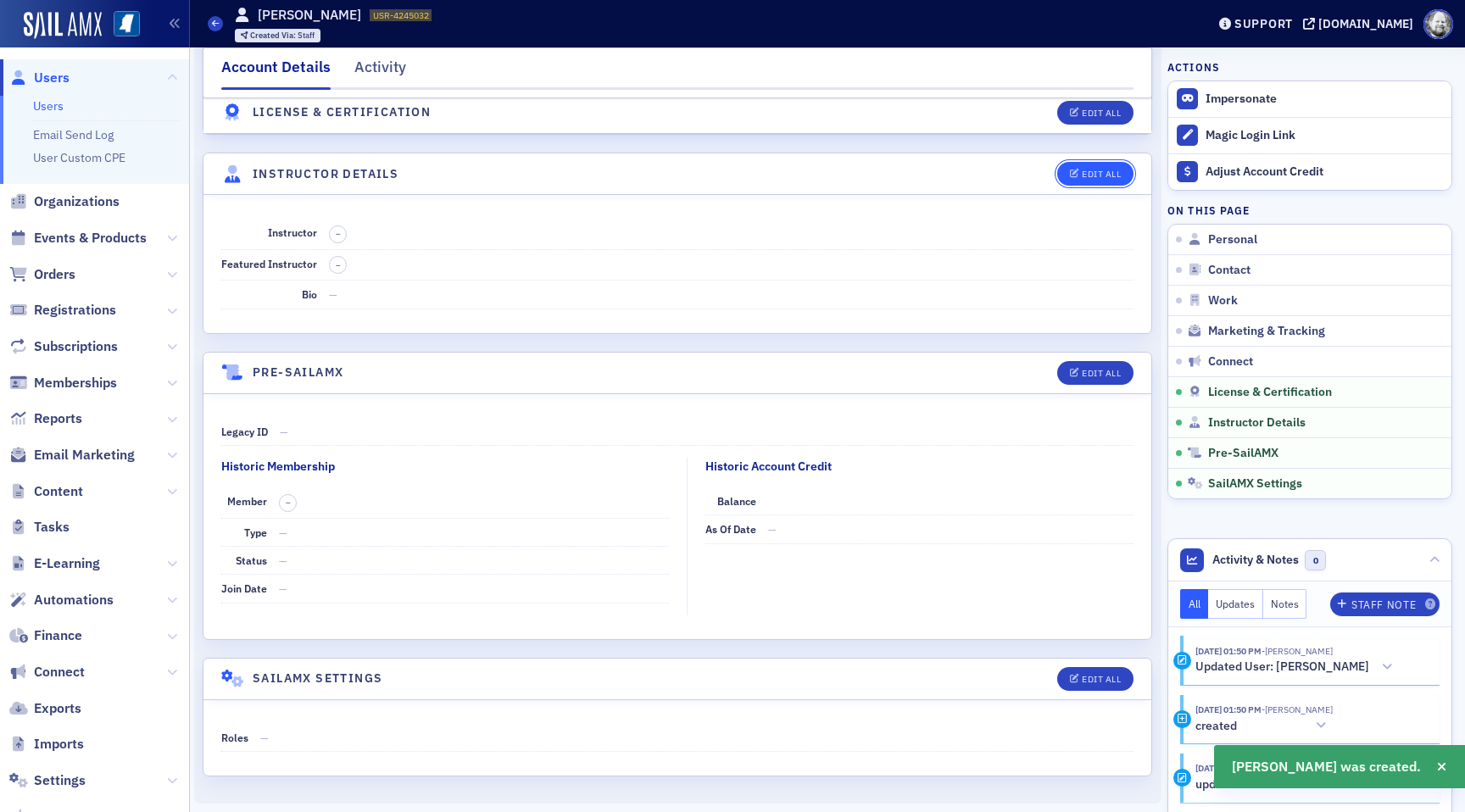
click at [1098, 171] on div "Edit All" at bounding box center [1101, 174] width 39 height 10
select select "US"
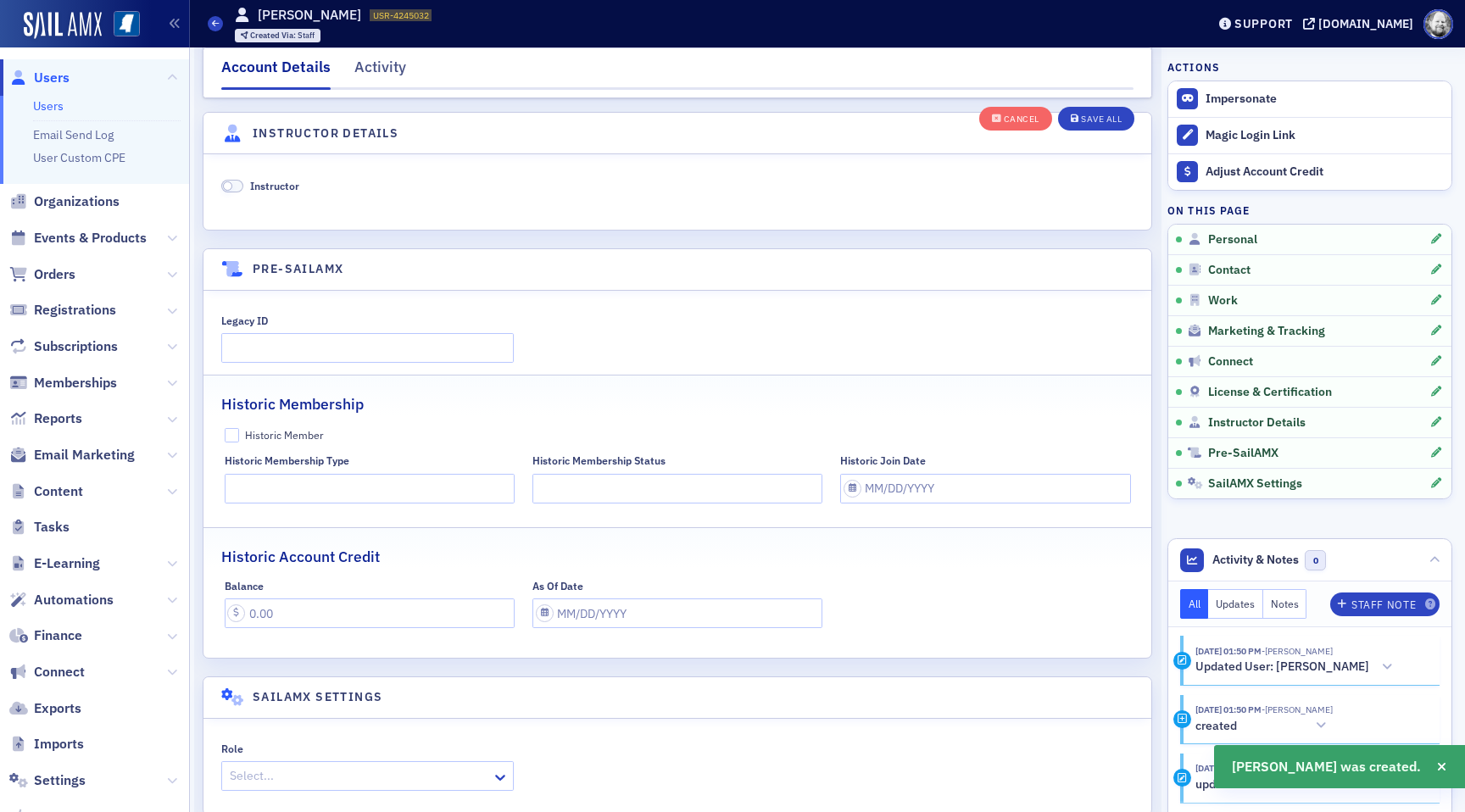
scroll to position [3248, 0]
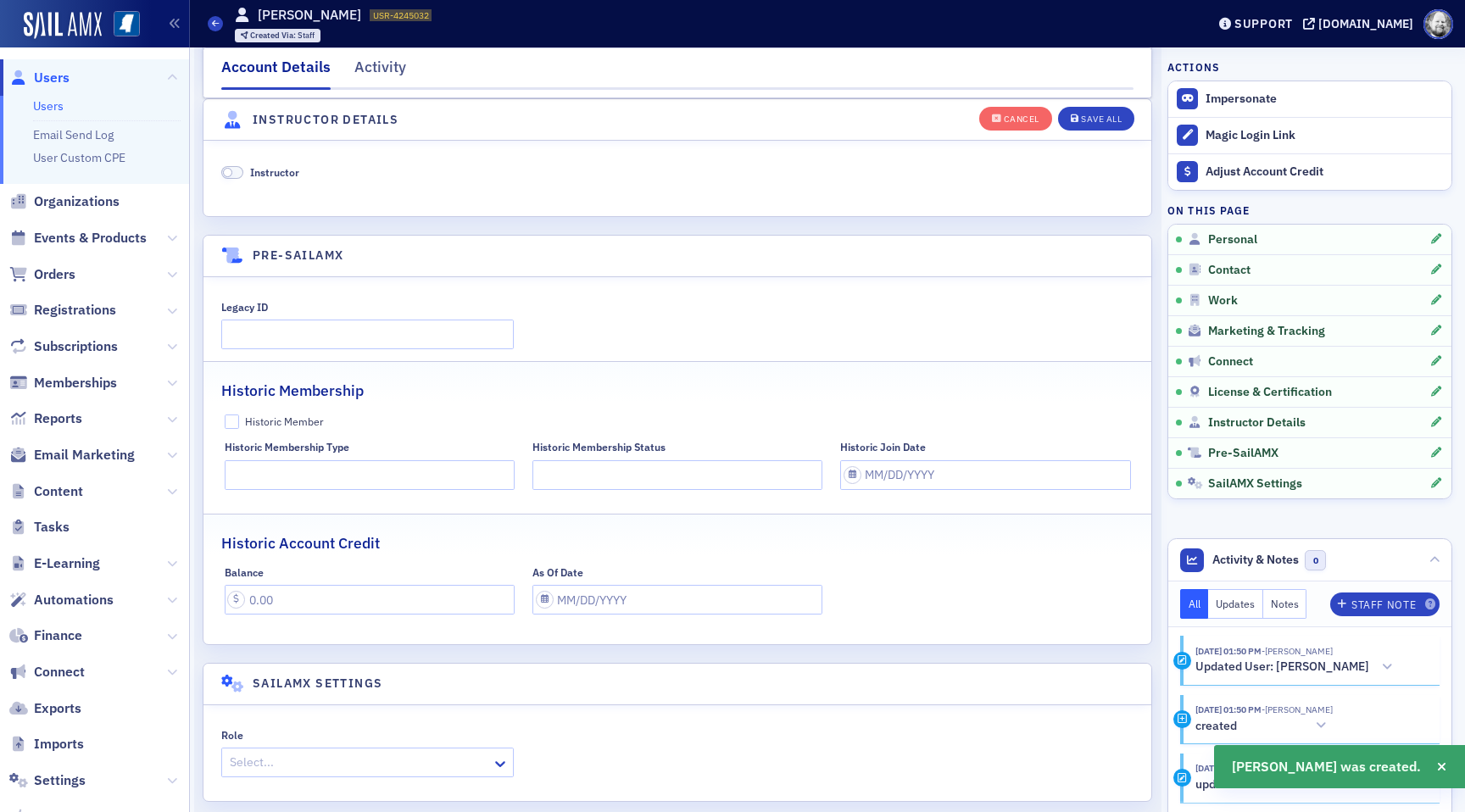
click at [286, 171] on span "Instructor" at bounding box center [274, 172] width 49 height 14
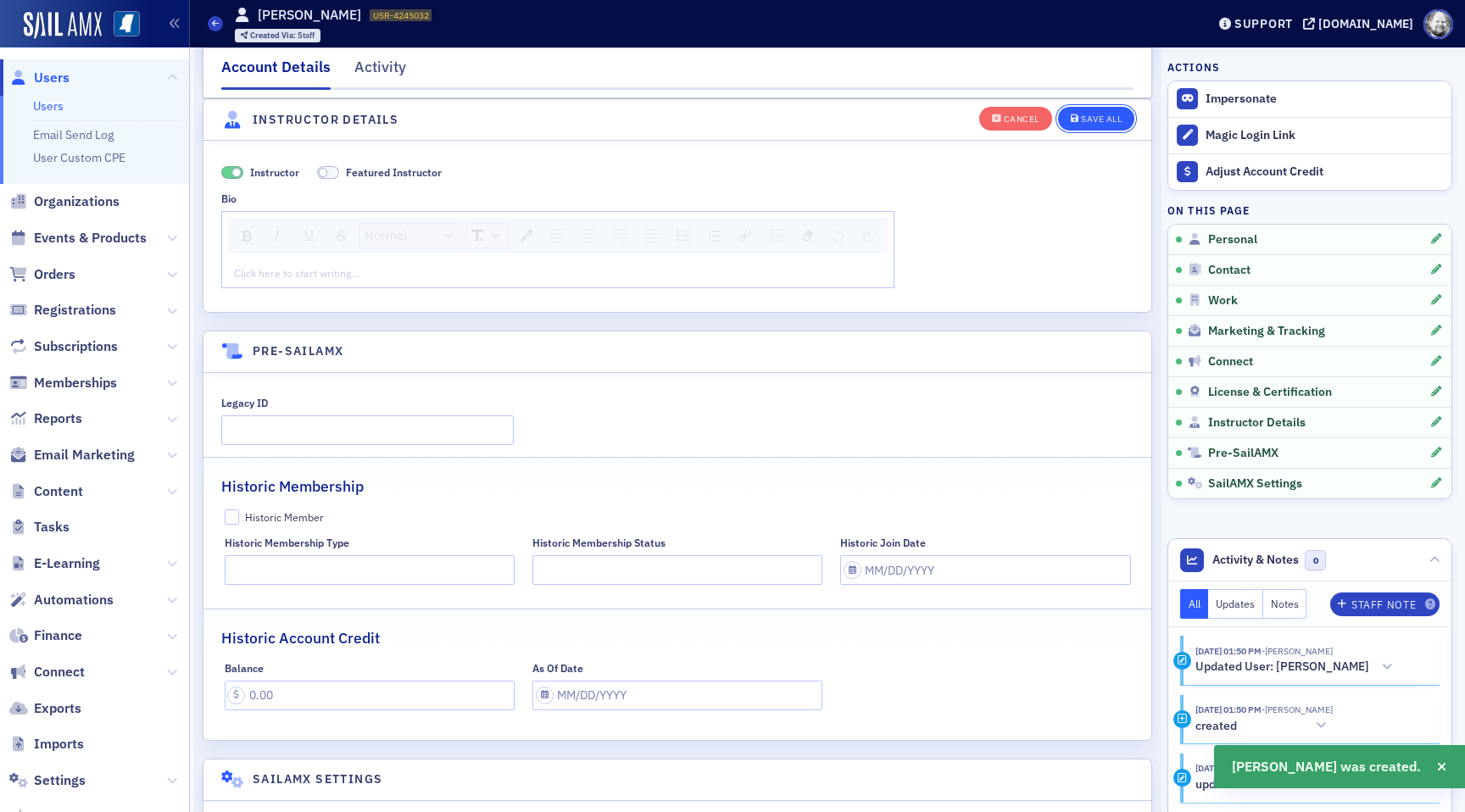
click at [1087, 124] on button "Save All" at bounding box center [1096, 117] width 76 height 23
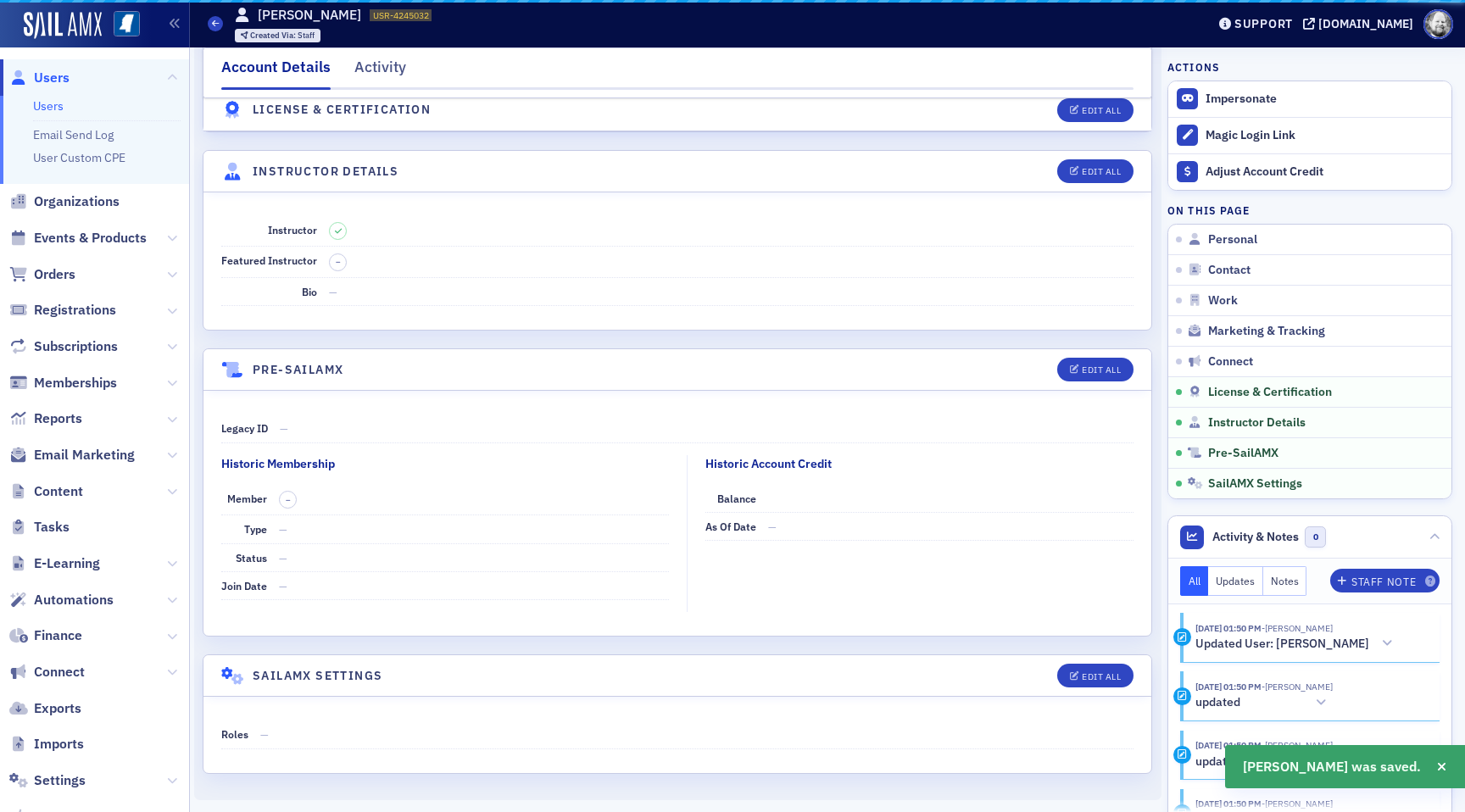
scroll to position [2806, 0]
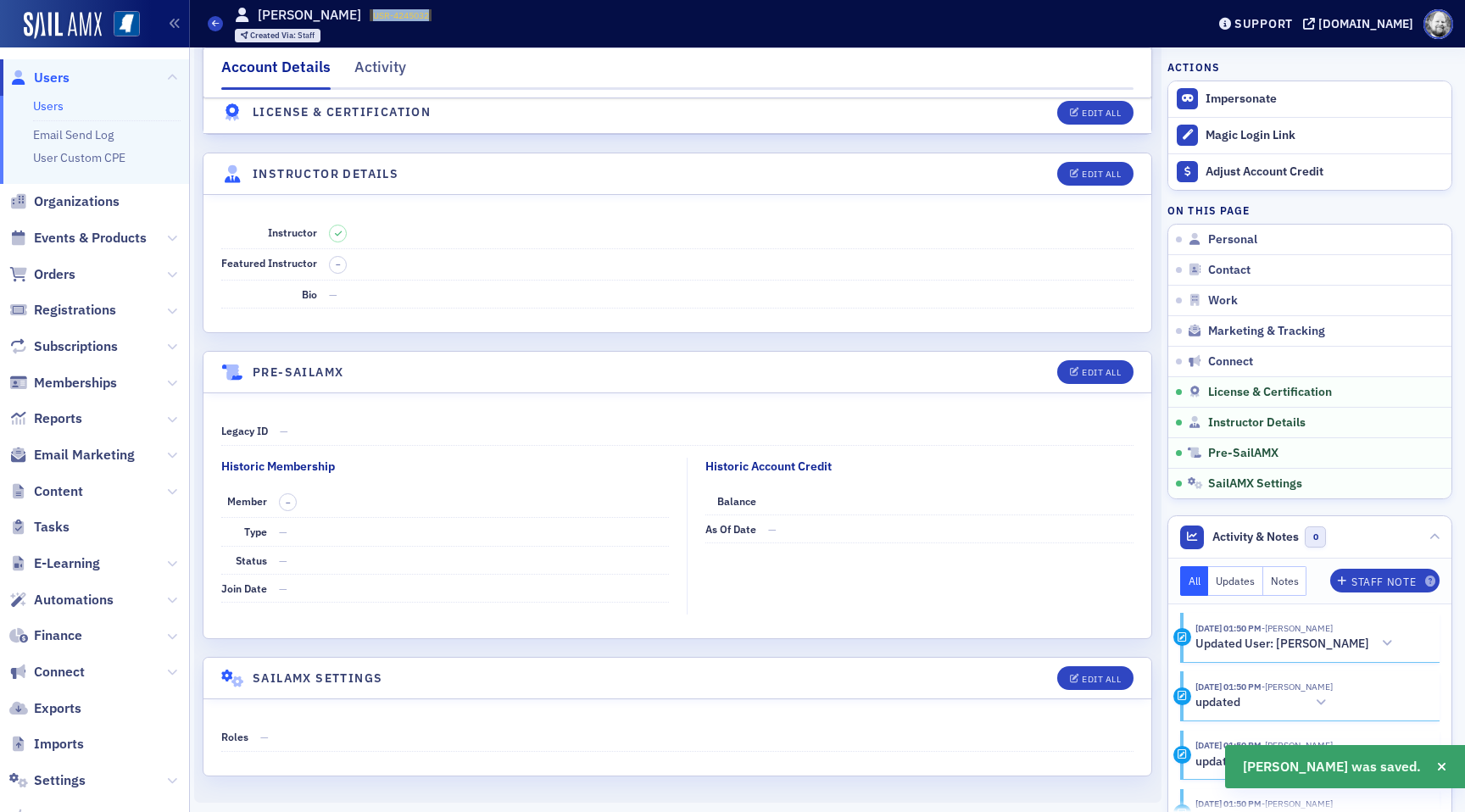
drag, startPoint x: 353, startPoint y: 16, endPoint x: 426, endPoint y: 16, distance: 73.0
click at [427, 16] on div "Users [PERSON_NAME] USR-4245032 4245032 Created Via : Staff" at bounding box center [694, 23] width 972 height 49
copy span "USR-4245032"
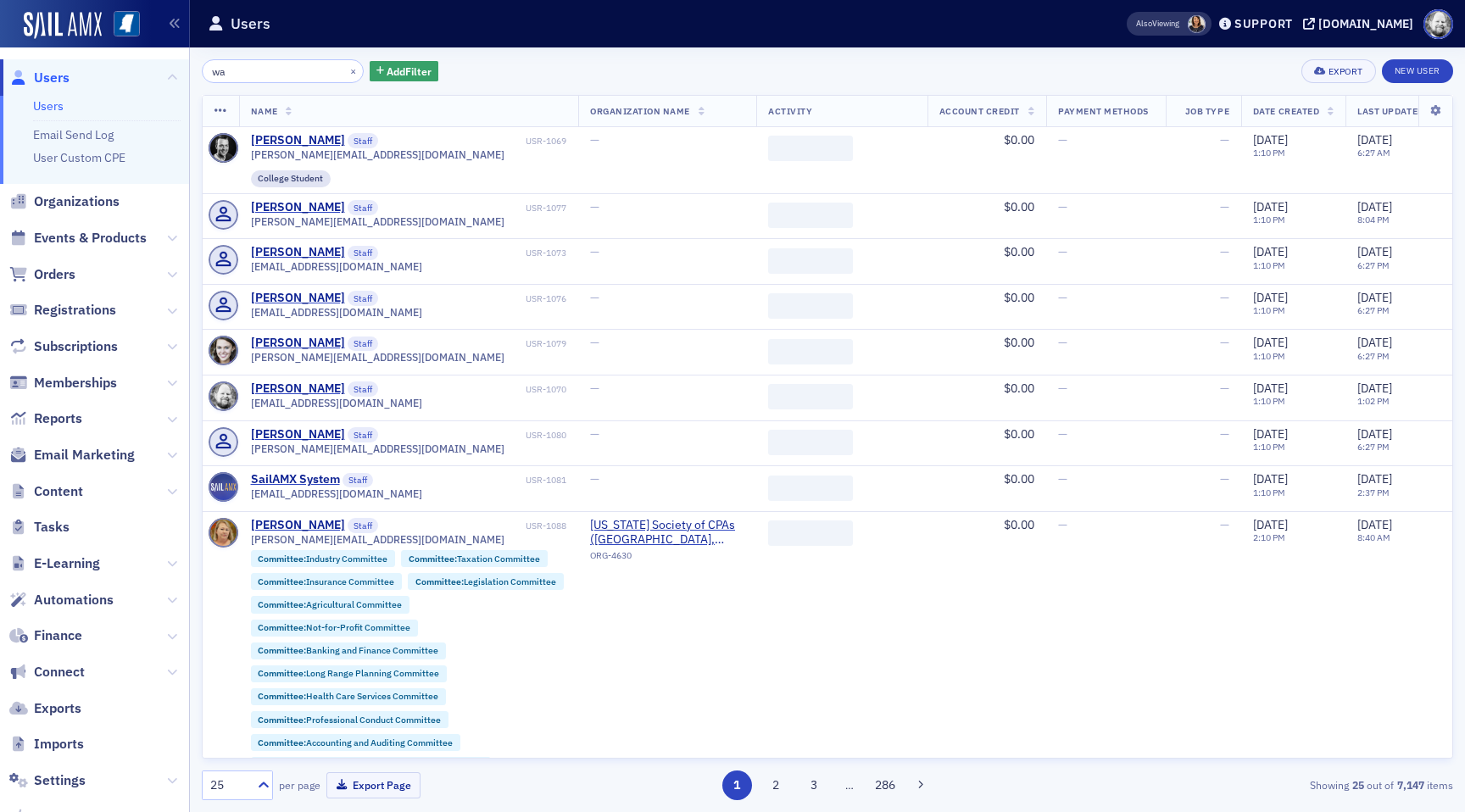
type input "w"
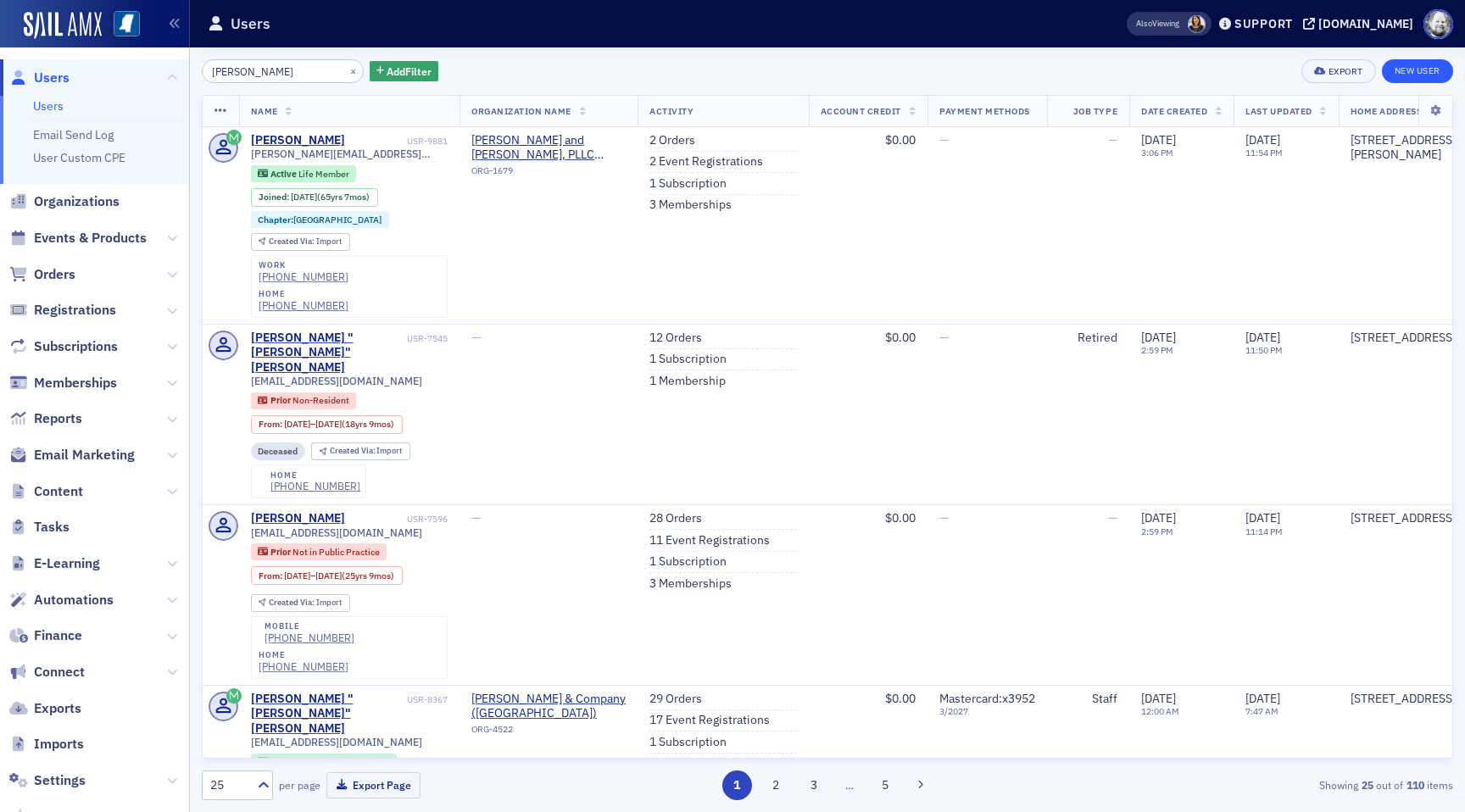
type input "[PERSON_NAME]"
click at [1444, 68] on link "New User" at bounding box center [1417, 71] width 71 height 23
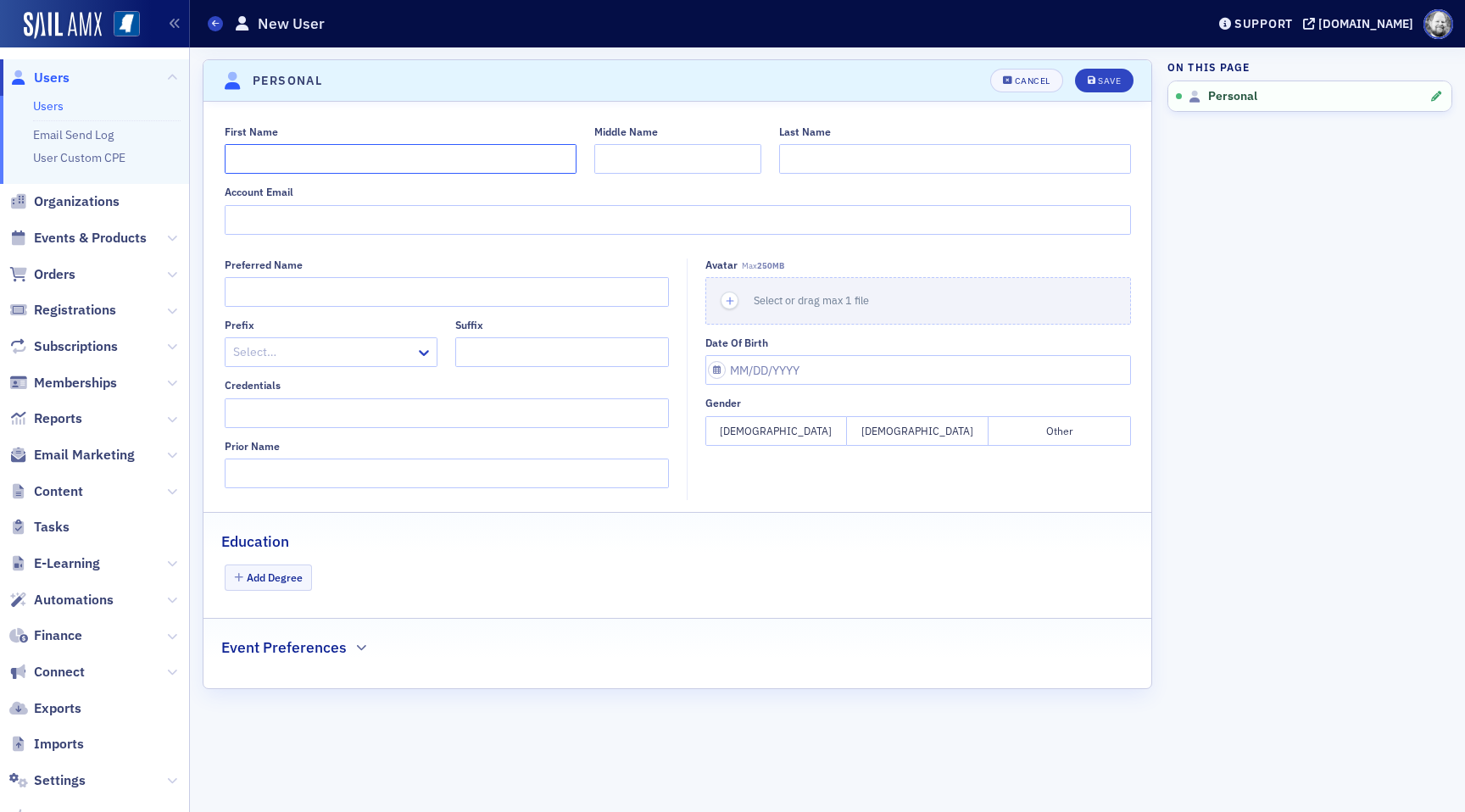
click at [350, 157] on input "First Name" at bounding box center [401, 158] width 352 height 29
type input "[PERSON_NAME]"
click at [1100, 85] on div "Save" at bounding box center [1109, 81] width 23 height 10
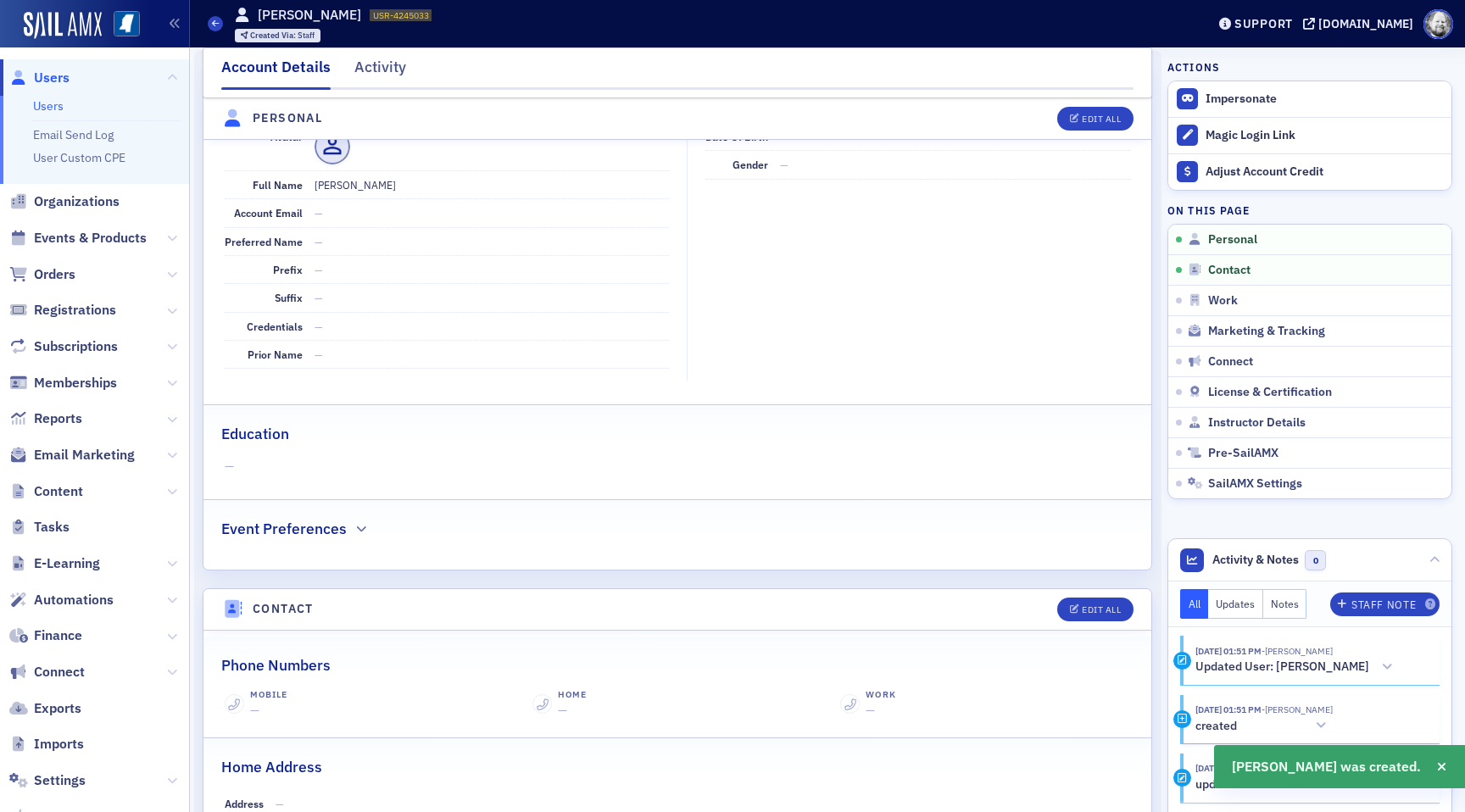
scroll to position [204, 0]
click at [1247, 416] on span "Instructor Details" at bounding box center [1257, 423] width 98 height 16
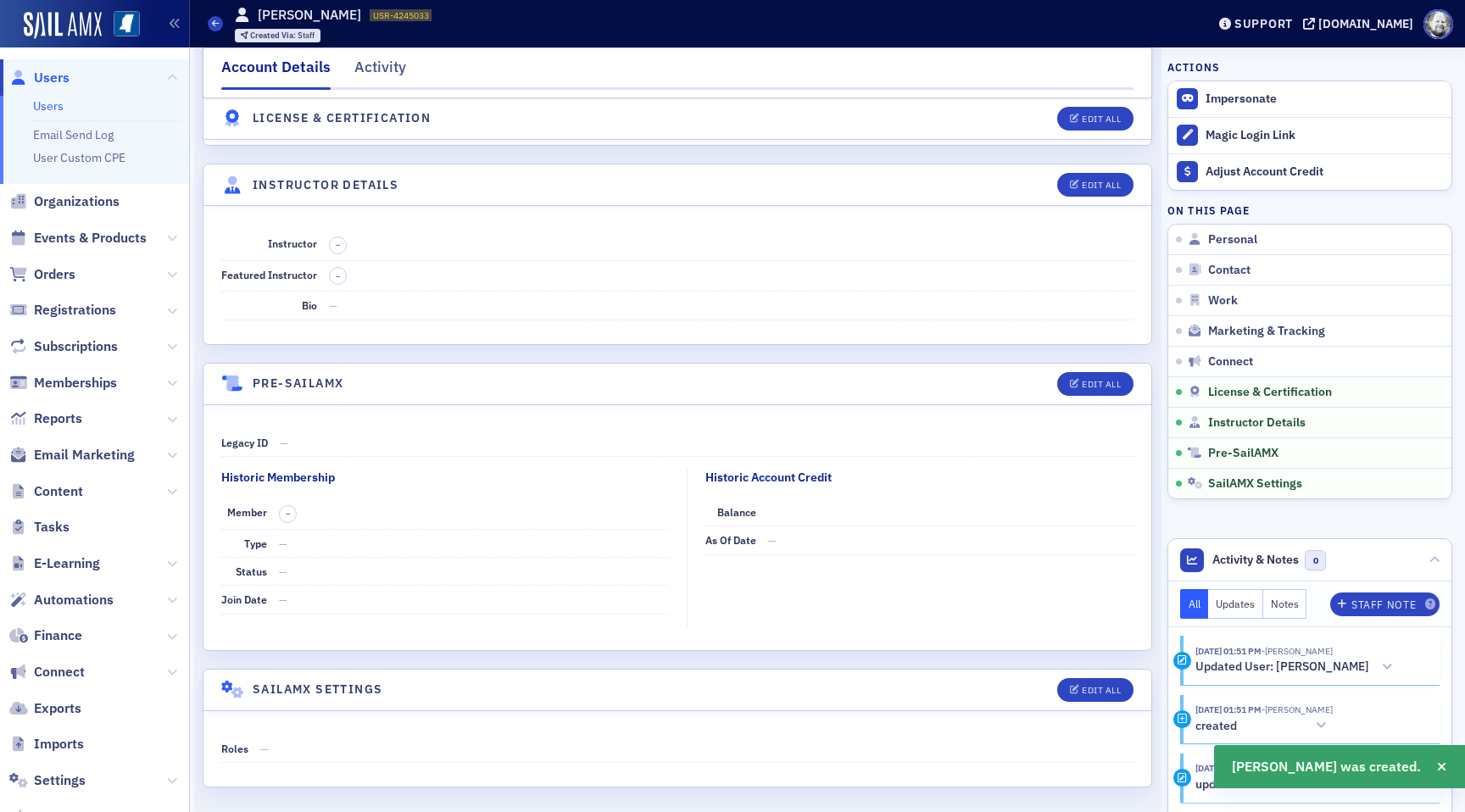
scroll to position [2806, 0]
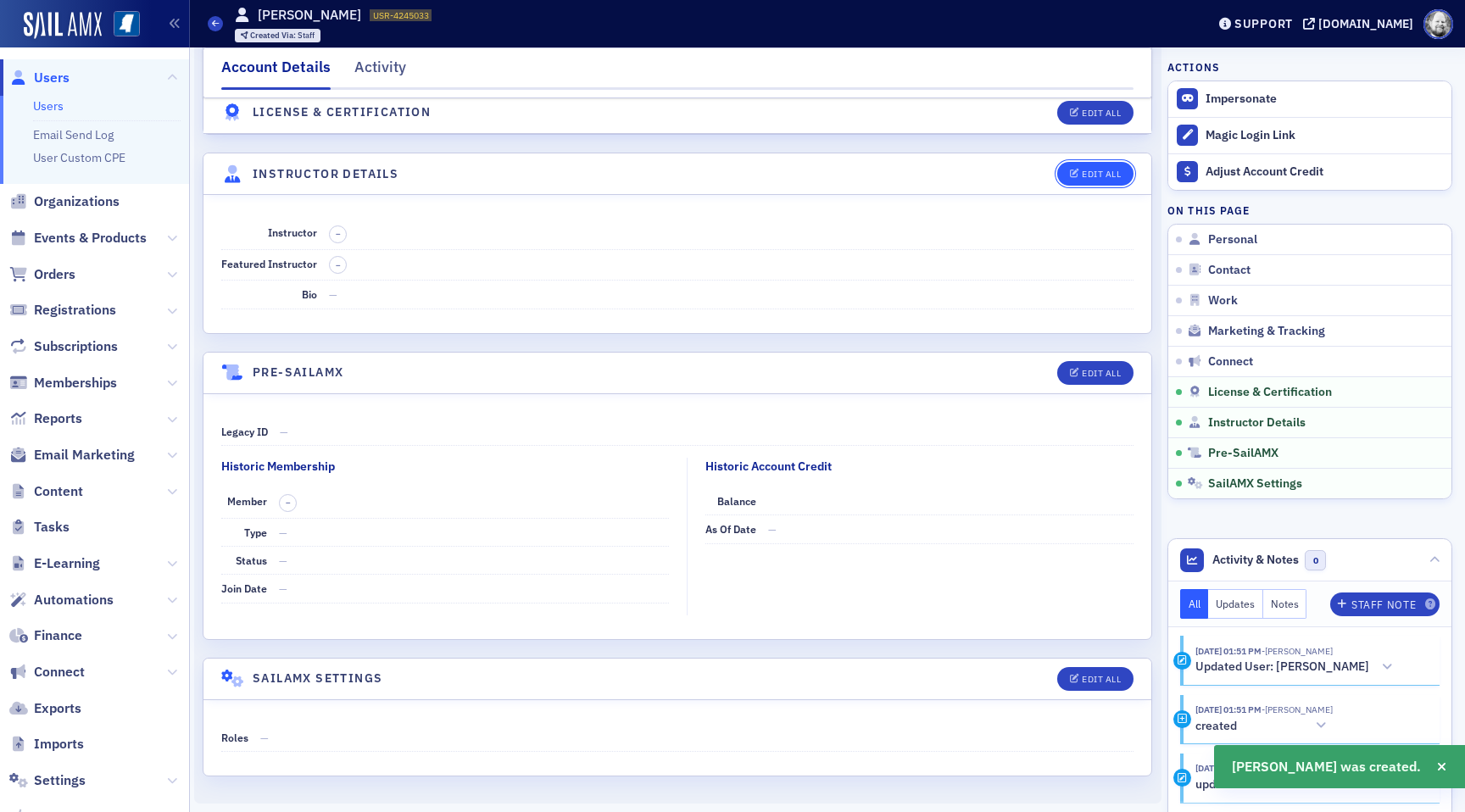
click at [1094, 170] on div "Edit All" at bounding box center [1101, 174] width 39 height 10
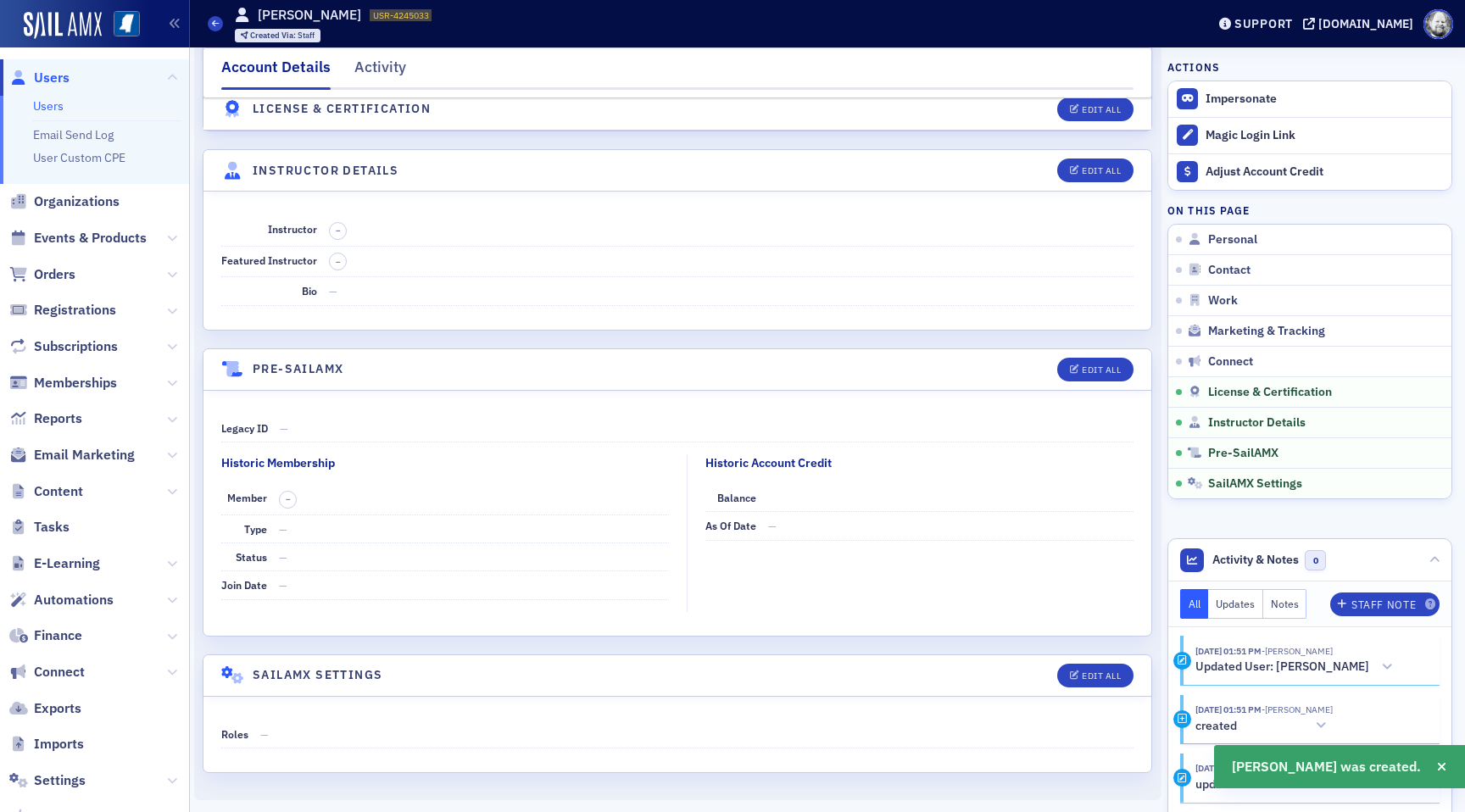
select select "US"
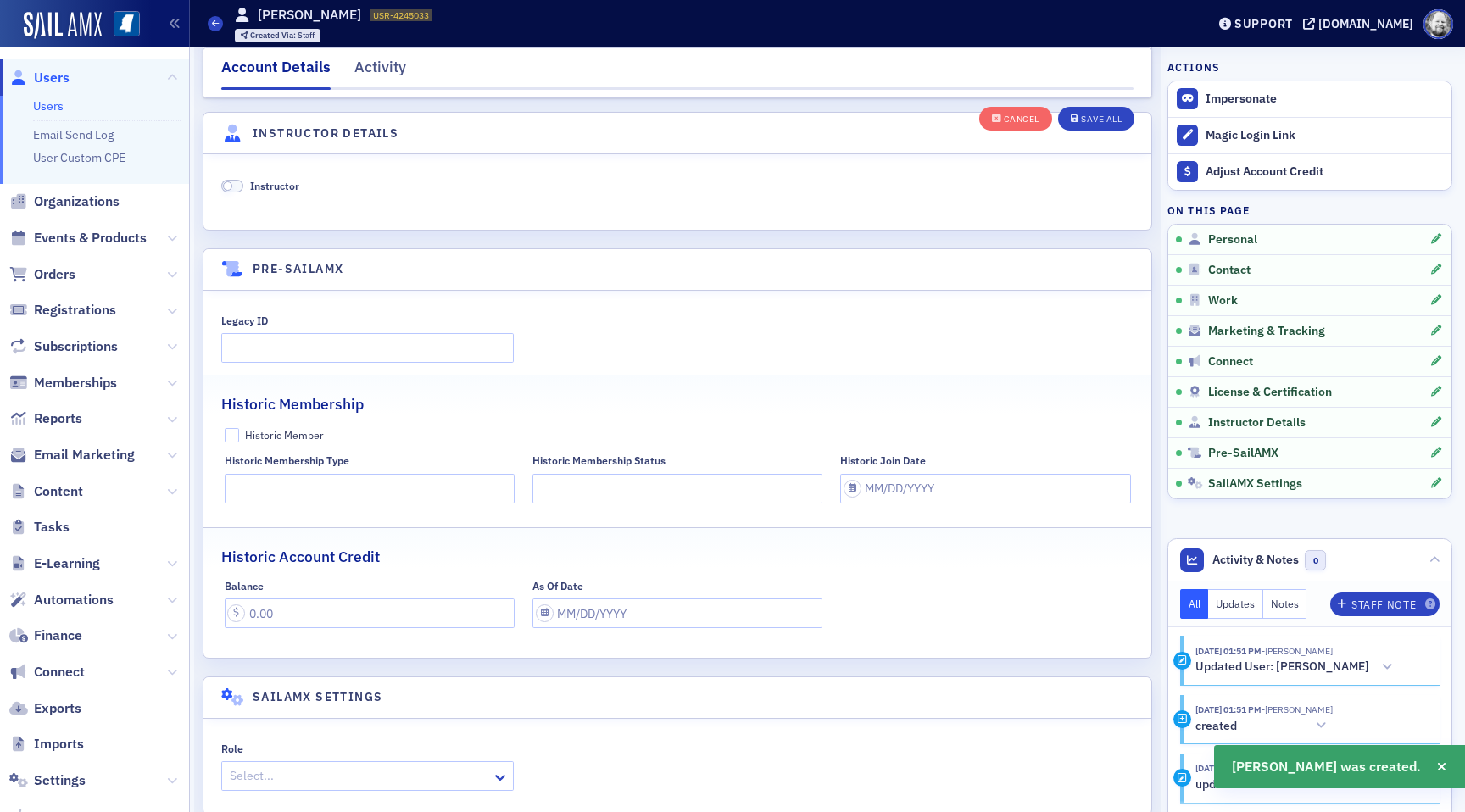
scroll to position [3248, 0]
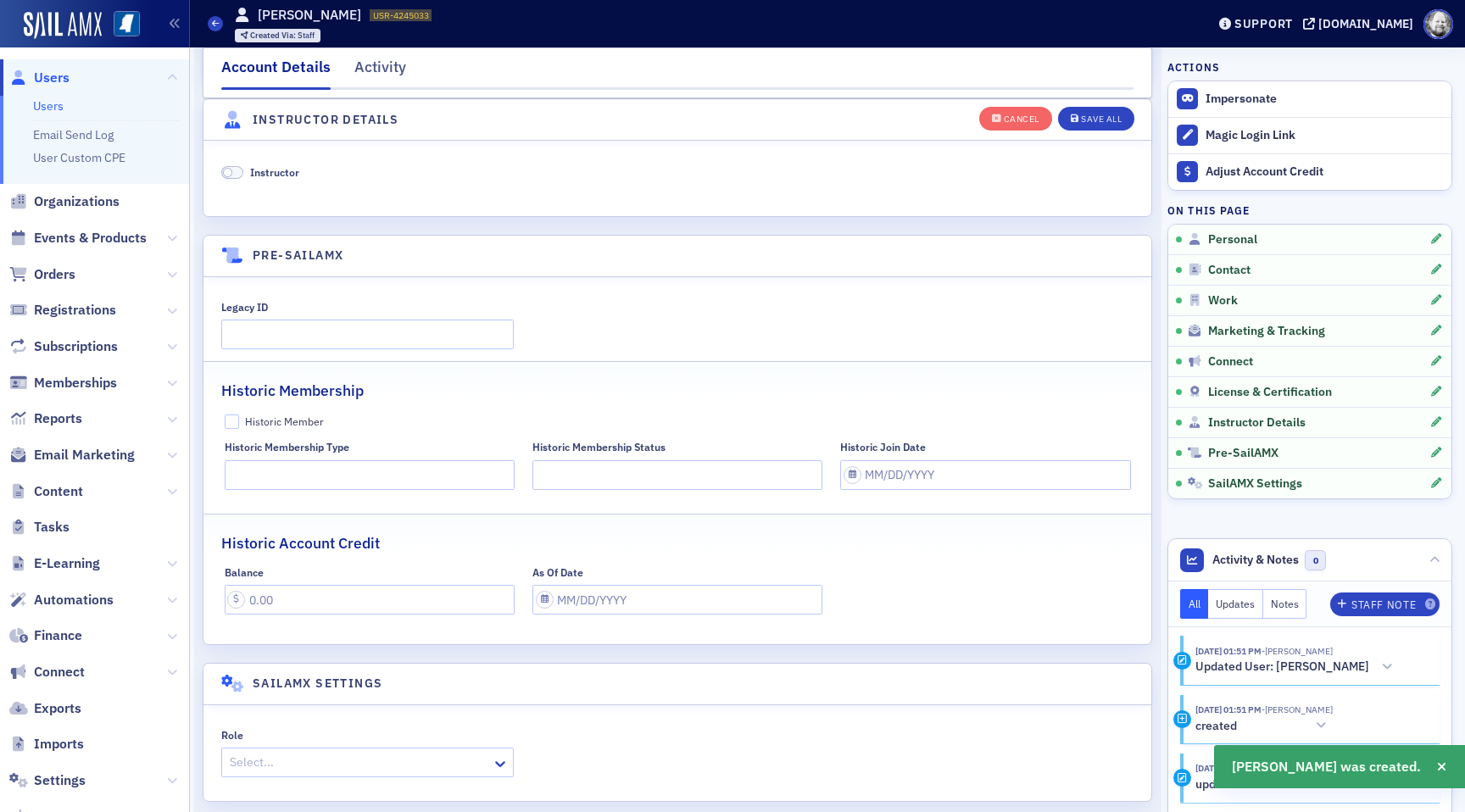
click at [258, 171] on span "Instructor" at bounding box center [274, 172] width 49 height 14
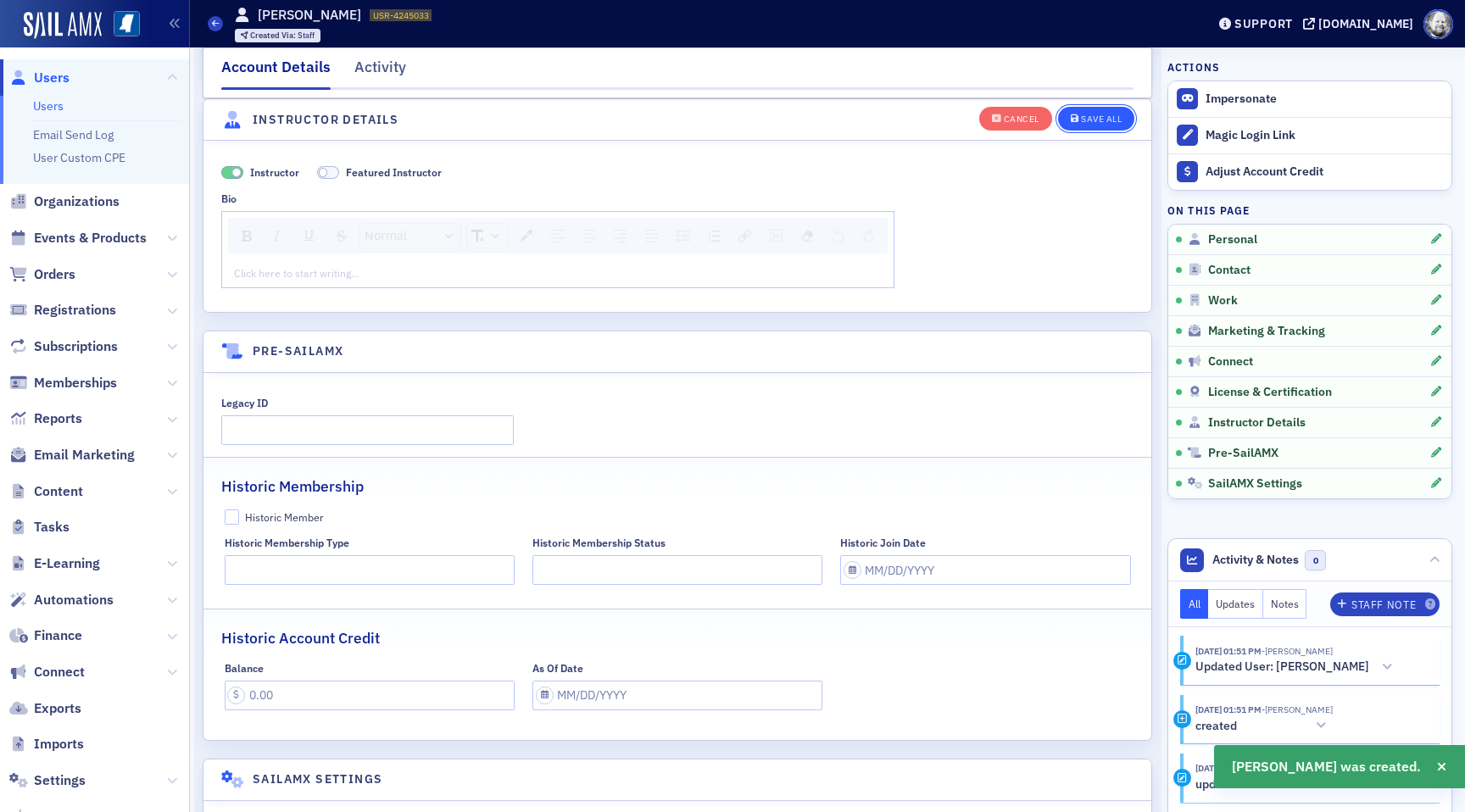
click at [1084, 117] on div "Save All" at bounding box center [1101, 119] width 41 height 10
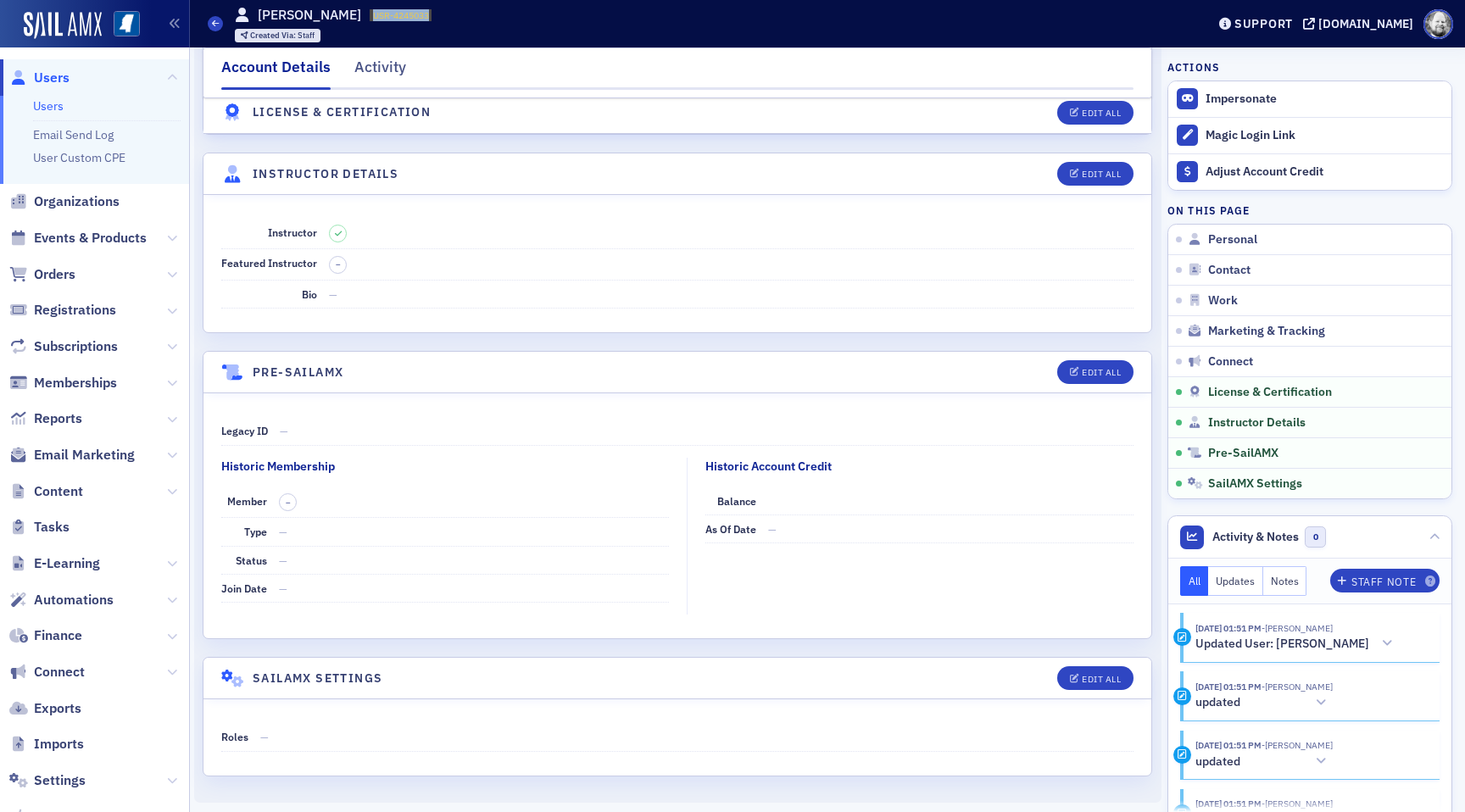
drag, startPoint x: 343, startPoint y: 16, endPoint x: 433, endPoint y: 16, distance: 90.0
click at [433, 16] on div "Users [PERSON_NAME] USR-4245033 4245033 Created Via : Staff" at bounding box center [694, 23] width 972 height 49
copy span "USR-4245033"
click at [515, 120] on header "License & Certification Edit All" at bounding box center [677, 113] width 948 height 42
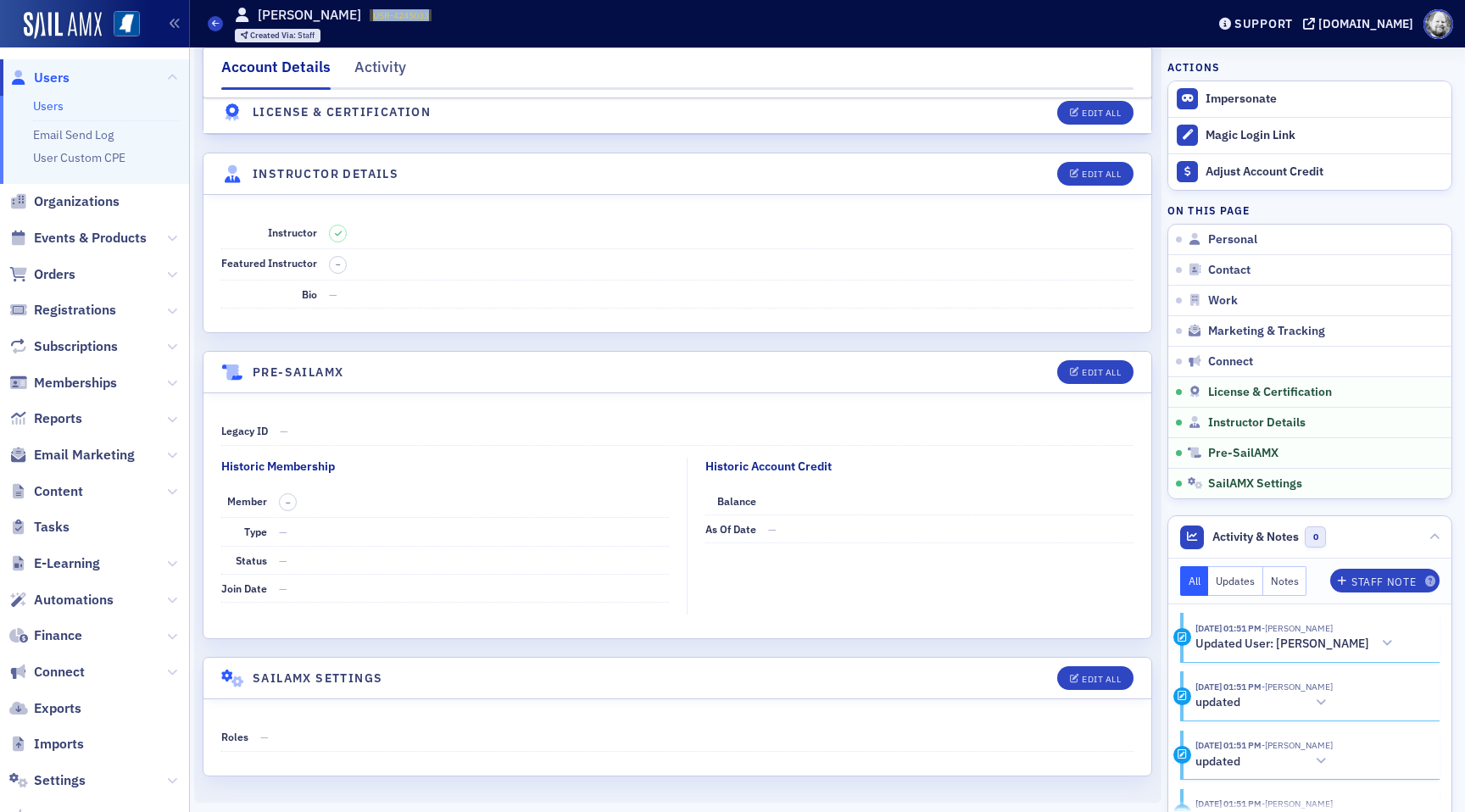
drag, startPoint x: 342, startPoint y: 16, endPoint x: 421, endPoint y: 18, distance: 79.0
click at [422, 17] on div "Users [PERSON_NAME] USR-4245033 4245033 Created Via : Staff" at bounding box center [694, 23] width 972 height 49
copy span "USR-4245033"
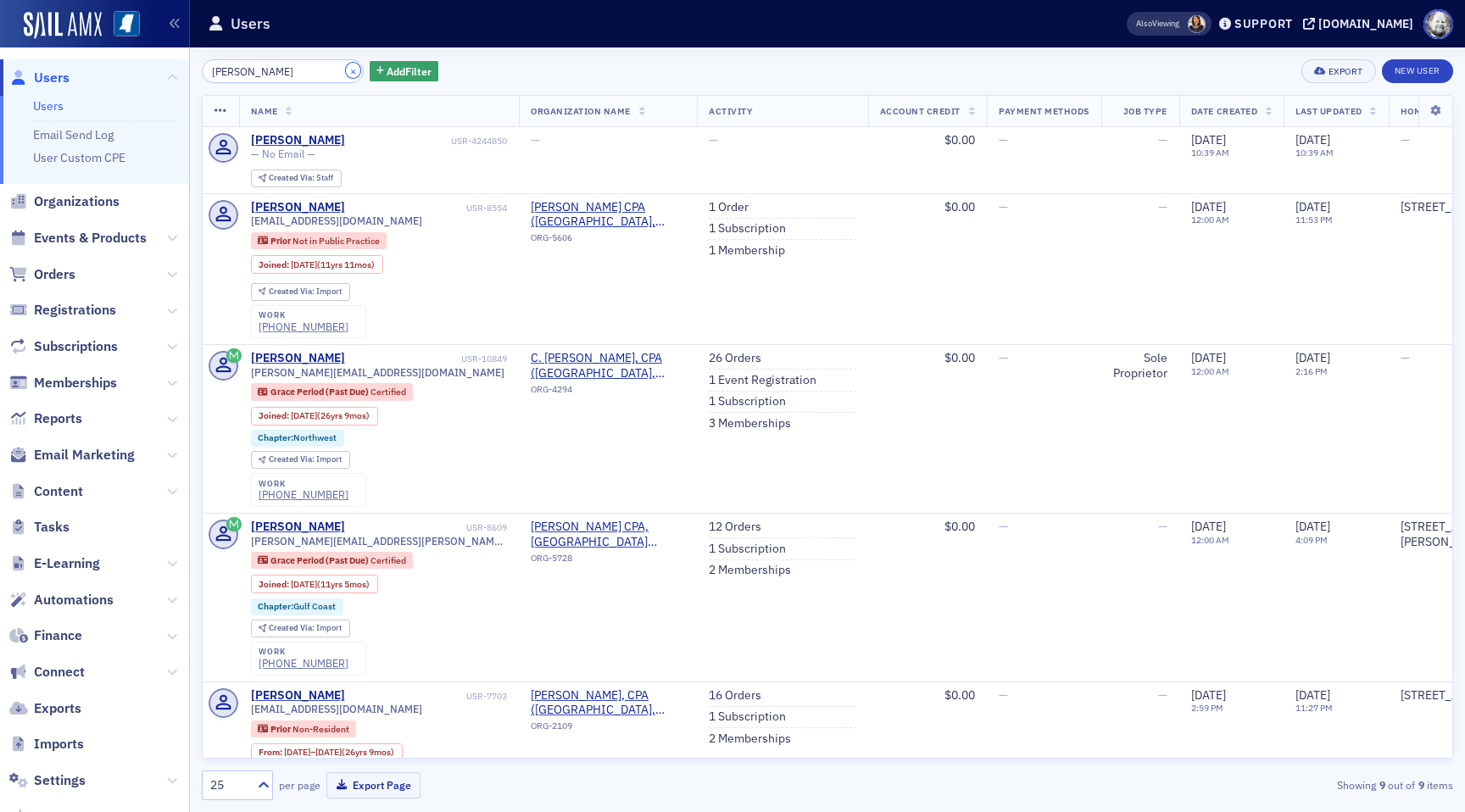
click at [346, 71] on button "×" at bounding box center [354, 70] width 16 height 16
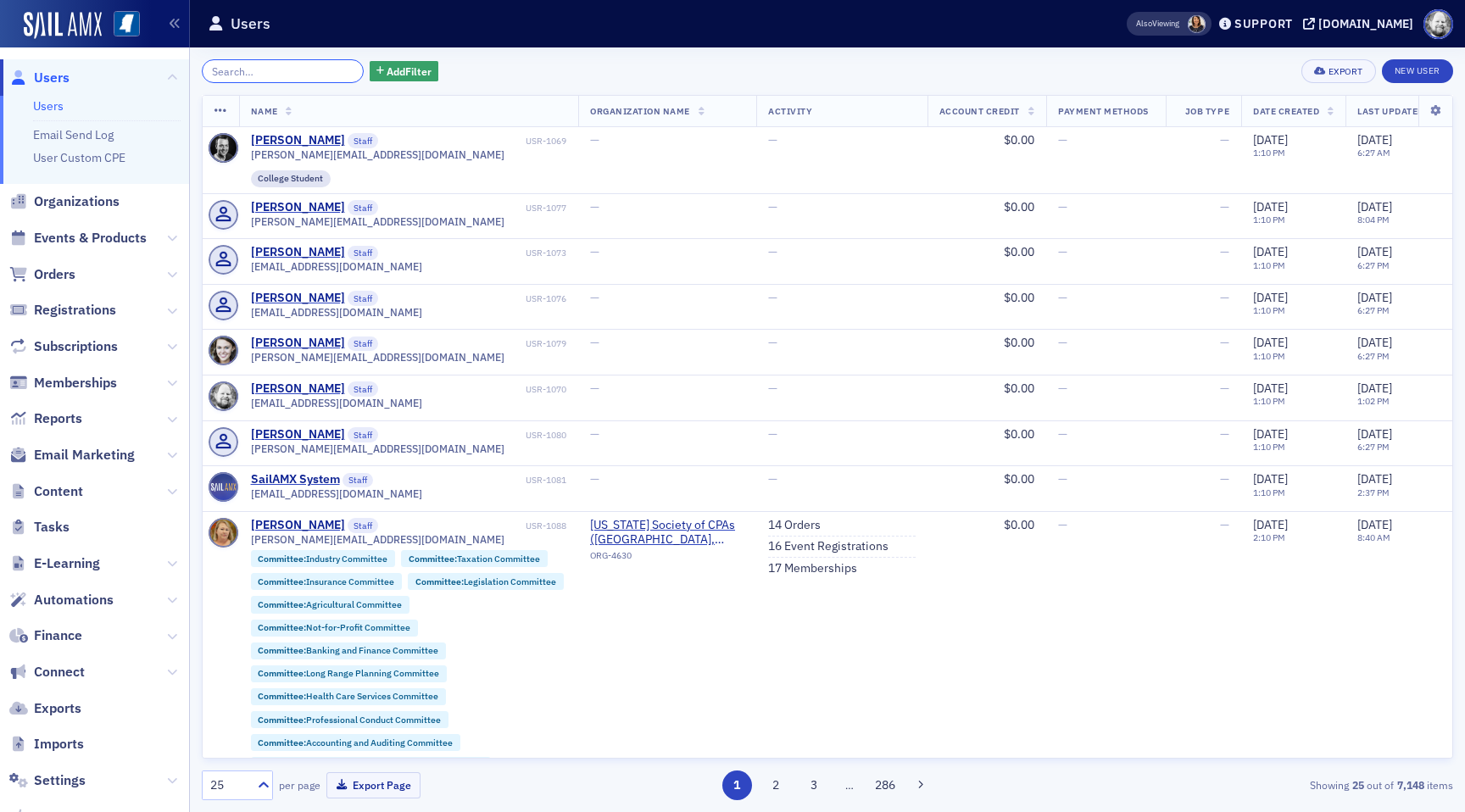
click at [294, 78] on input "search" at bounding box center [282, 71] width 162 height 23
paste input "Chandrasekera"
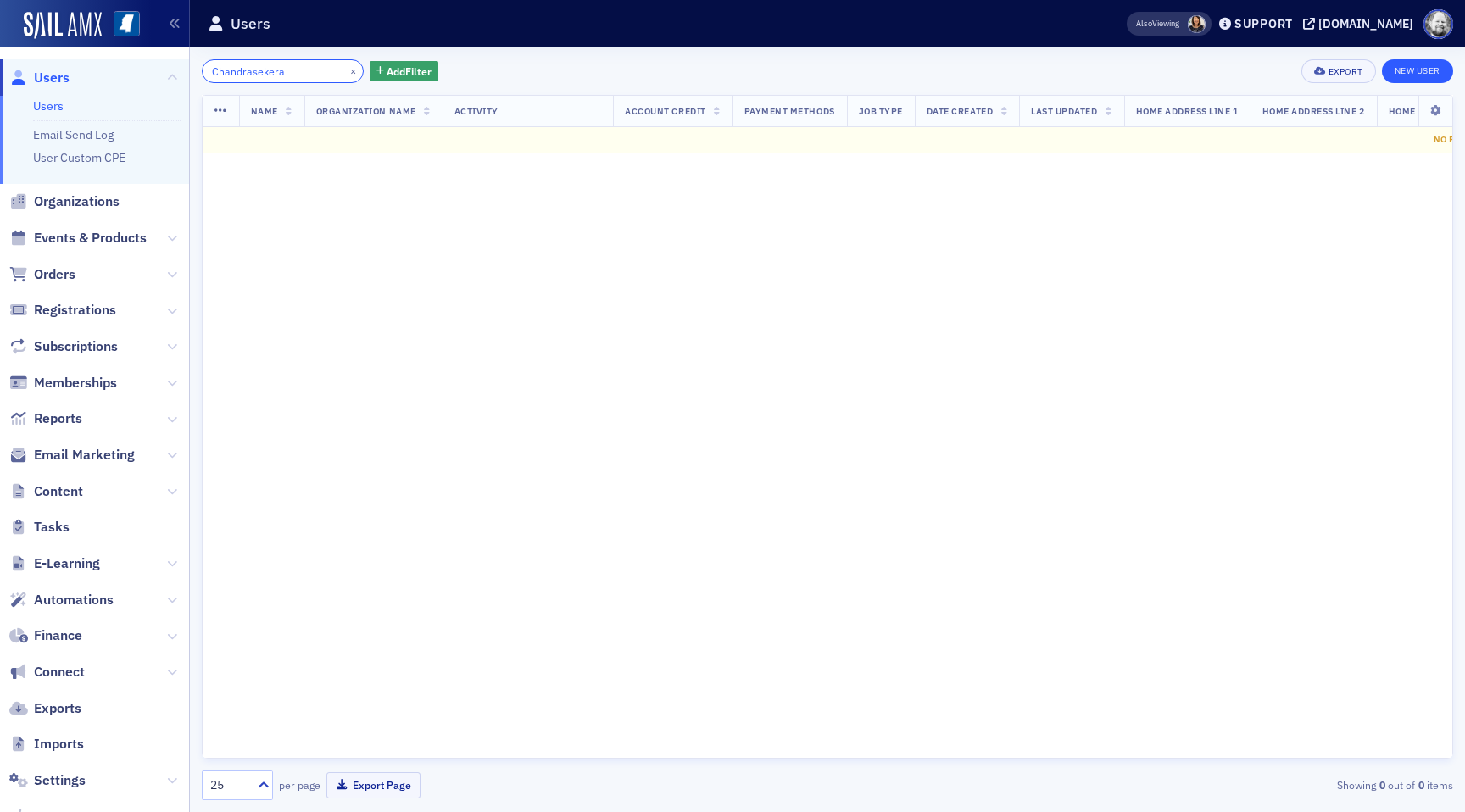
type input "Chandrasekera"
click at [1411, 70] on link "New User" at bounding box center [1417, 71] width 71 height 23
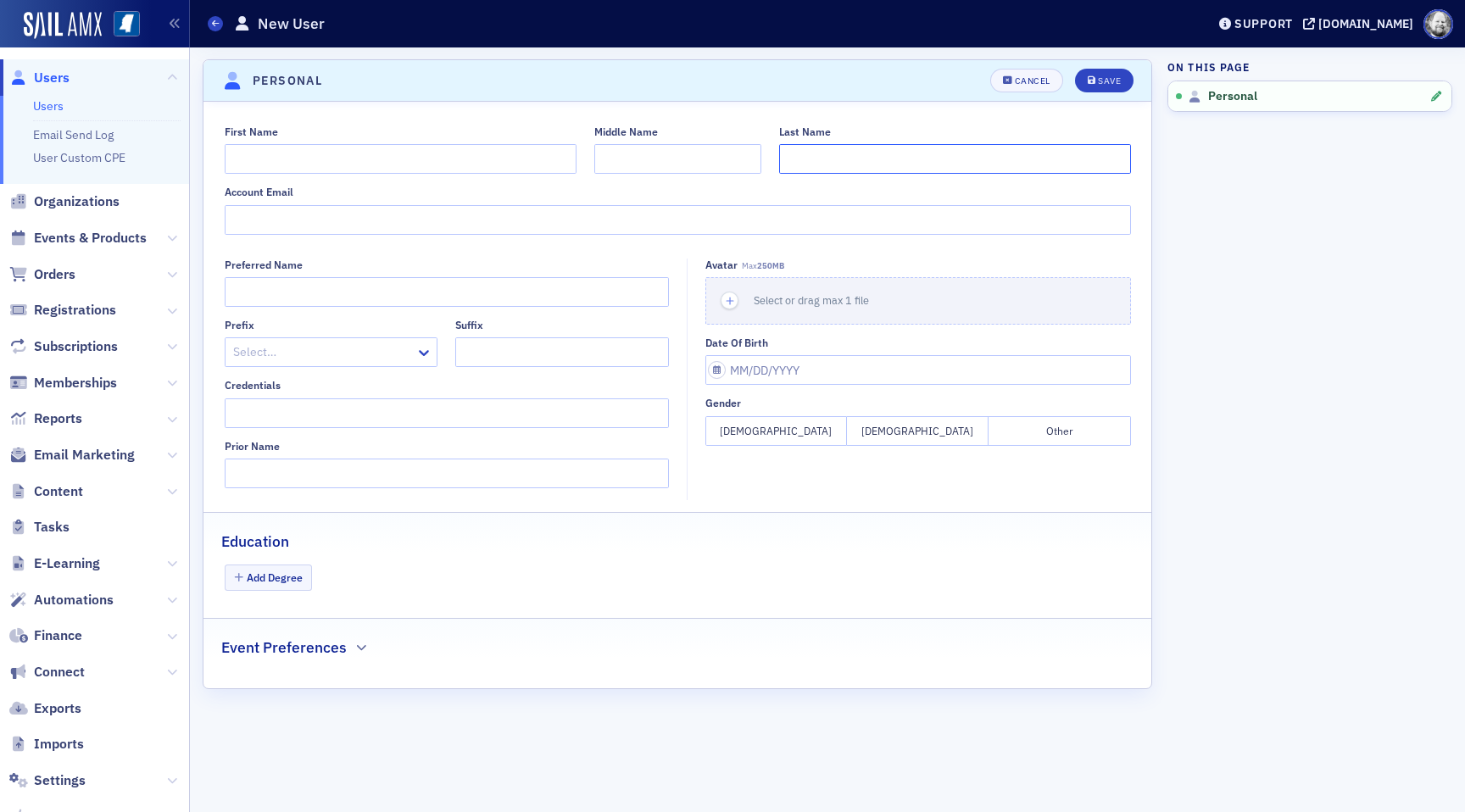
click at [820, 145] on input "Last Name" at bounding box center [955, 158] width 352 height 29
paste input "Chandrasekera"
type input "Chandrasekera"
click at [459, 160] on input "First Name" at bounding box center [401, 158] width 352 height 29
type input "[PERSON_NAME]"
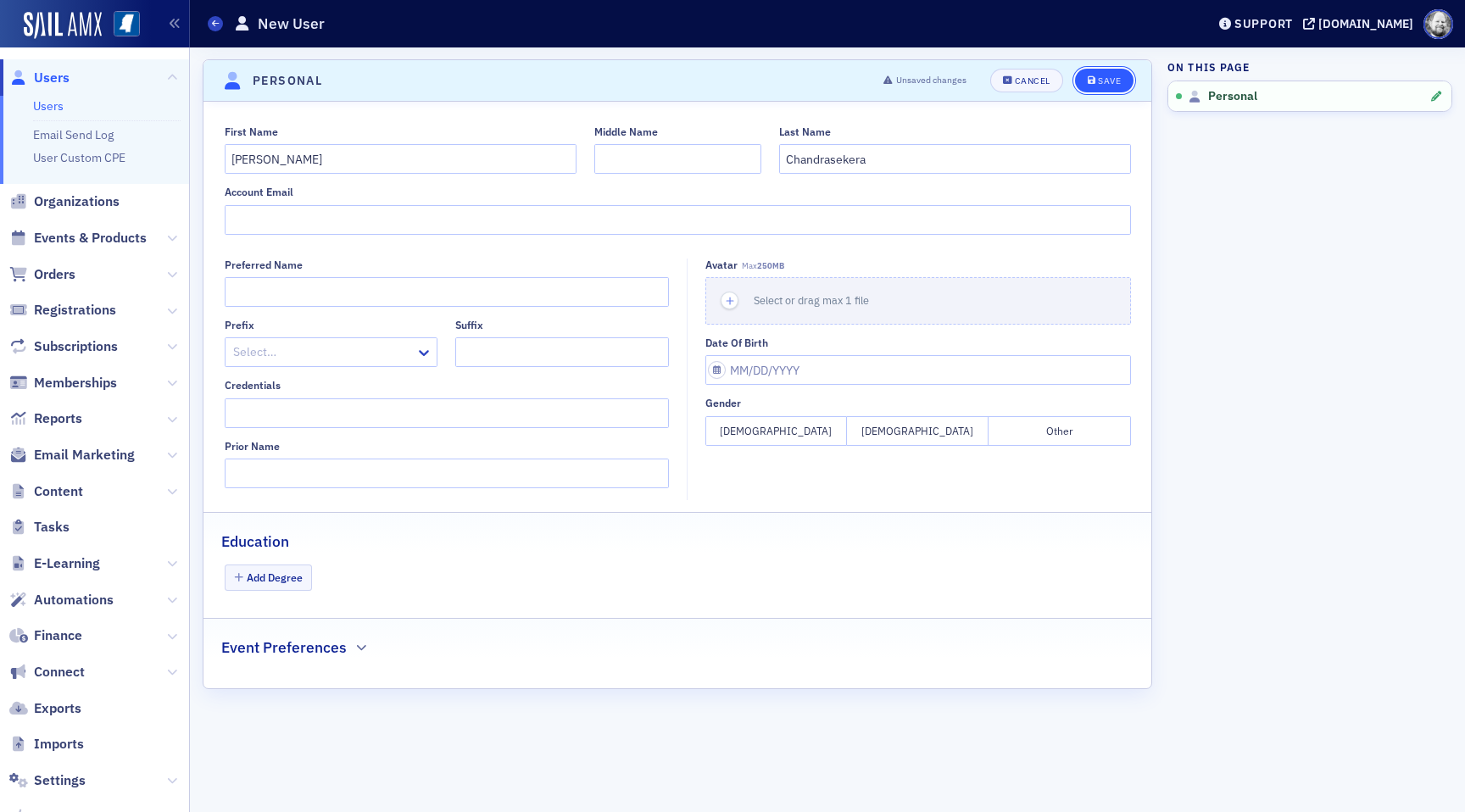
click at [1101, 74] on button "Save" at bounding box center [1105, 80] width 59 height 23
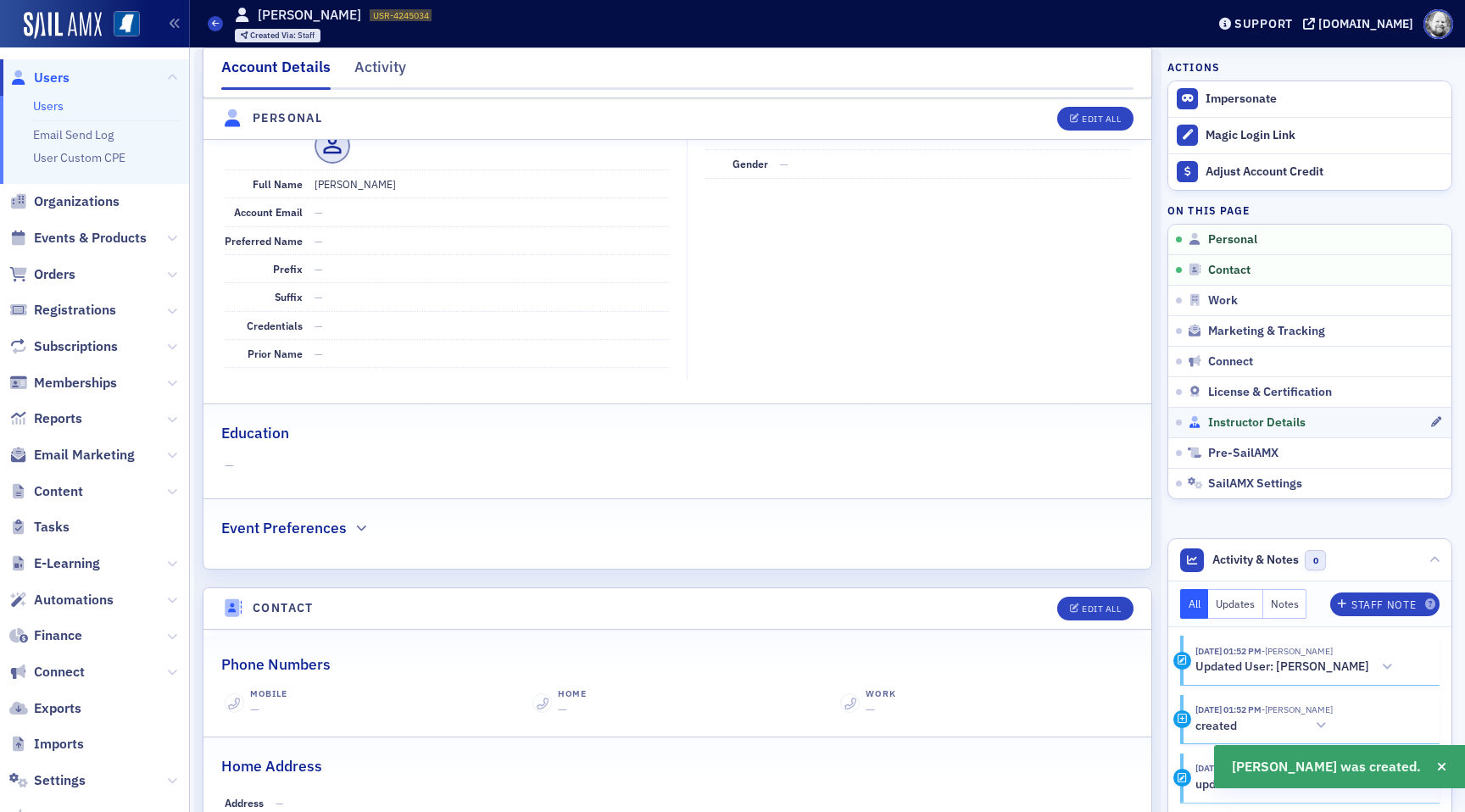
click at [1223, 420] on span "Instructor Details" at bounding box center [1257, 423] width 98 height 16
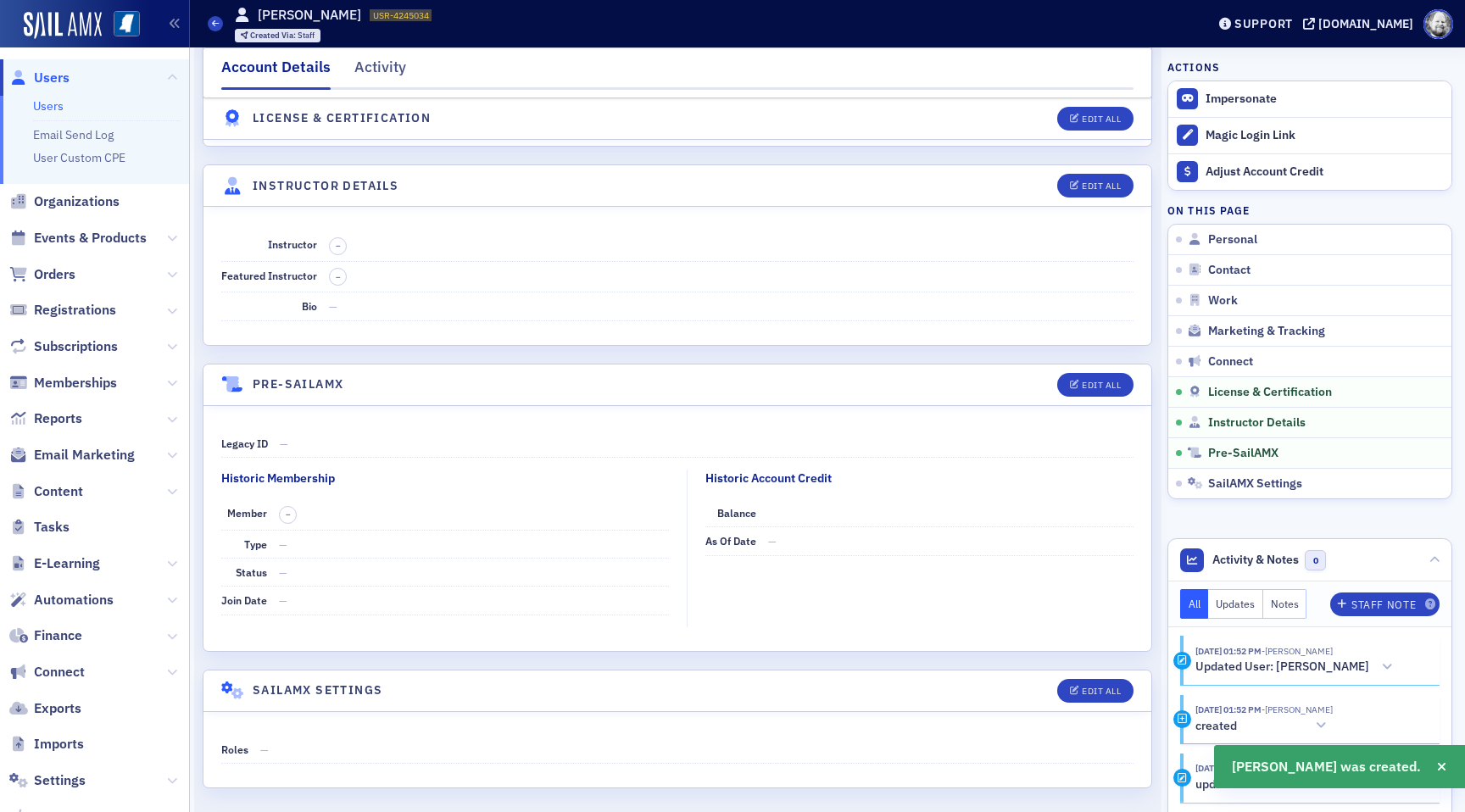
scroll to position [2806, 0]
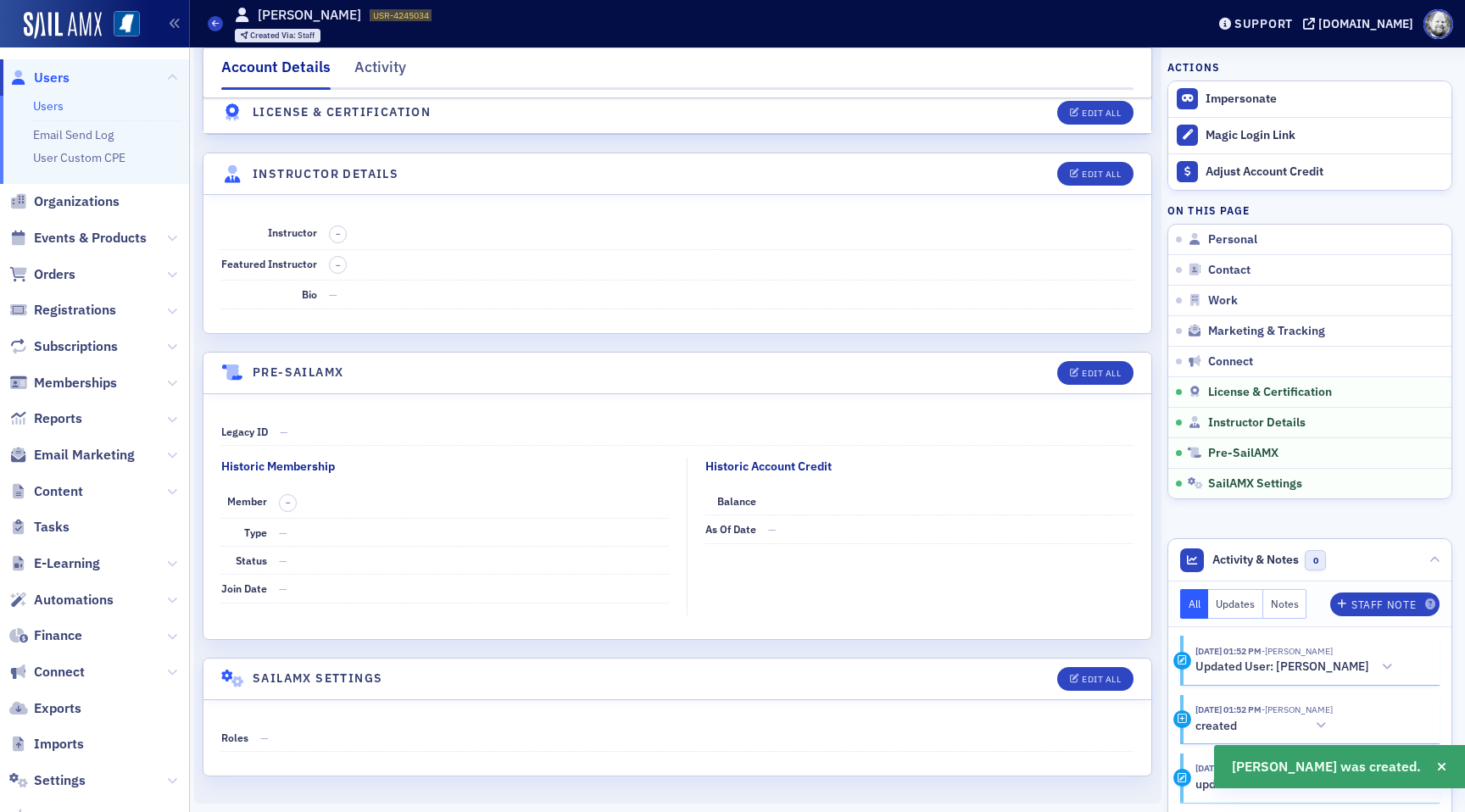
click at [1079, 190] on header "Instructor Details Edit All" at bounding box center [677, 174] width 948 height 42
click at [1082, 173] on div "Edit All" at bounding box center [1101, 174] width 39 height 10
select select "US"
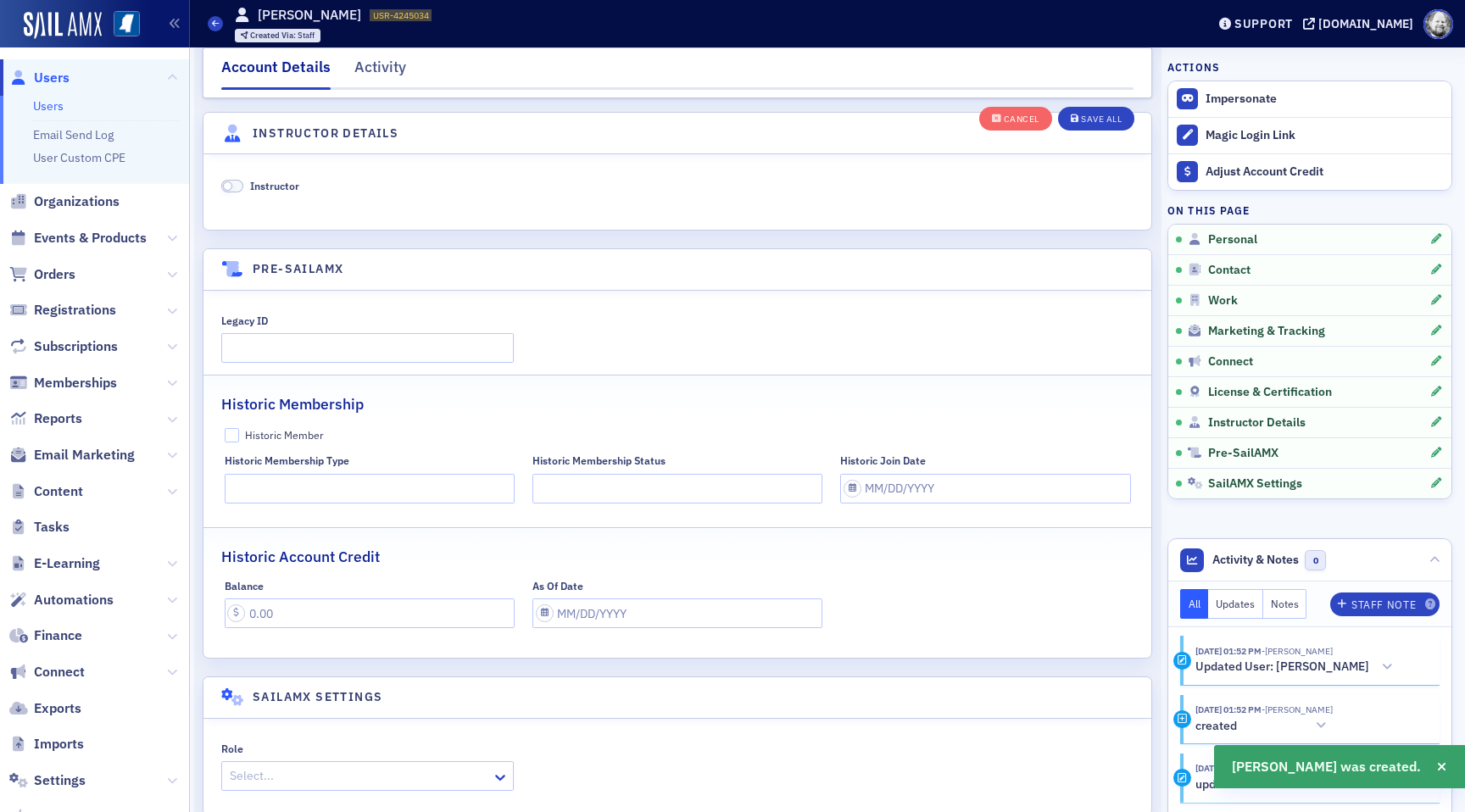
scroll to position [3248, 0]
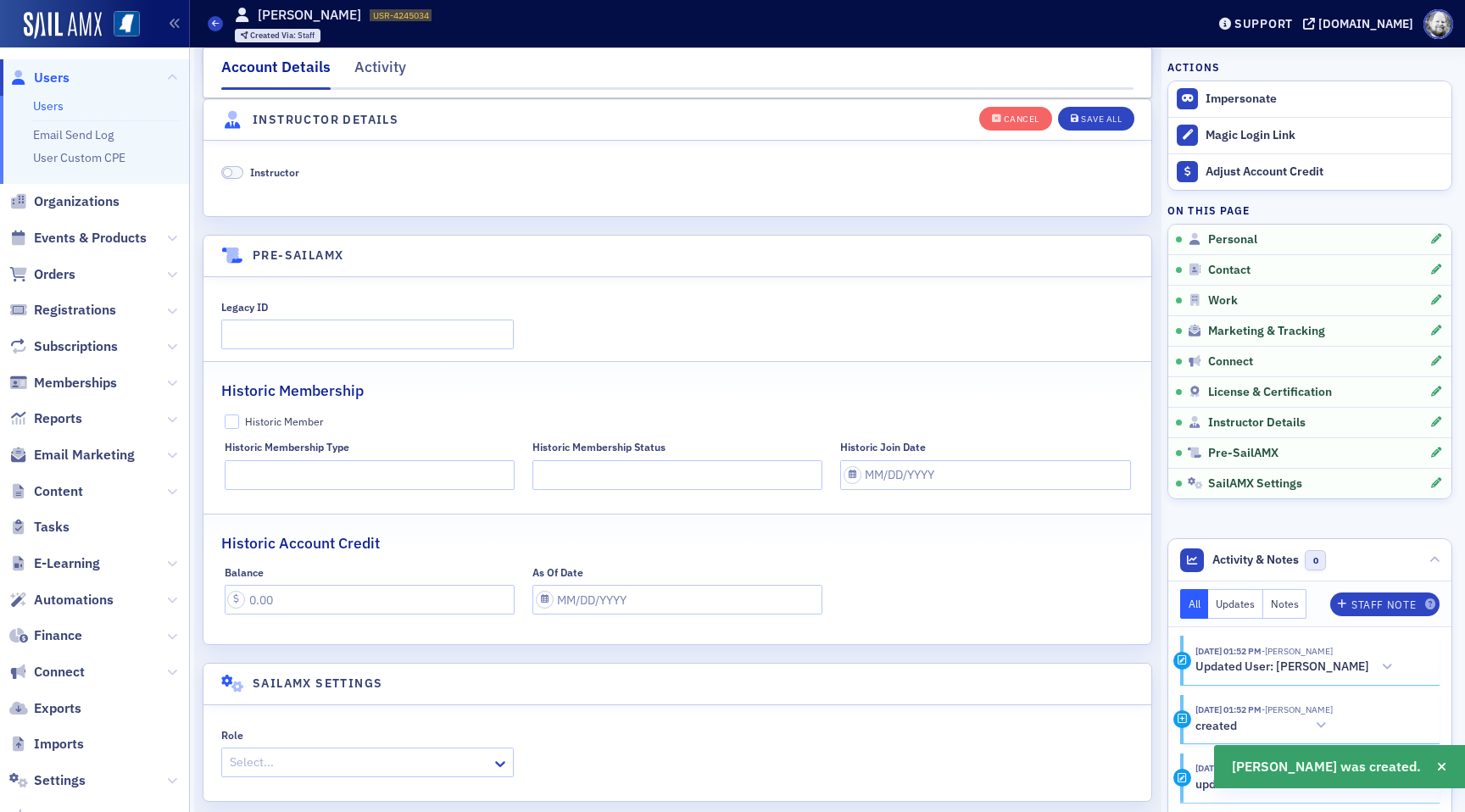
click at [301, 177] on div "Instructor" at bounding box center [678, 172] width 913 height 16
click at [286, 171] on span "Instructor" at bounding box center [274, 172] width 49 height 14
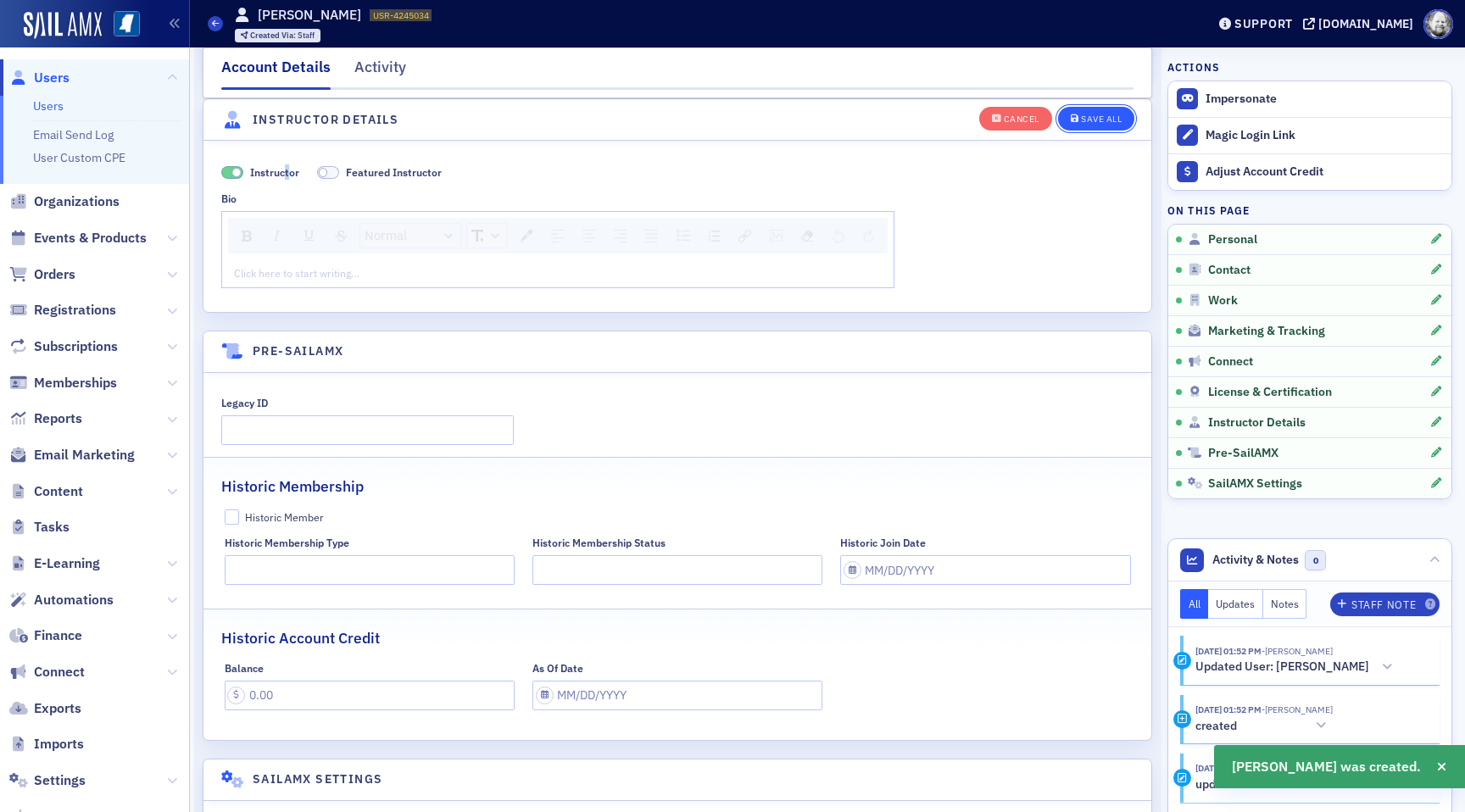
click at [1100, 123] on div "Save All" at bounding box center [1101, 119] width 41 height 10
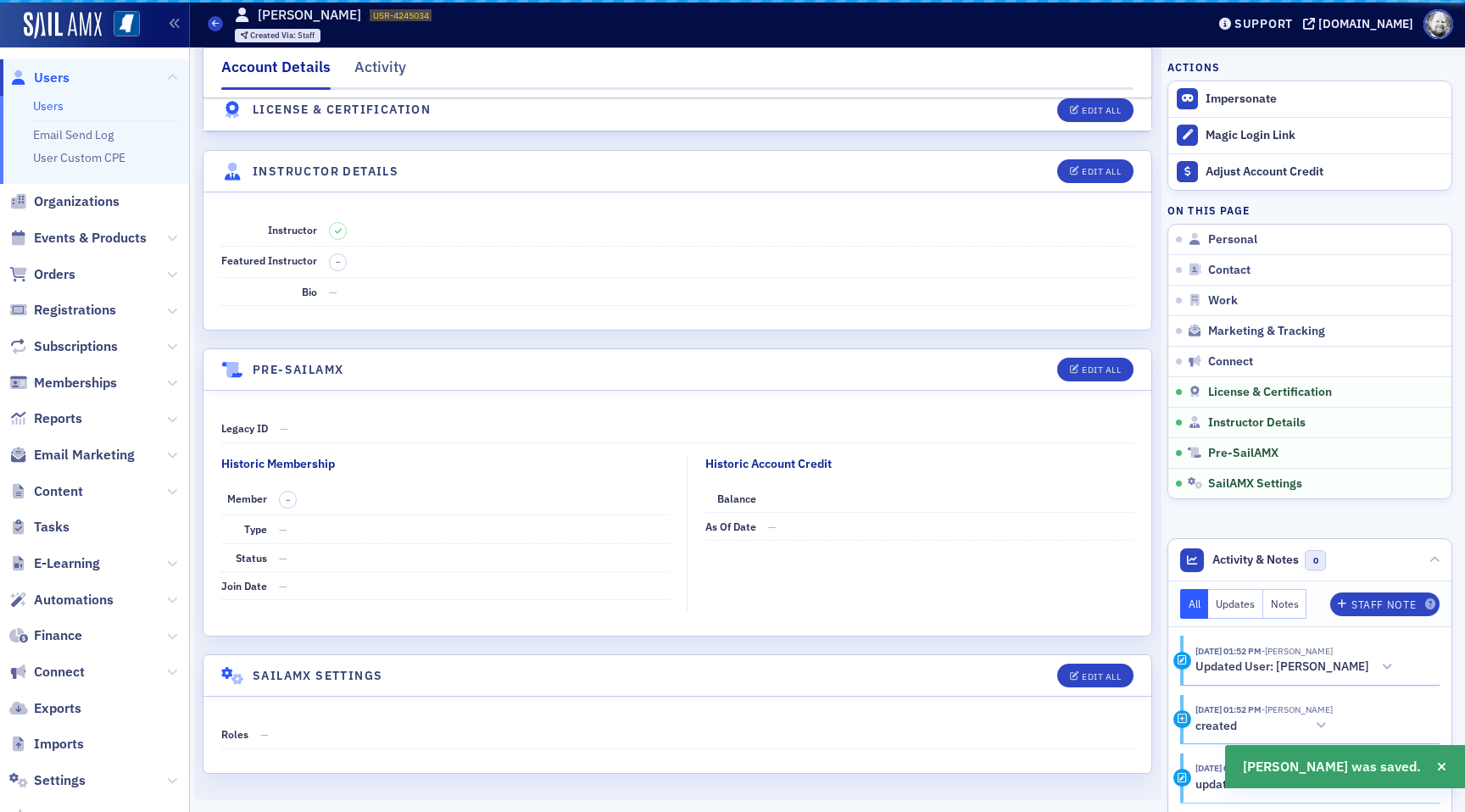
scroll to position [2806, 0]
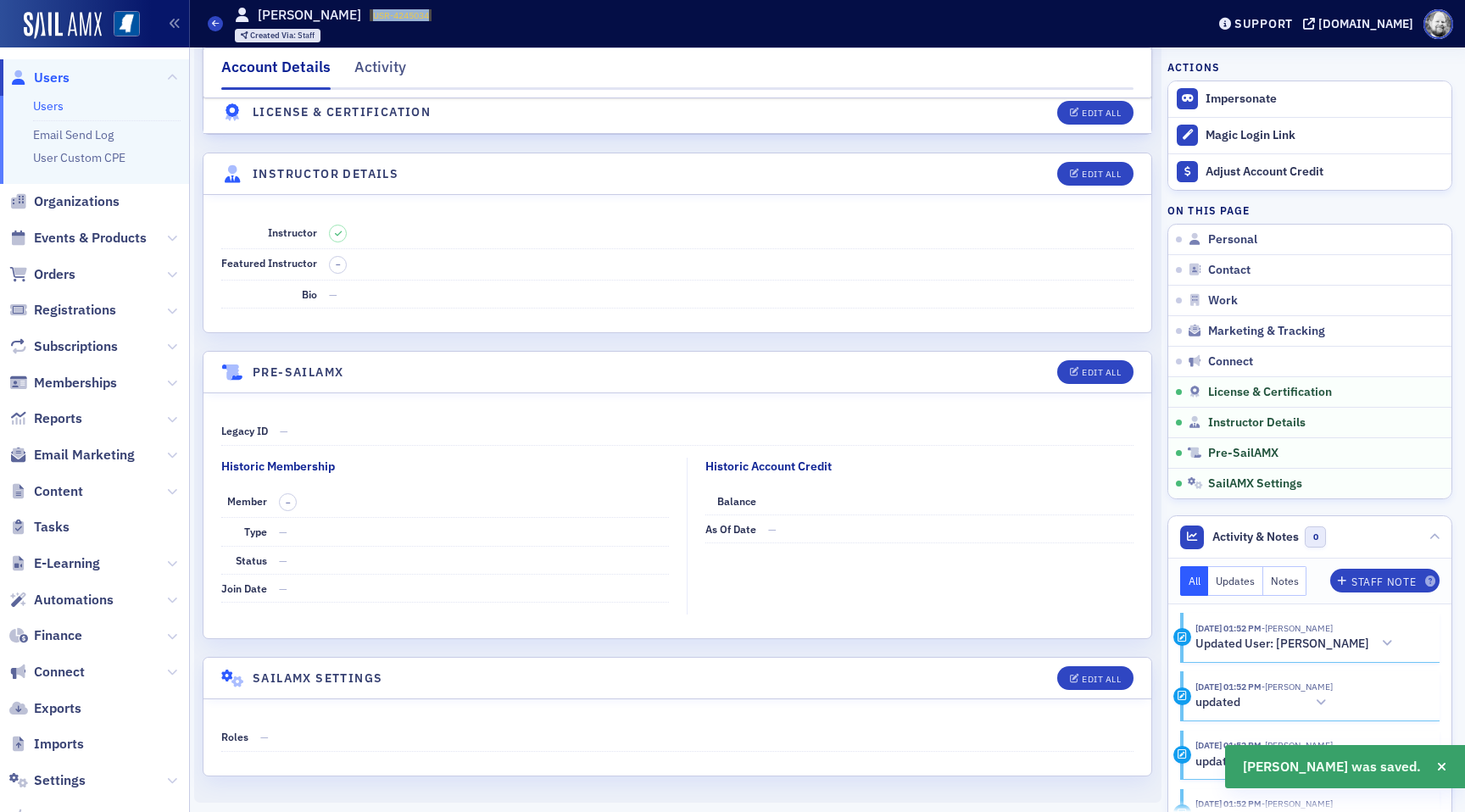
drag, startPoint x: 411, startPoint y: 15, endPoint x: 484, endPoint y: 18, distance: 73.1
click at [484, 17] on div "Users [PERSON_NAME] USR-4245034 4245034 Created Via : Staff" at bounding box center [694, 23] width 972 height 49
click at [477, 14] on div "Users [PERSON_NAME] USR-4245034 4245034 Created Via : Staff" at bounding box center [694, 23] width 972 height 49
drag, startPoint x: 410, startPoint y: 12, endPoint x: 487, endPoint y: 12, distance: 77.0
click at [487, 12] on div "Users [PERSON_NAME] USR-4245034 4245034 Created Via : Staff" at bounding box center [694, 23] width 972 height 49
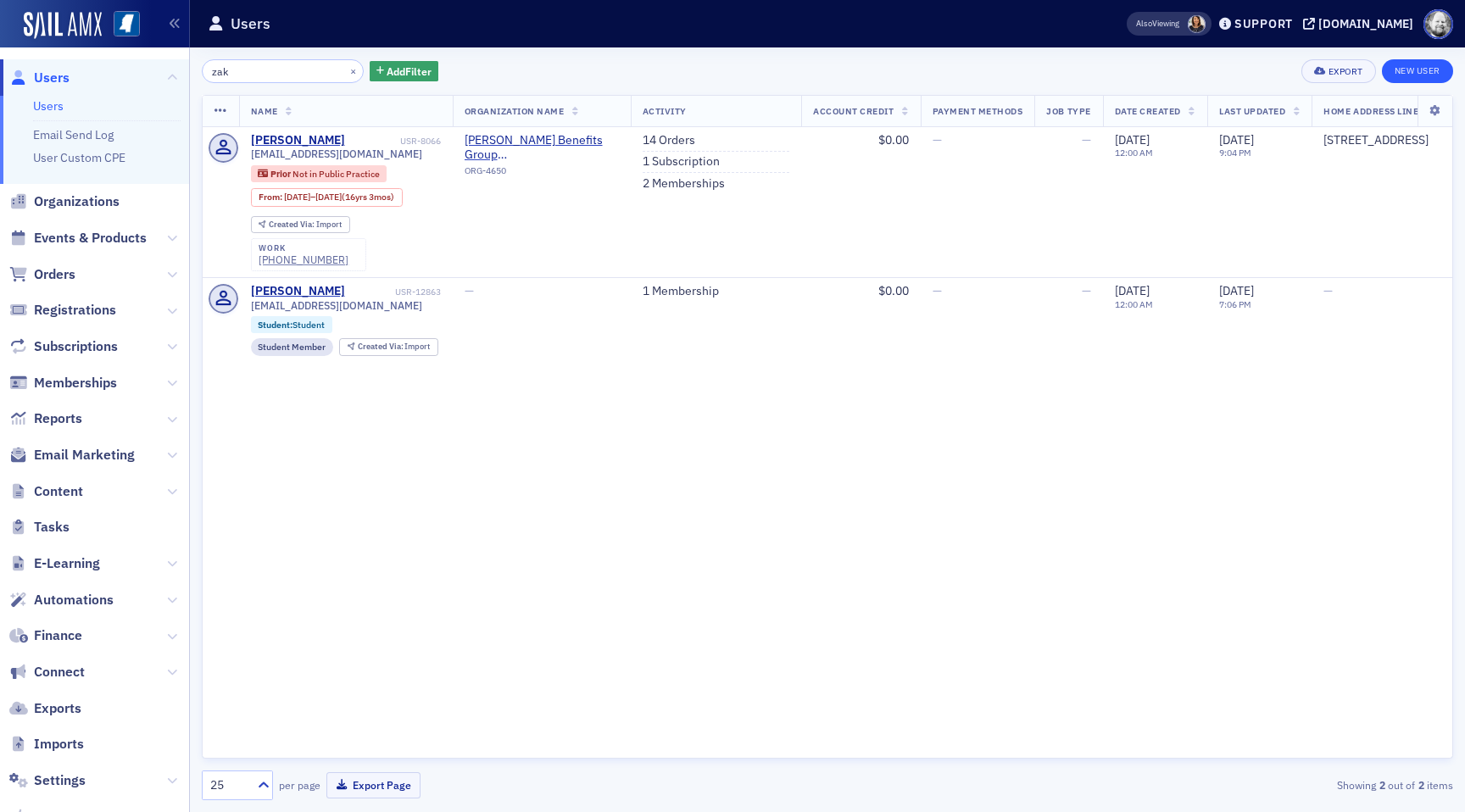
type input "zak"
click at [1417, 68] on link "New User" at bounding box center [1417, 71] width 71 height 23
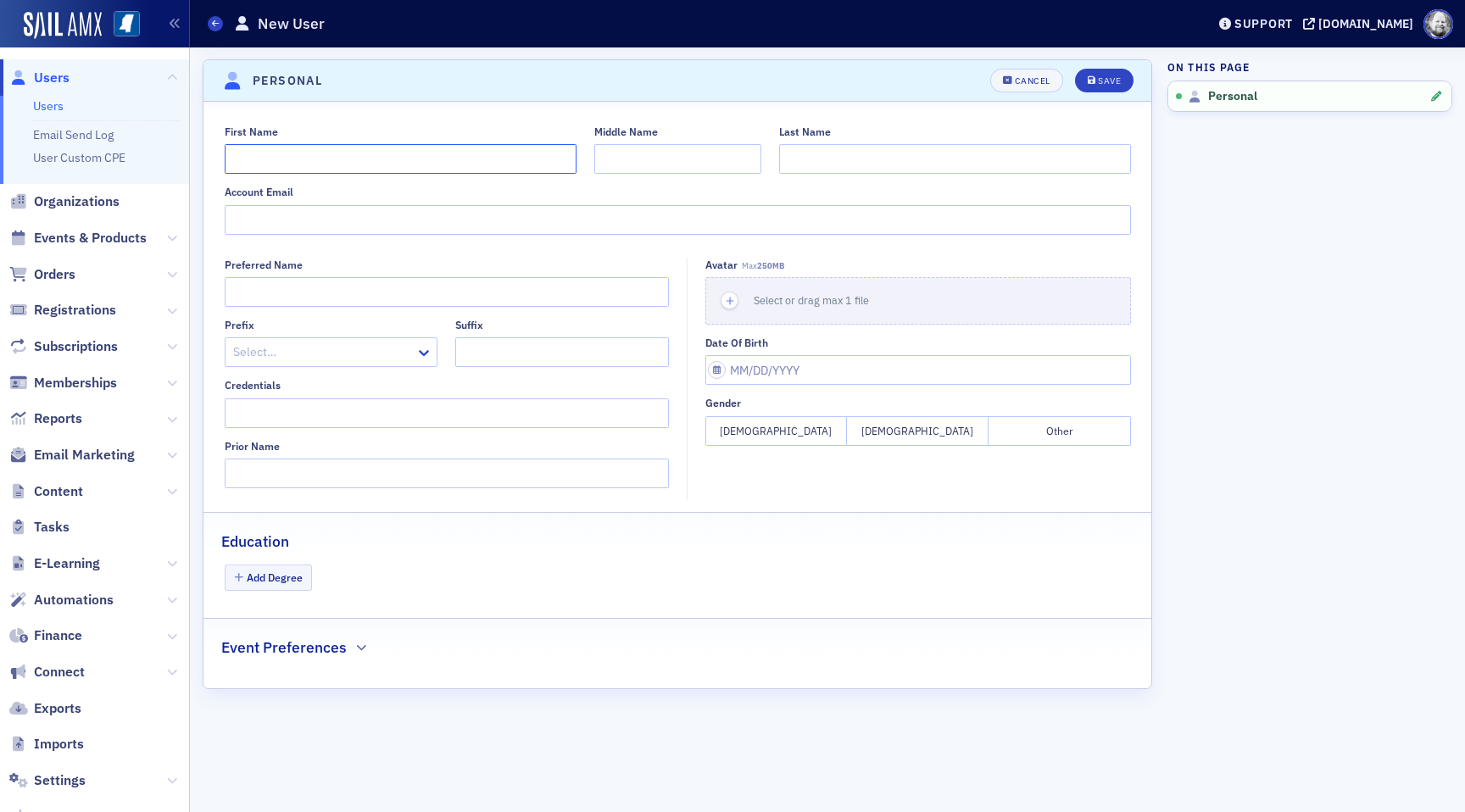
click at [371, 164] on input "First Name" at bounding box center [401, 158] width 352 height 29
type input "T.J."
type input "Zak"
click at [1094, 83] on icon "submit" at bounding box center [1093, 81] width 9 height 10
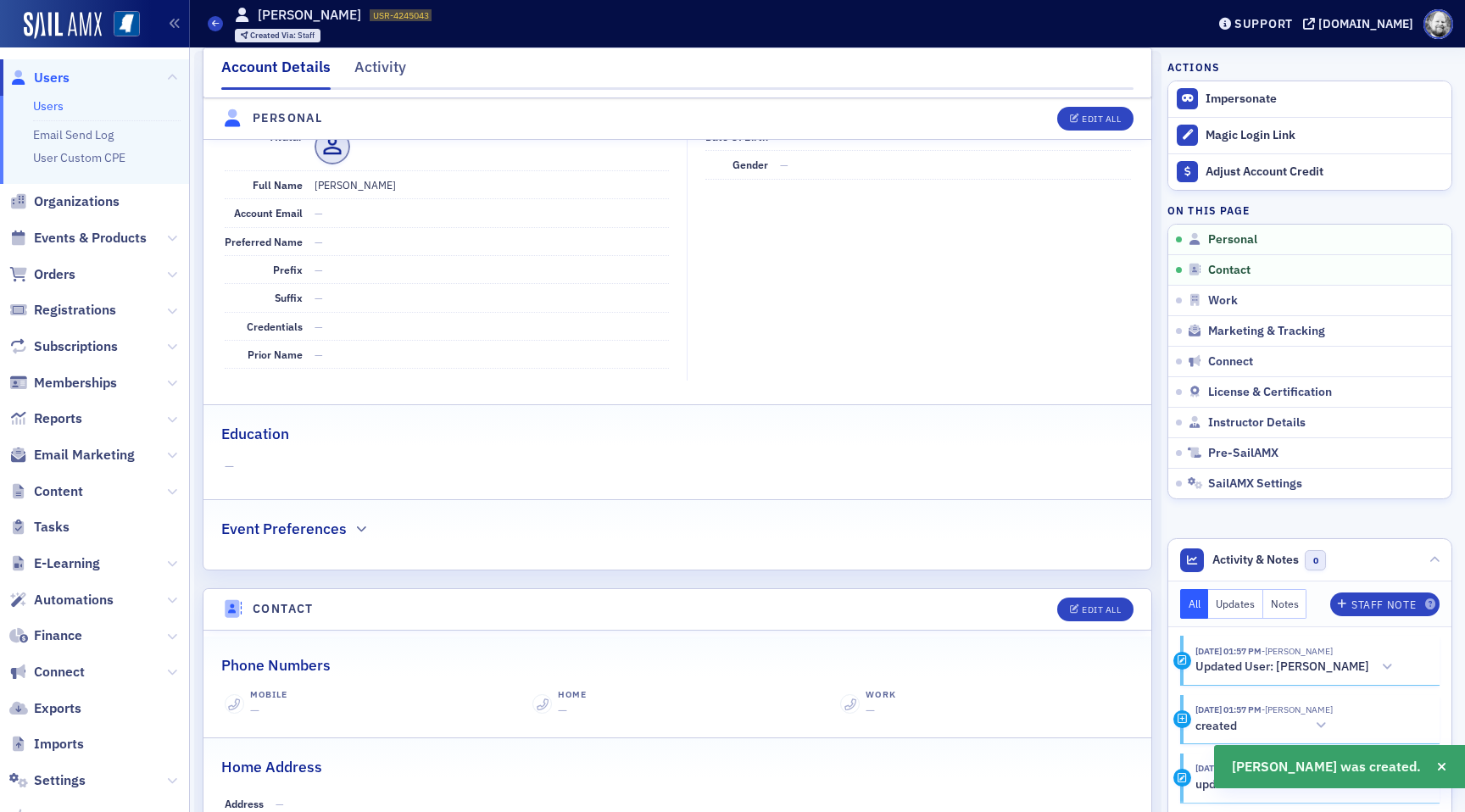
scroll to position [204, 0]
click at [1239, 420] on span "Instructor Details" at bounding box center [1257, 423] width 98 height 16
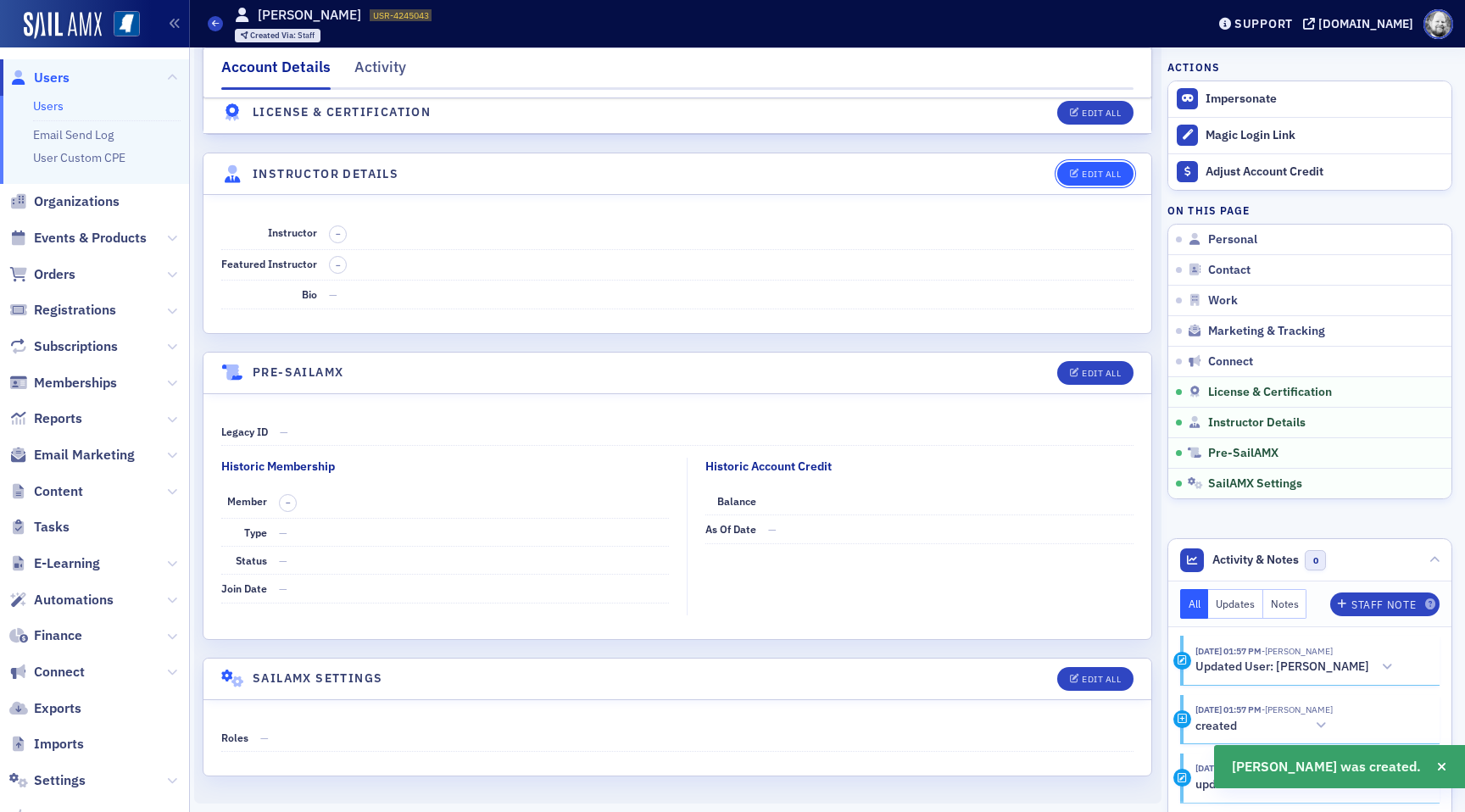
click at [1091, 176] on div "Edit All" at bounding box center [1101, 174] width 39 height 10
select select "US"
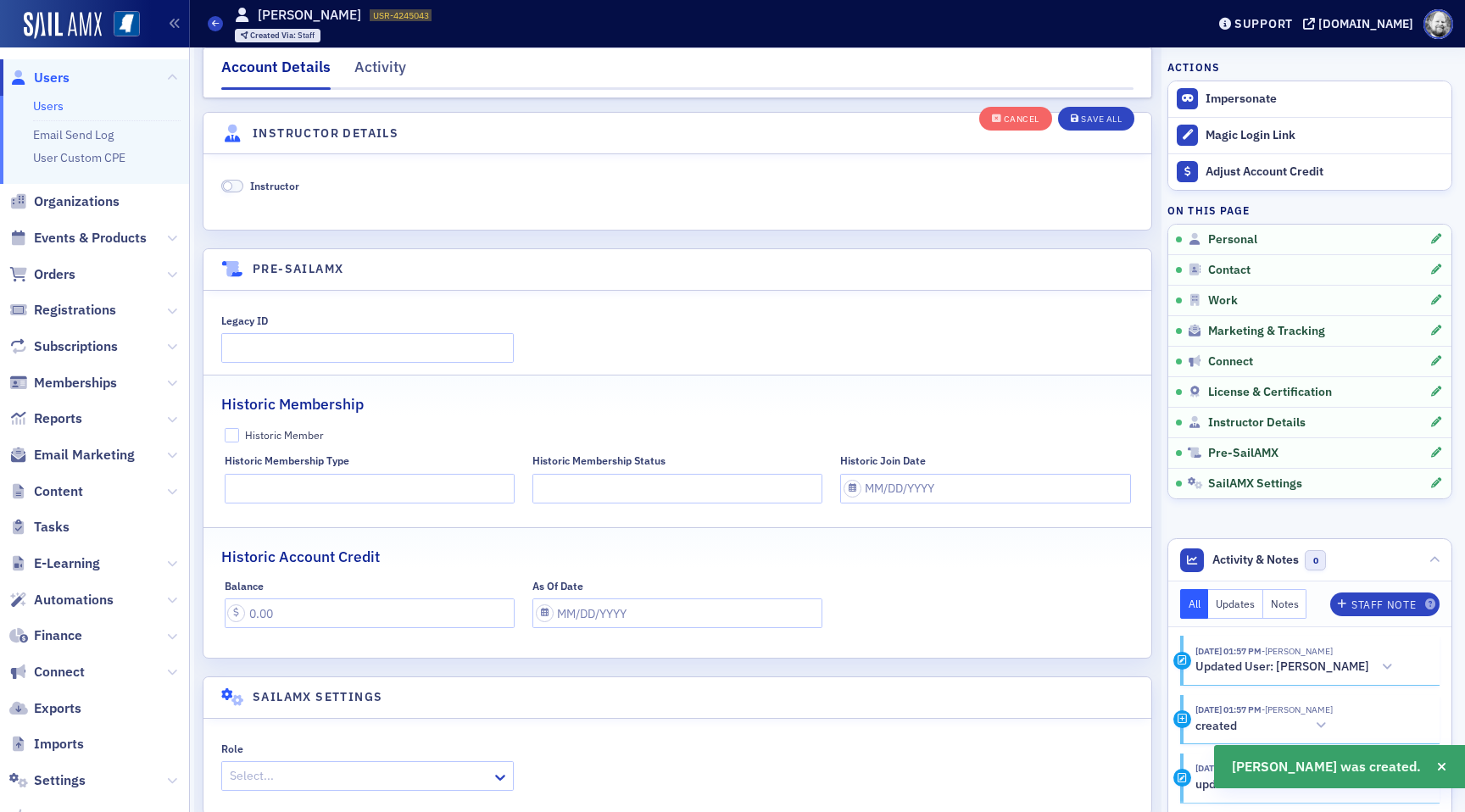
scroll to position [3248, 0]
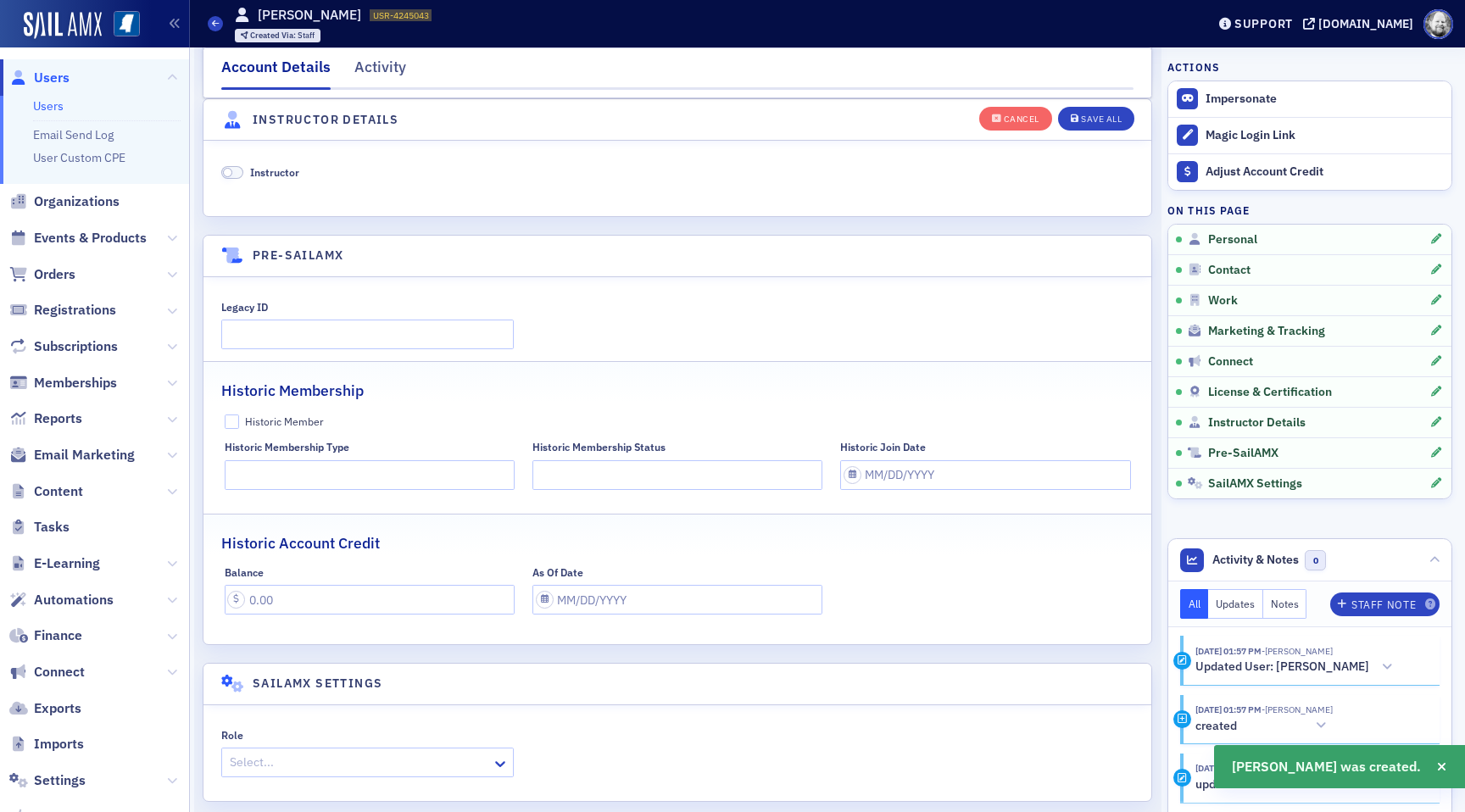
click at [272, 171] on span "Instructor" at bounding box center [274, 172] width 49 height 14
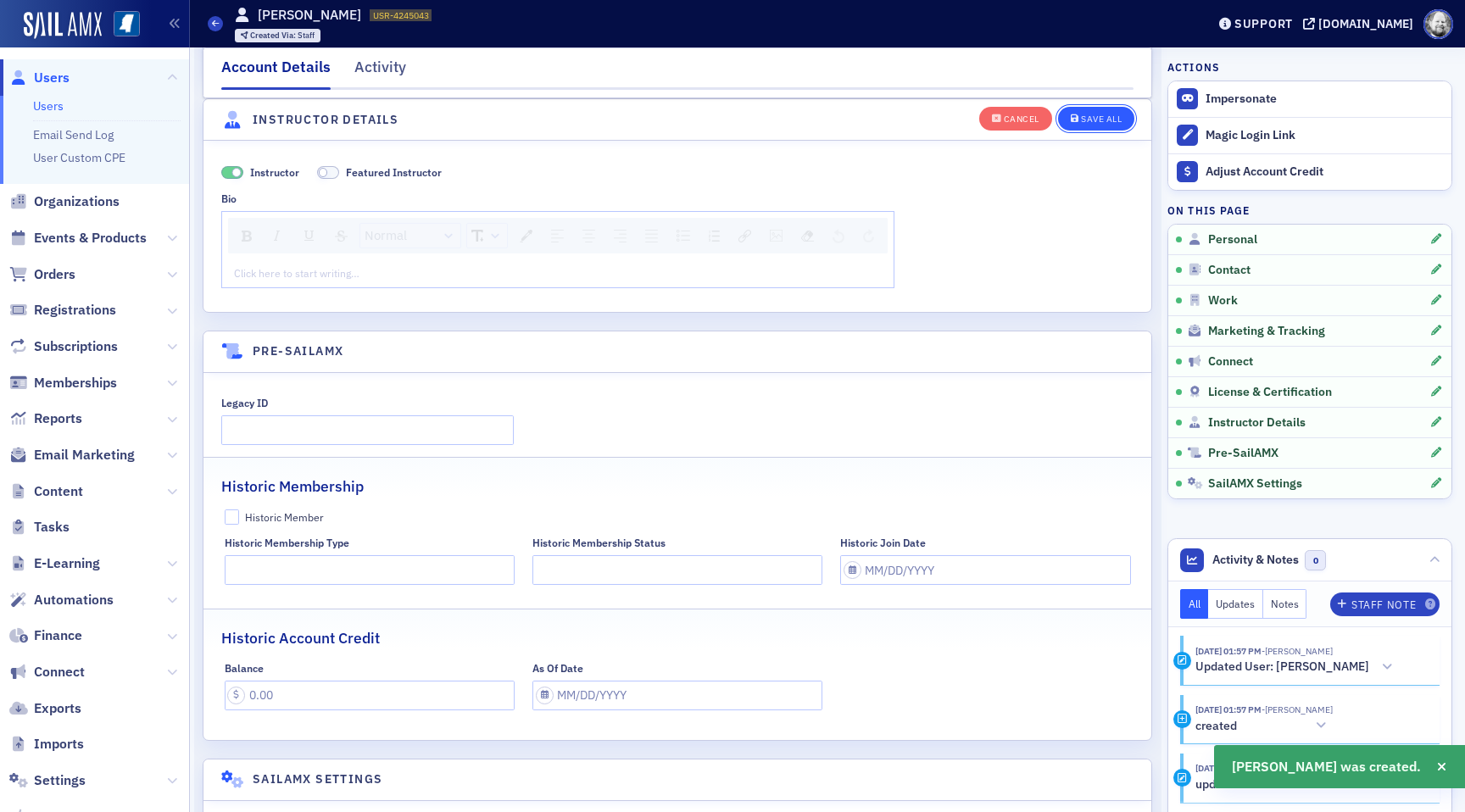
click at [1108, 114] on div "Save All" at bounding box center [1101, 119] width 41 height 10
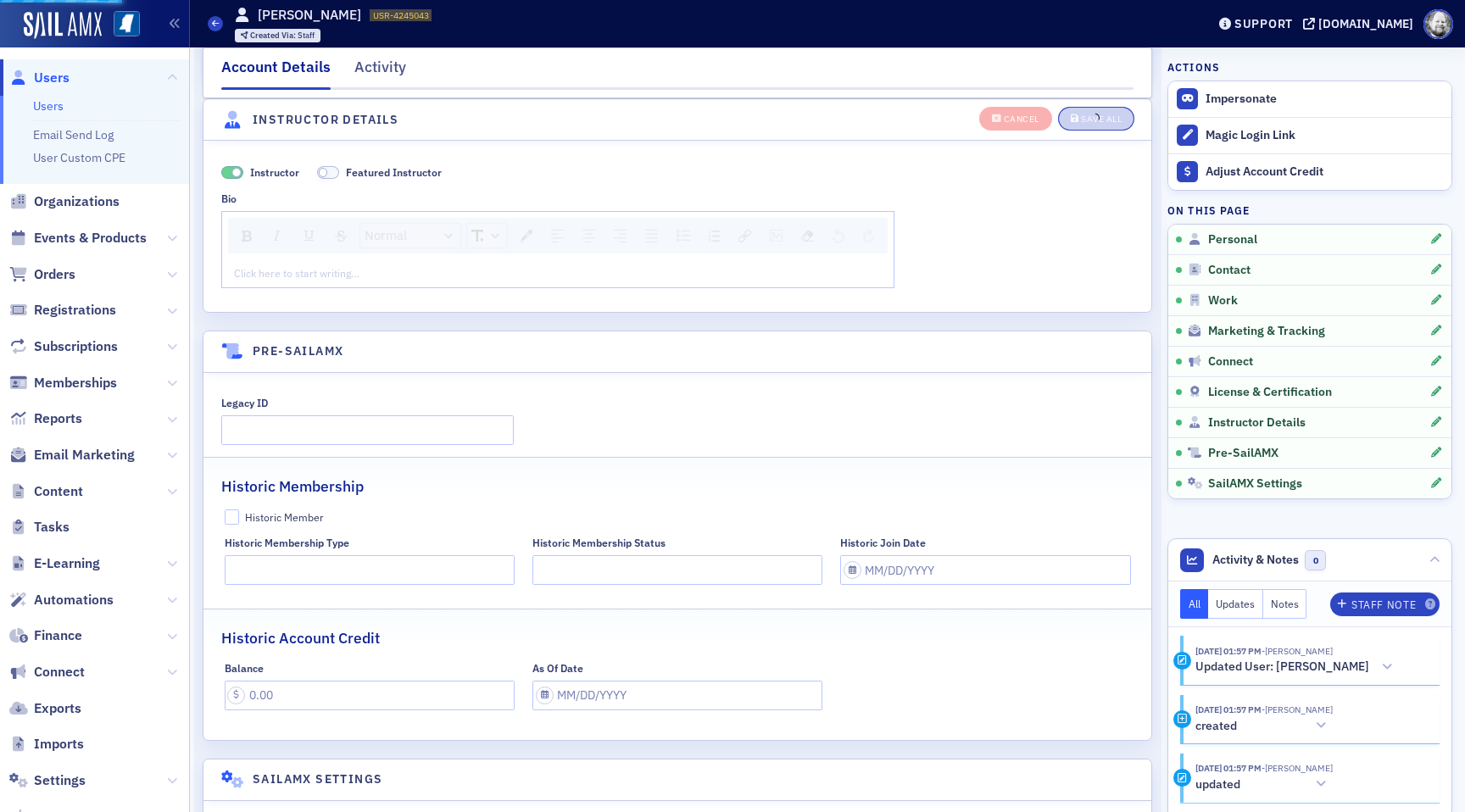
scroll to position [2806, 0]
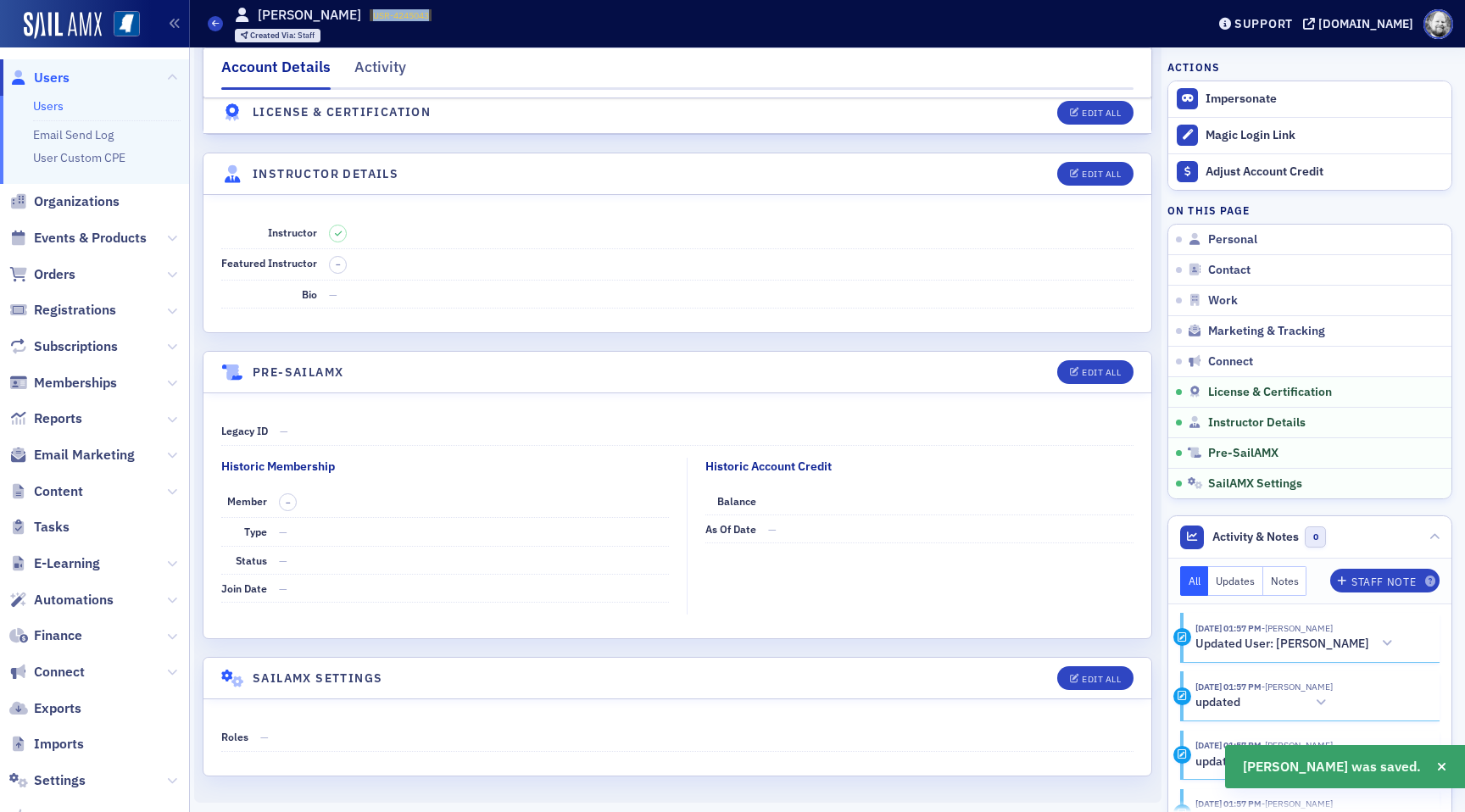
drag, startPoint x: 316, startPoint y: 15, endPoint x: 390, endPoint y: 16, distance: 74.0
click at [390, 16] on div "Users [PERSON_NAME] USR-4245043 4245043 Created Via : Staff" at bounding box center [694, 23] width 972 height 49
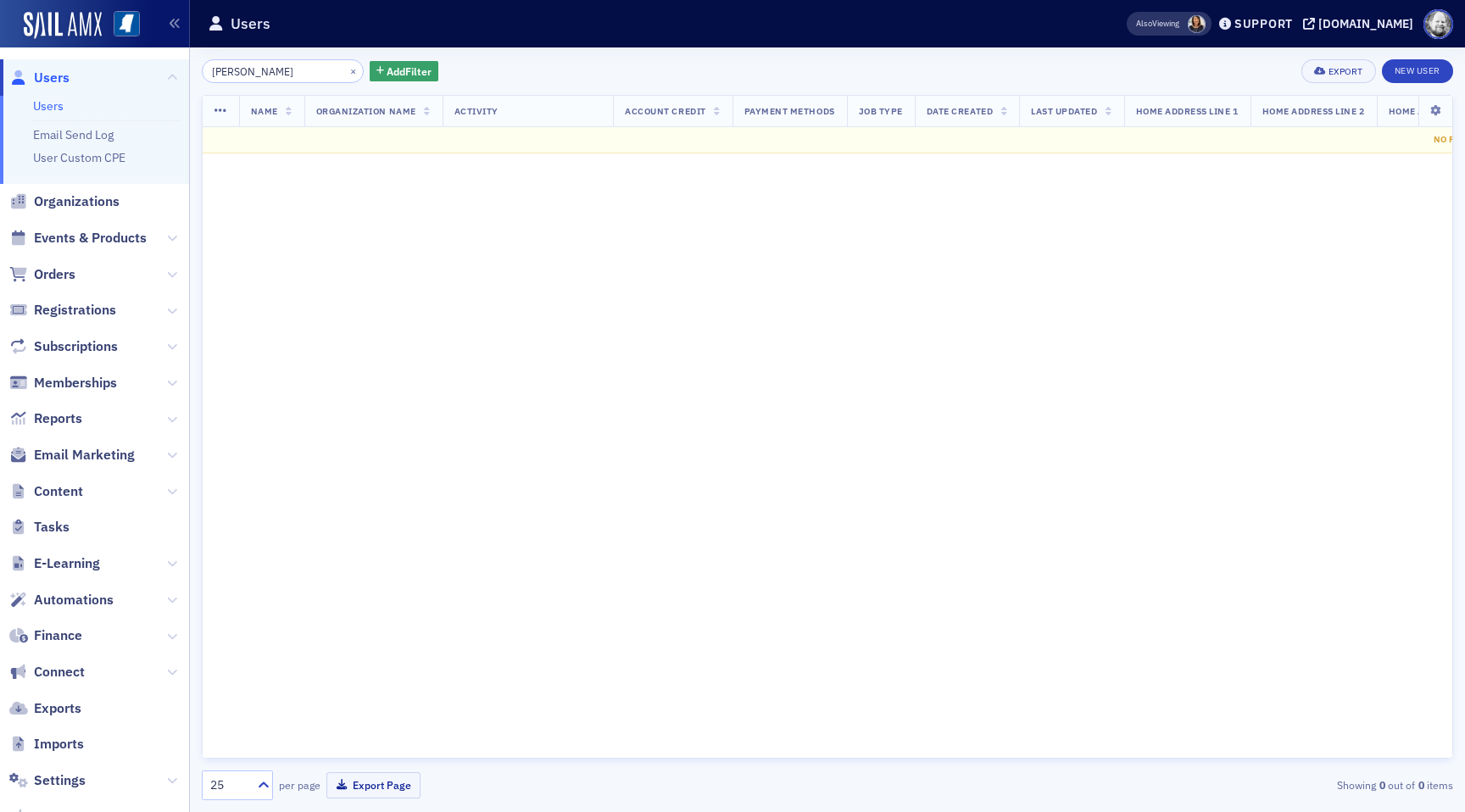
type input "[PERSON_NAME]"
click at [1442, 64] on link "New User" at bounding box center [1417, 71] width 71 height 23
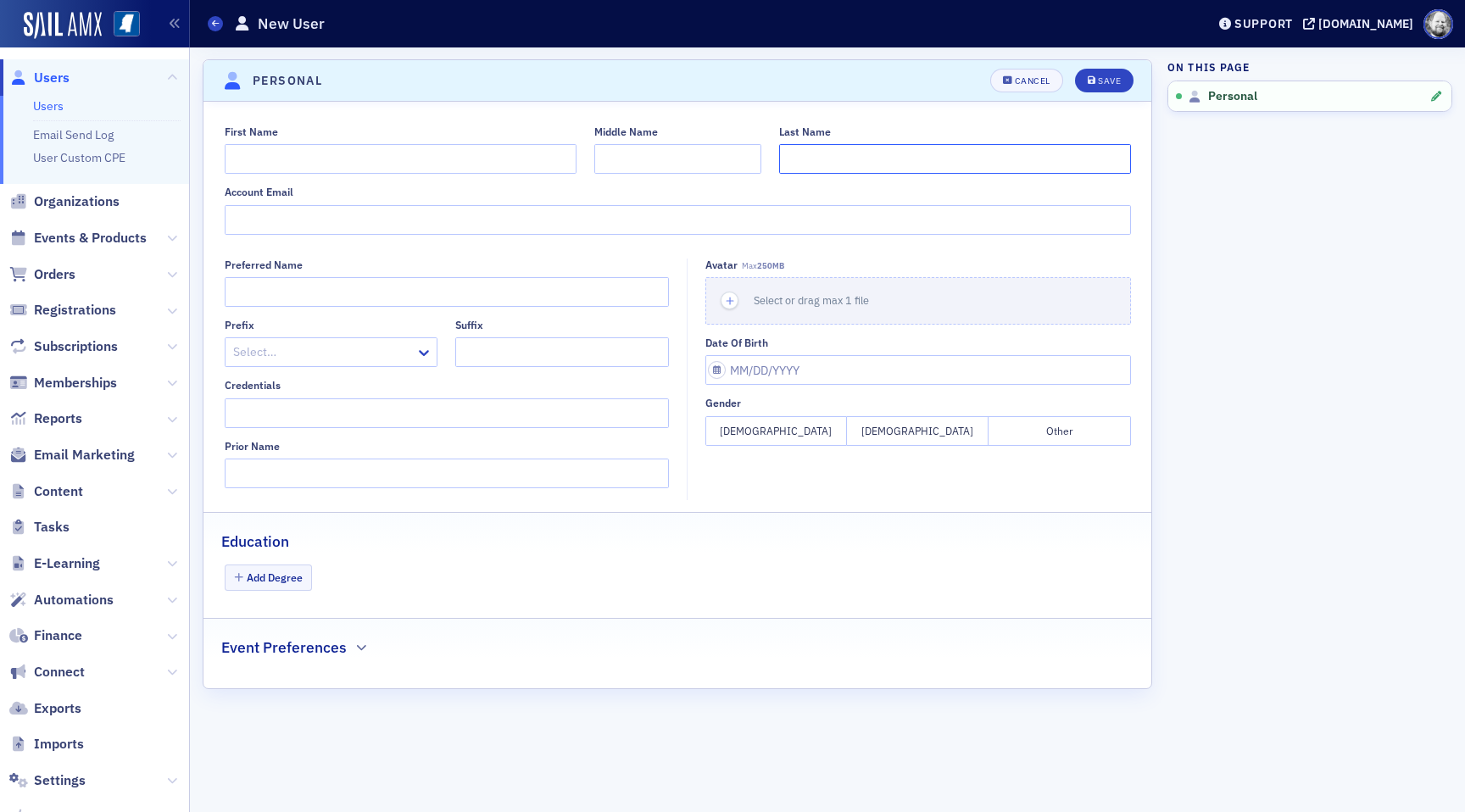
click at [842, 154] on input "Last Name" at bounding box center [955, 158] width 352 height 29
paste input "[PERSON_NAME]"
type input "[PERSON_NAME]"
click at [513, 158] on input "First Name" at bounding box center [401, 158] width 352 height 29
type input "Art"
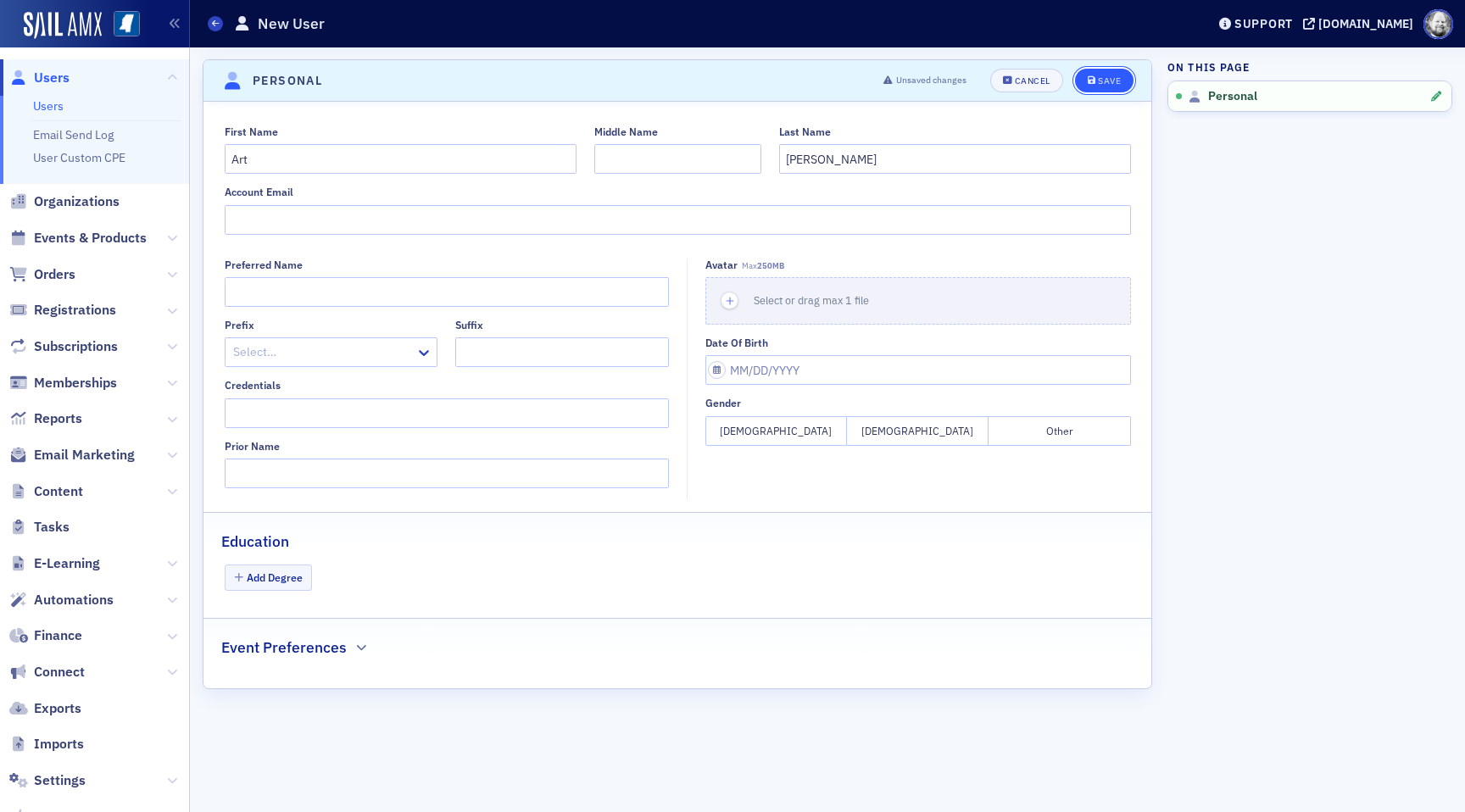
click at [1113, 76] on div "Save" at bounding box center [1109, 81] width 23 height 10
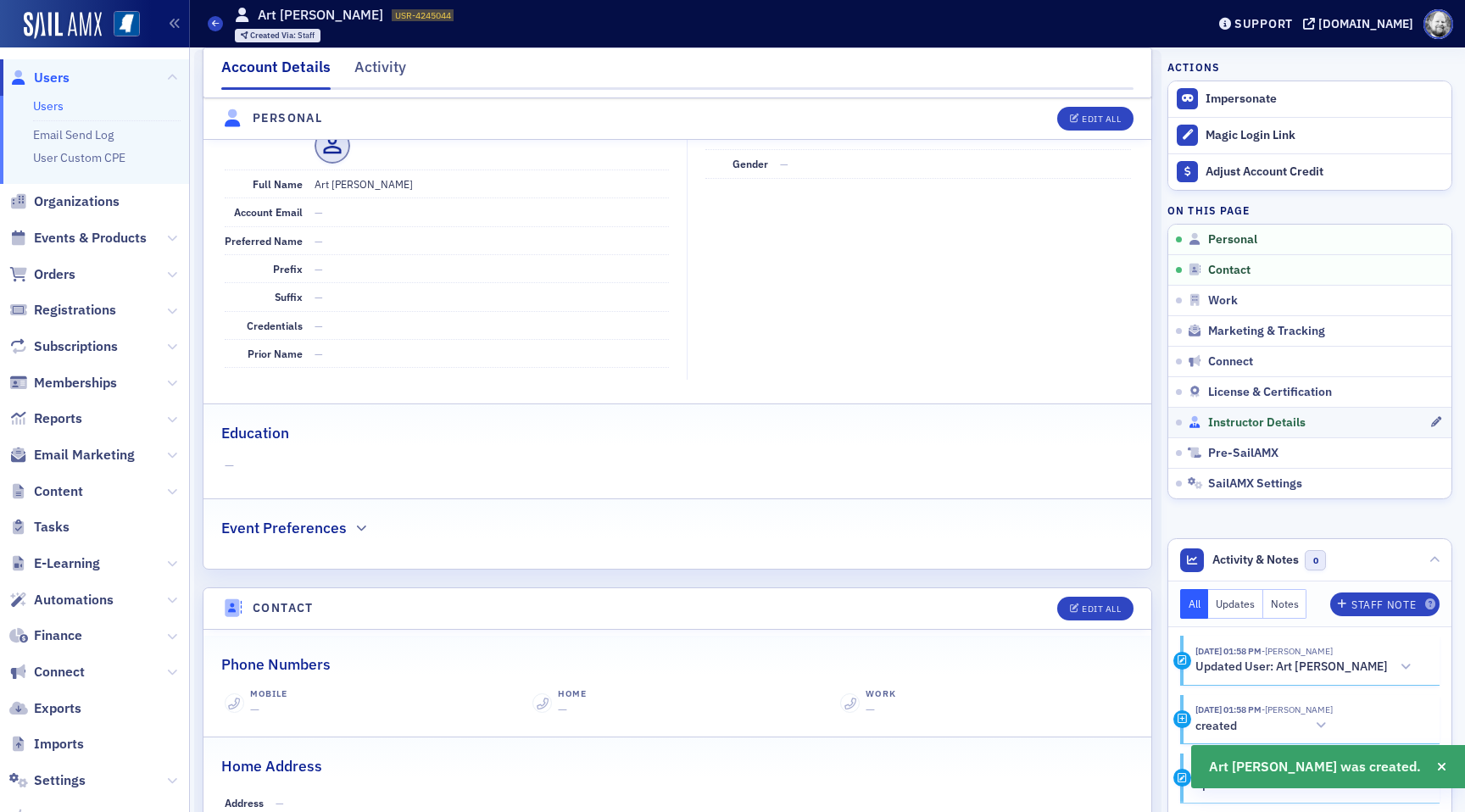
click at [1234, 418] on span "Instructor Details" at bounding box center [1257, 423] width 98 height 16
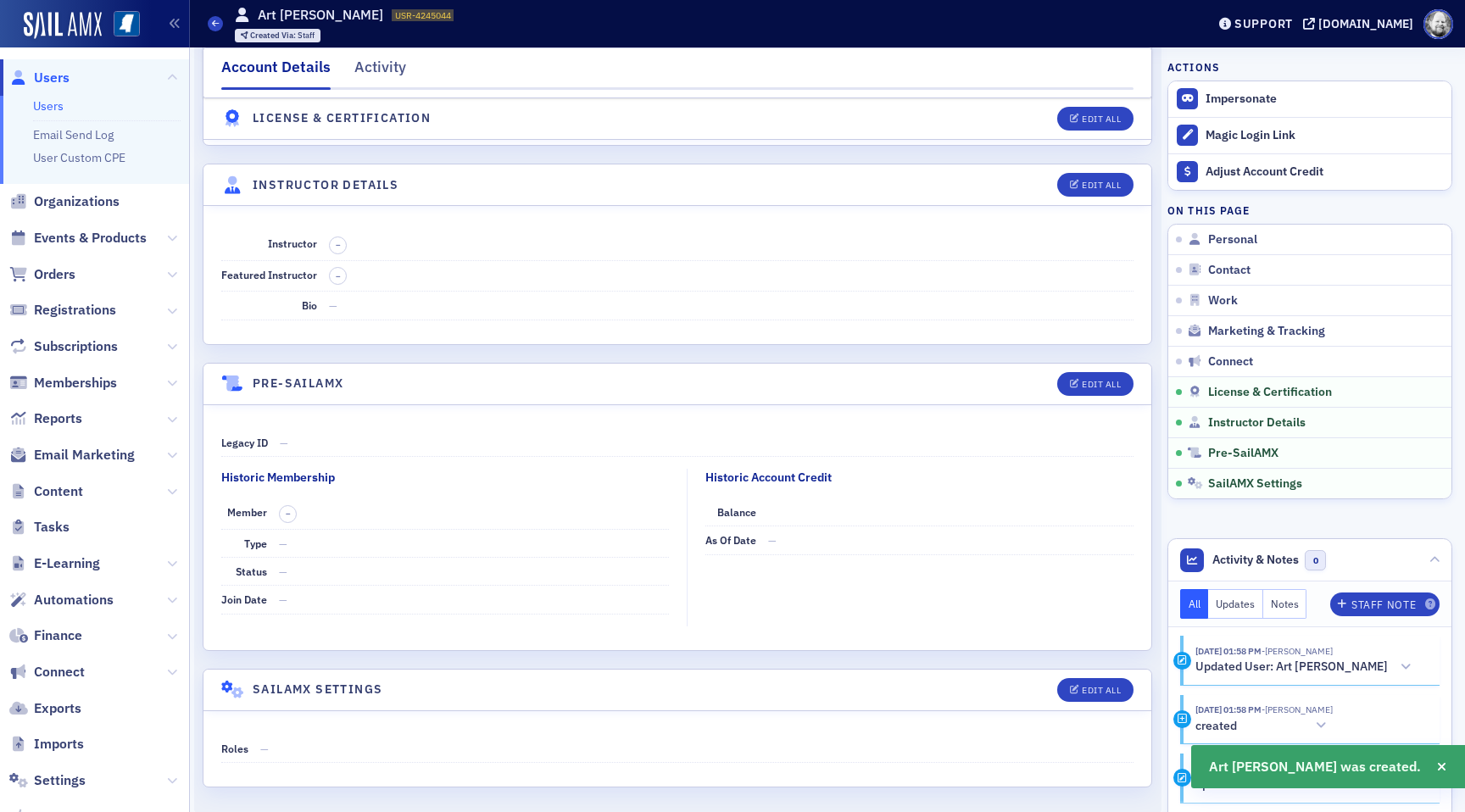
scroll to position [2806, 0]
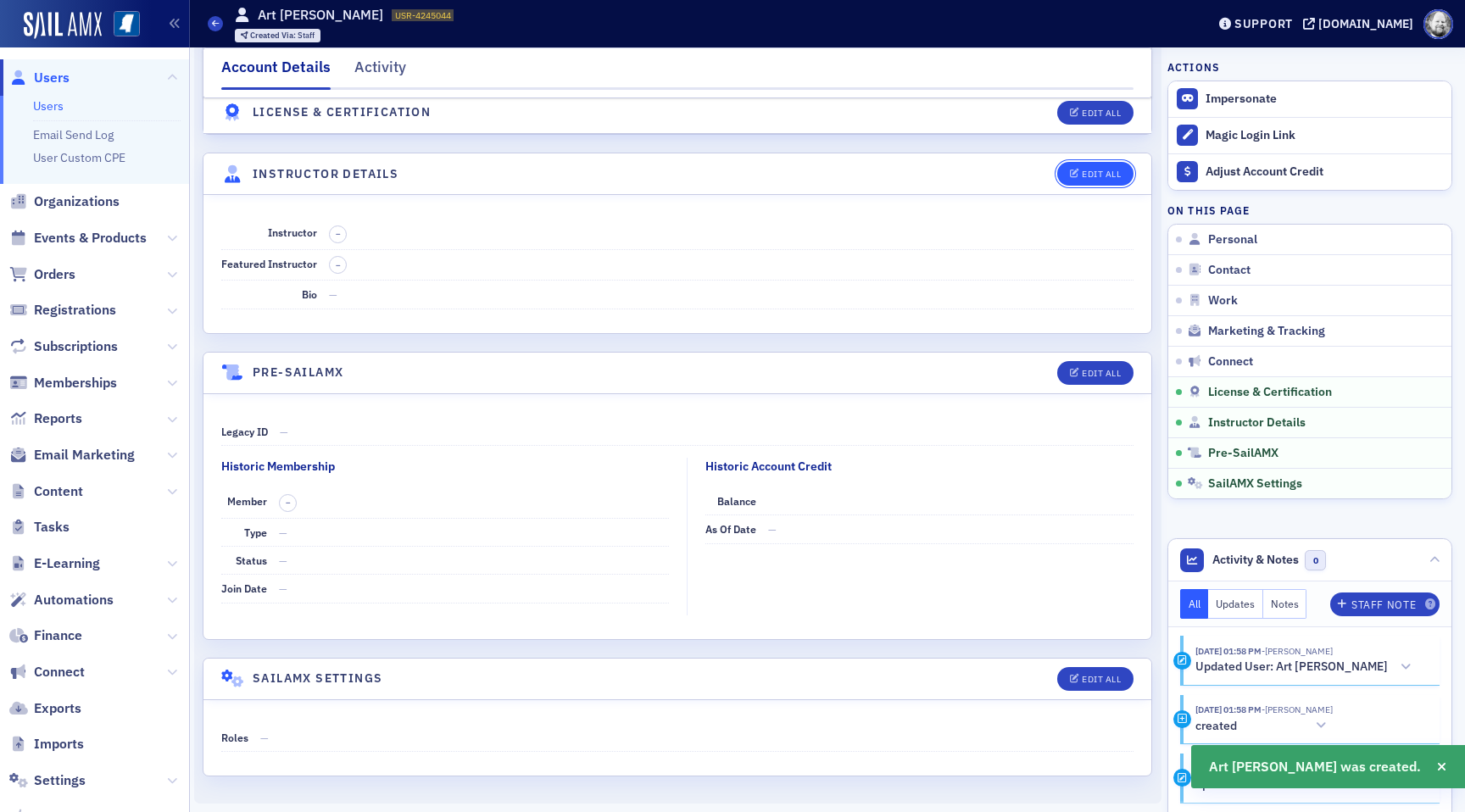
click at [1077, 174] on icon "button" at bounding box center [1075, 174] width 10 height 10
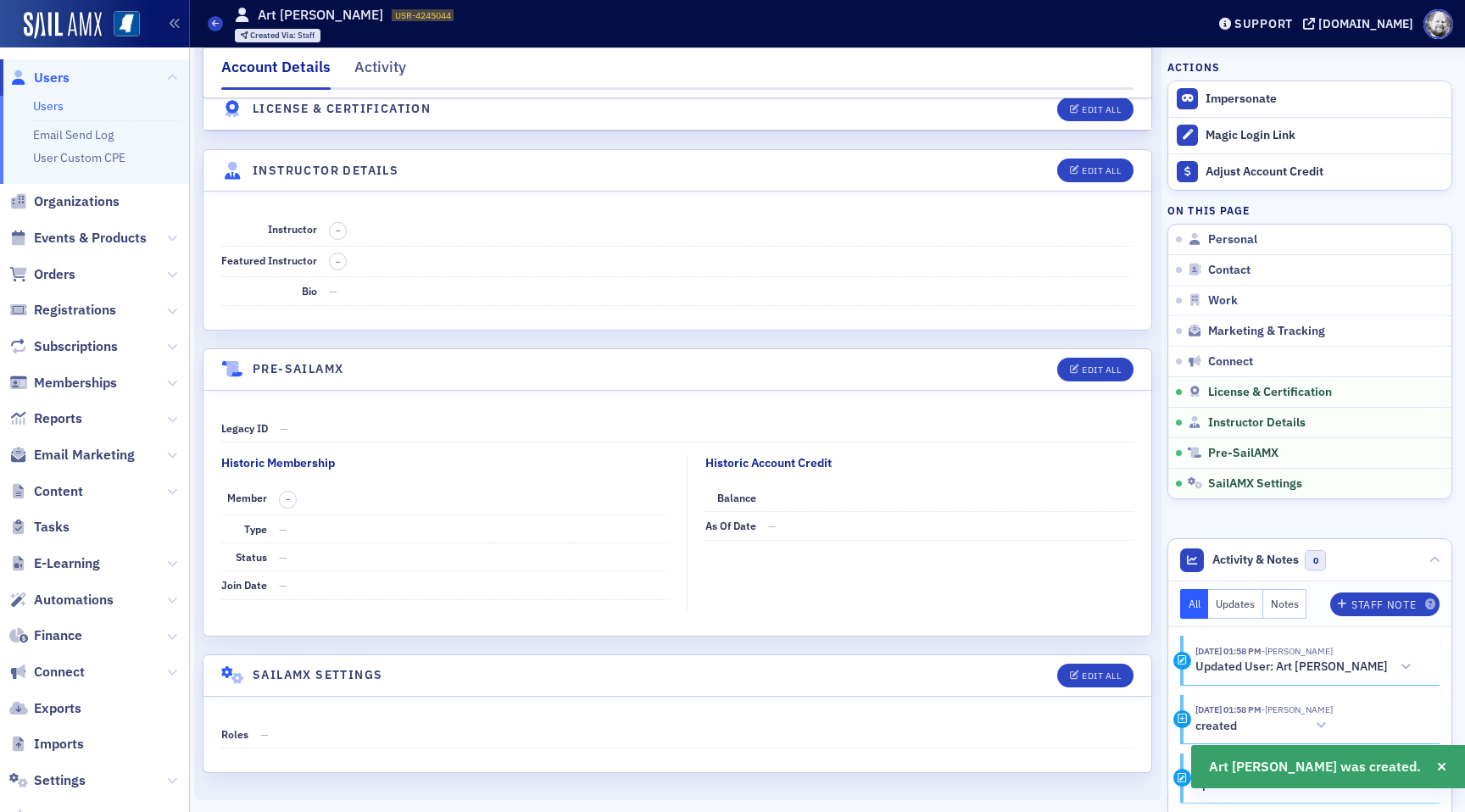
select select "US"
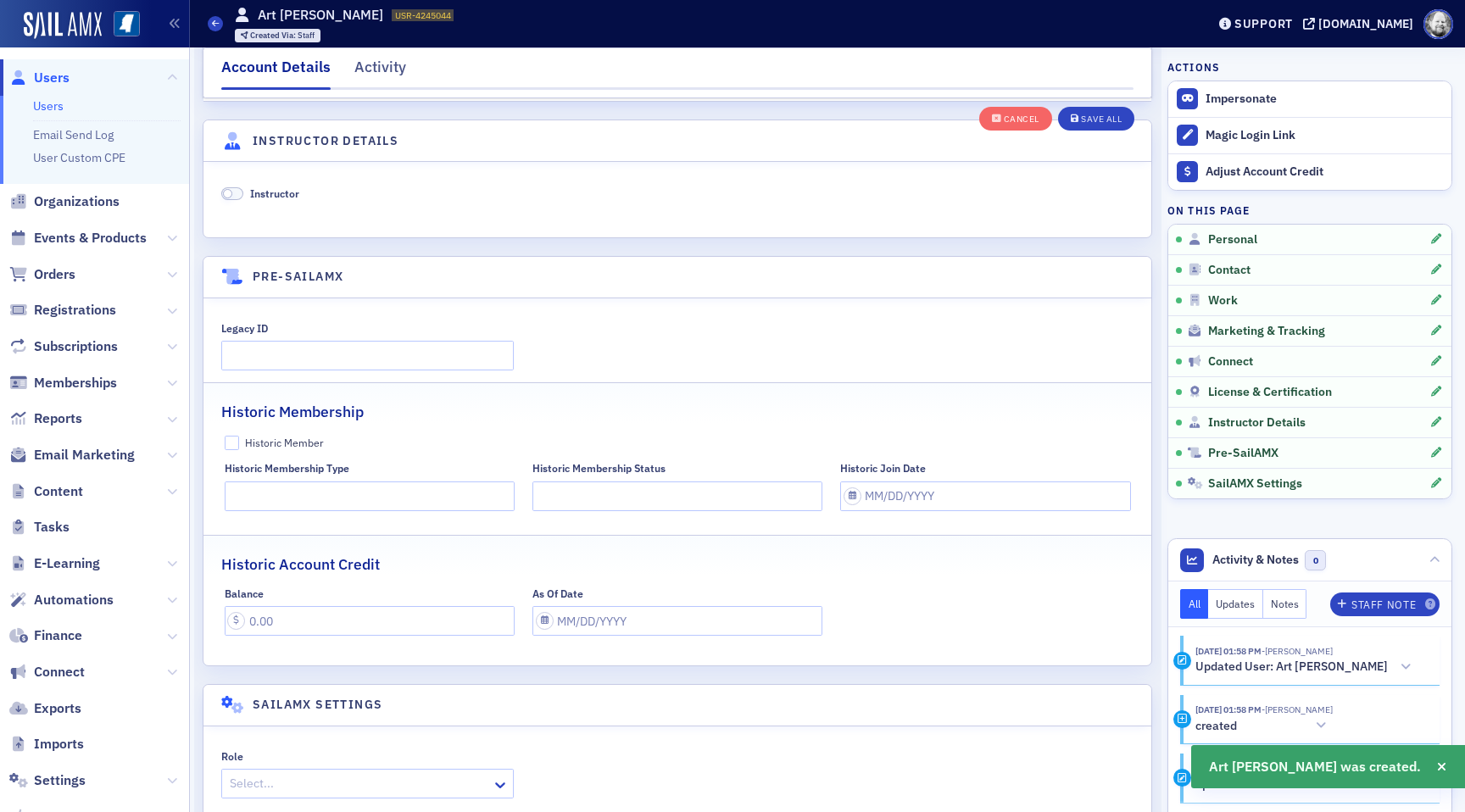
scroll to position [3248, 0]
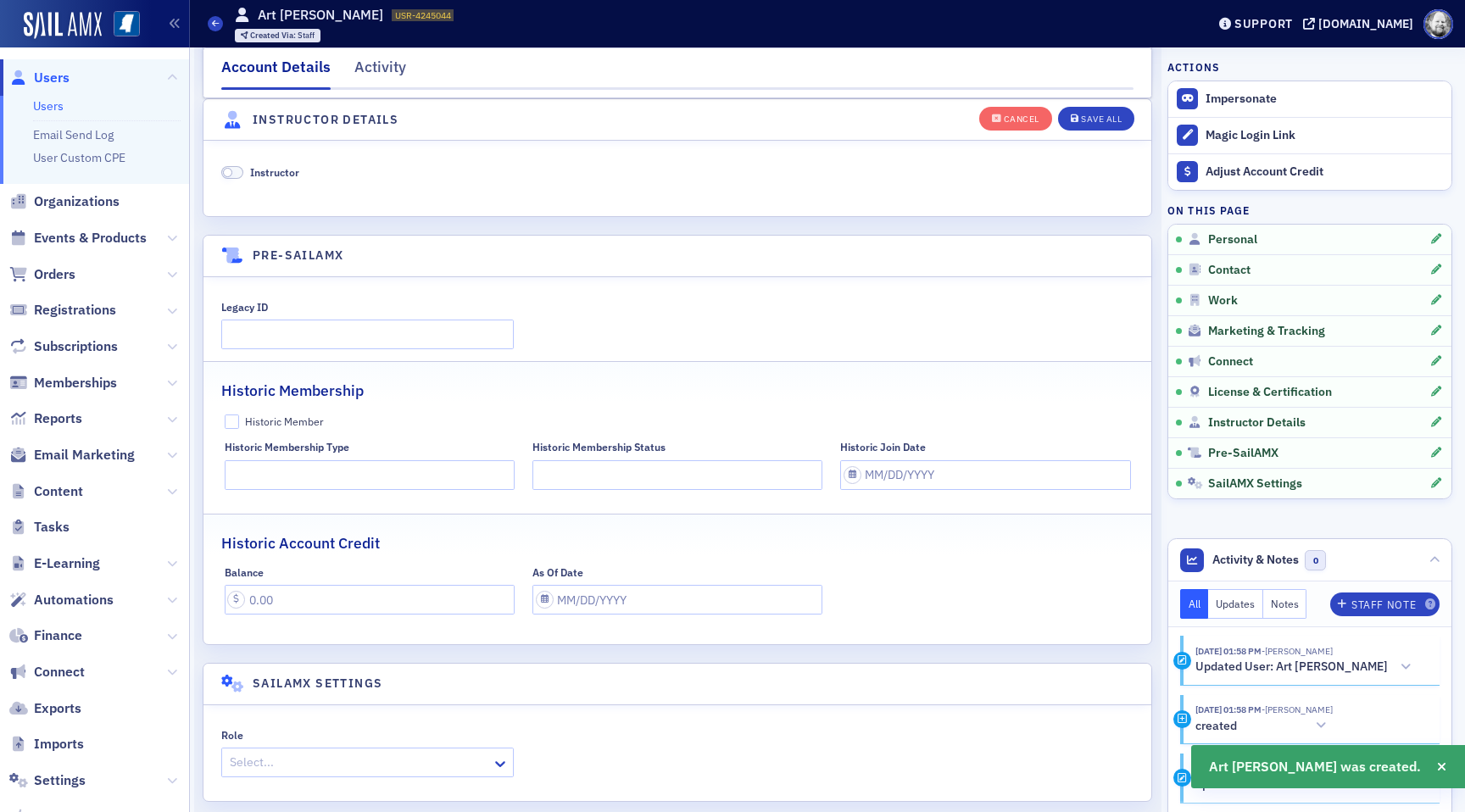
click at [273, 164] on span "Instructor" at bounding box center [274, 172] width 49 height 16
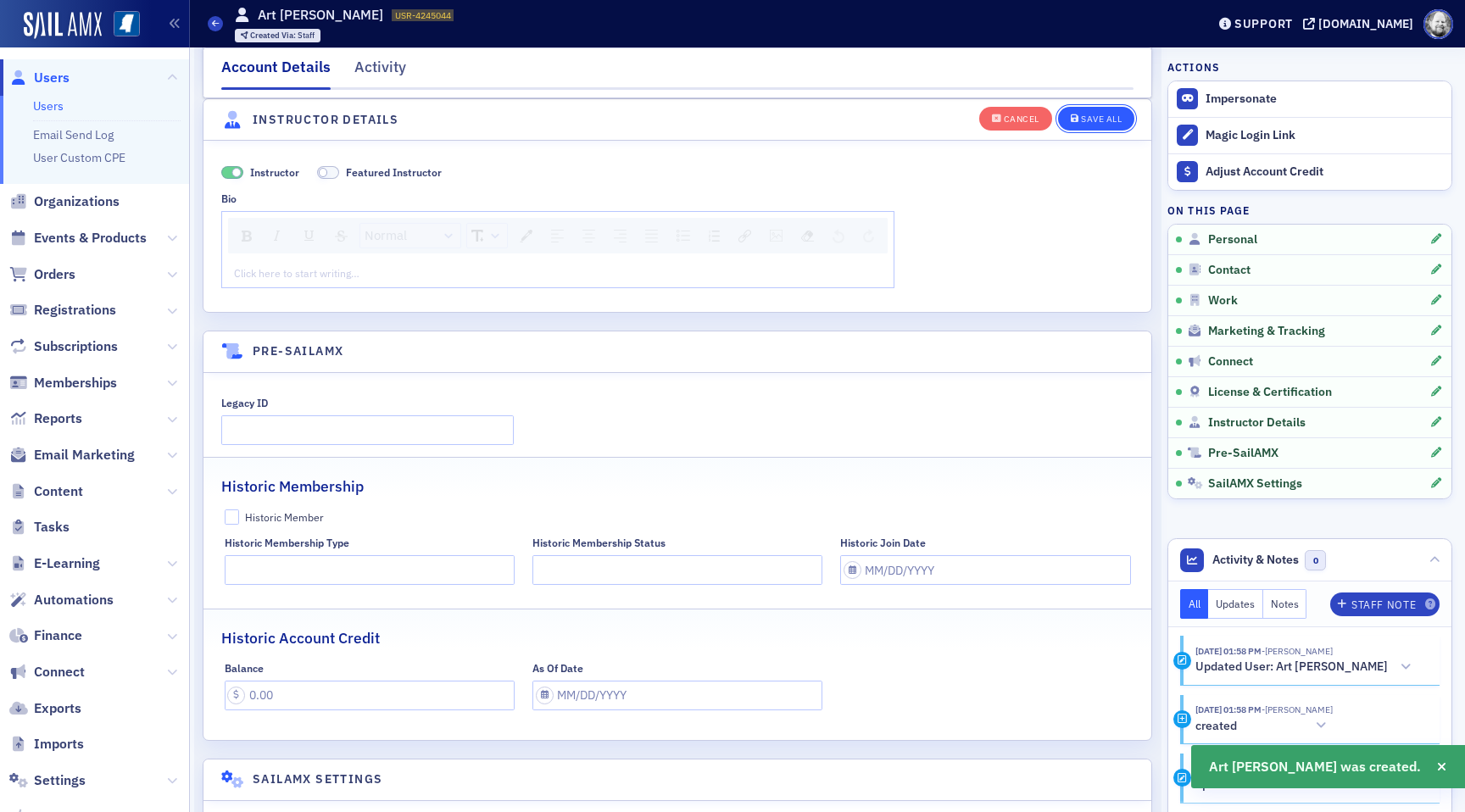
click at [1103, 117] on div "Save All" at bounding box center [1101, 119] width 41 height 10
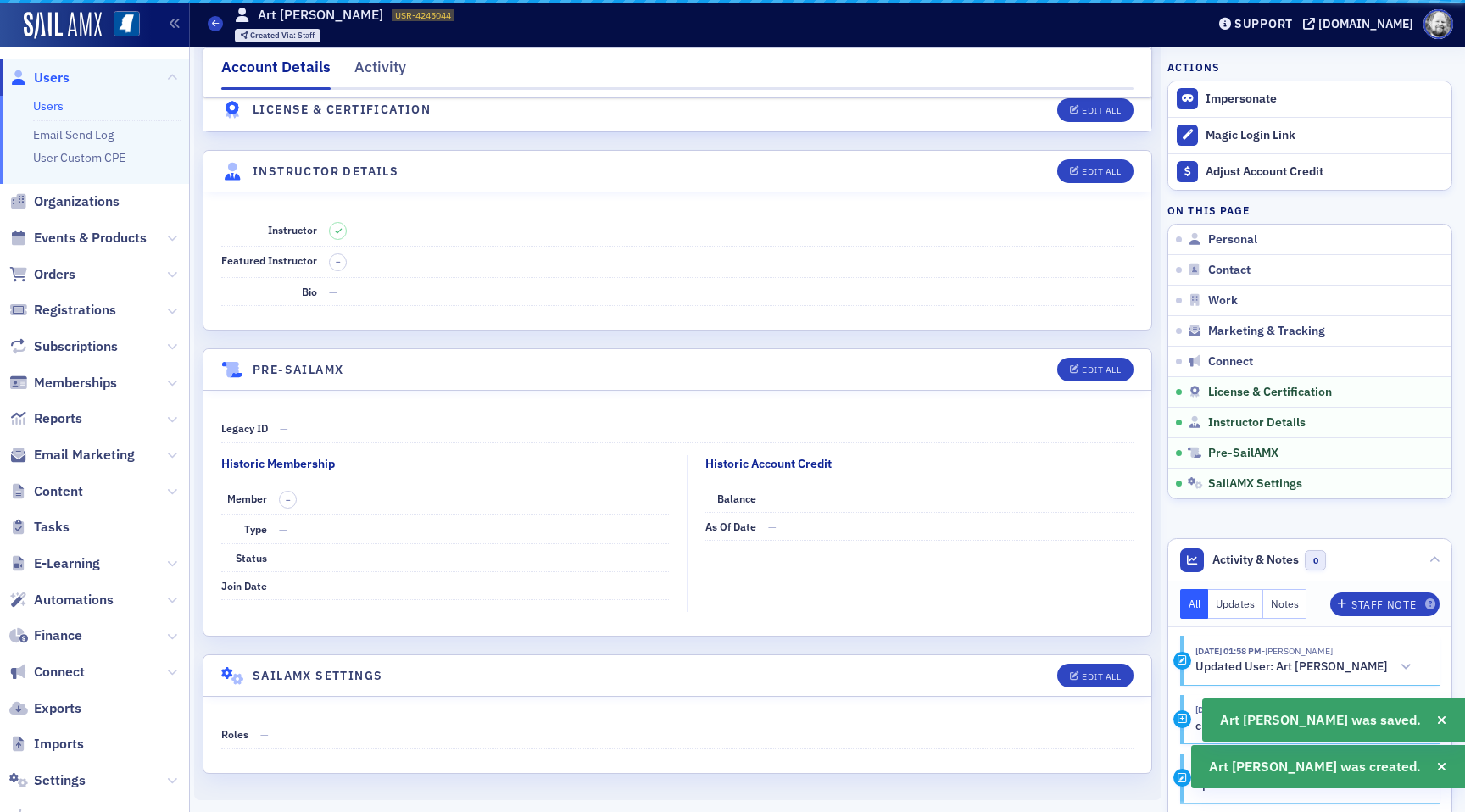
scroll to position [2806, 0]
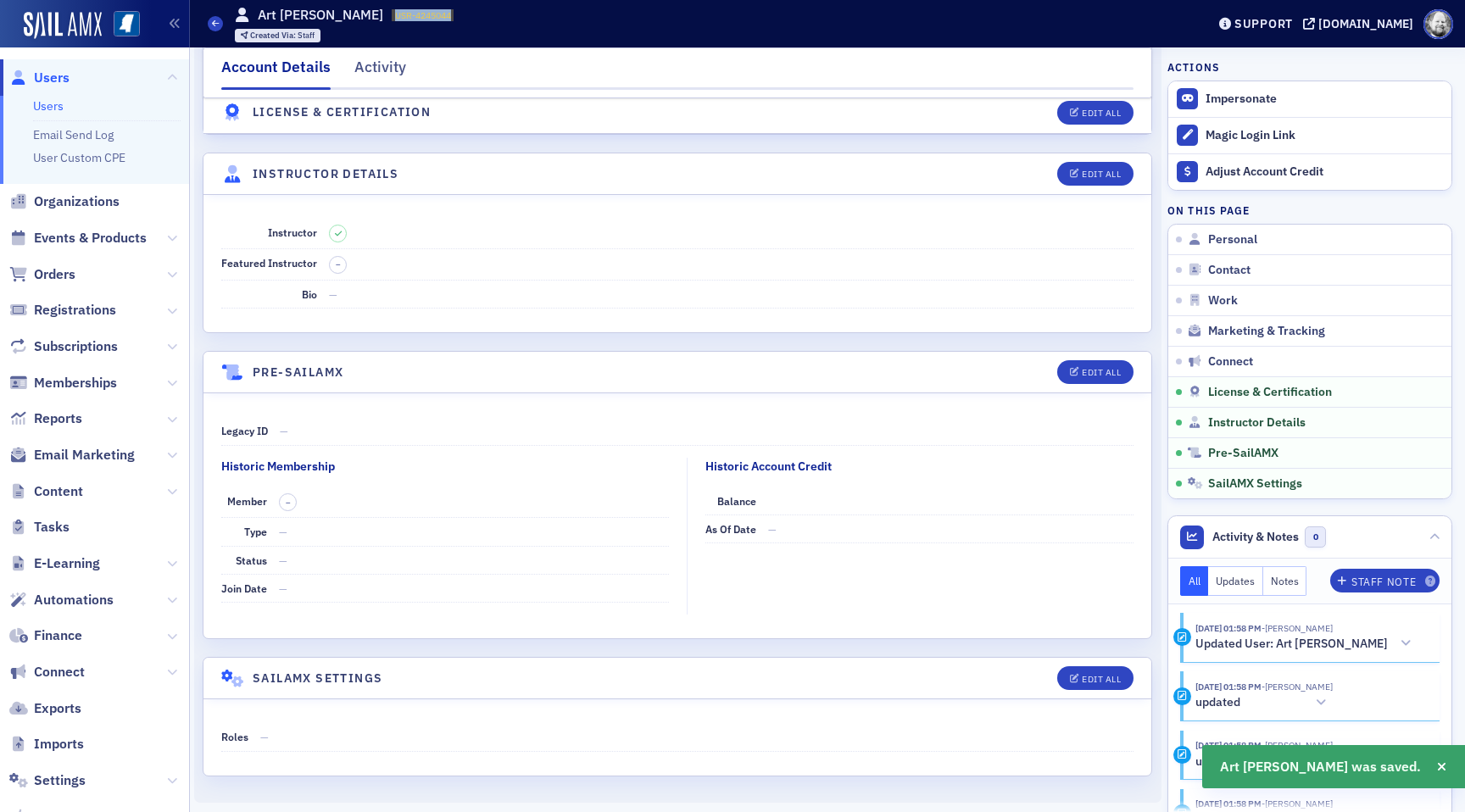
drag, startPoint x: 323, startPoint y: 17, endPoint x: 381, endPoint y: 17, distance: 58.0
click at [391, 17] on span "USR-4245044 4245044" at bounding box center [422, 16] width 61 height 12
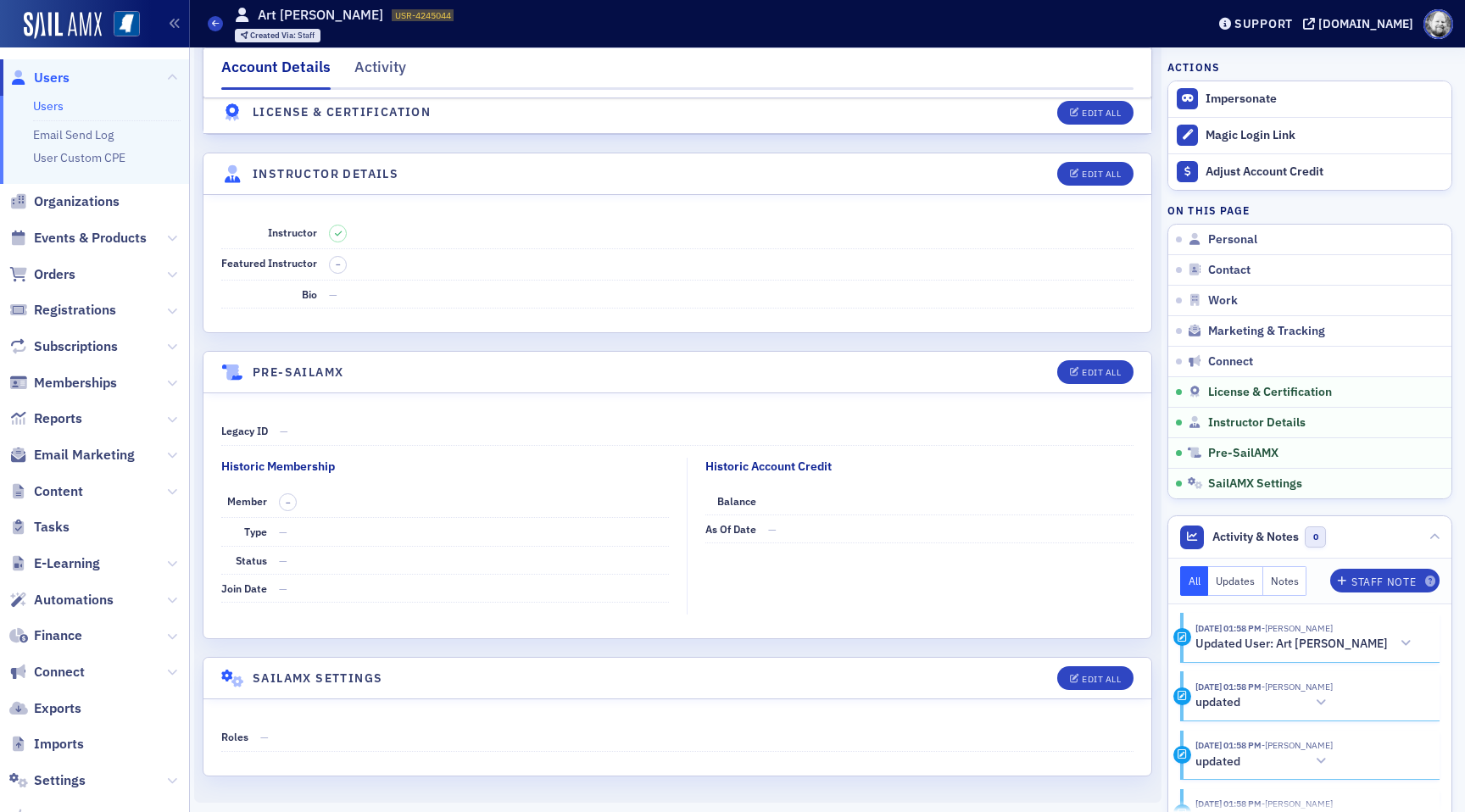
click at [565, 99] on header "License & Certification Edit All" at bounding box center [677, 113] width 948 height 42
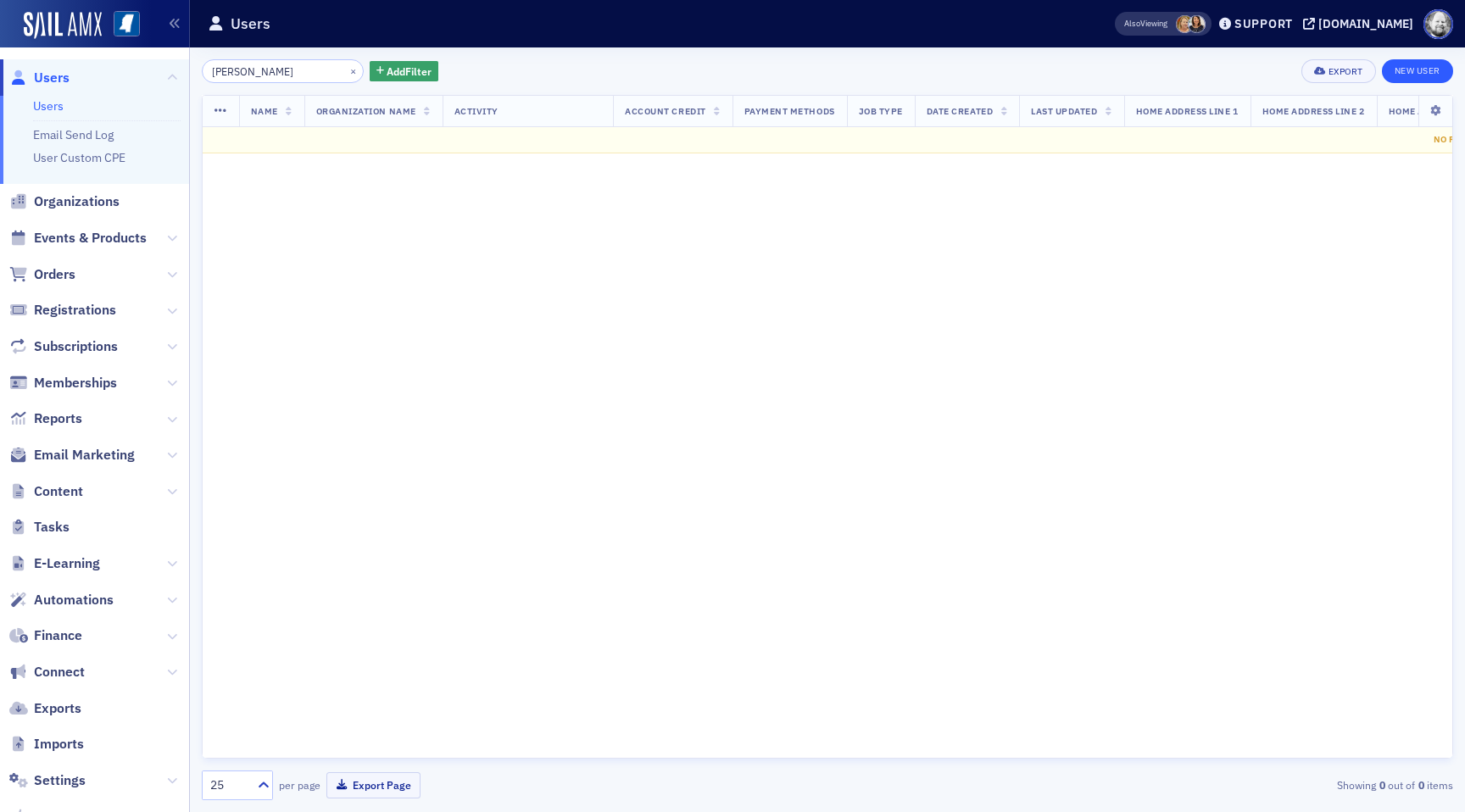
type input "[PERSON_NAME]"
click at [1428, 74] on link "New User" at bounding box center [1417, 71] width 71 height 23
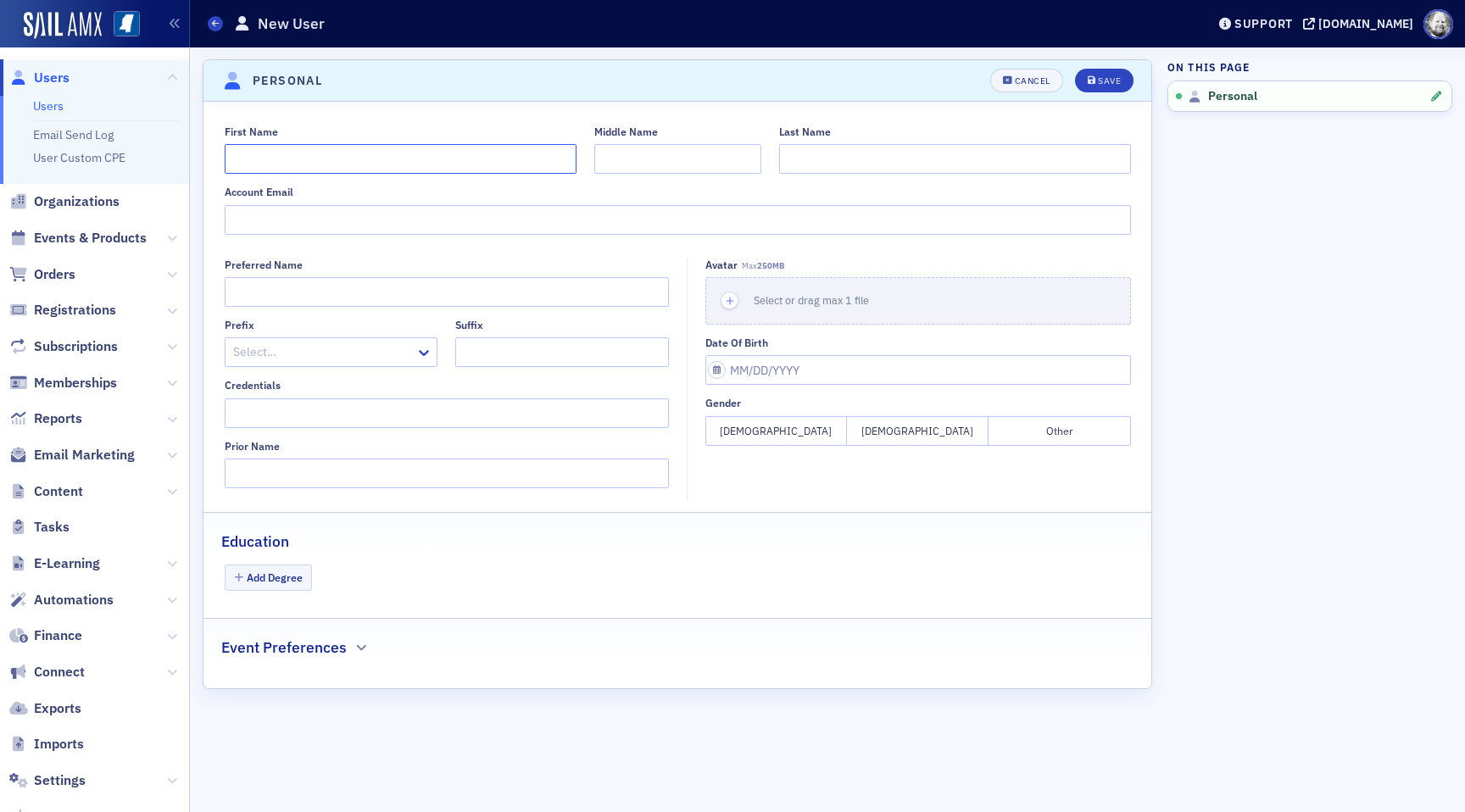
click at [339, 148] on input "First Name" at bounding box center [401, 158] width 352 height 29
type input "[PERSON_NAME]"
click at [1078, 81] on button "Save" at bounding box center [1105, 80] width 59 height 23
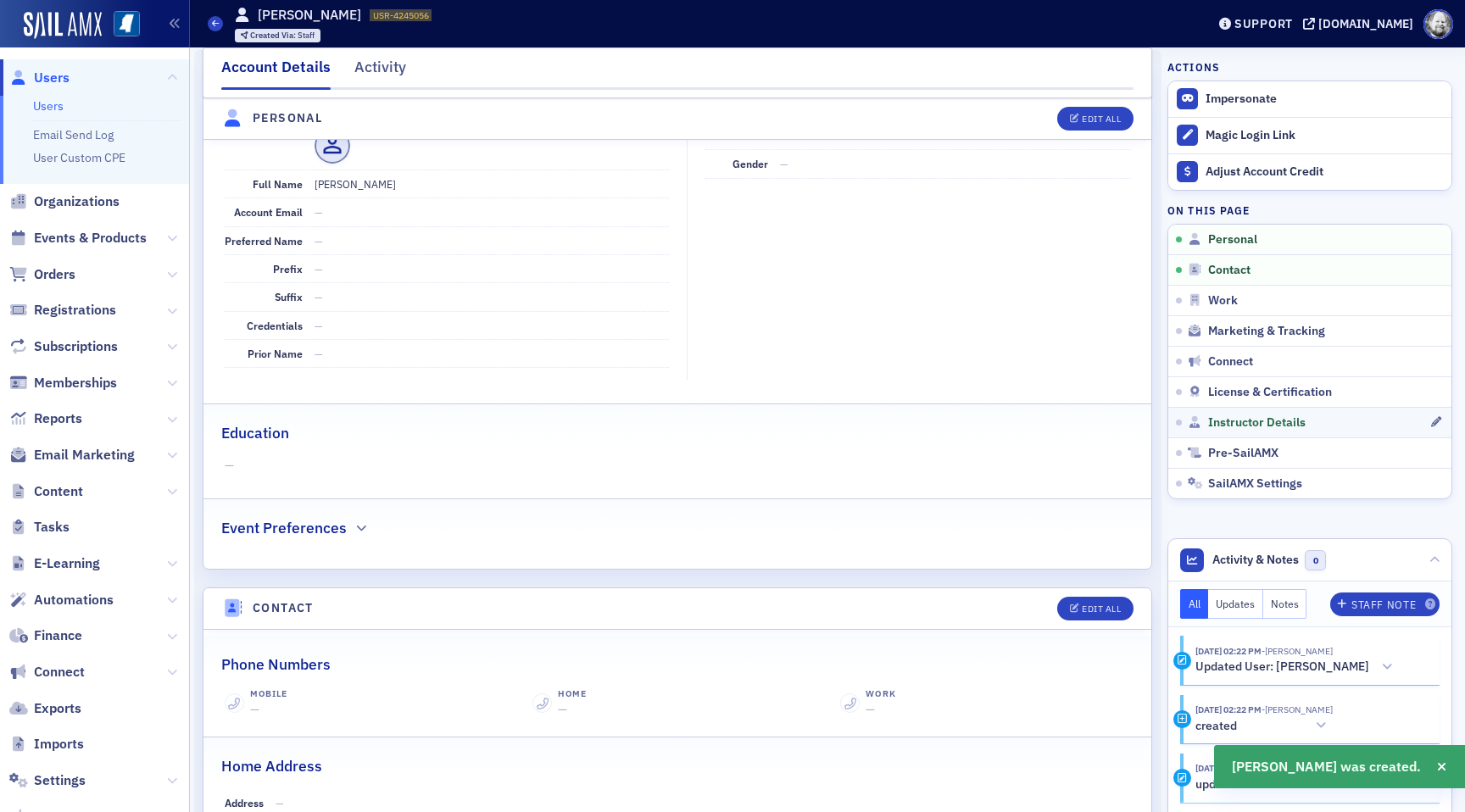
click at [1238, 431] on link "Instructor Details" at bounding box center [1310, 422] width 283 height 30
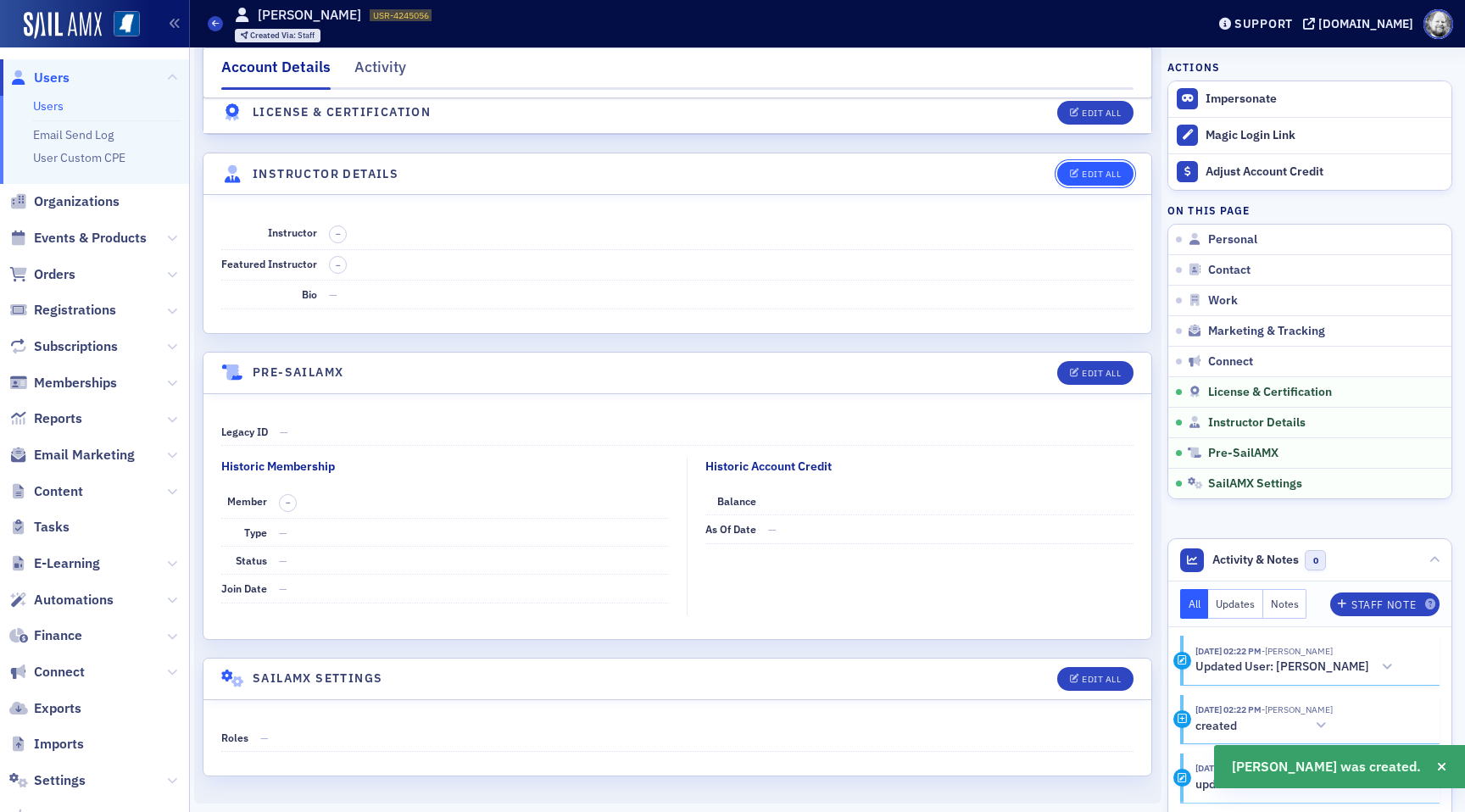
click at [1095, 170] on div "Edit All" at bounding box center [1101, 174] width 39 height 10
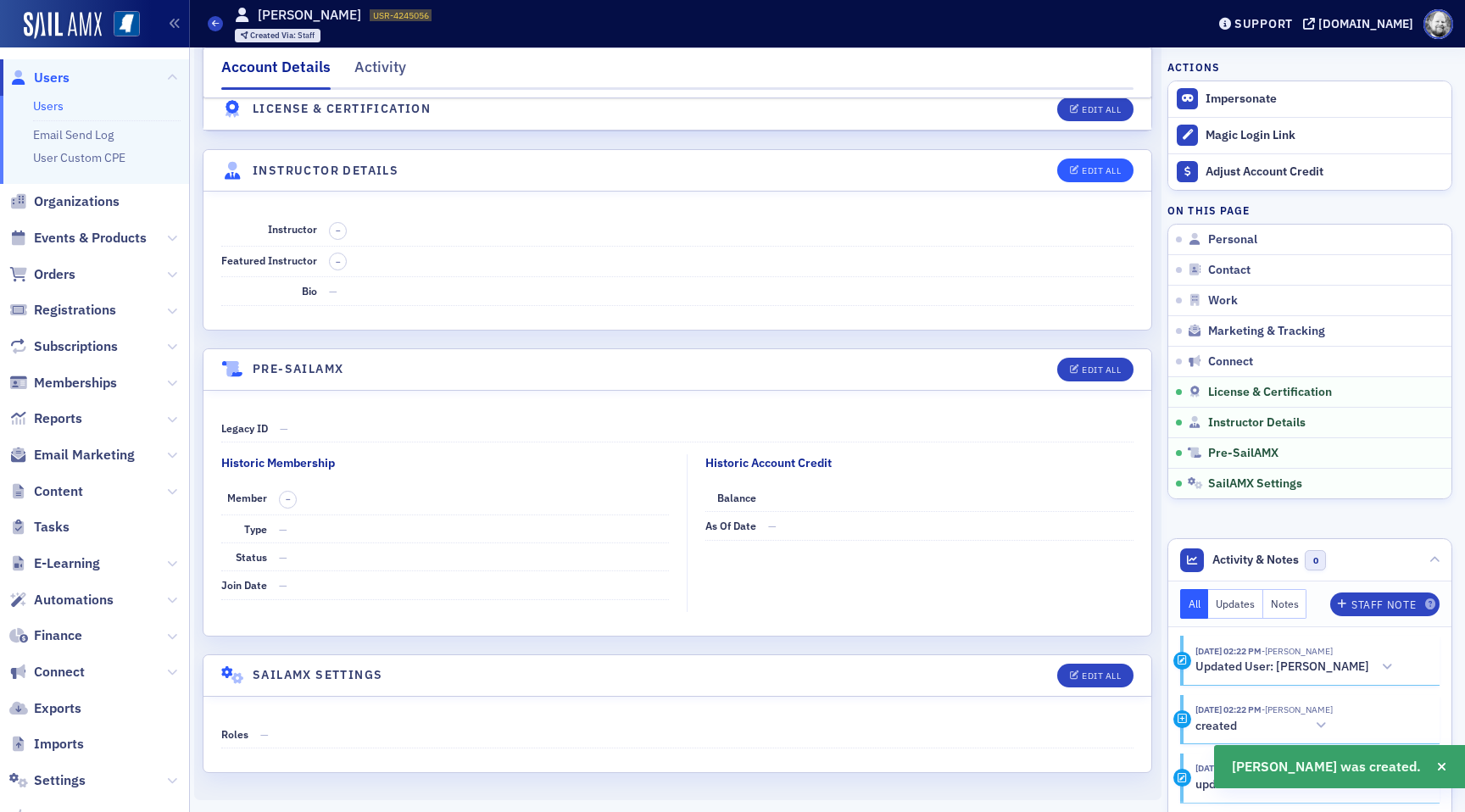
select select "US"
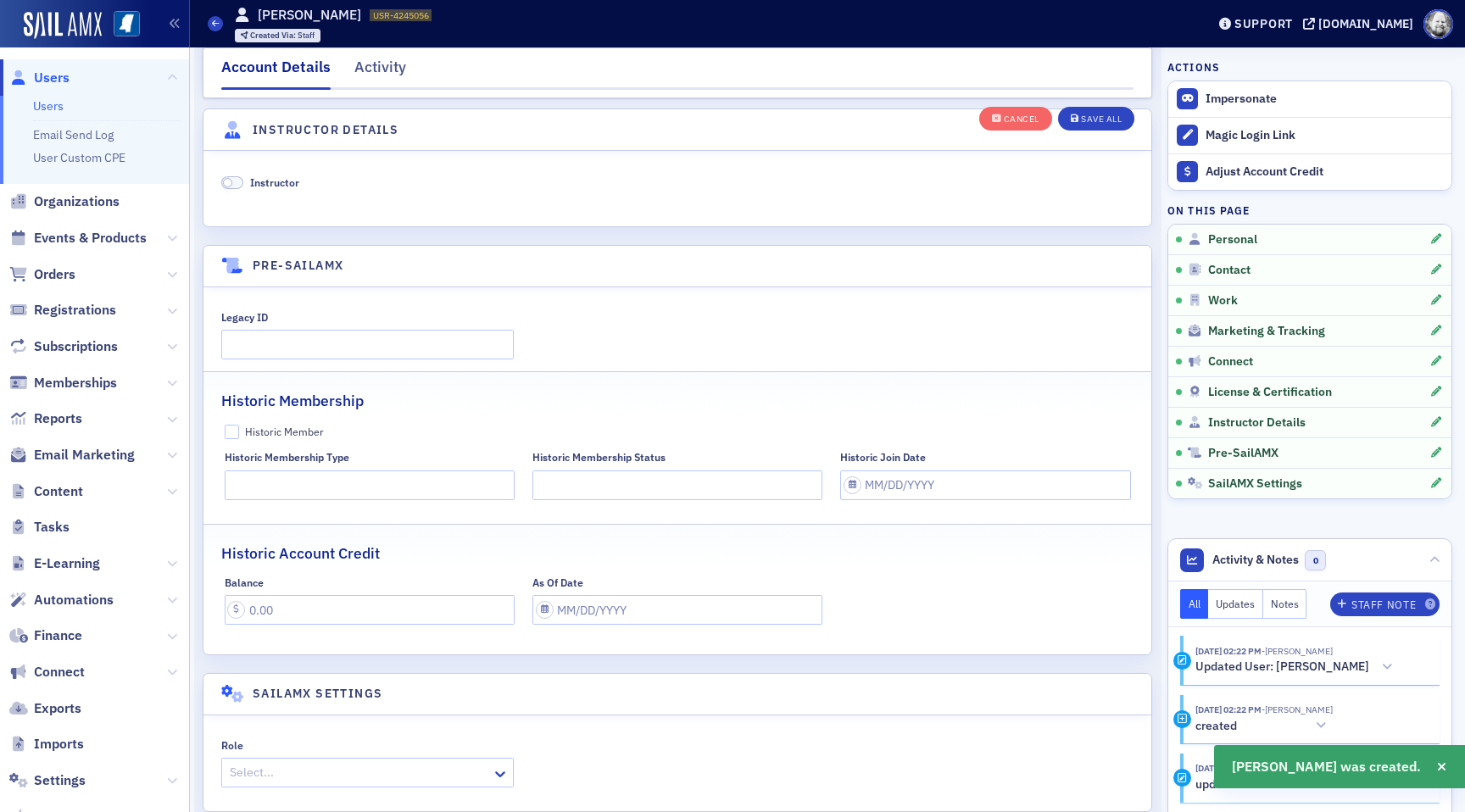
scroll to position [3248, 0]
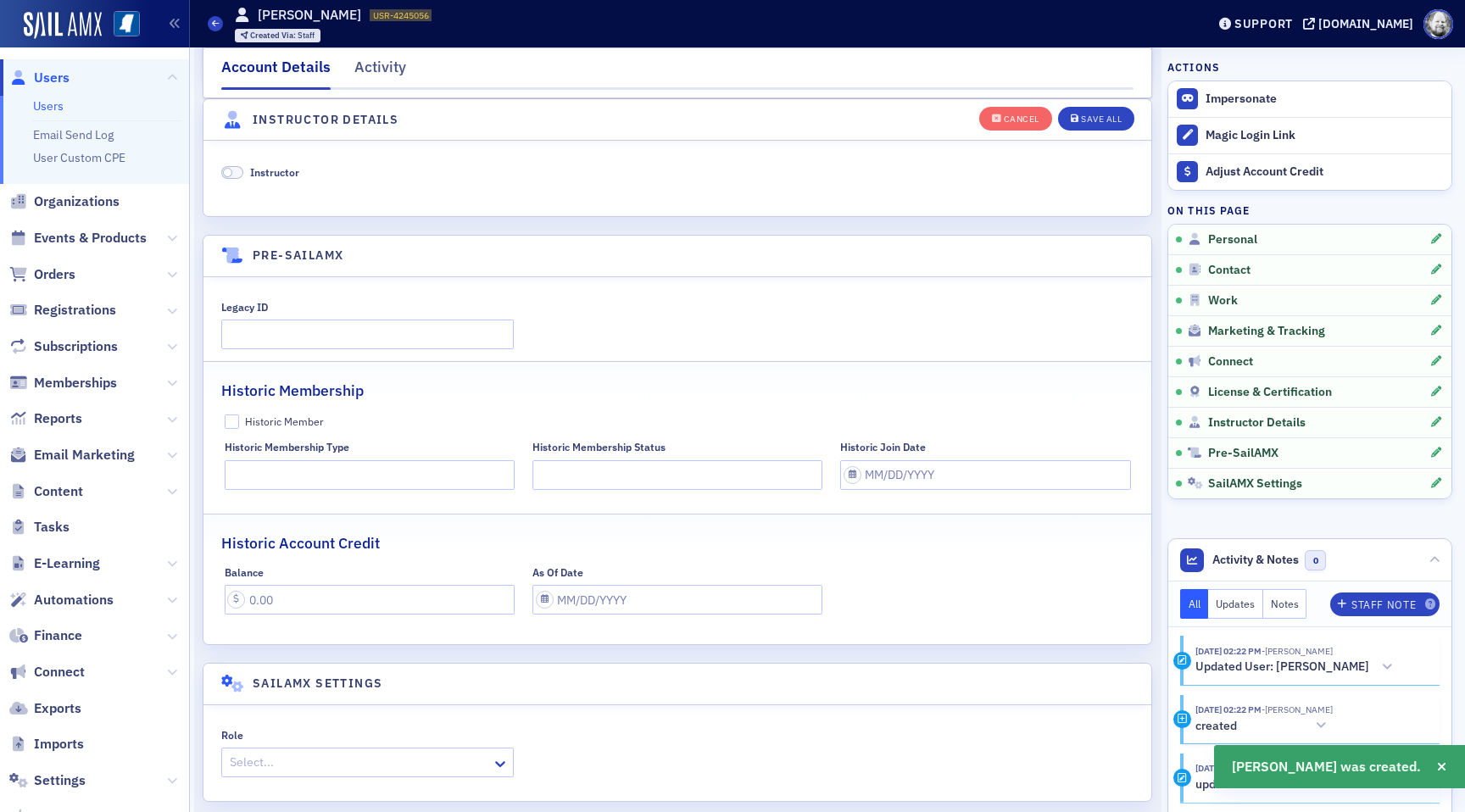
click at [254, 177] on span "Instructor" at bounding box center [274, 172] width 49 height 14
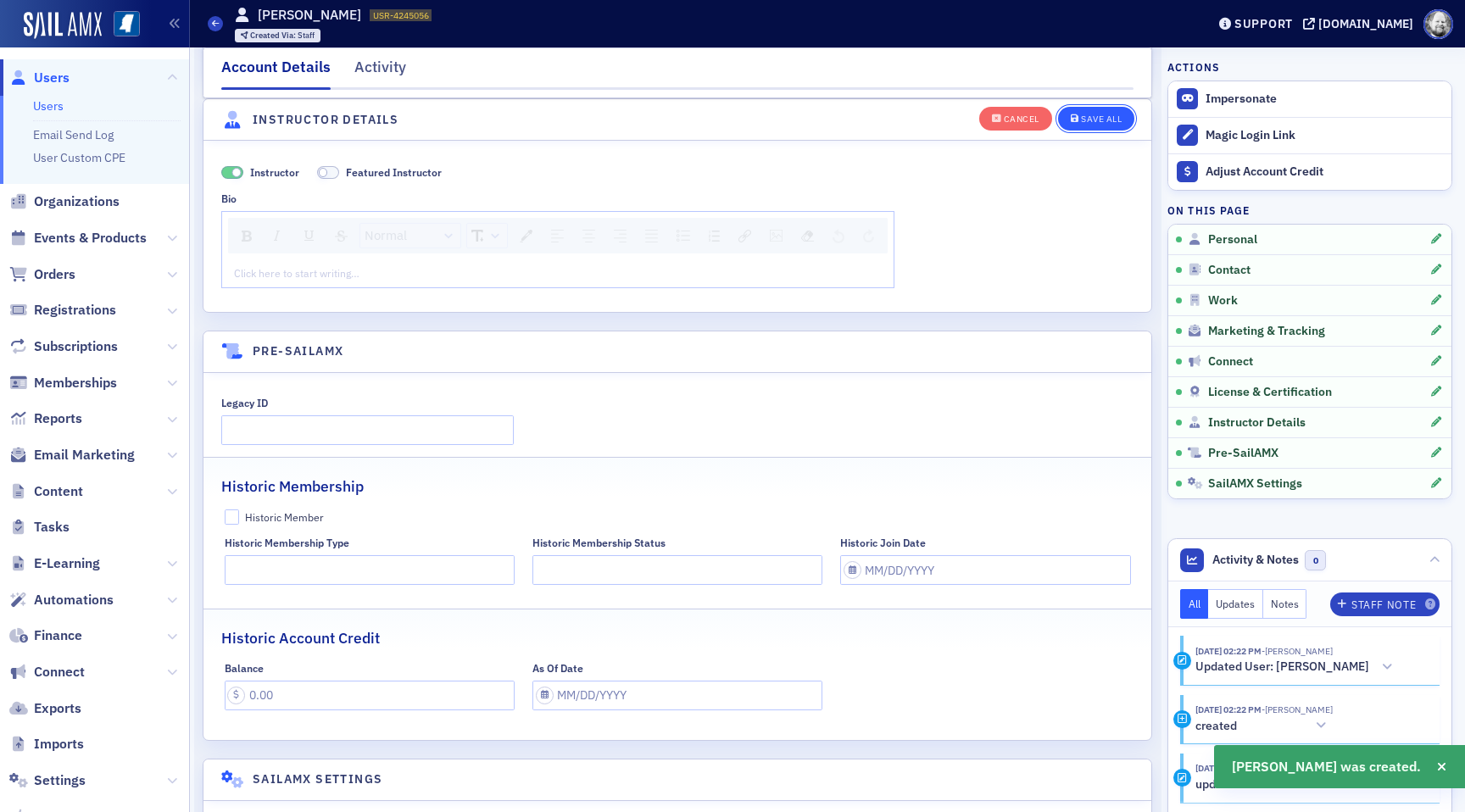
click at [1078, 118] on span "Save All" at bounding box center [1096, 119] width 51 height 10
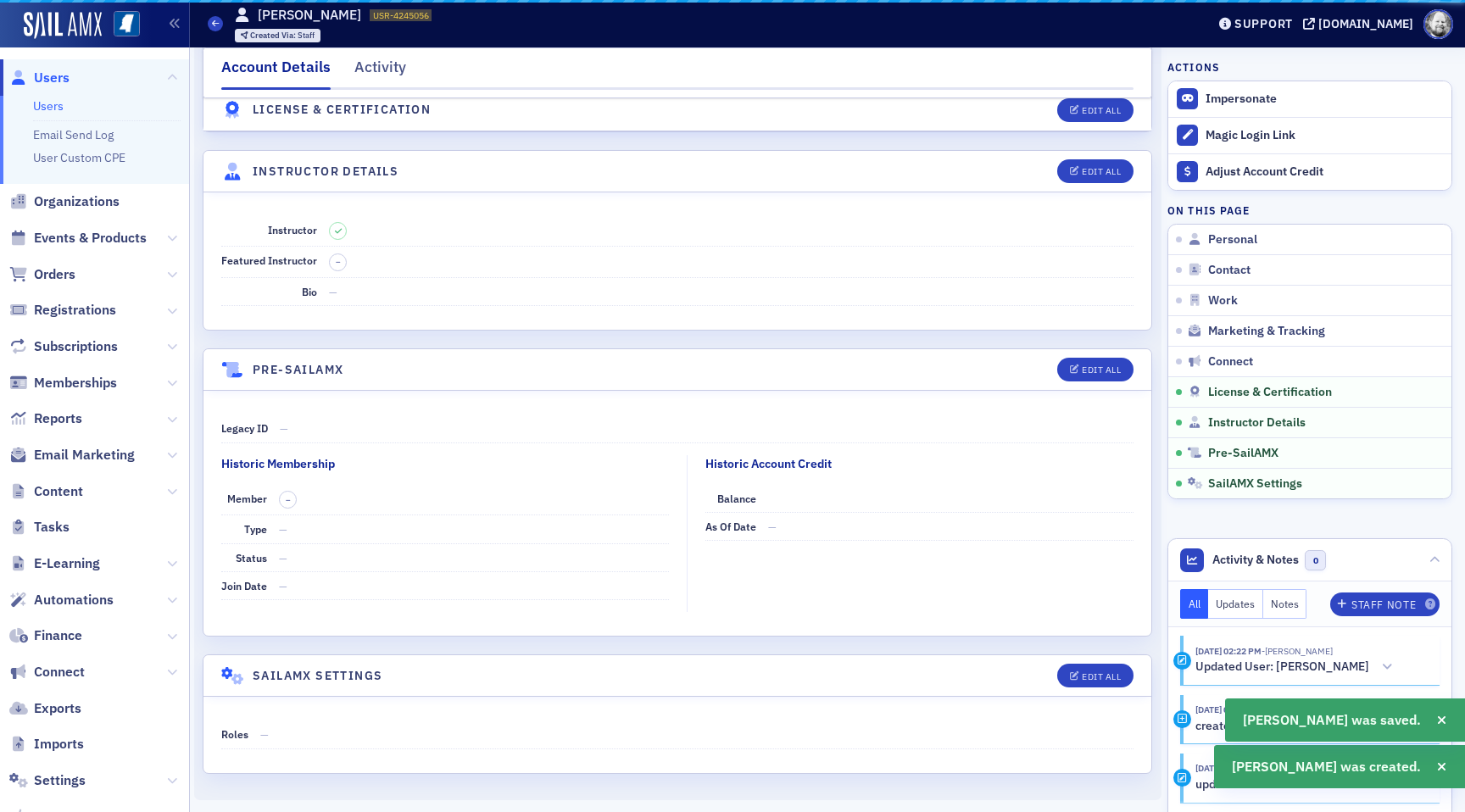
scroll to position [2806, 0]
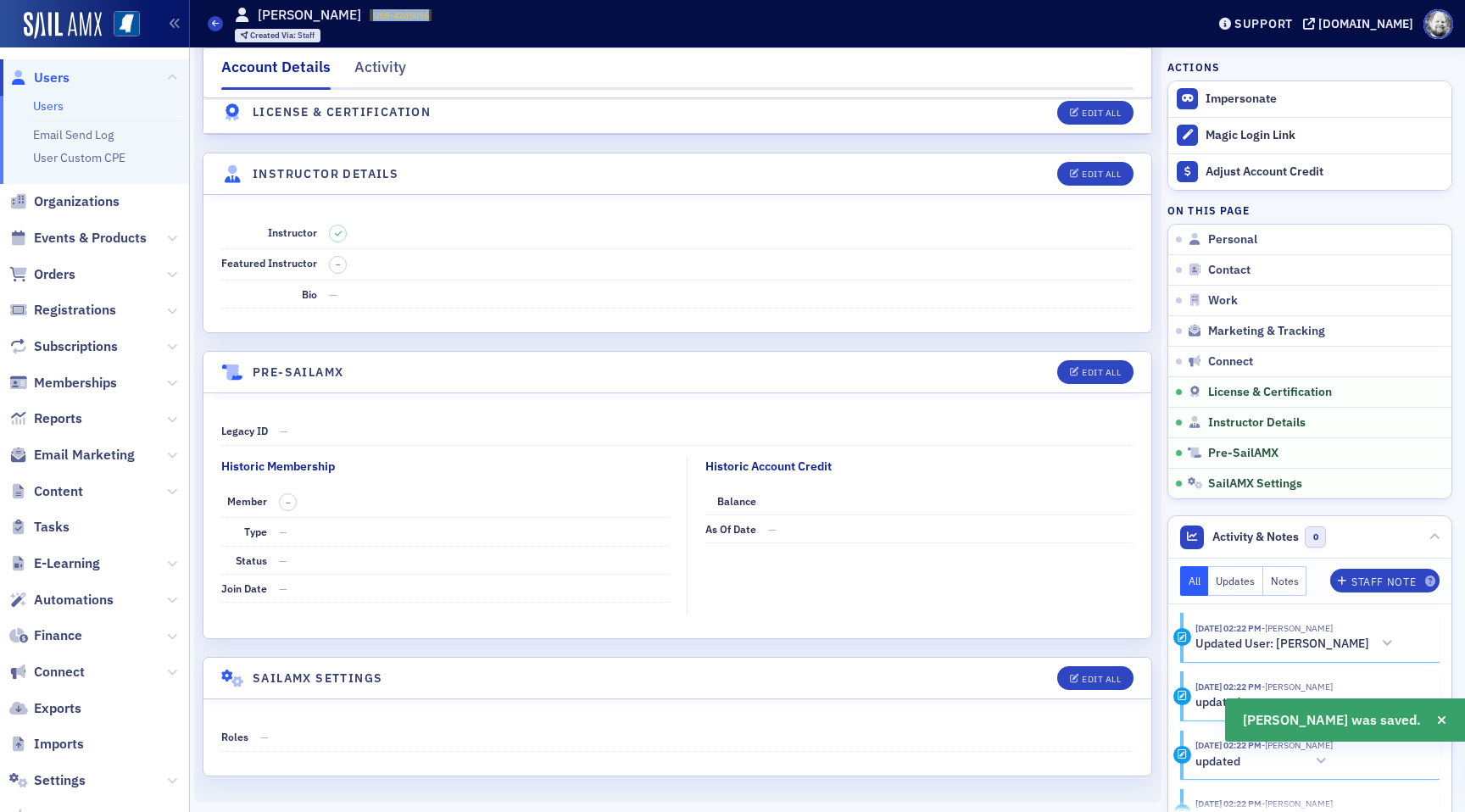
drag, startPoint x: 359, startPoint y: 14, endPoint x: 447, endPoint y: 16, distance: 88.0
click at [447, 15] on div "Users [PERSON_NAME] USR-4245056 4245056 Created Via : Staff" at bounding box center [694, 23] width 972 height 49
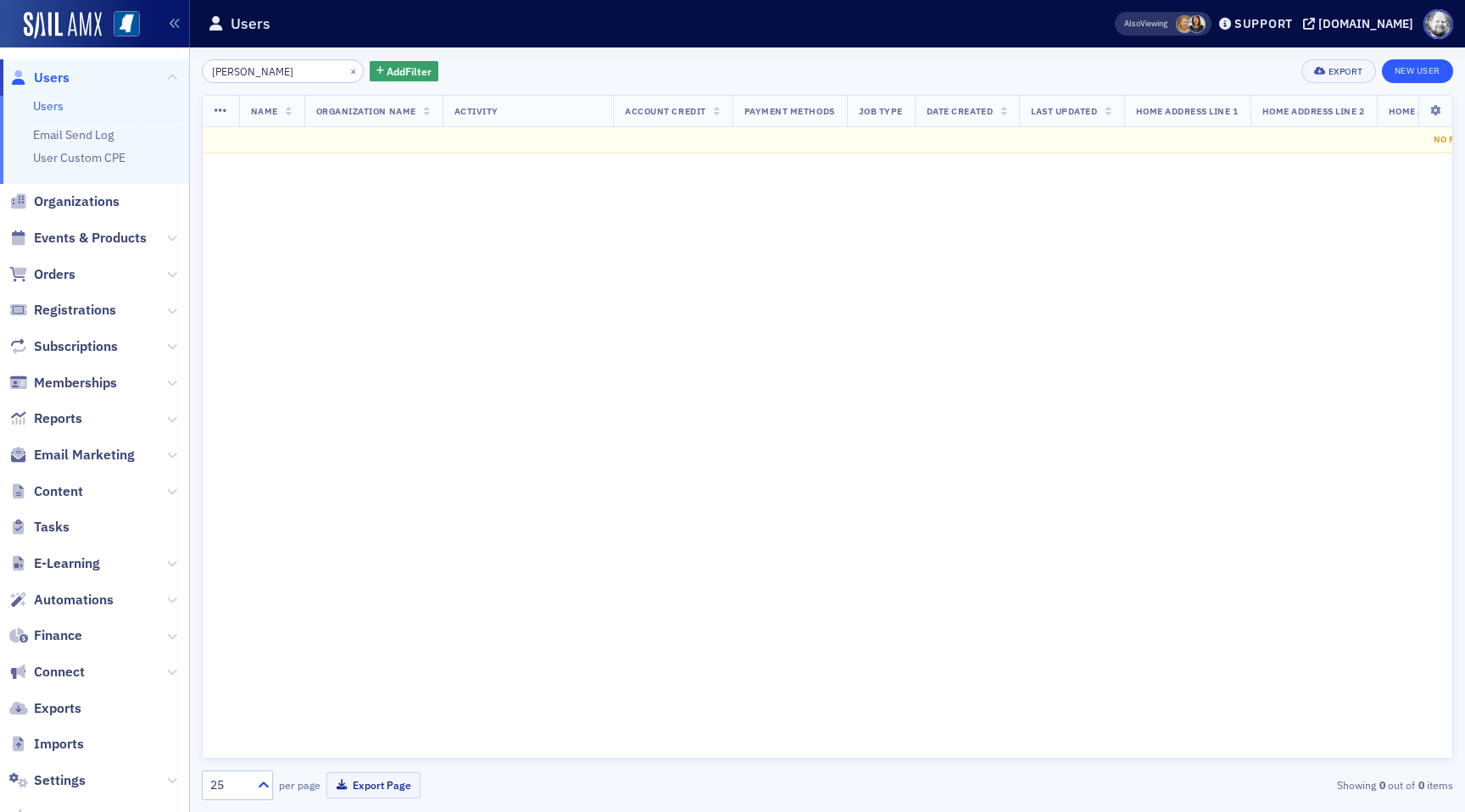
type input "[PERSON_NAME]"
click at [1417, 77] on link "New User" at bounding box center [1417, 71] width 71 height 23
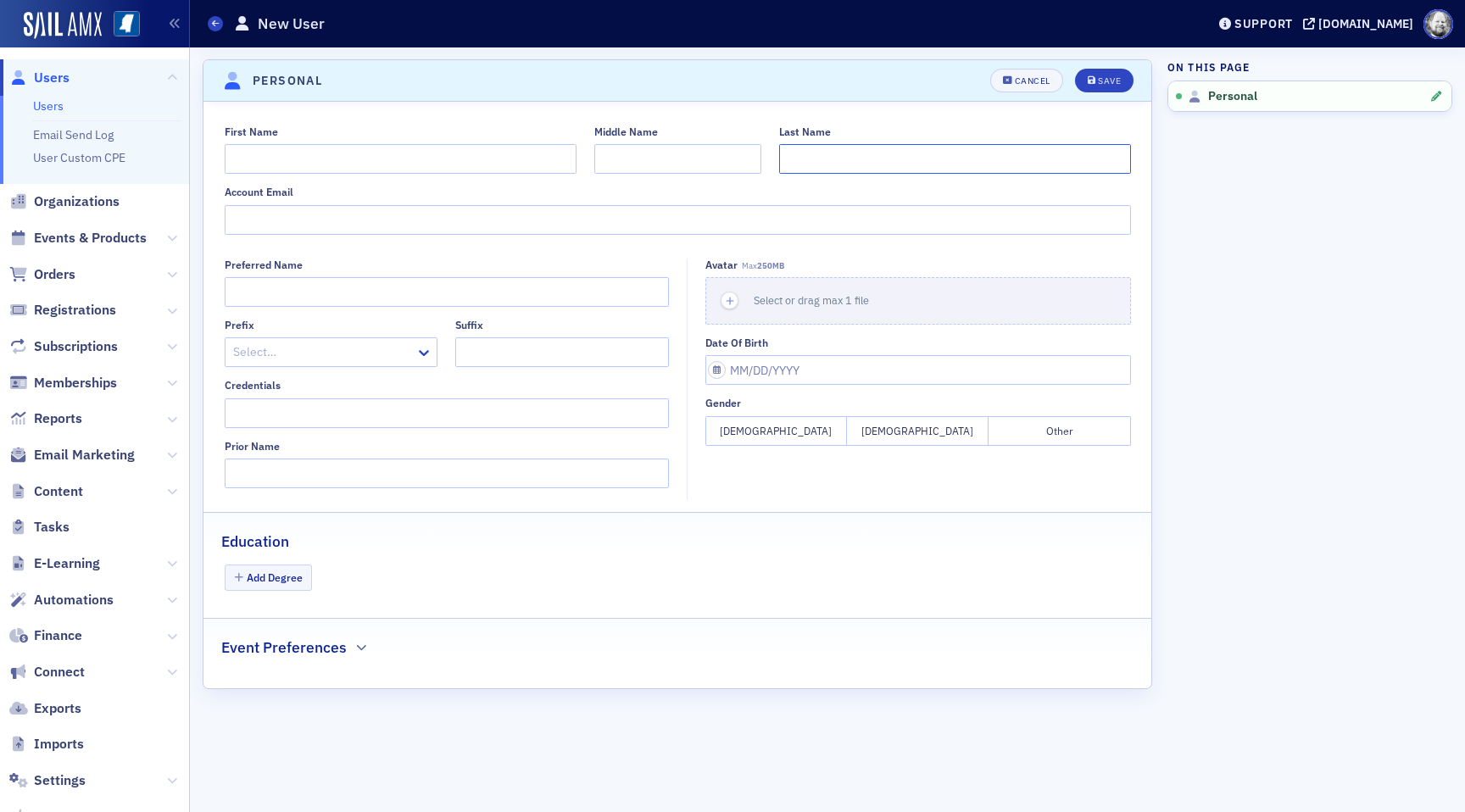
click at [827, 162] on input "Last Name" at bounding box center [955, 158] width 352 height 29
paste input "[PERSON_NAME]"
type input "[PERSON_NAME]"
click at [469, 165] on input "First Name" at bounding box center [401, 158] width 352 height 29
type input "J"
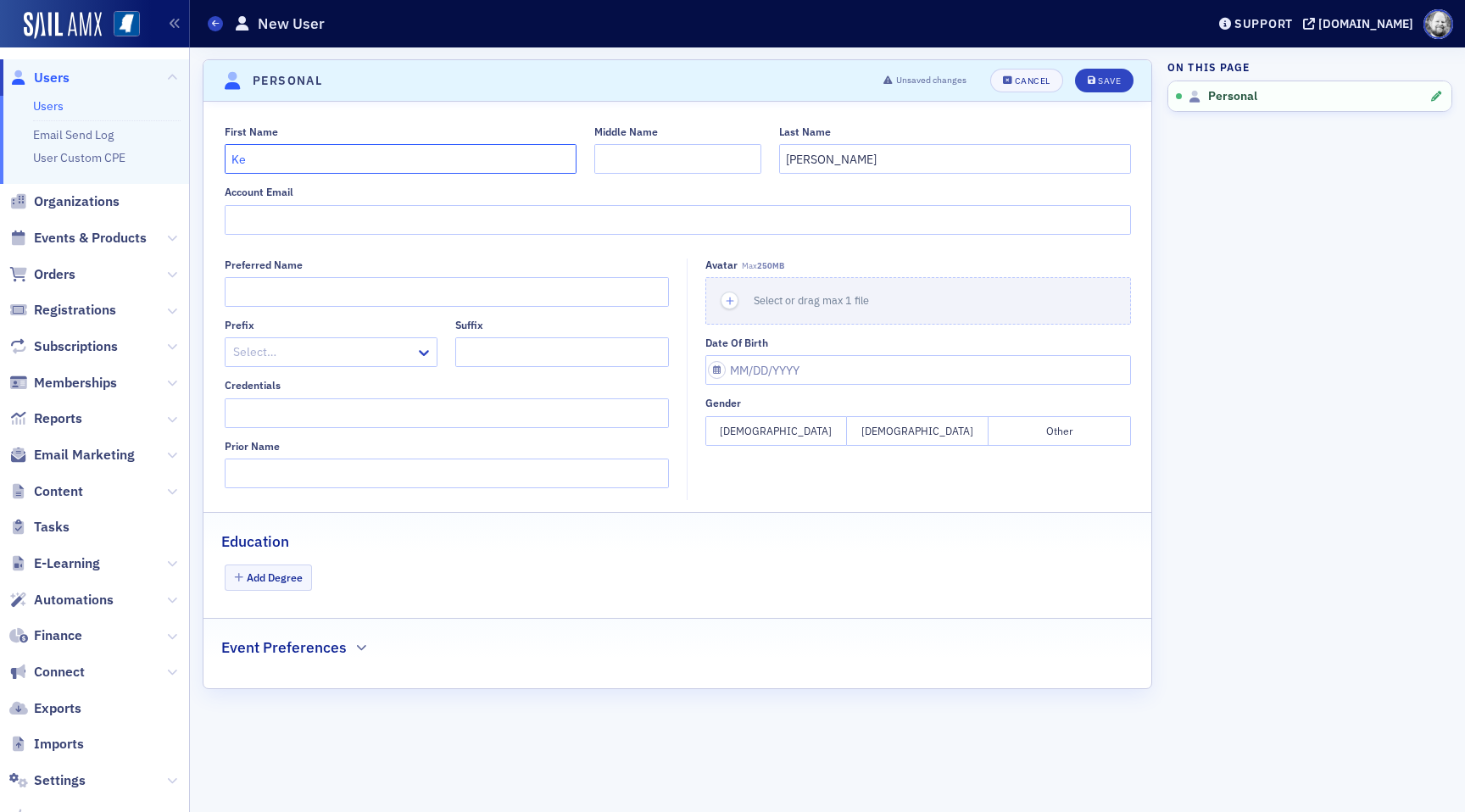
type input "K"
type input "[PERSON_NAME]"
click at [1114, 82] on div "Save" at bounding box center [1109, 81] width 23 height 10
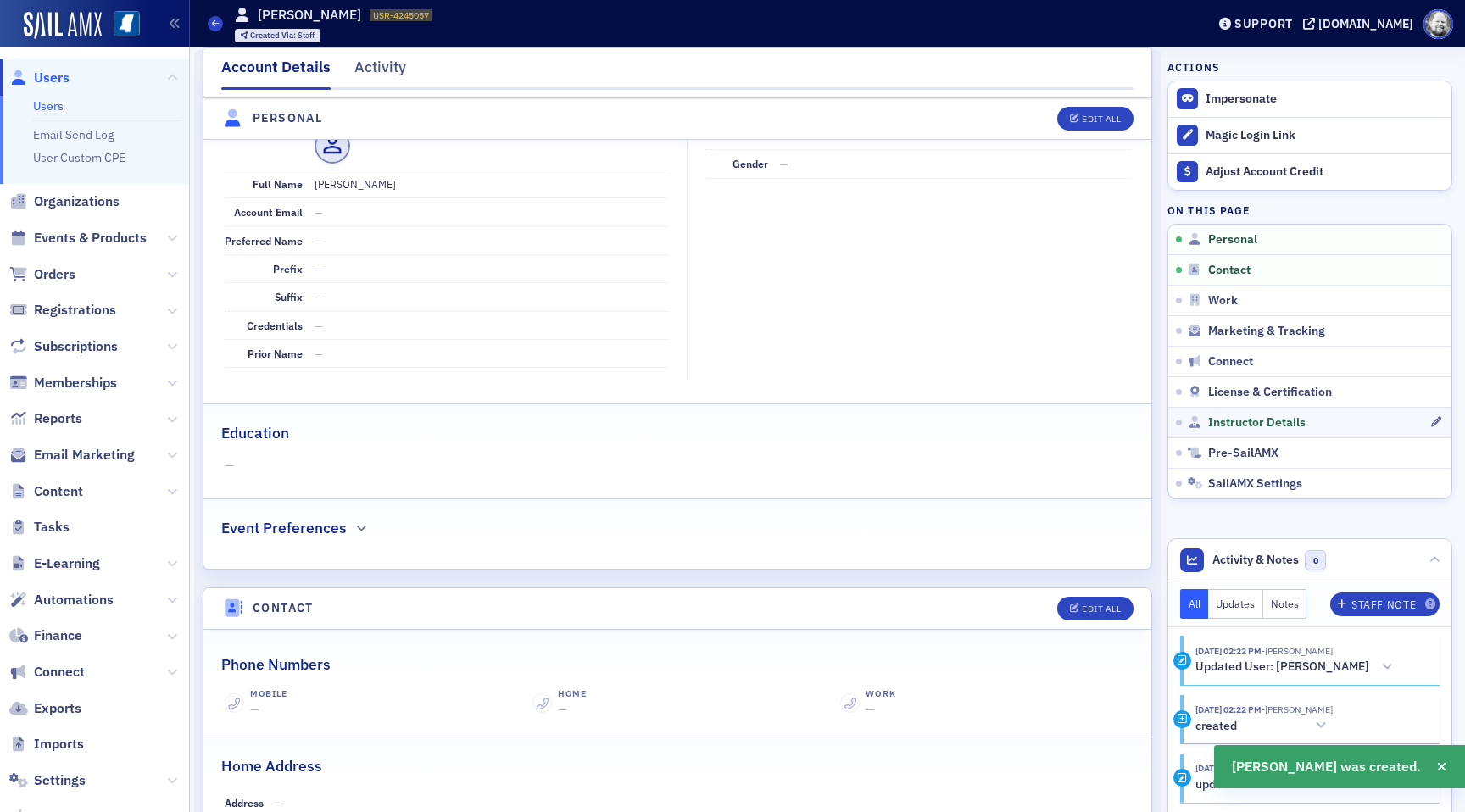
click at [1246, 412] on link "Instructor Details" at bounding box center [1310, 422] width 283 height 30
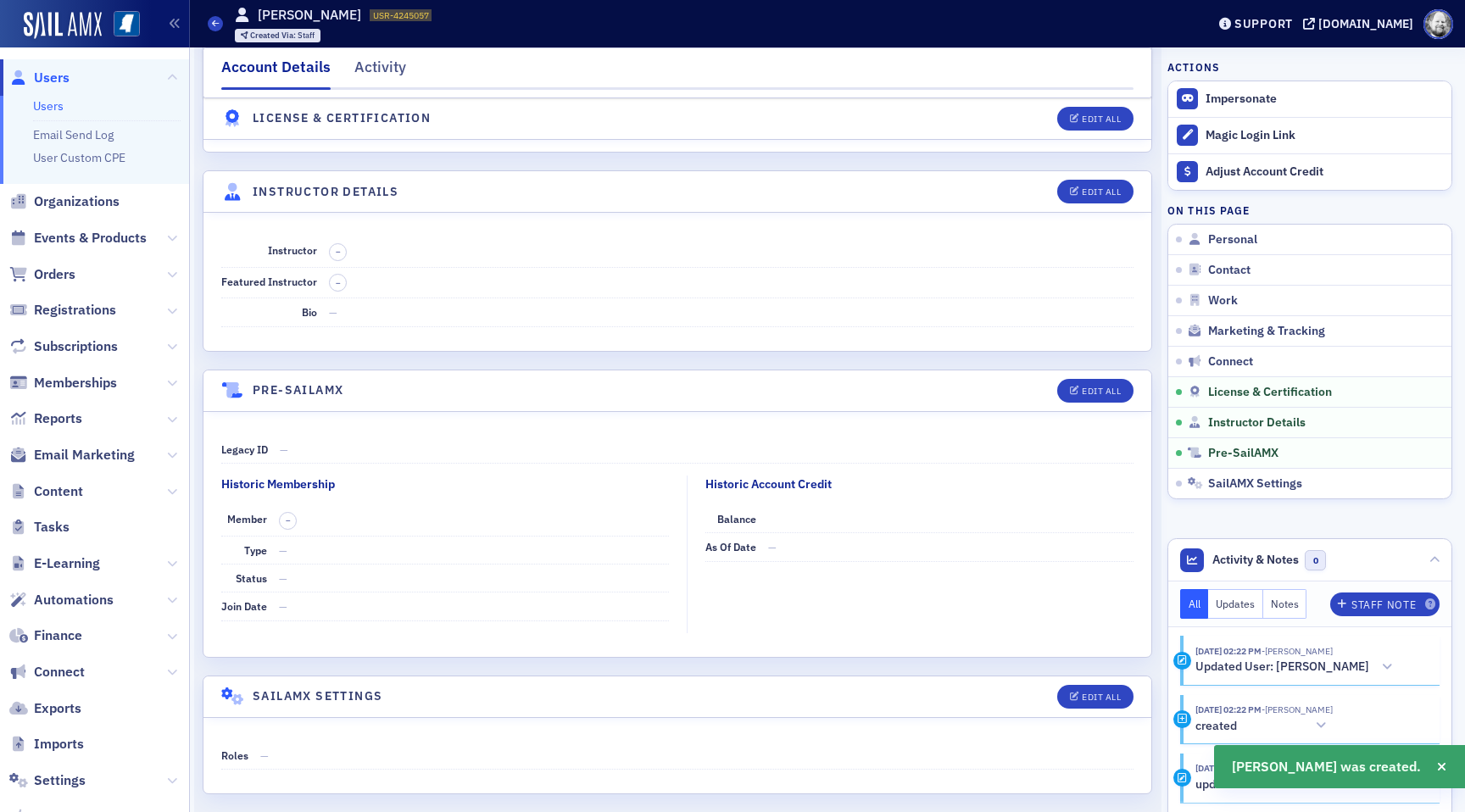
scroll to position [2806, 0]
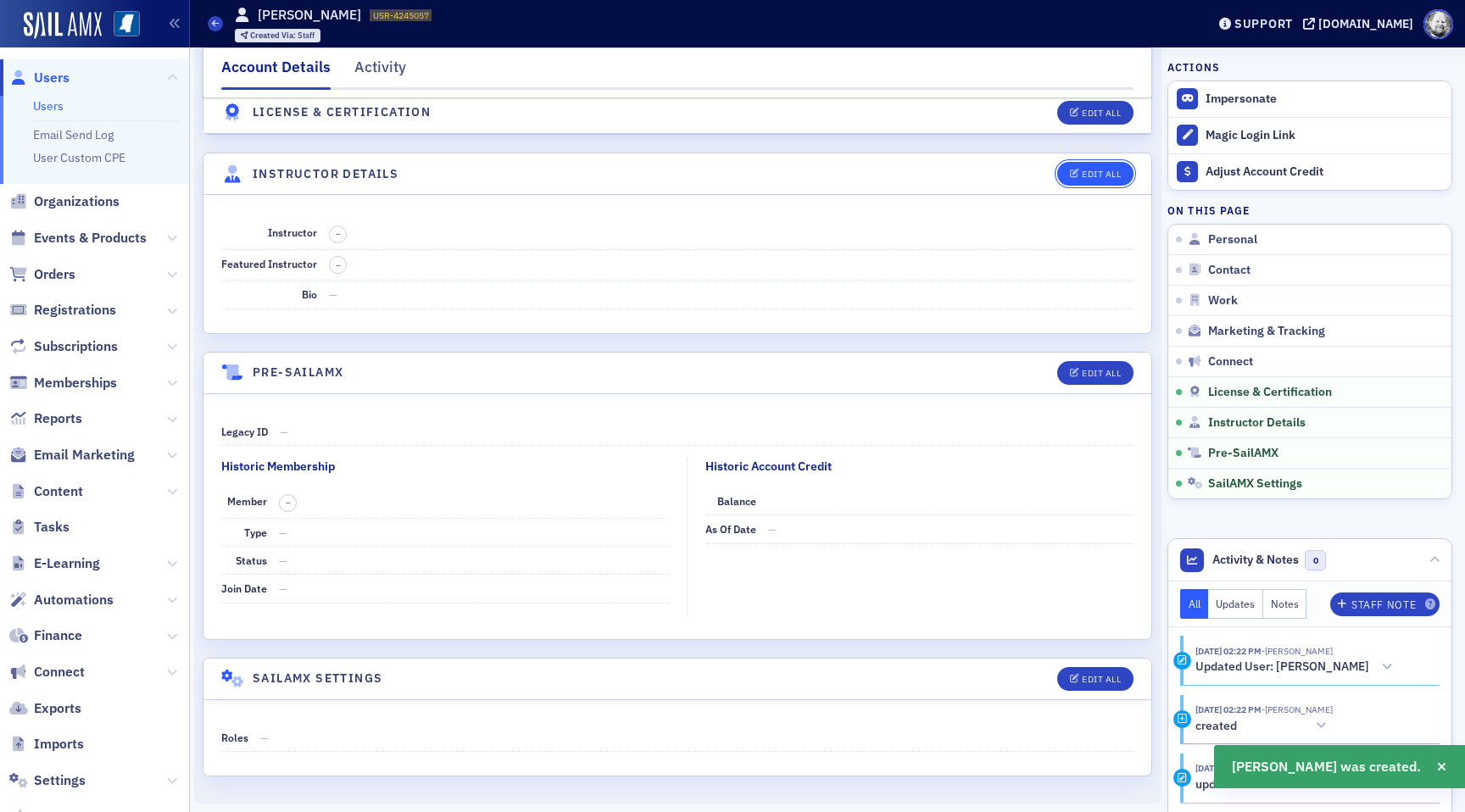
click at [1087, 170] on div "Edit All" at bounding box center [1101, 174] width 39 height 10
select select "US"
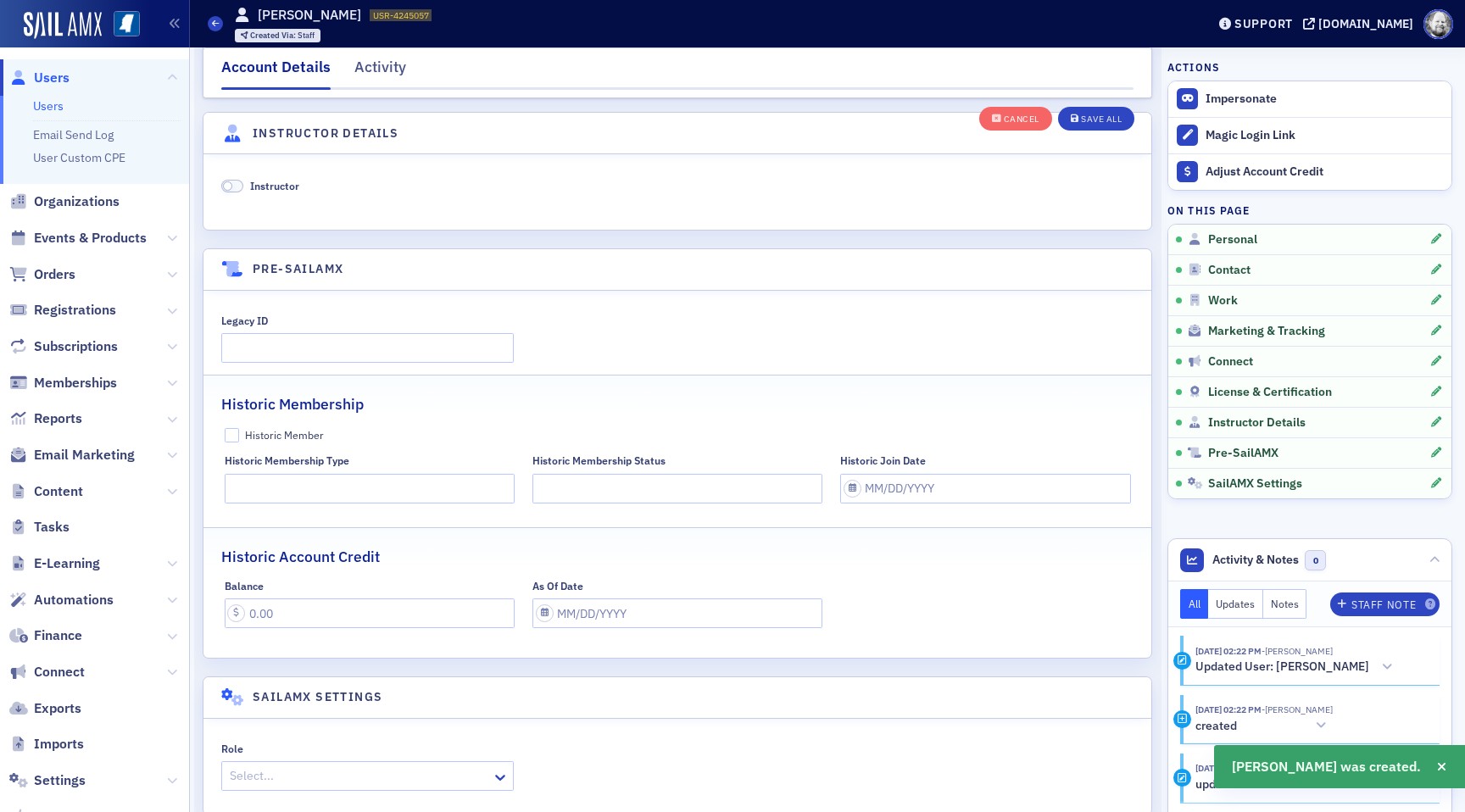
scroll to position [3248, 0]
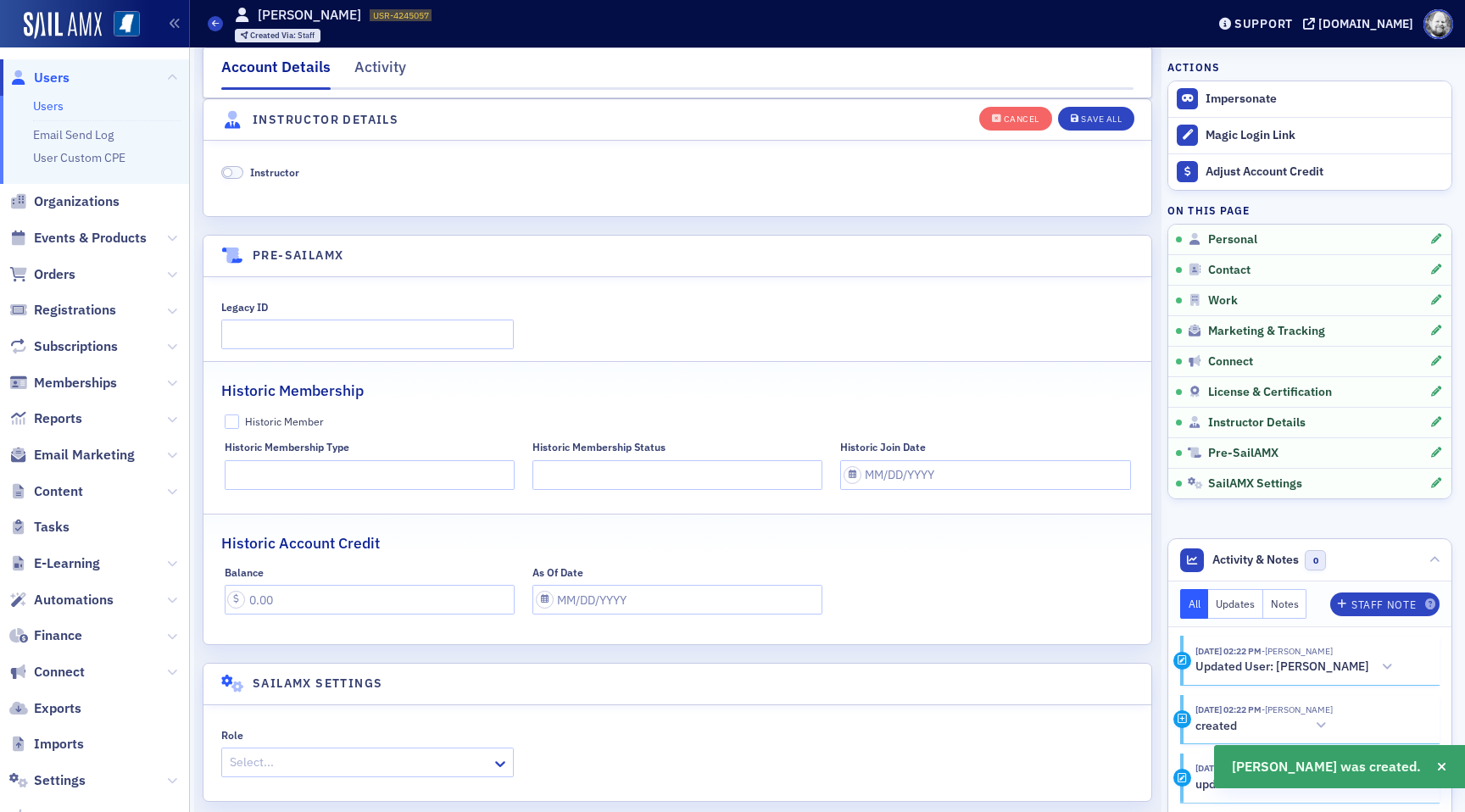
click at [297, 170] on span "Instructor" at bounding box center [274, 172] width 49 height 14
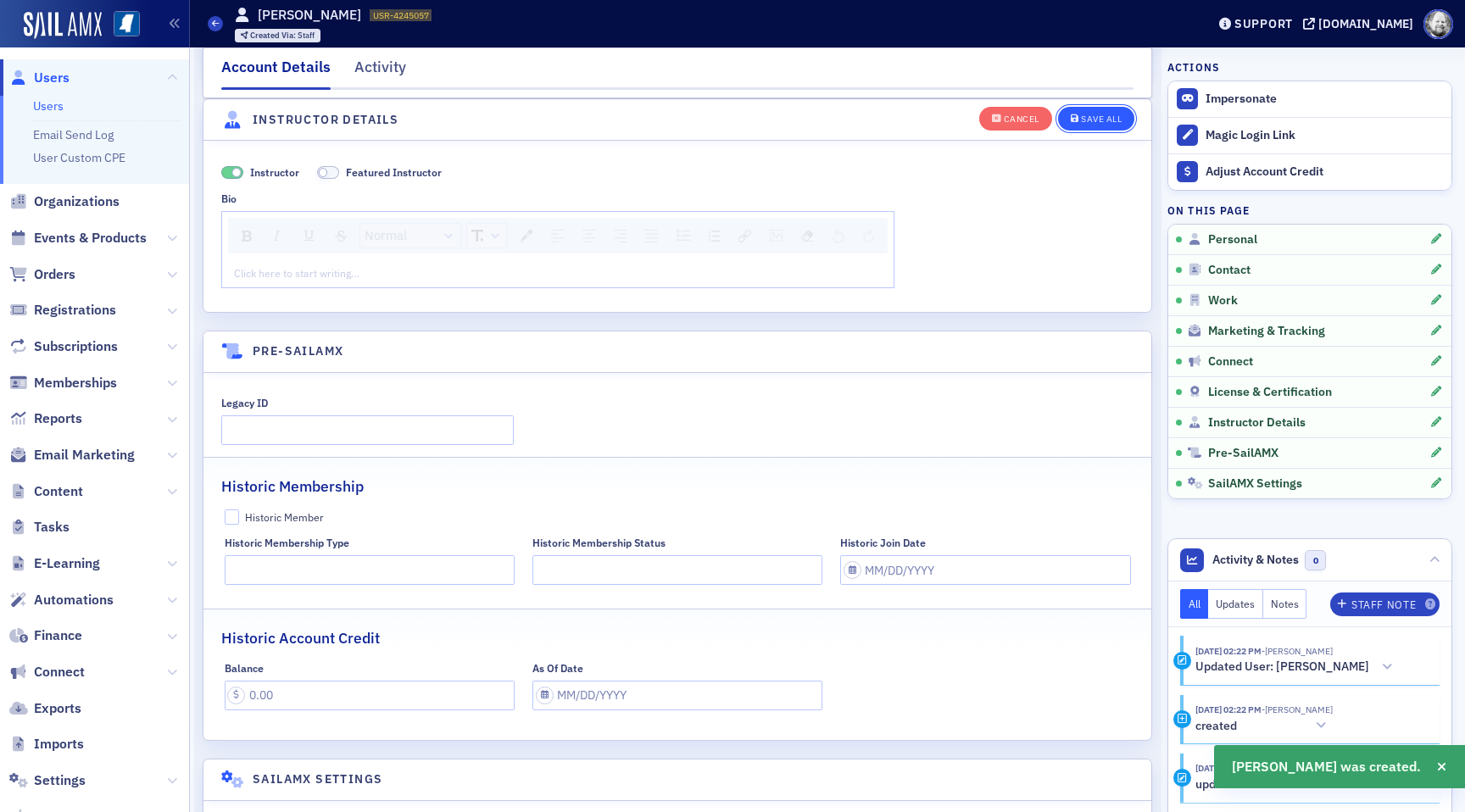
click at [1083, 122] on div "Save All" at bounding box center [1101, 119] width 41 height 10
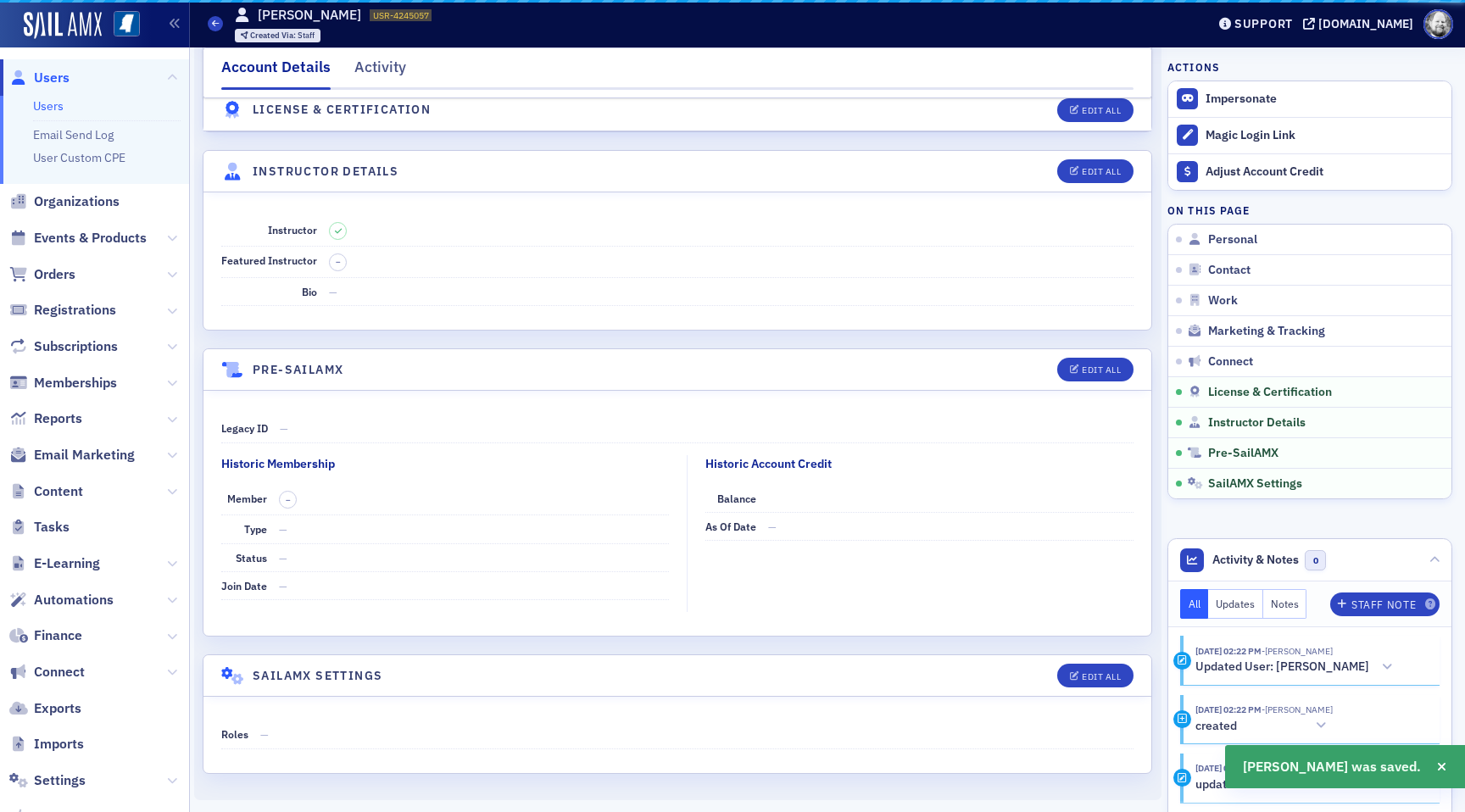
scroll to position [2806, 0]
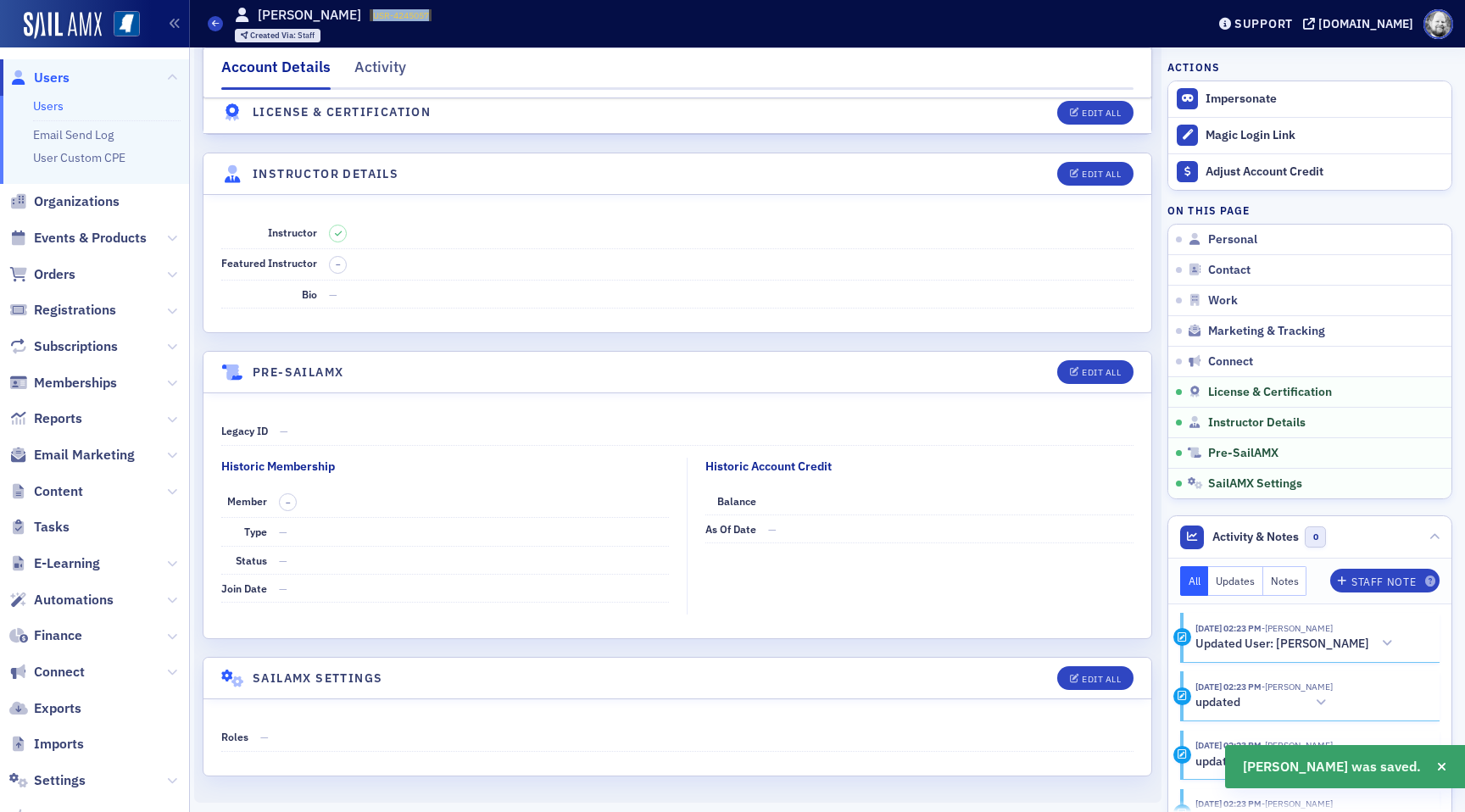
drag, startPoint x: 382, startPoint y: 16, endPoint x: 470, endPoint y: 16, distance: 88.0
click at [470, 16] on div "Users [PERSON_NAME] USR-4245057 4245057 Created Via : Staff" at bounding box center [694, 23] width 972 height 49
